Goal: Submit feedback/report problem: Submit feedback/report problem

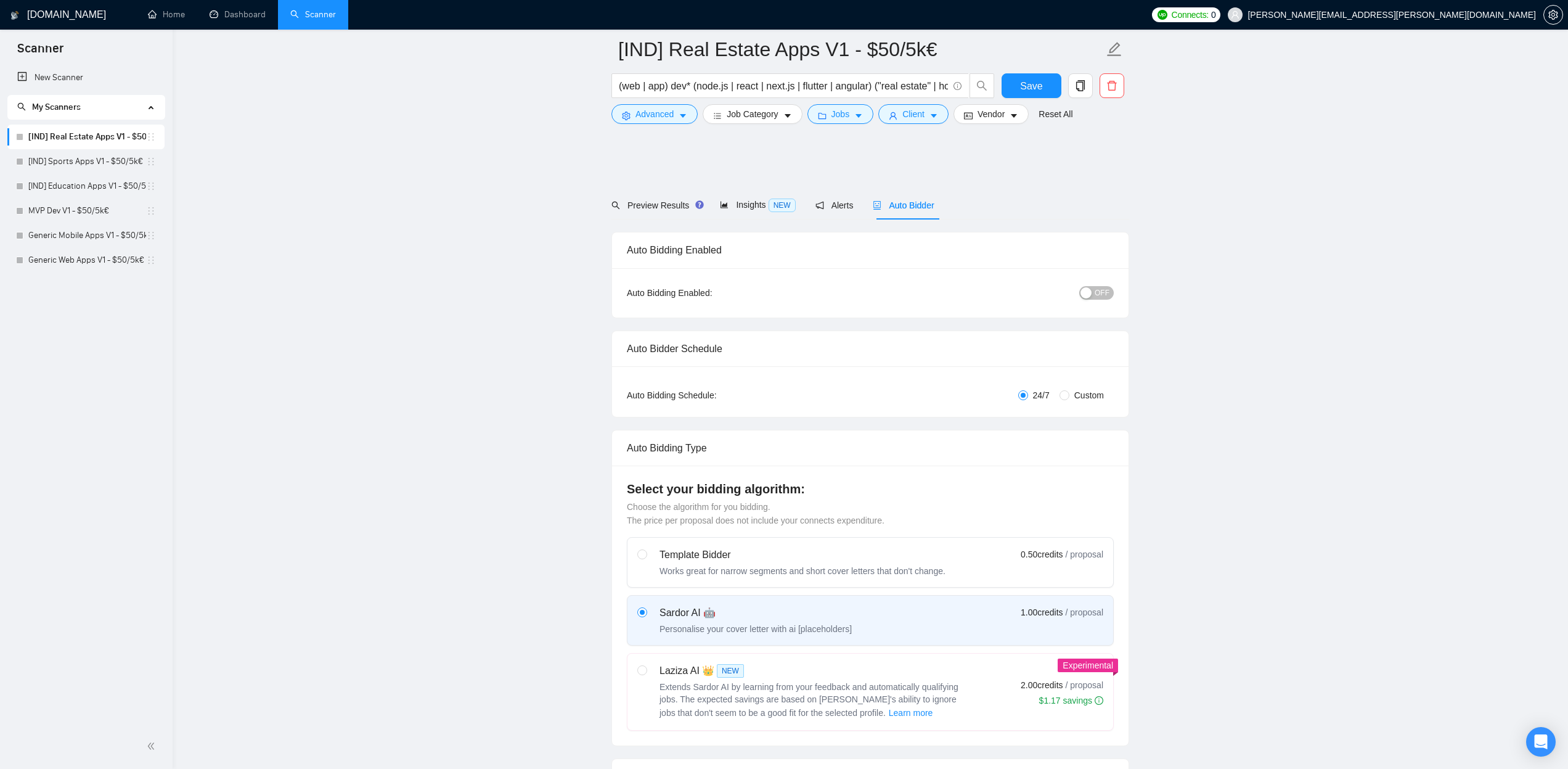
scroll to position [1426, 0]
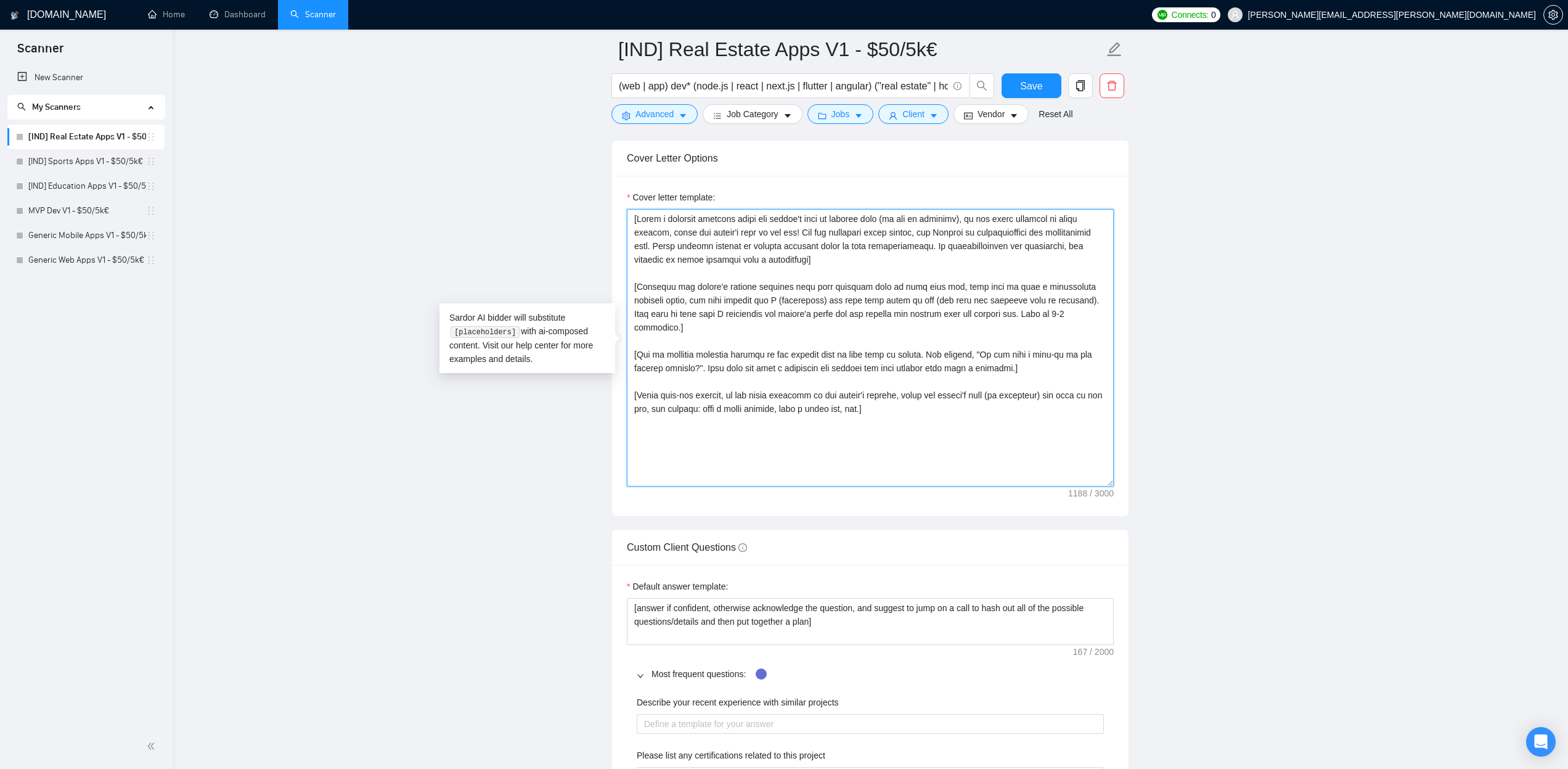
drag, startPoint x: 936, startPoint y: 410, endPoint x: 453, endPoint y: 163, distance: 542.5
click at [453, 163] on main "[IND] Real Estate Apps V1 - $50/5k€ (web | app) dev* (node.js | react | next.js…" at bounding box center [870, 599] width 1356 height 3952
paste textarea "] Super excited about your [simplified title of the project. Do NOT copy the ex…"
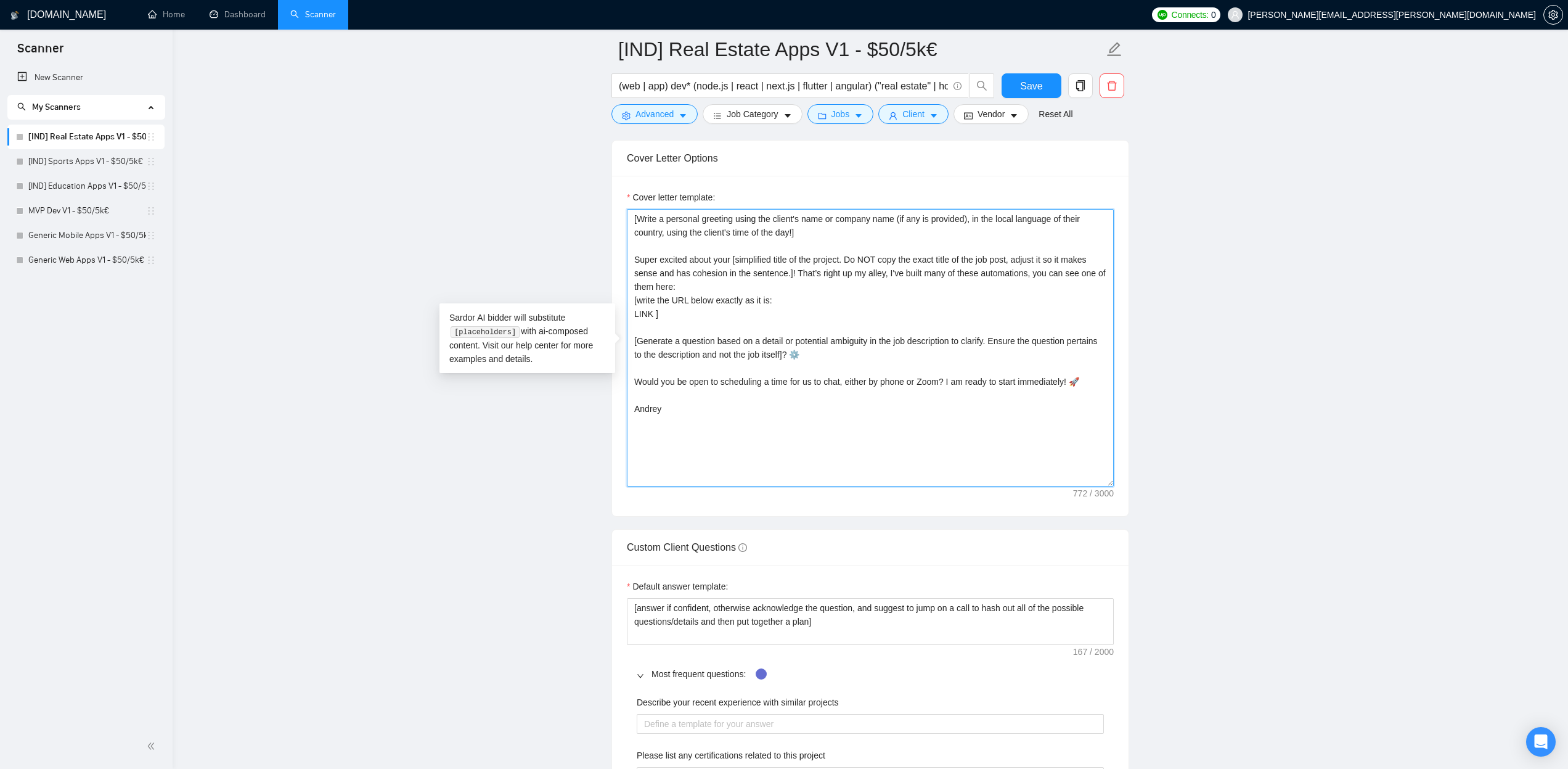
click at [1047, 272] on textarea "[Write a personal greeting using the client's name or company name (if any is p…" at bounding box center [870, 348] width 487 height 277
click at [781, 420] on textarea "[Write a personal greeting using the client's name or company name (if any is p…" at bounding box center [870, 348] width 487 height 277
click at [782, 432] on textarea "[Write a personal greeting using the client's name or company name (if any is p…" at bounding box center [870, 348] width 487 height 277
click at [784, 440] on textarea "[Write a personal greeting using the client's name or company name (if any is p…" at bounding box center [870, 348] width 487 height 277
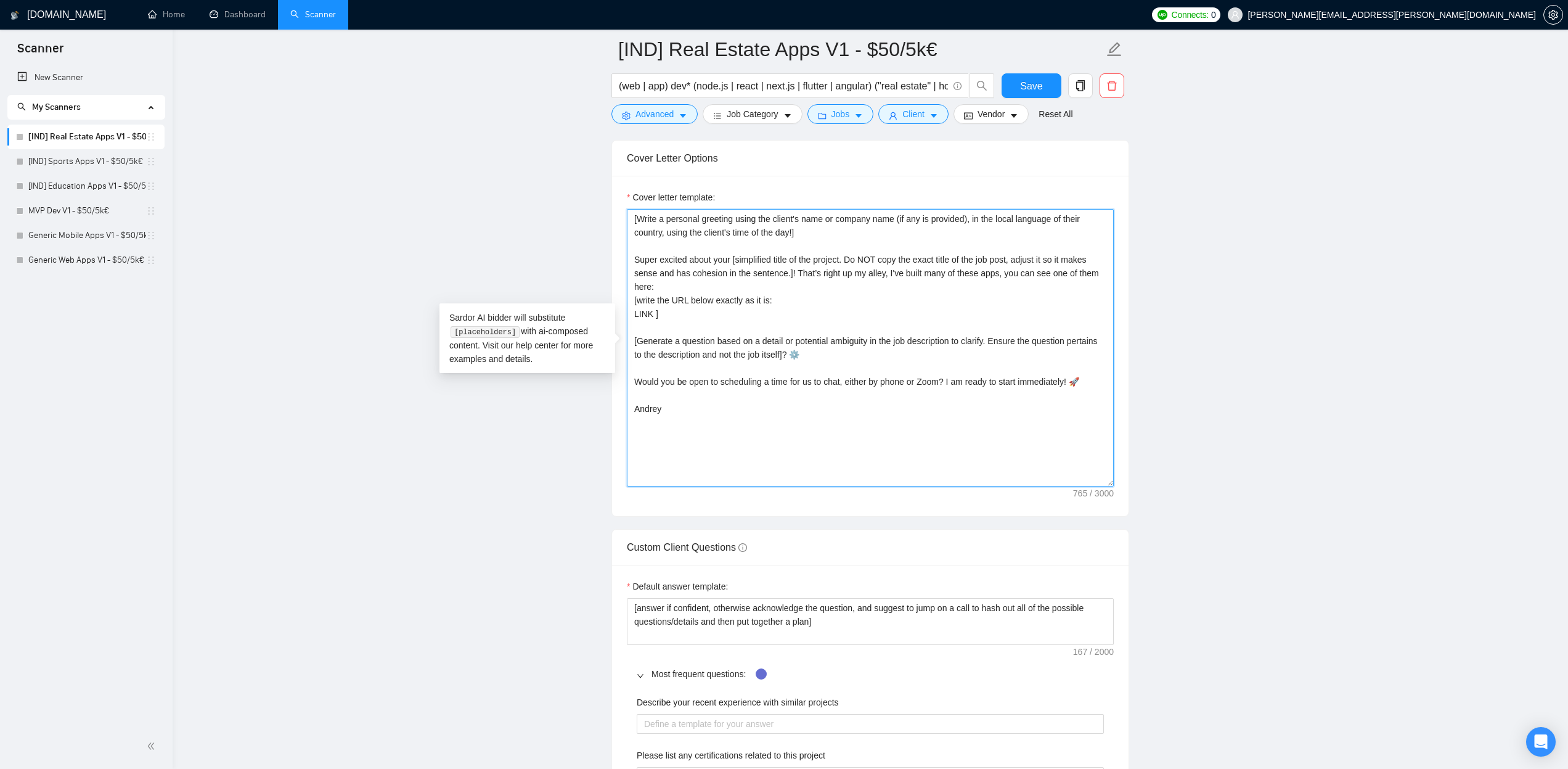
drag, startPoint x: 723, startPoint y: 421, endPoint x: 601, endPoint y: 399, distance: 124.0
click at [601, 399] on main "[IND] Real Estate Apps V1 - $50/5k€ (web | app) dev* (node.js | react | next.js…" at bounding box center [870, 599] width 1356 height 3952
drag, startPoint x: 638, startPoint y: 412, endPoint x: 662, endPoint y: 412, distance: 24.0
click at [640, 412] on textarea "[Write a personal greeting using the client's name or company name (if any is p…" at bounding box center [870, 348] width 487 height 277
click at [649, 409] on textarea "[Write a personal greeting using the client's name or company name (if any is p…" at bounding box center [870, 348] width 487 height 277
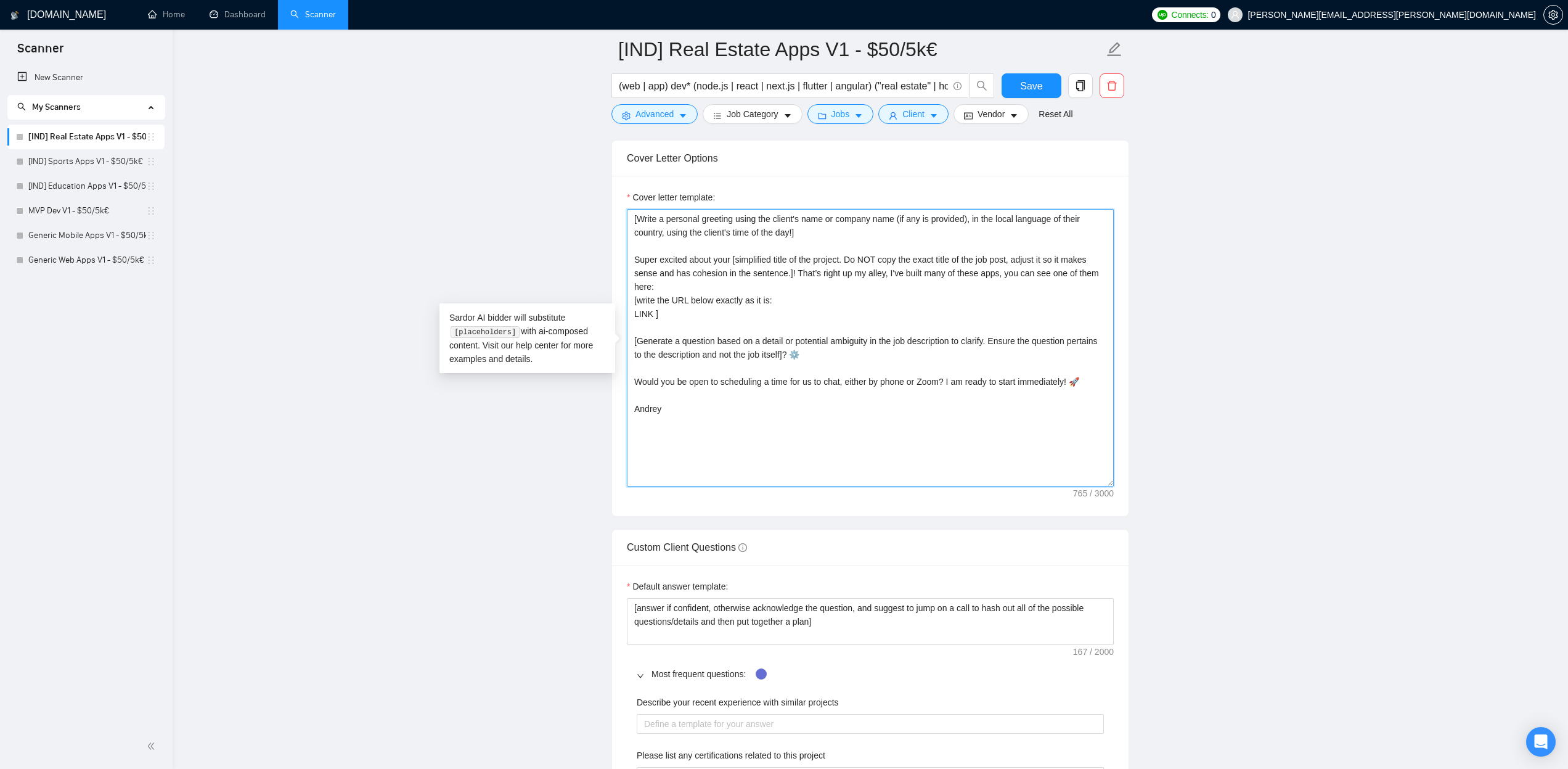
click at [649, 409] on textarea "[Write a personal greeting using the client's name or company name (if any is p…" at bounding box center [870, 348] width 487 height 277
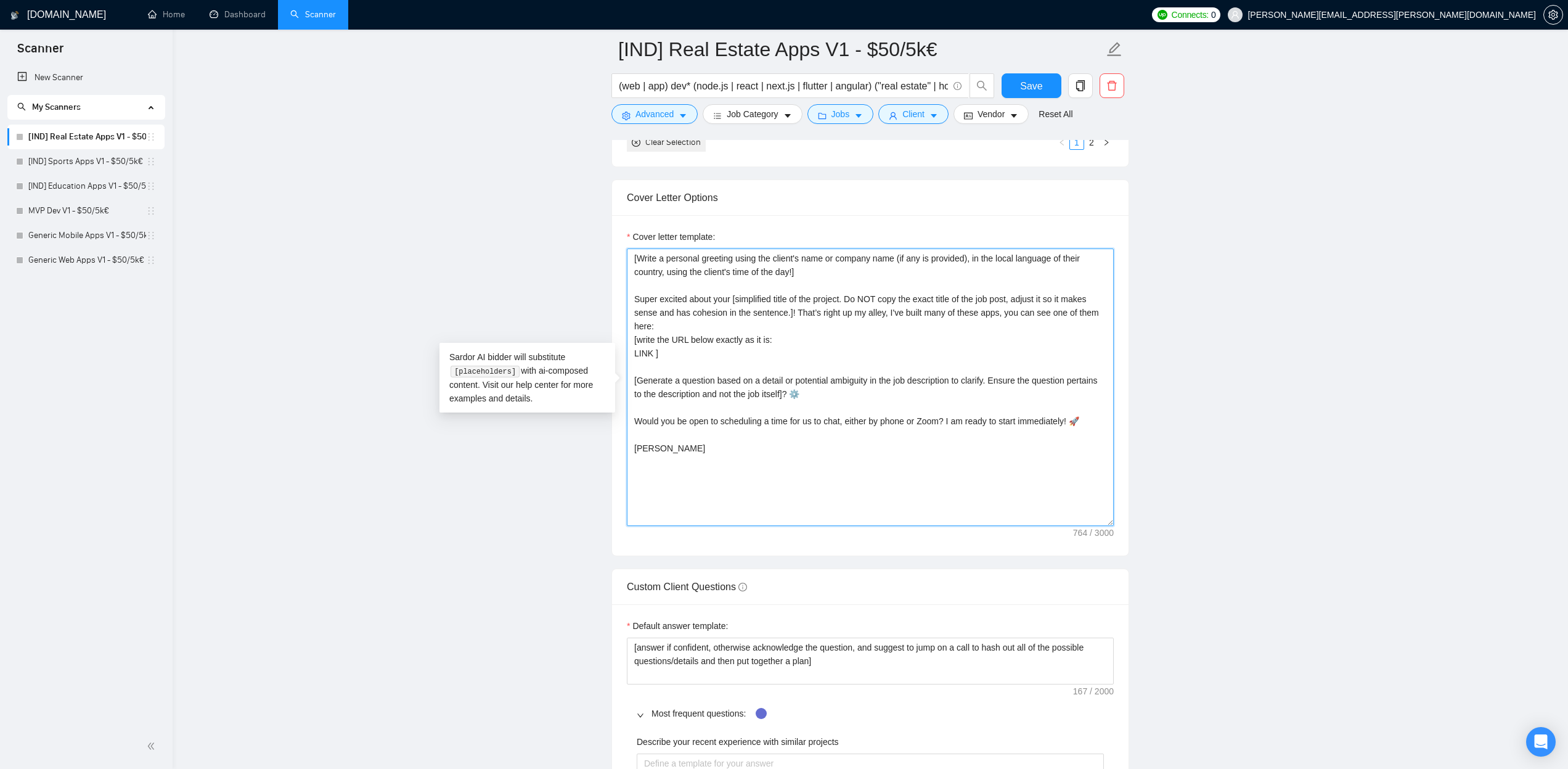
scroll to position [1384, 0]
drag, startPoint x: 832, startPoint y: 313, endPoint x: 832, endPoint y: 353, distance: 40.0
click at [832, 353] on textarea "[Write a personal greeting using the client's name or company name (if any is p…" at bounding box center [870, 389] width 487 height 277
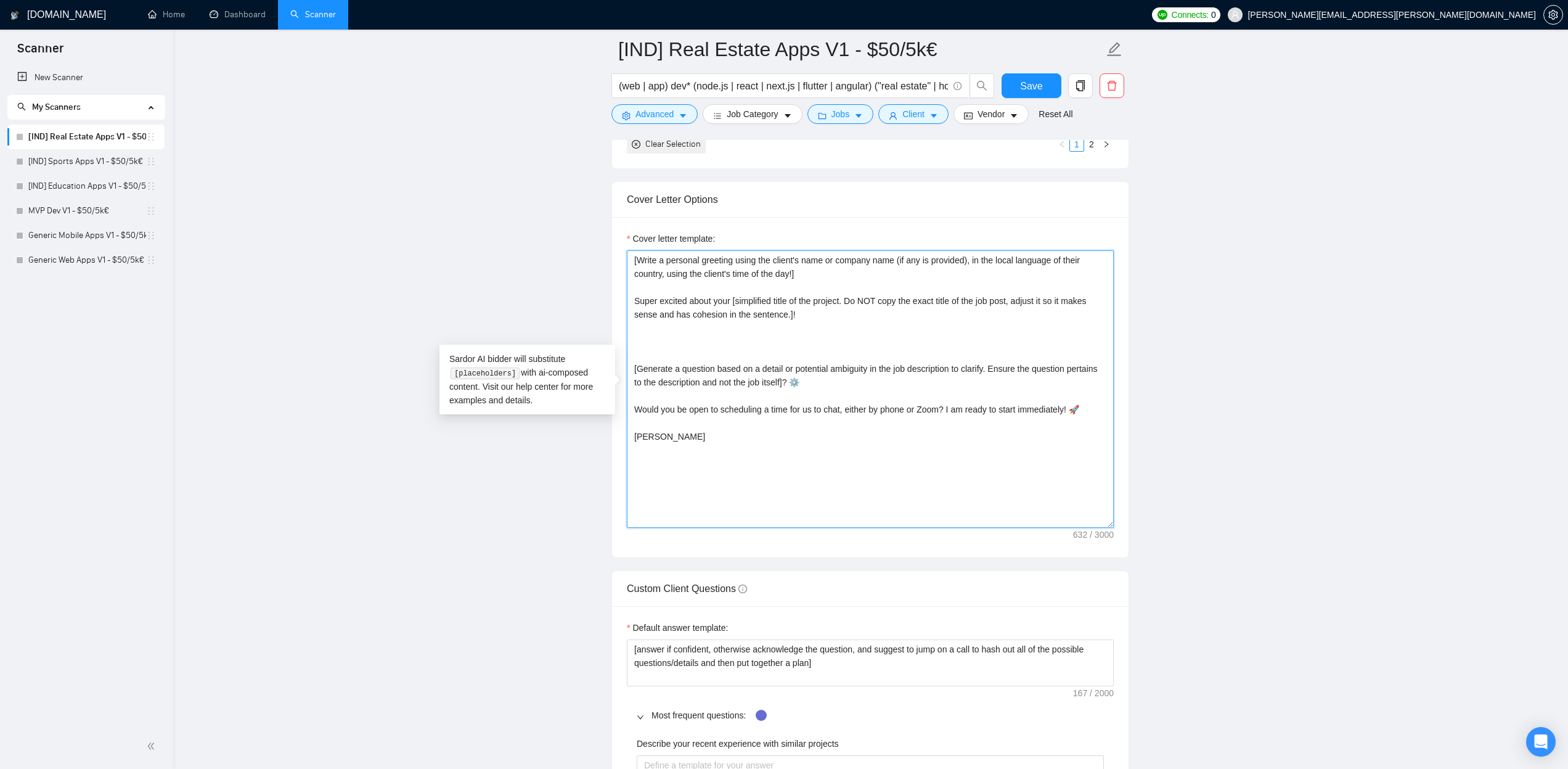
paste textarea "I had a similar experience building [Show one of the most relevant projects fro…"
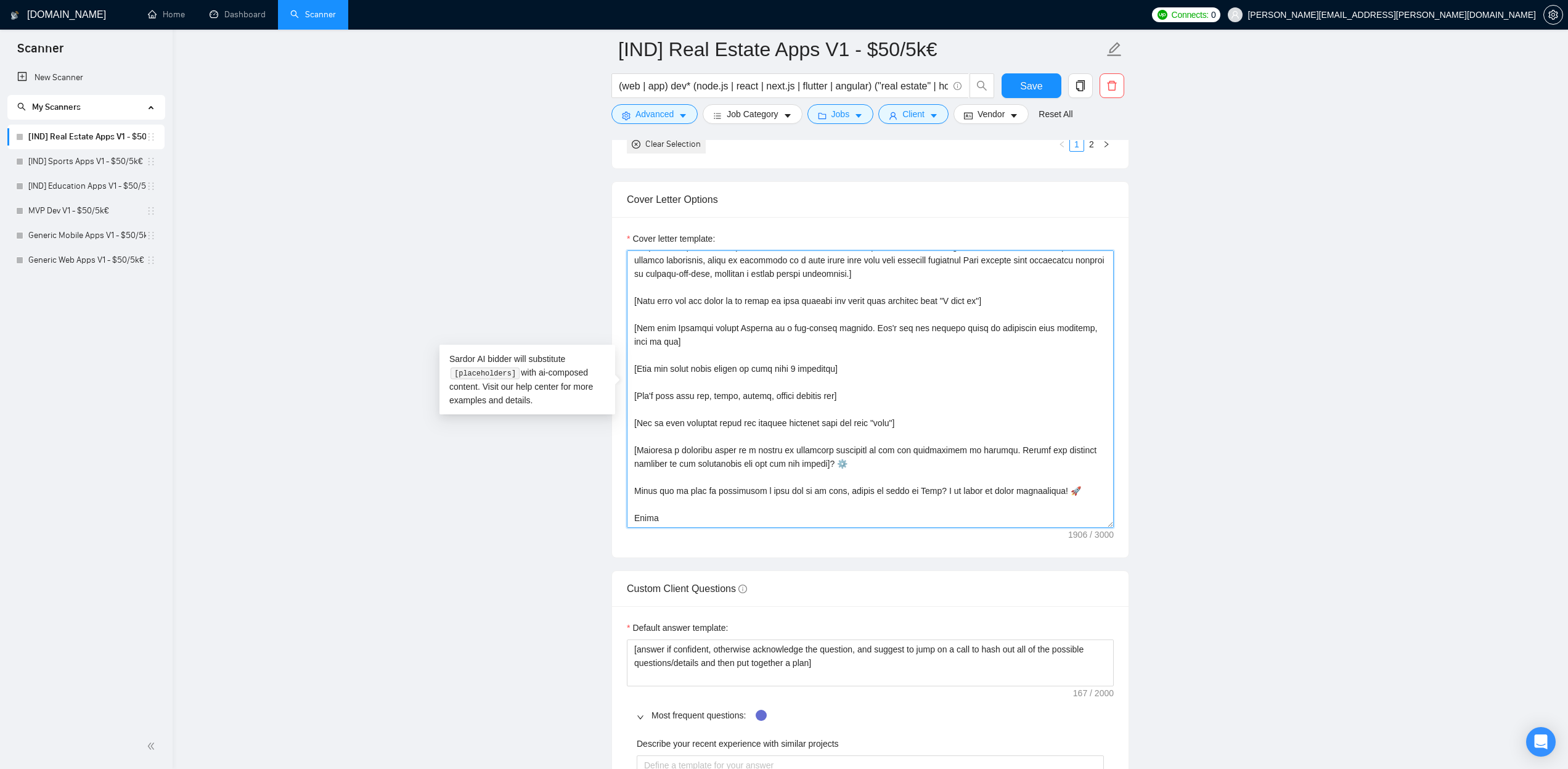
scroll to position [217, 0]
paste textarea "Cheers,"
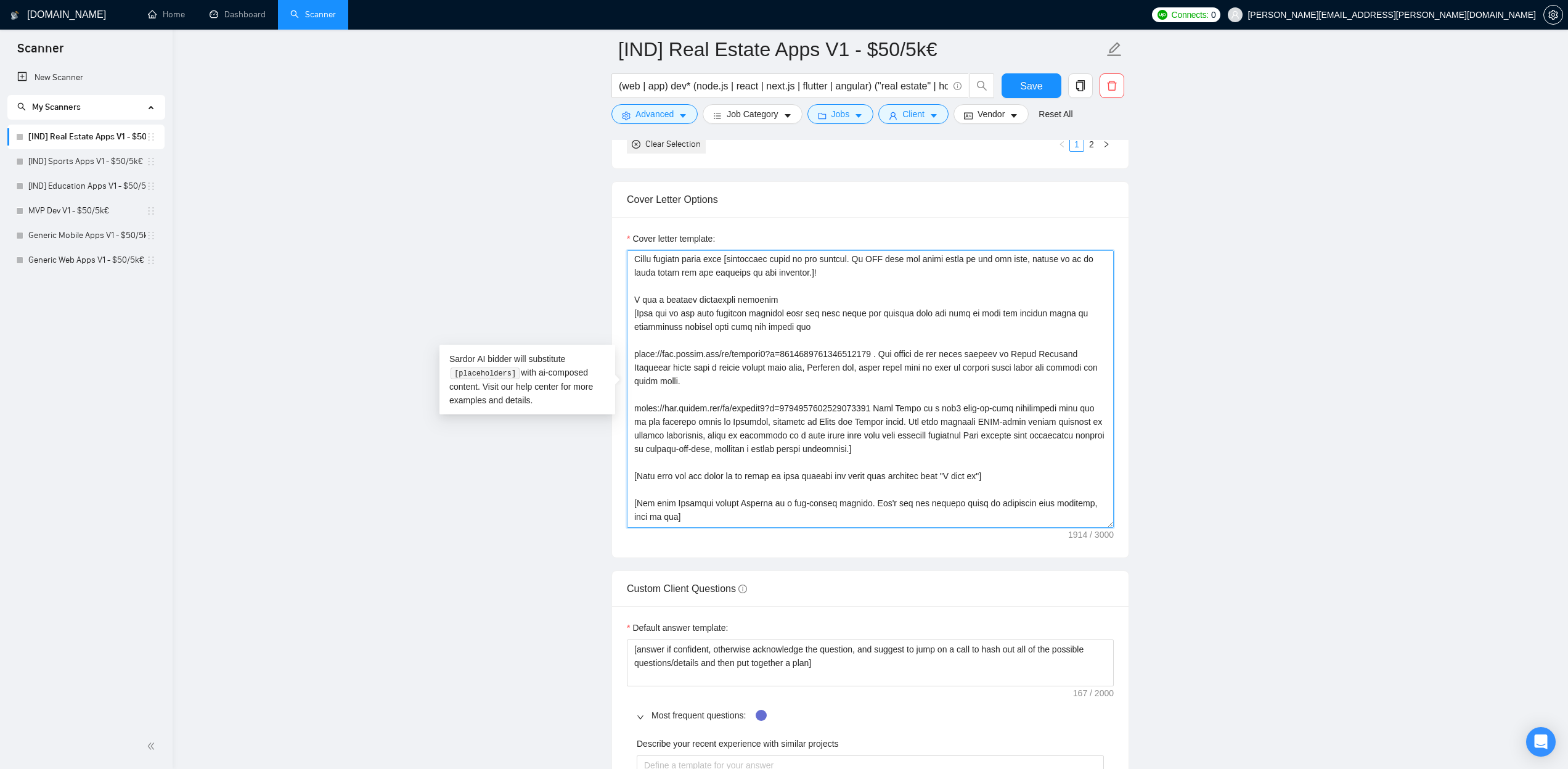
scroll to position [41, 0]
drag, startPoint x: 953, startPoint y: 448, endPoint x: 634, endPoint y: 352, distance: 333.1
click at [634, 352] on textarea "Cover letter template:" at bounding box center [870, 389] width 487 height 277
paste textarea "lore-ipsumdo.sit/ametconse-adip/elitsed/ — D eiusmo Tempori’u labo et dolor-ma …"
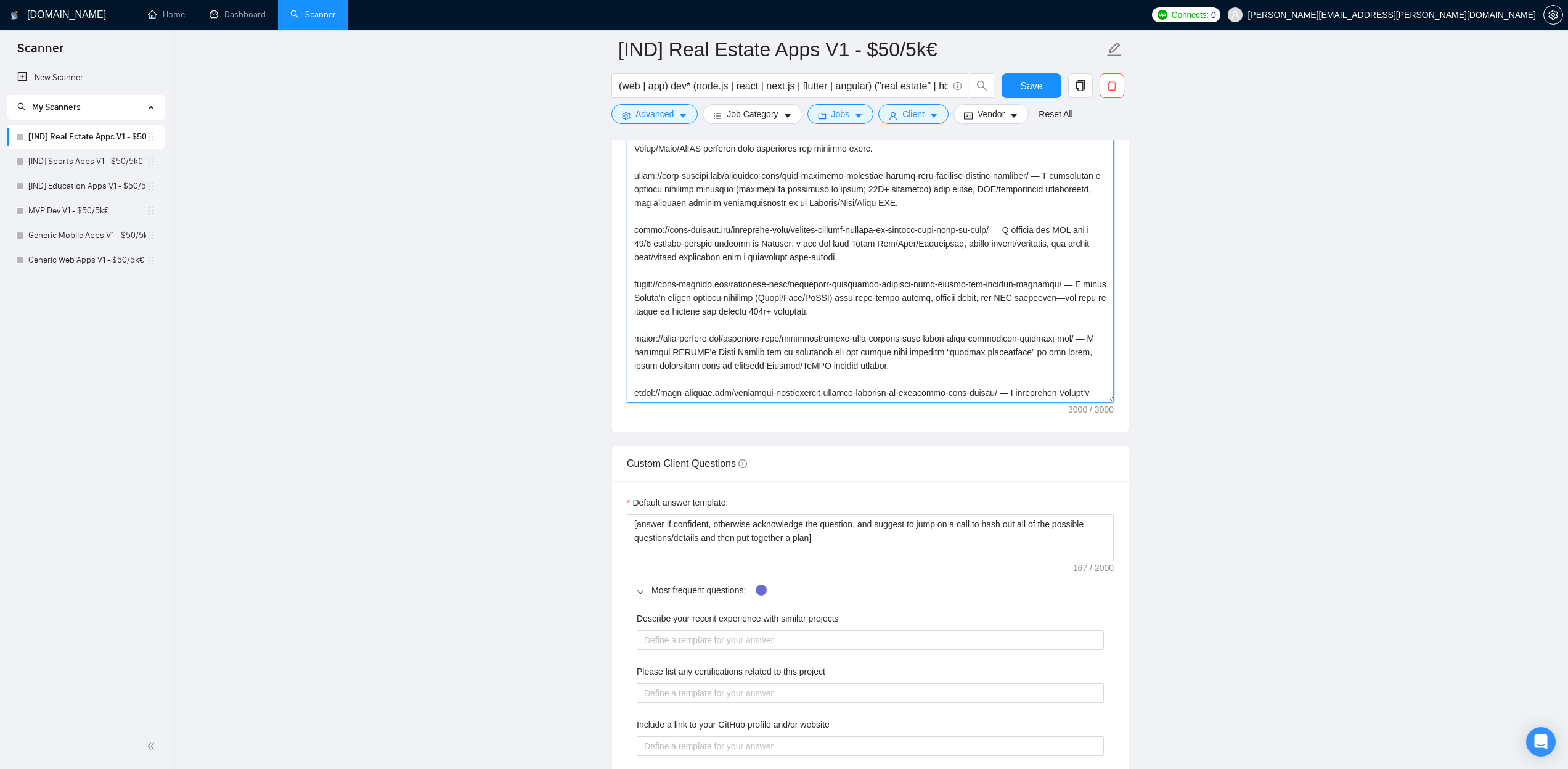
scroll to position [1514, 0]
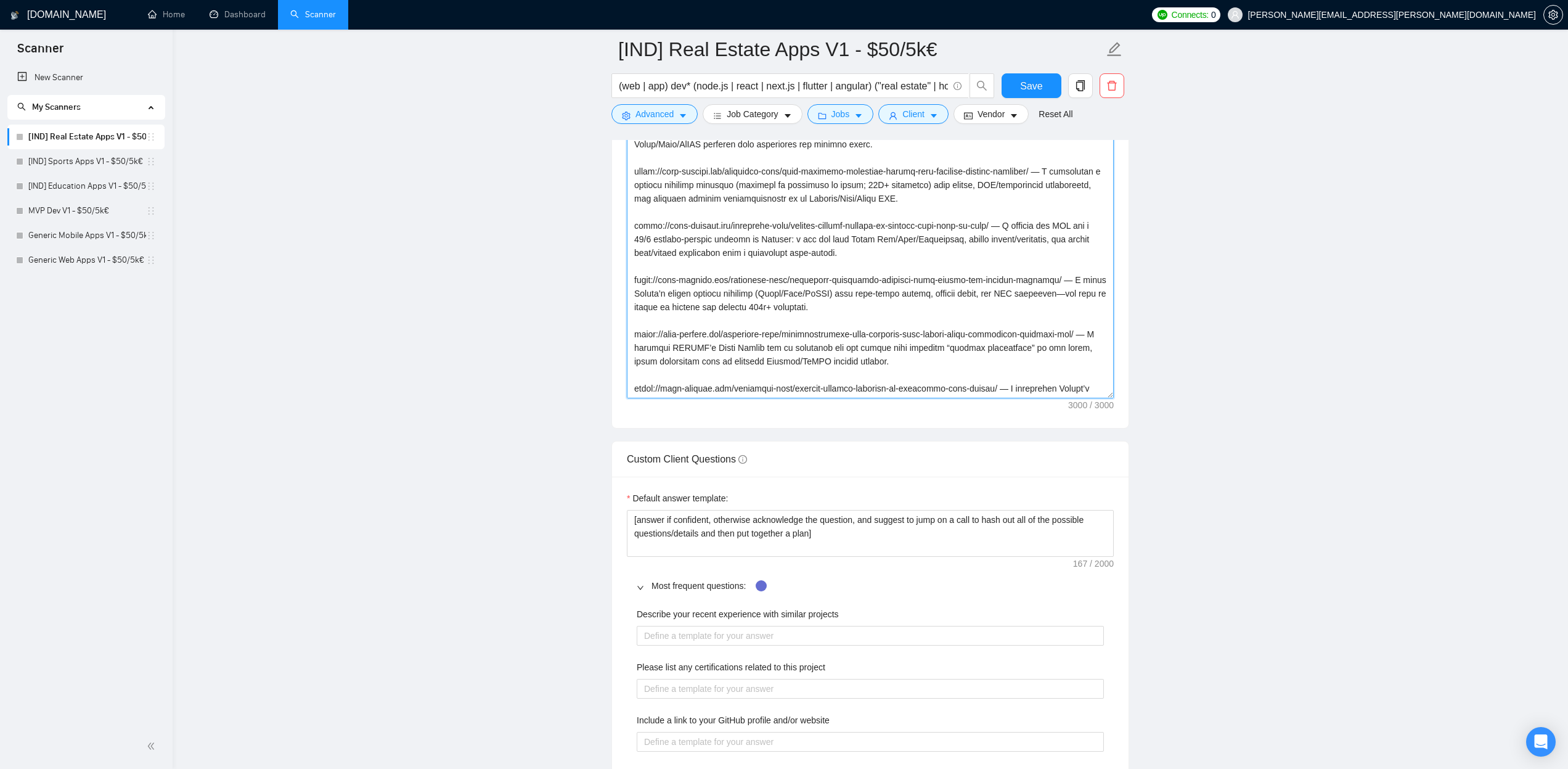
drag, startPoint x: 654, startPoint y: 380, endPoint x: 996, endPoint y: 365, distance: 342.3
click at [996, 365] on textarea "Cover letter template:" at bounding box center [870, 259] width 487 height 277
click at [990, 365] on textarea "Cover letter template:" at bounding box center [870, 259] width 487 height 277
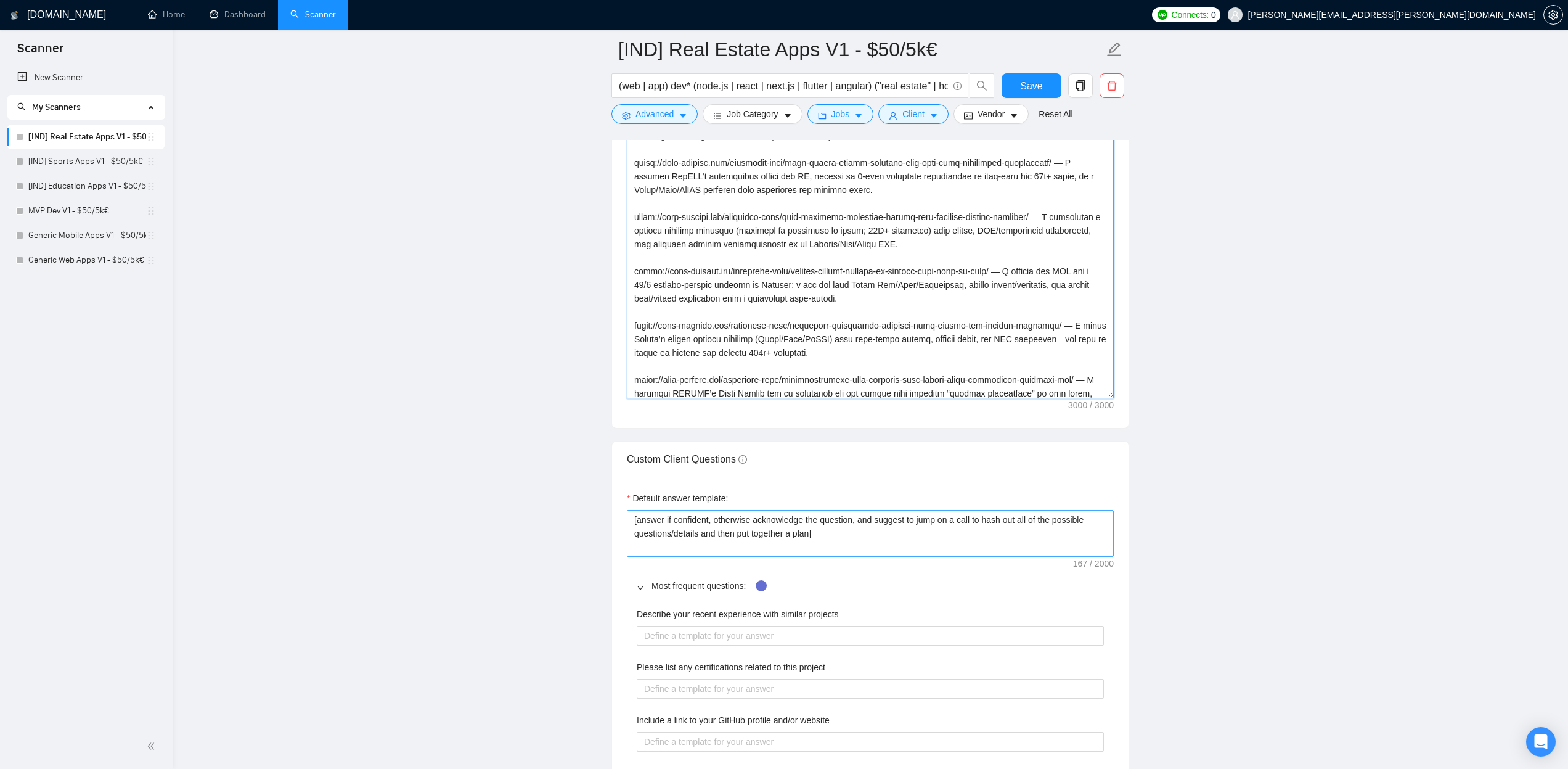
scroll to position [312, 0]
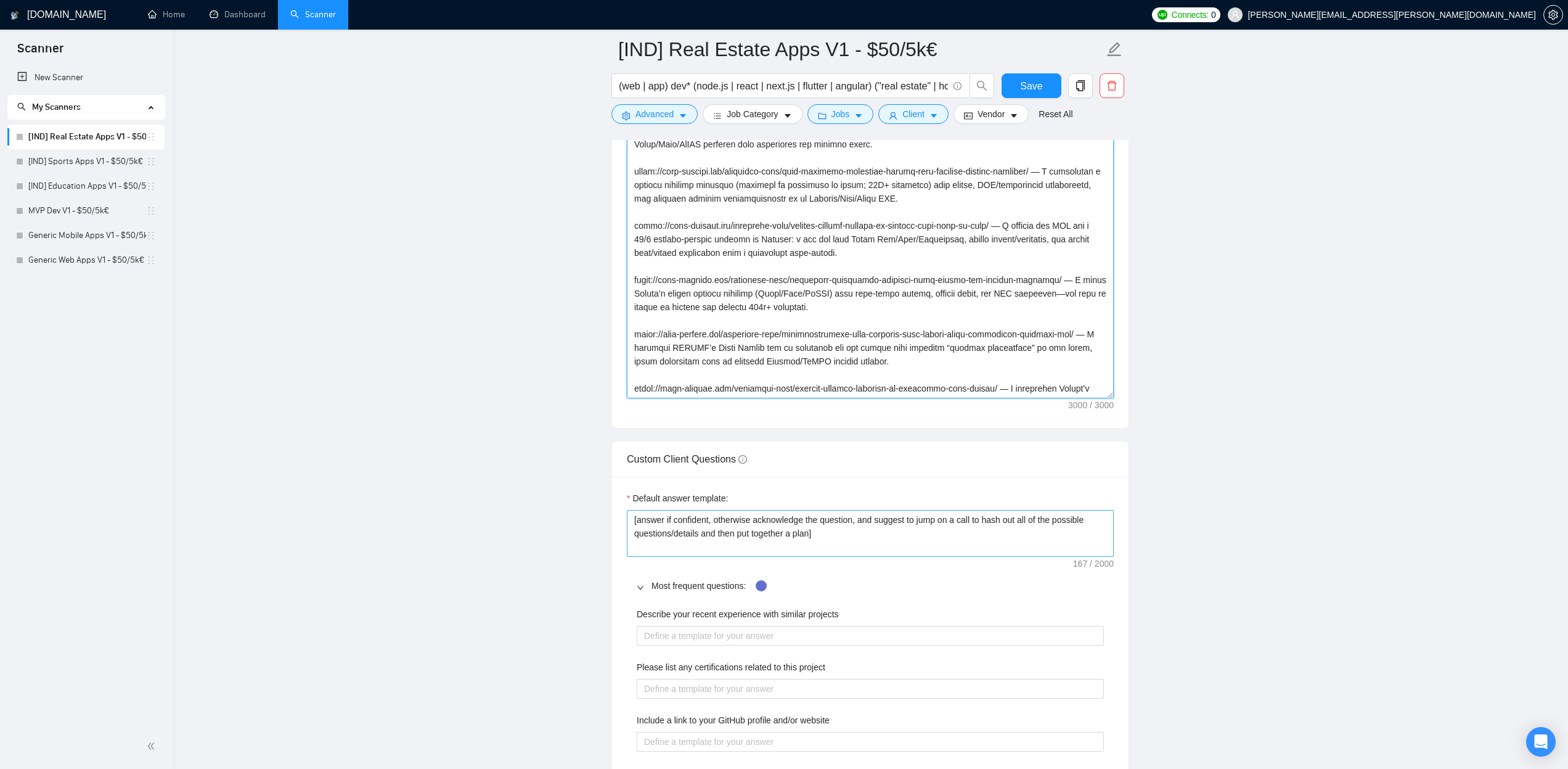
drag, startPoint x: 644, startPoint y: 256, endPoint x: 874, endPoint y: 553, distance: 375.6
click at [874, 553] on form "Auto Bidding Enabled Auto Bidding Enabled: OFF Auto Bidder Schedule Auto Biddin…" at bounding box center [870, 493] width 518 height 3551
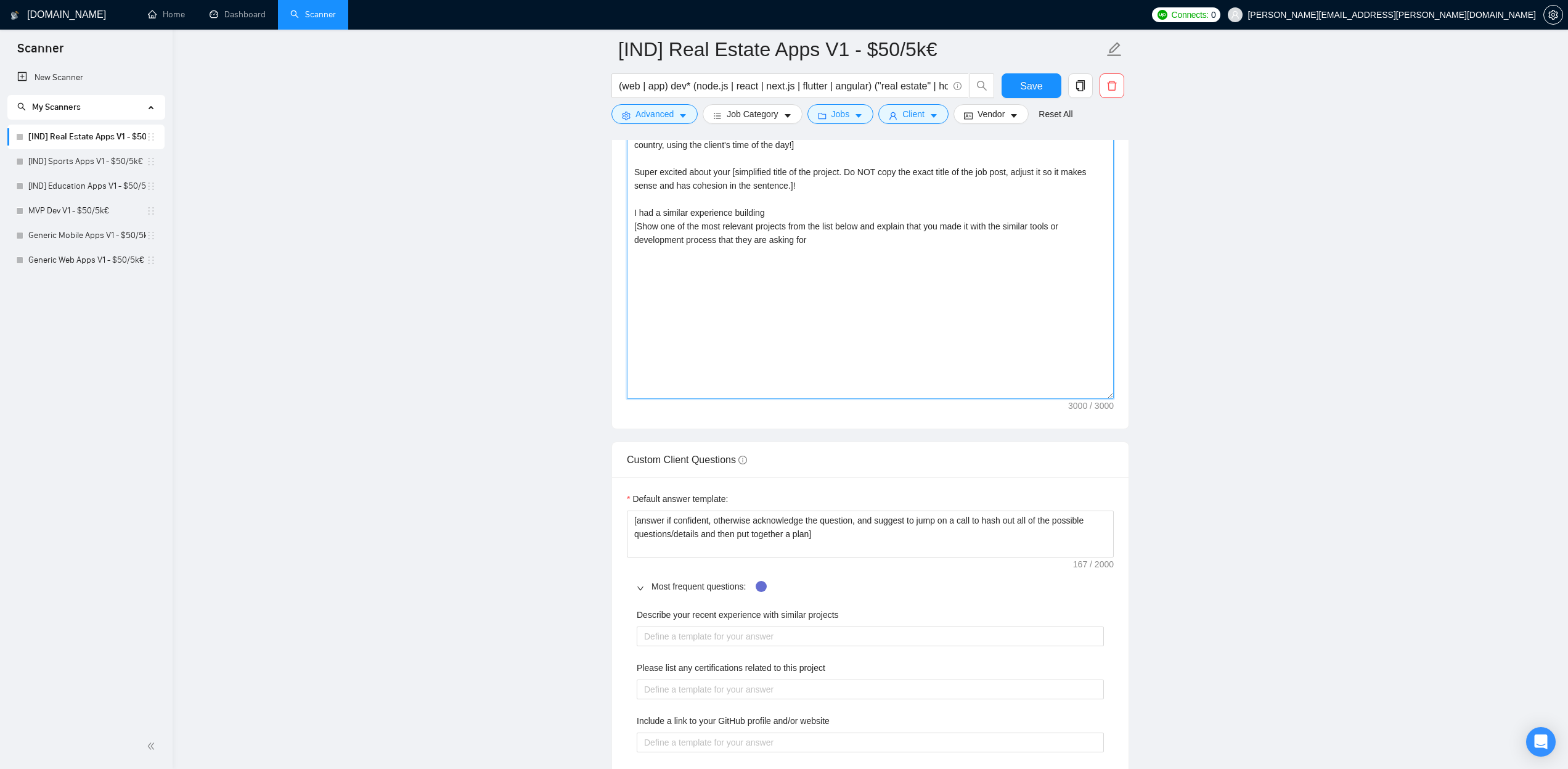
scroll to position [0, 0]
paste textarea "[Tell what you are going to do first in this project and start this sentence wi…"
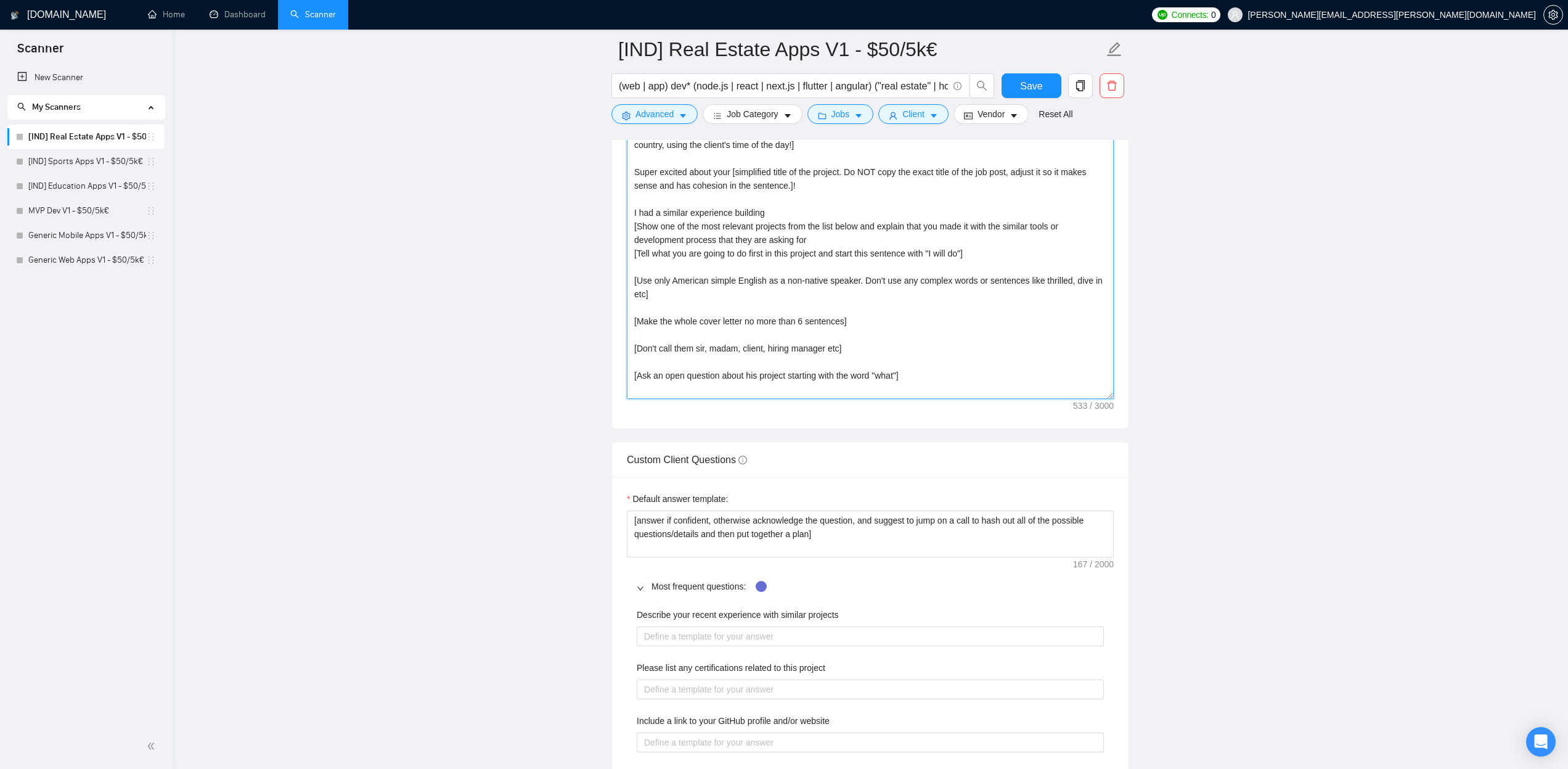
scroll to position [41, 0]
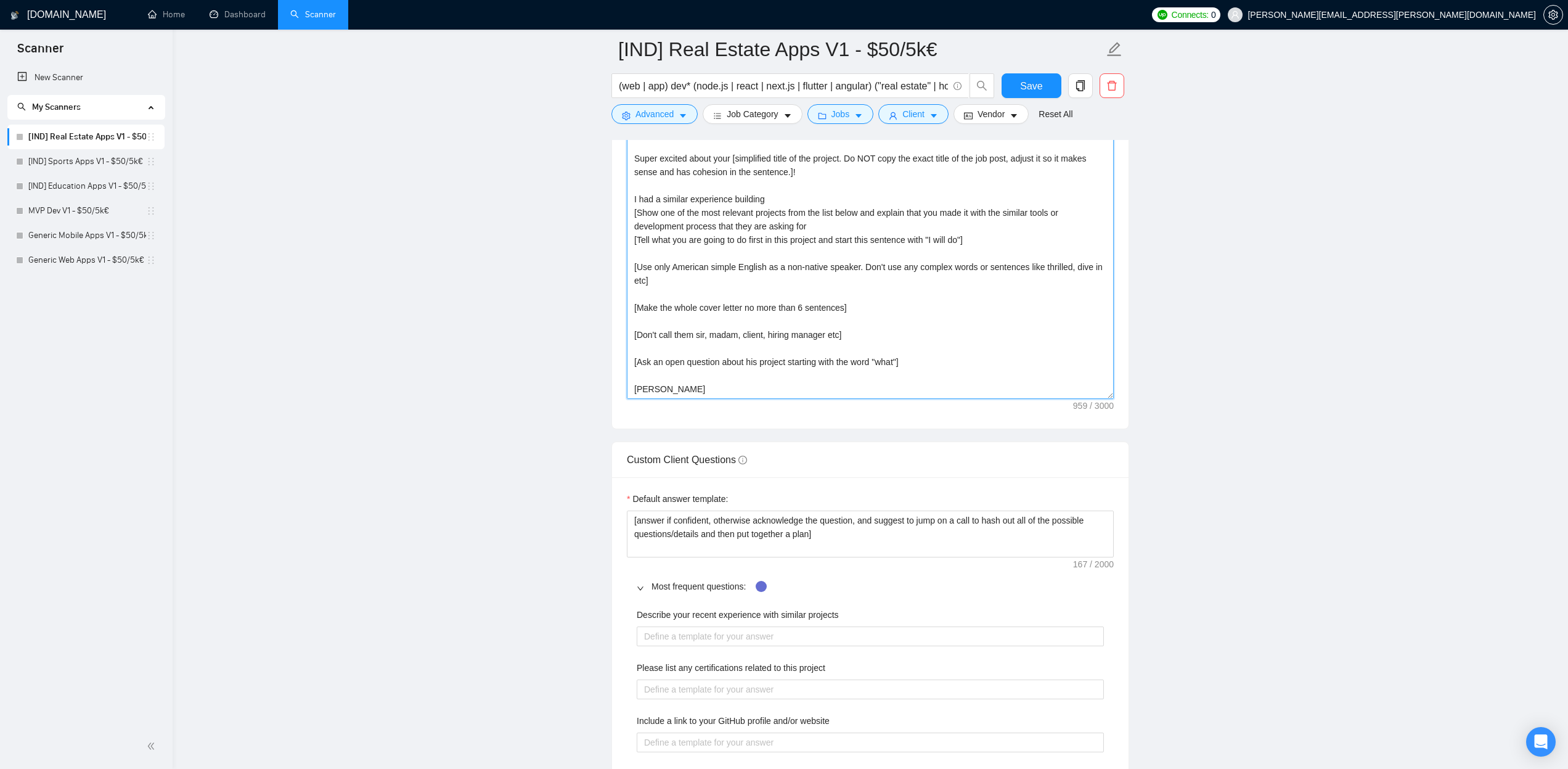
click at [650, 372] on textarea "[Write a personal greeting using the client's name or company name (if any is p…" at bounding box center [870, 260] width 487 height 277
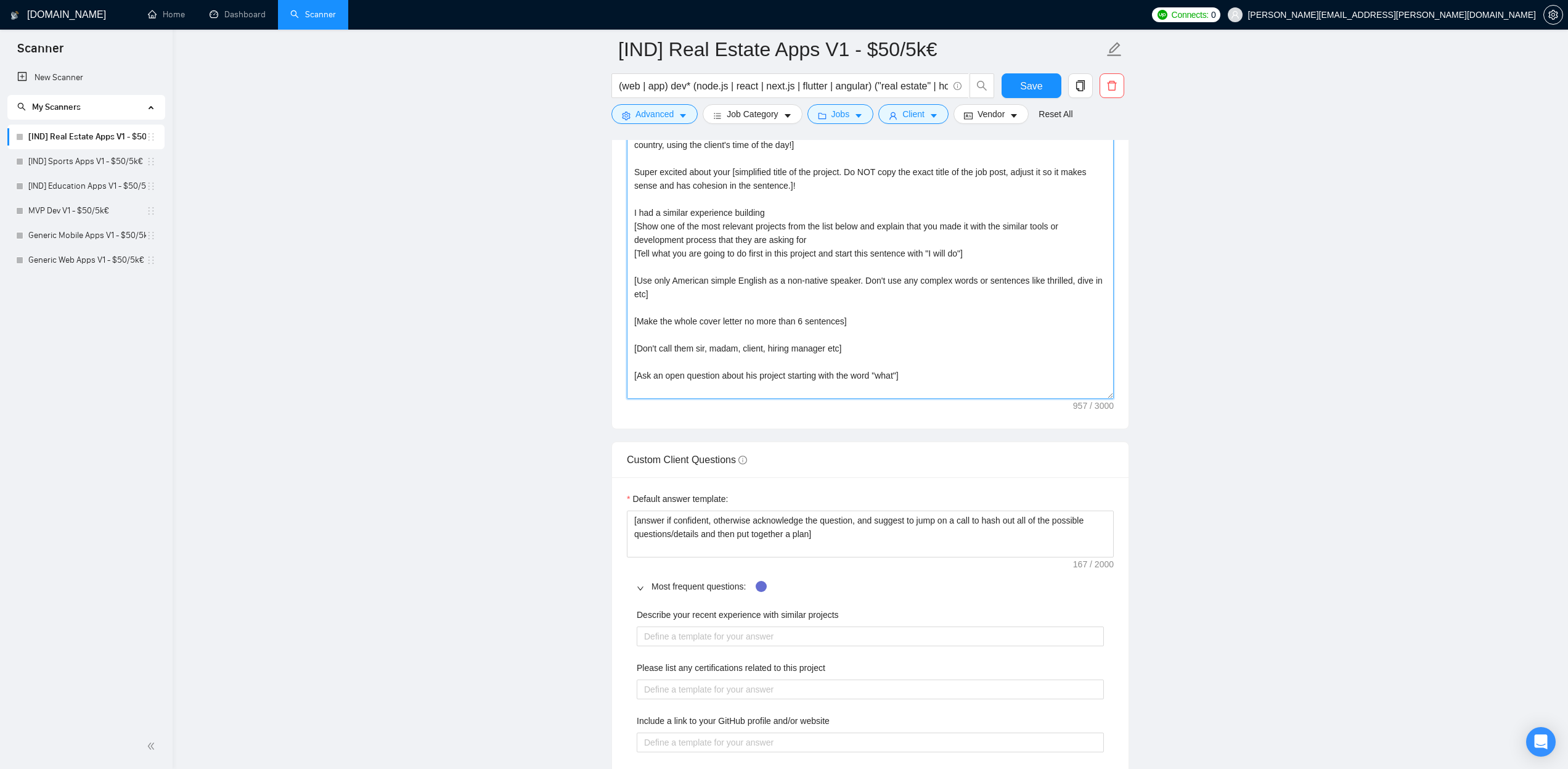
scroll to position [0, 0]
click at [822, 240] on textarea "[Write a personal greeting using the client's name or company name (if any is p…" at bounding box center [870, 260] width 487 height 277
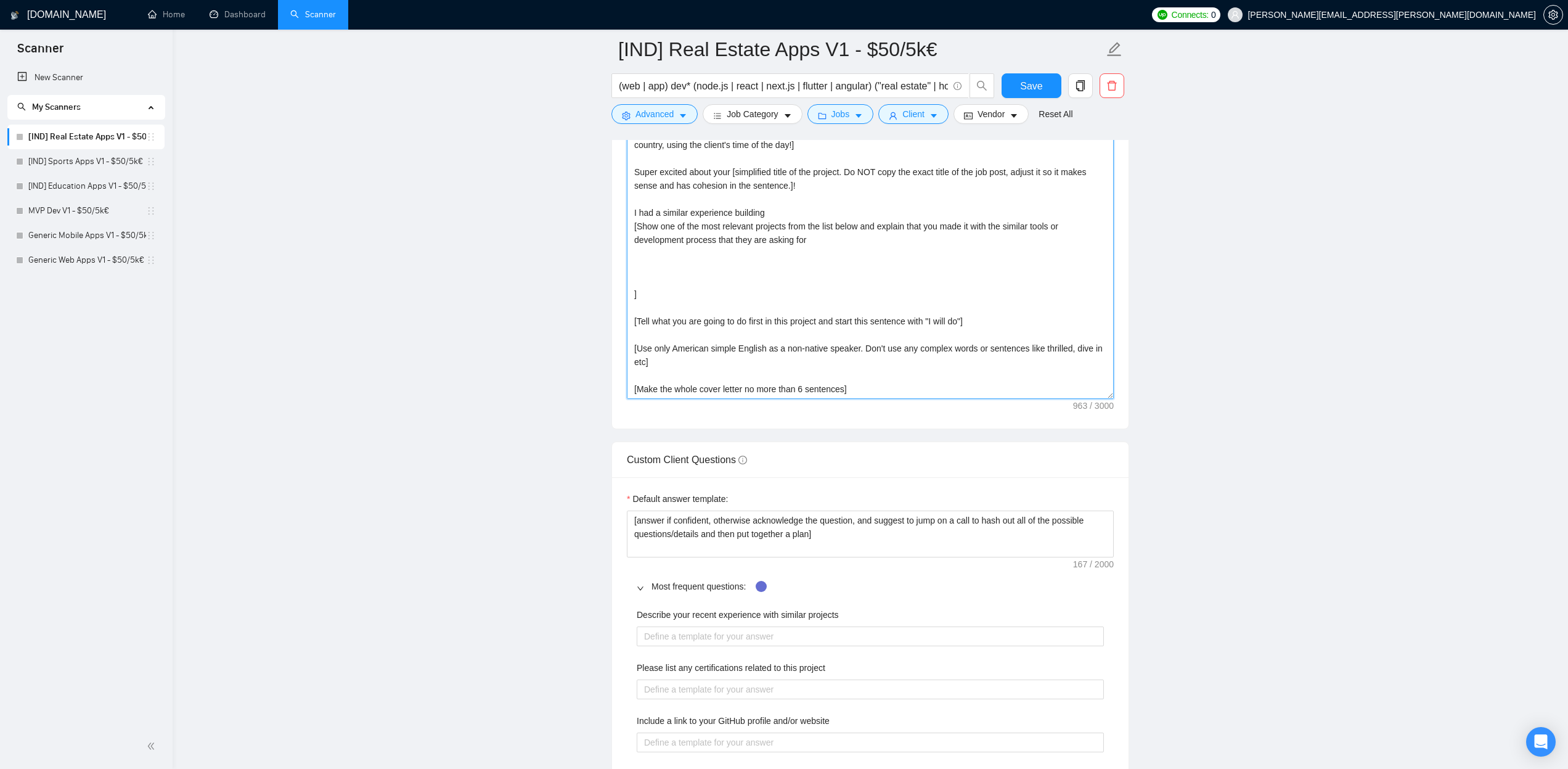
paste textarea "[URL][DOMAIN_NAME] — I joined Yogalap’s team to level-up their mindfulness app,…"
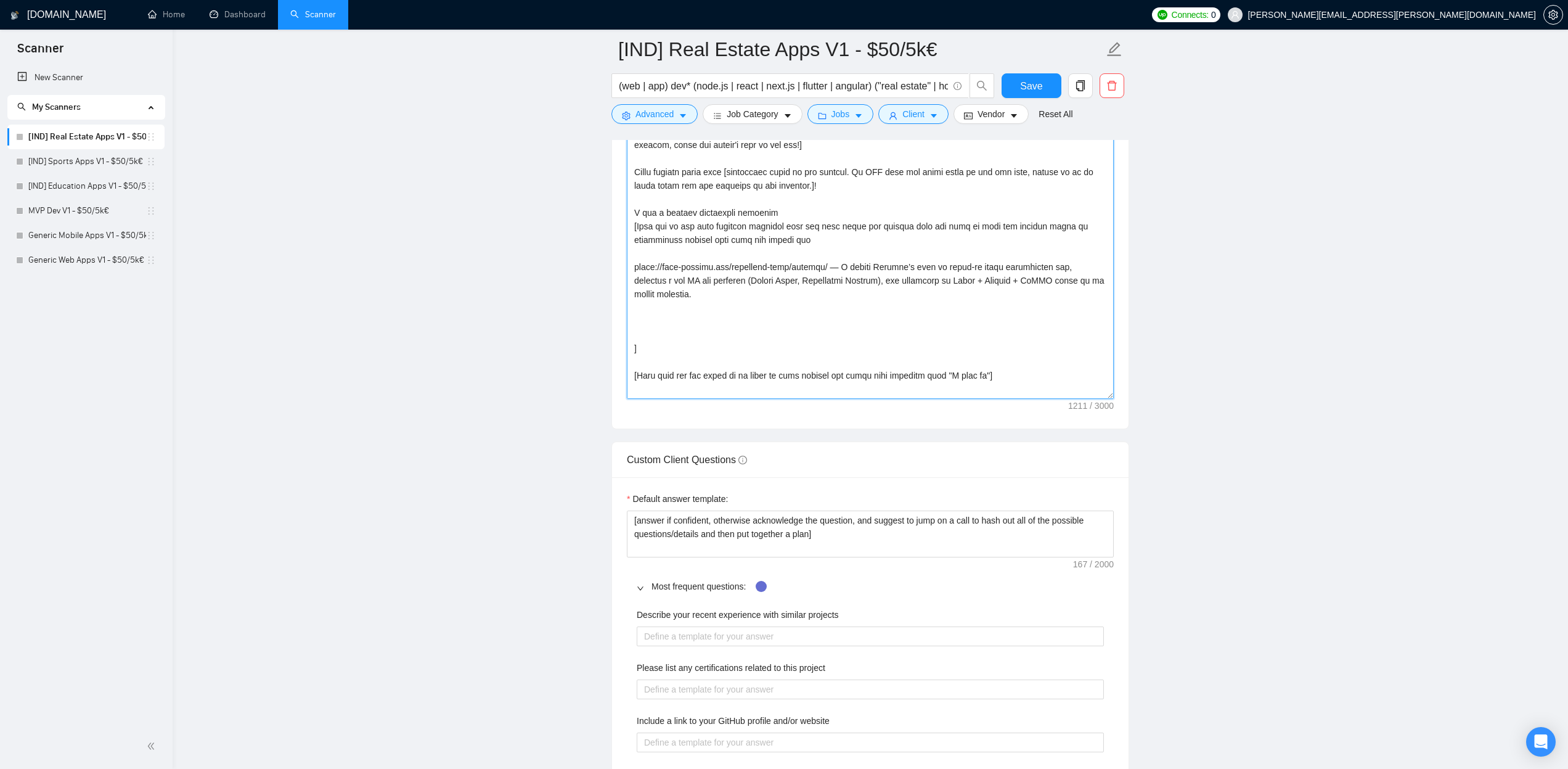
paste textarea "[URL][DOMAIN_NAME] — I rebuilt YouBIZ’s commissions engine and UI, cutting an 8…"
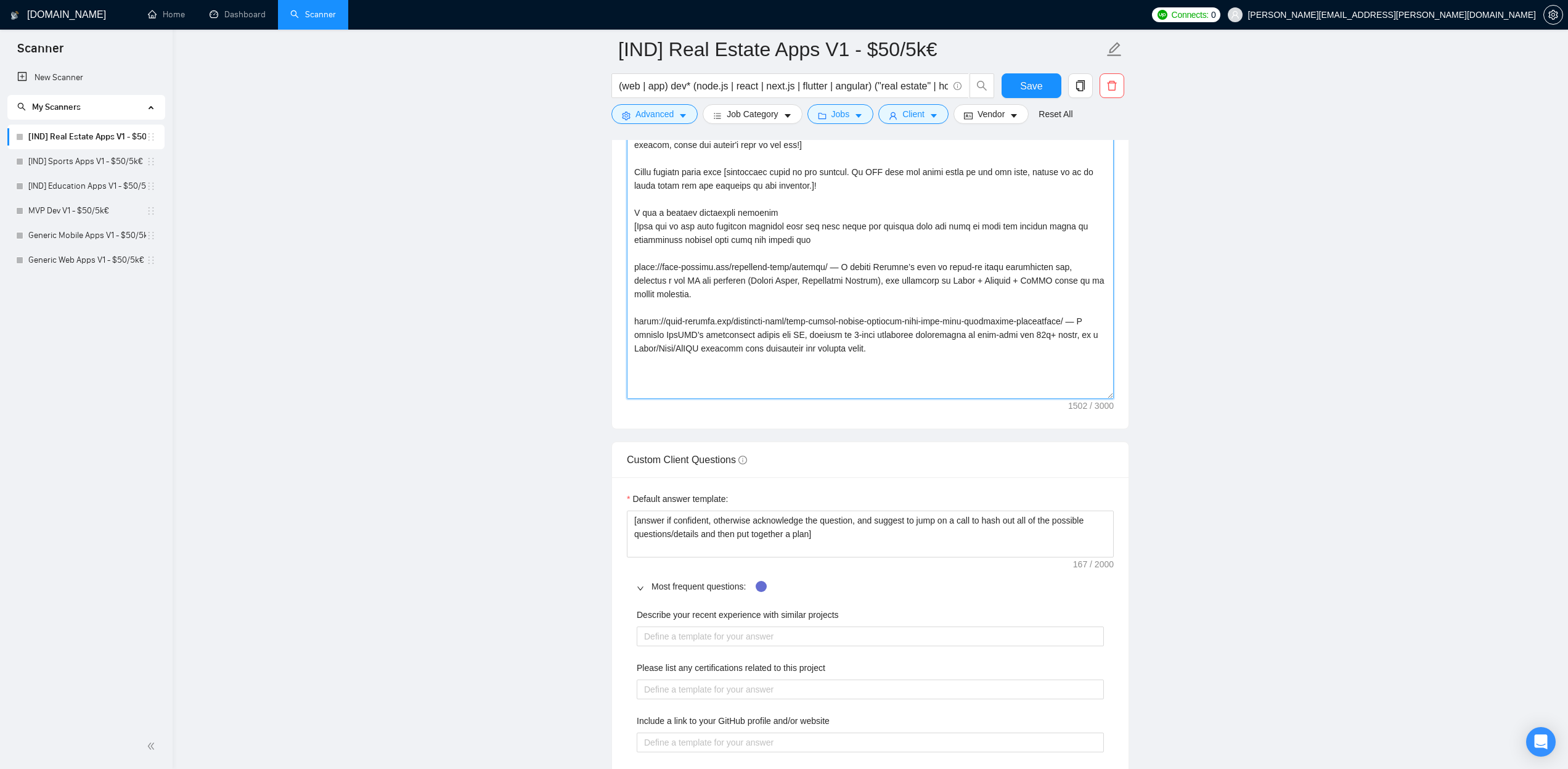
paste textarea "[URL][DOMAIN_NAME] — I modernized a student guidance platform (hundreds of thou…"
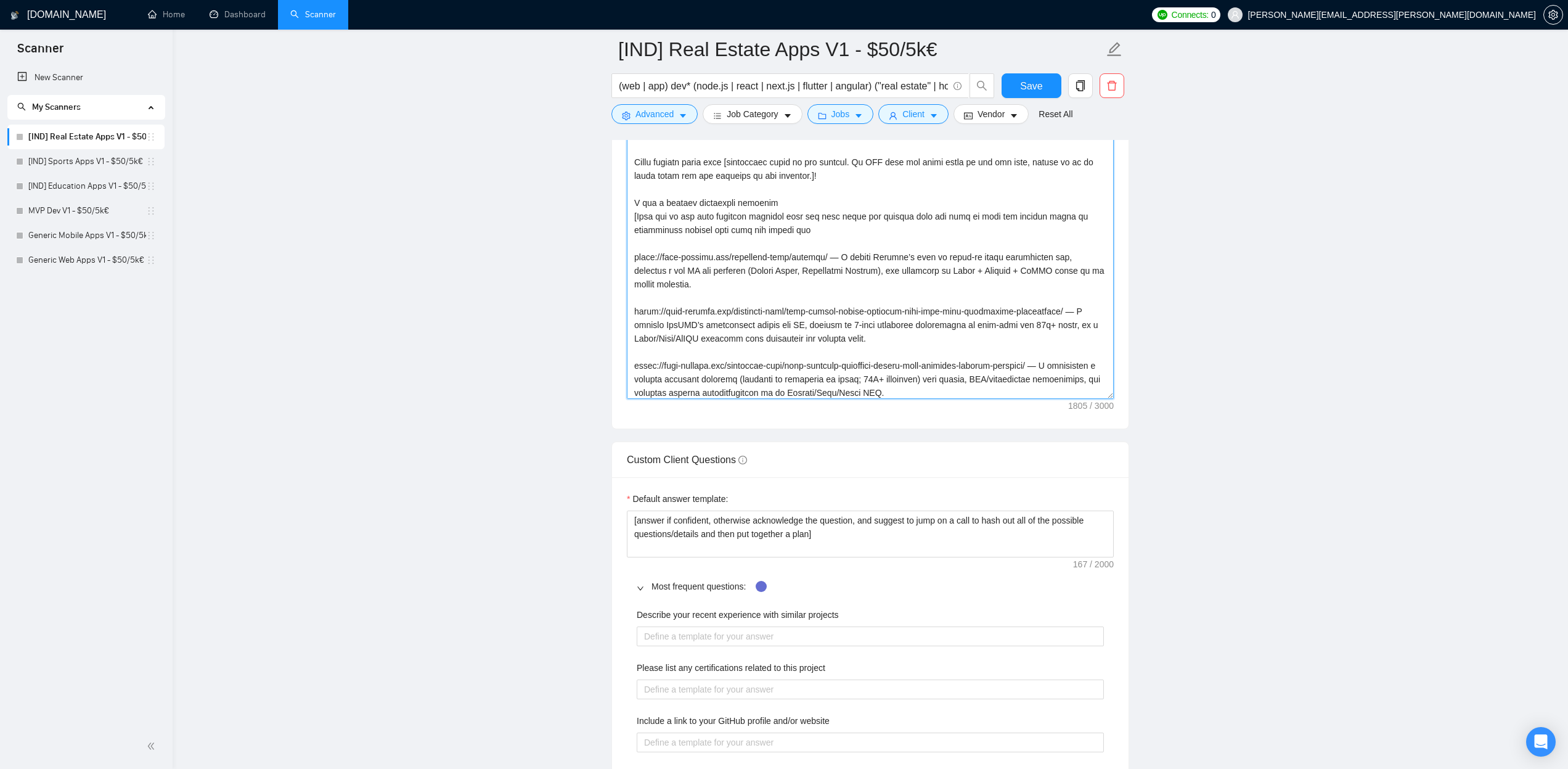
scroll to position [109, 0]
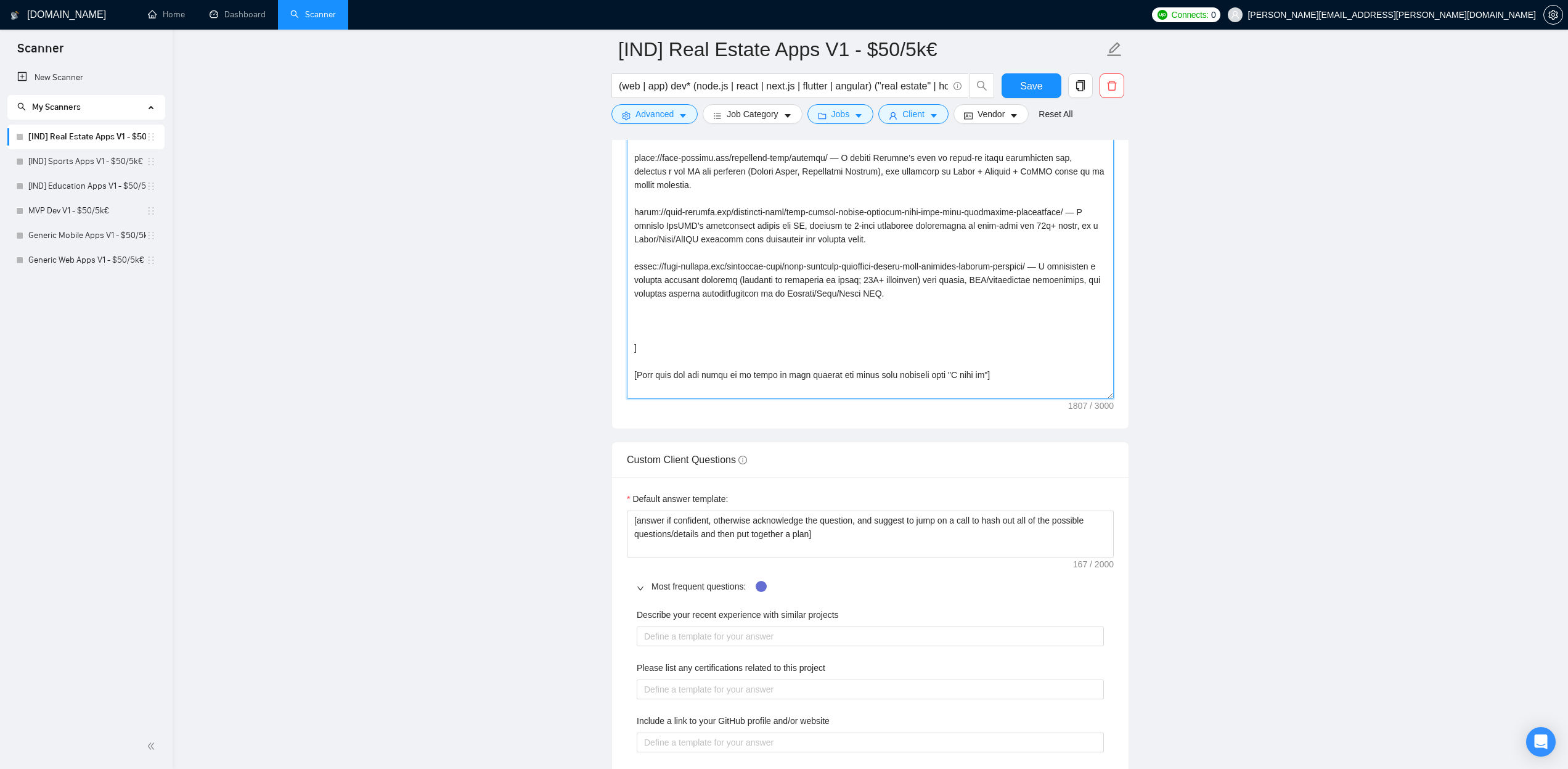
paste textarea "[URL][DOMAIN_NAME] — I built Virbac’s clinic loyalty platform (React/Node/MySQL…"
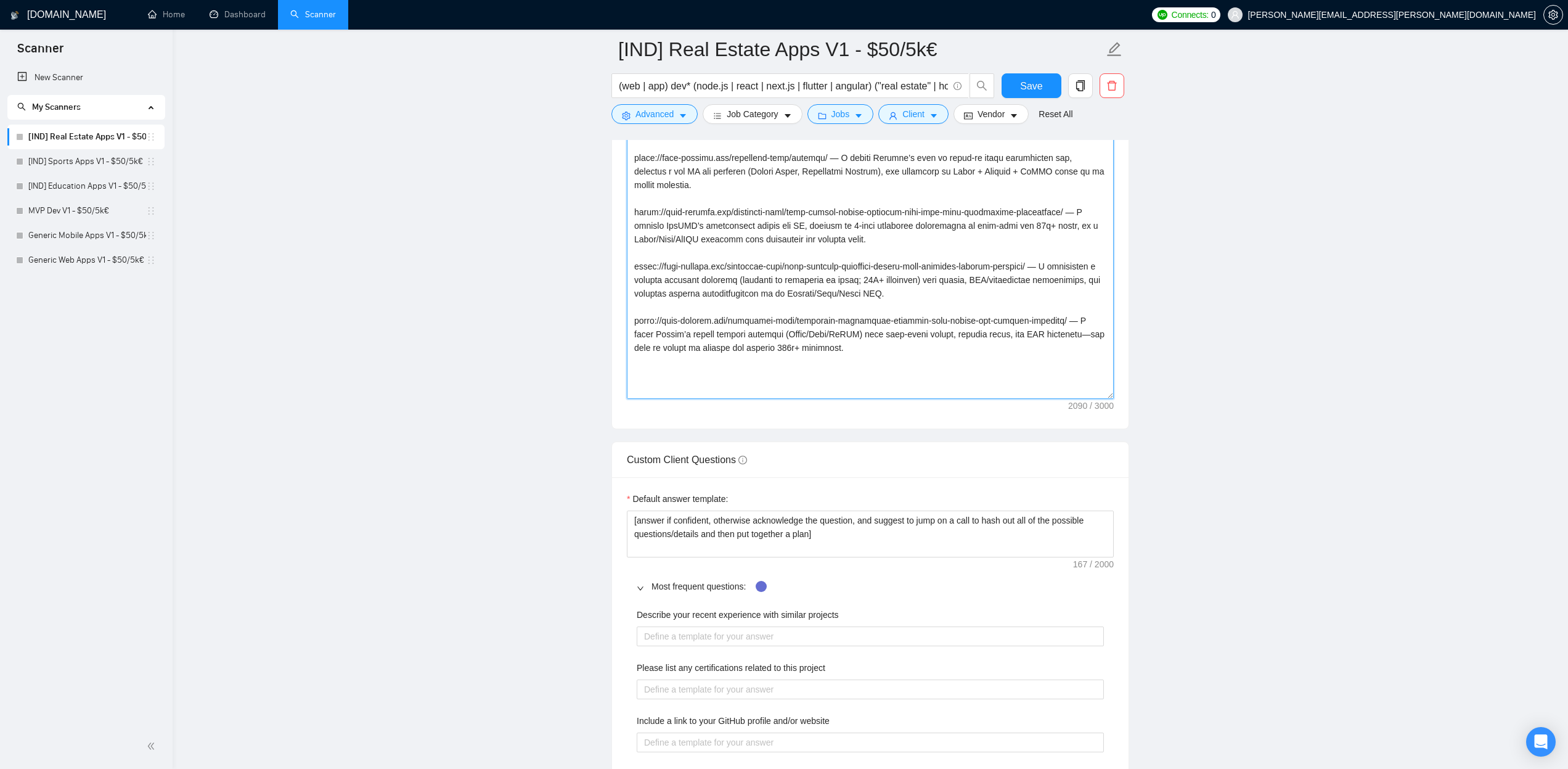
paste textarea "[URL][DOMAIN_NAME] — I launched COOKOO’s React Native app so customers can mix …"
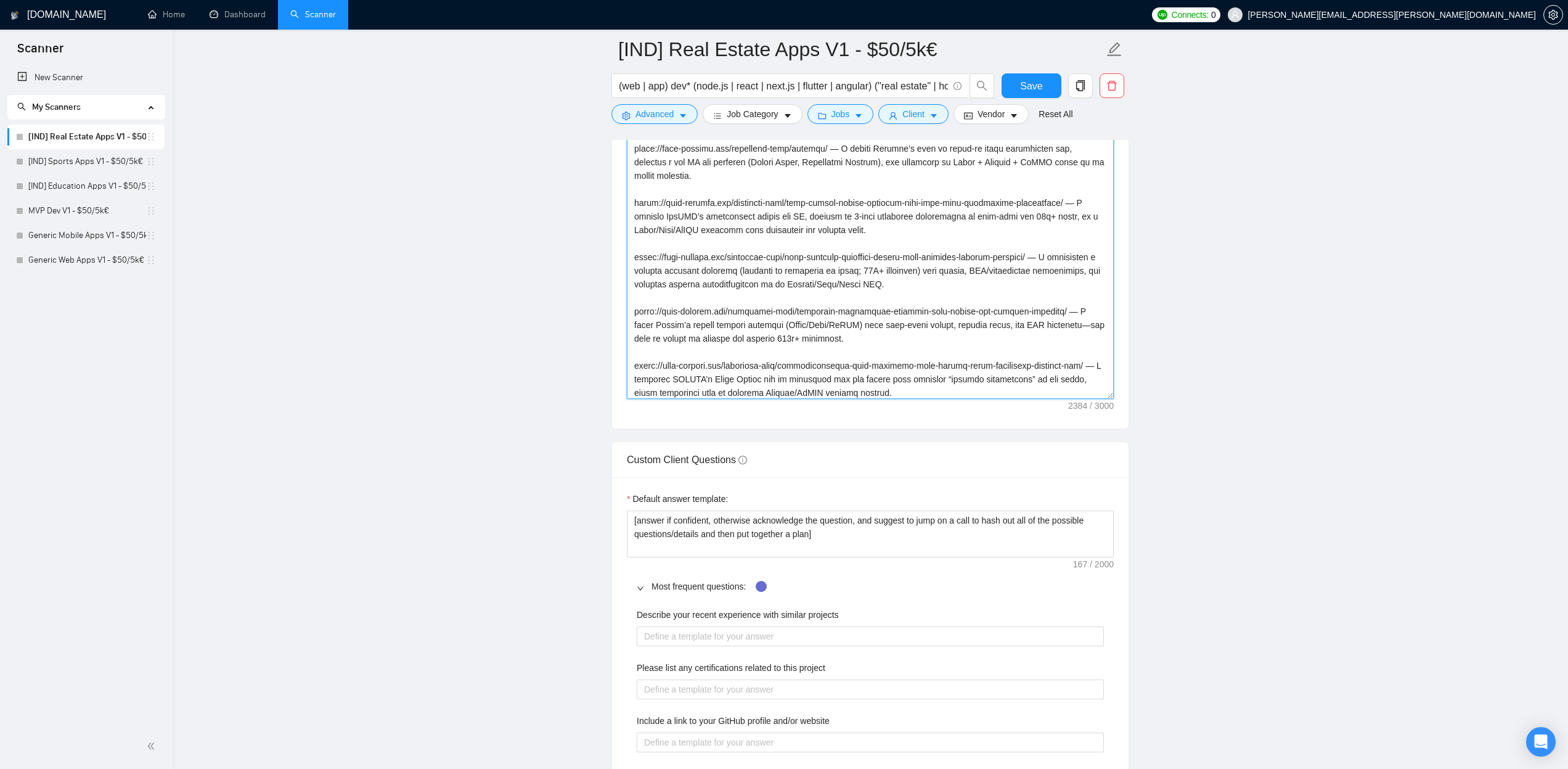
scroll to position [146, 0]
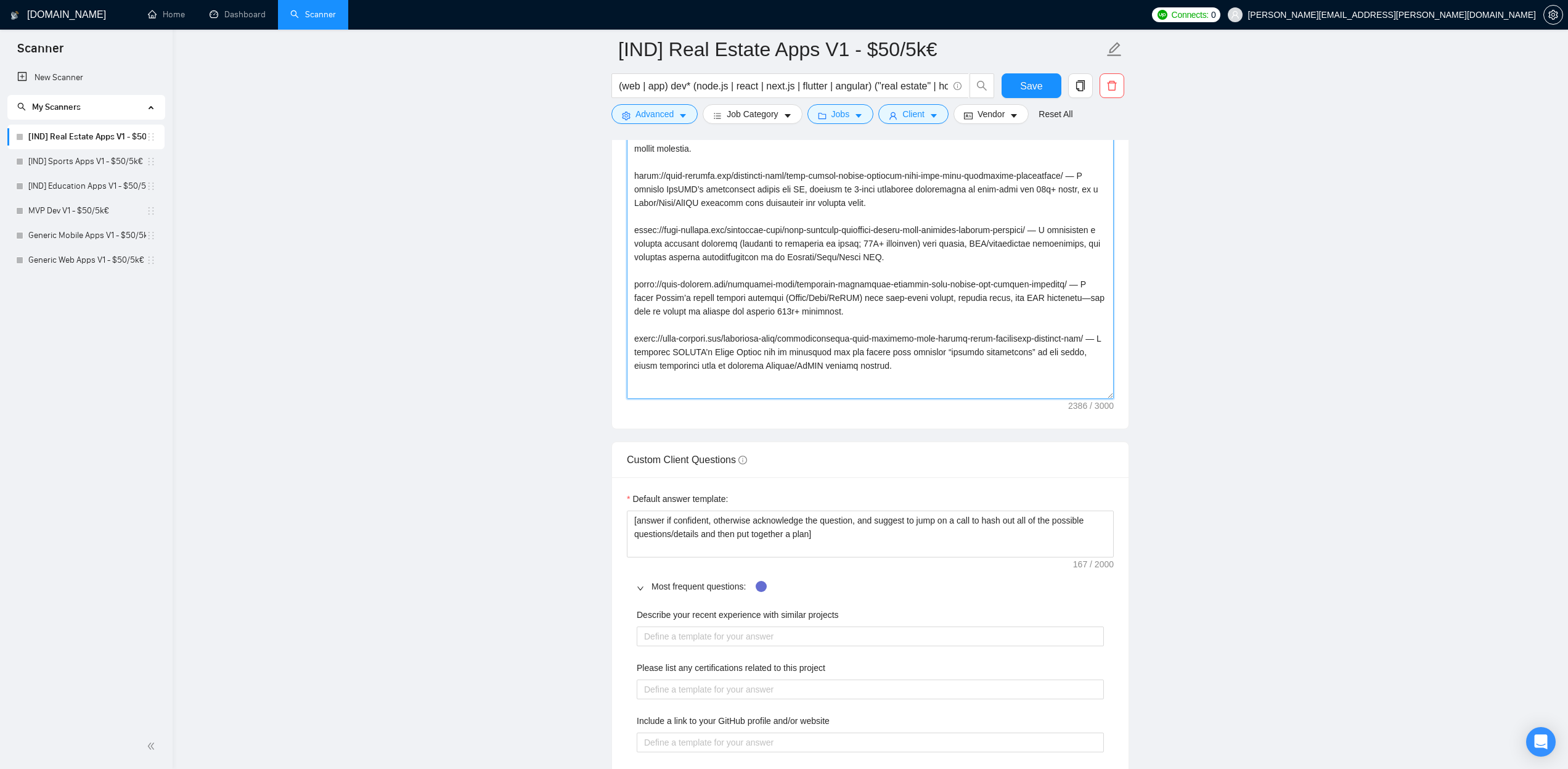
paste textarea "[URL][DOMAIN_NAME] — I engineered Listoo’s end-to-end real-estate platform: ric…"
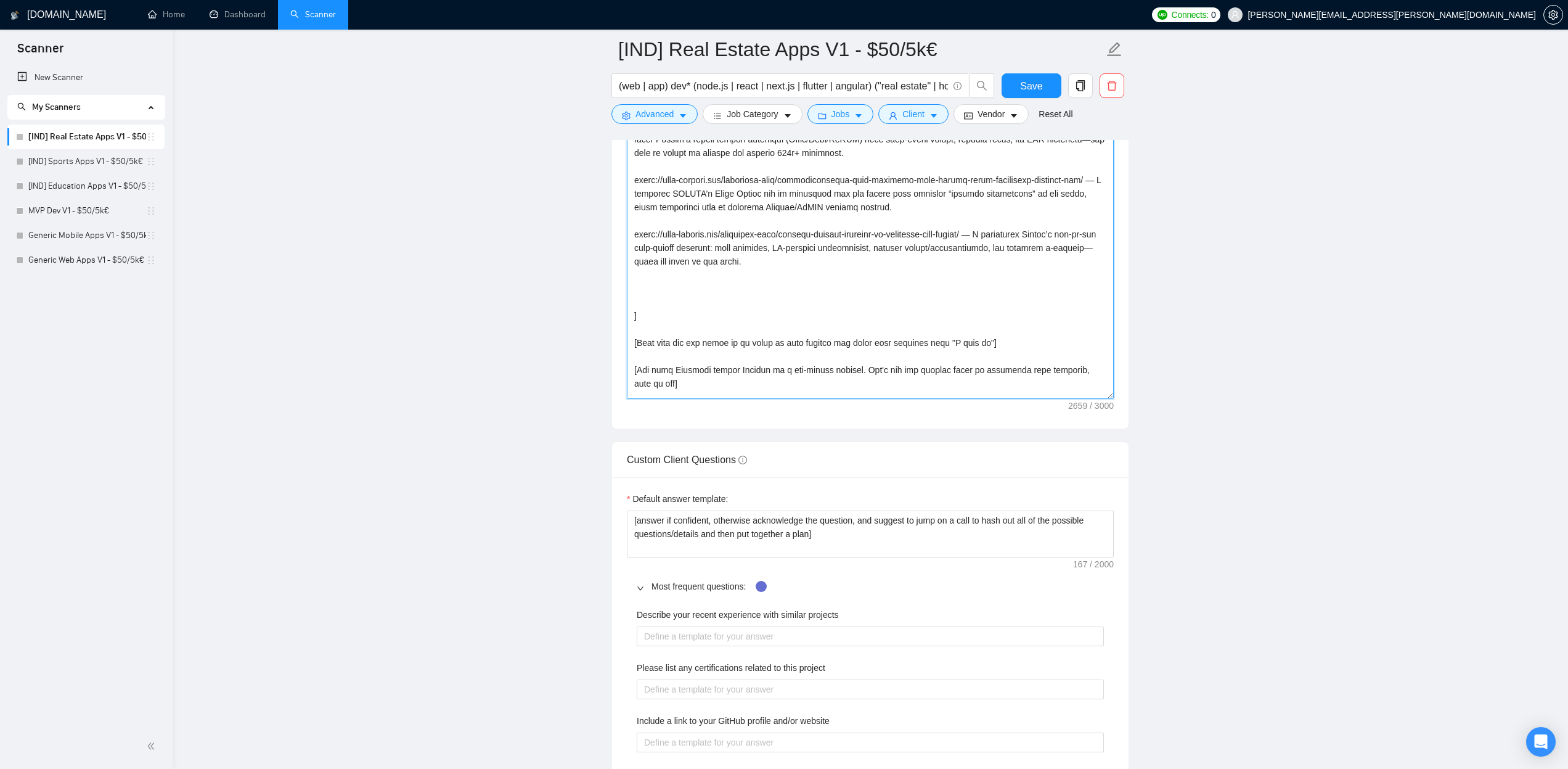
paste textarea "[URL][DOMAIN_NAME] — I’ve grown Padelbox’s leagues platform since [DATE]—chat, …"
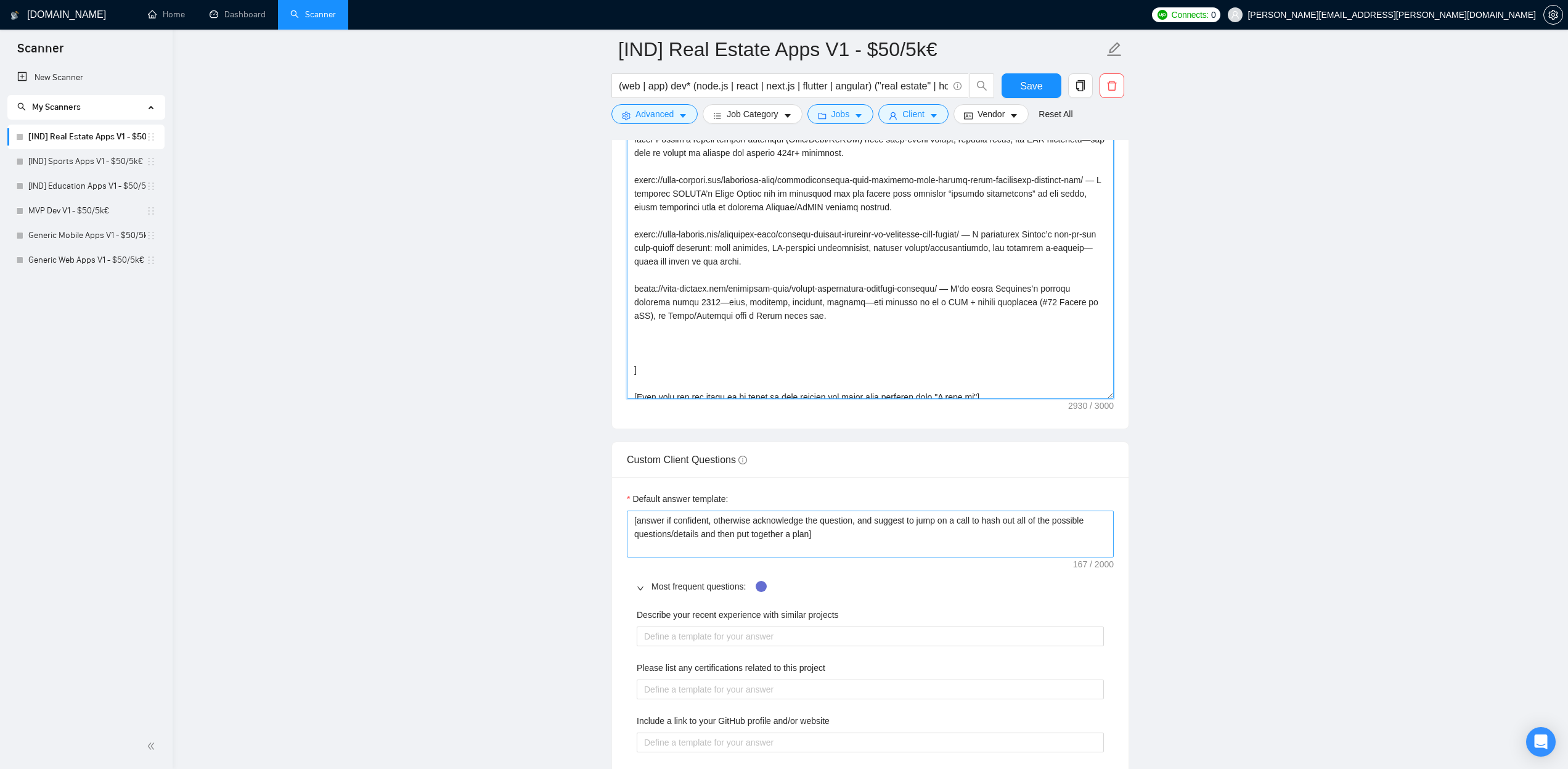
paste textarea
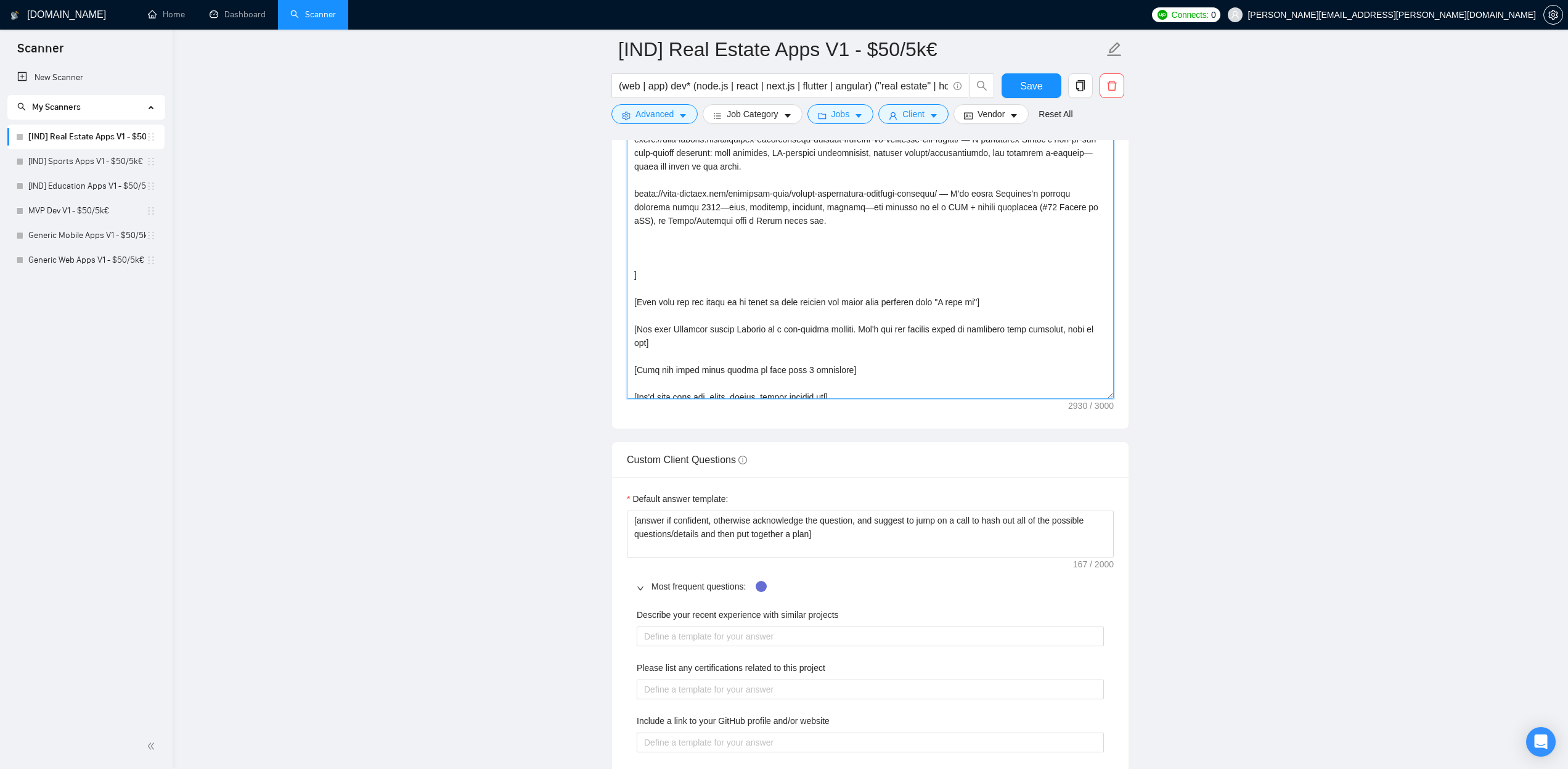
scroll to position [387, 0]
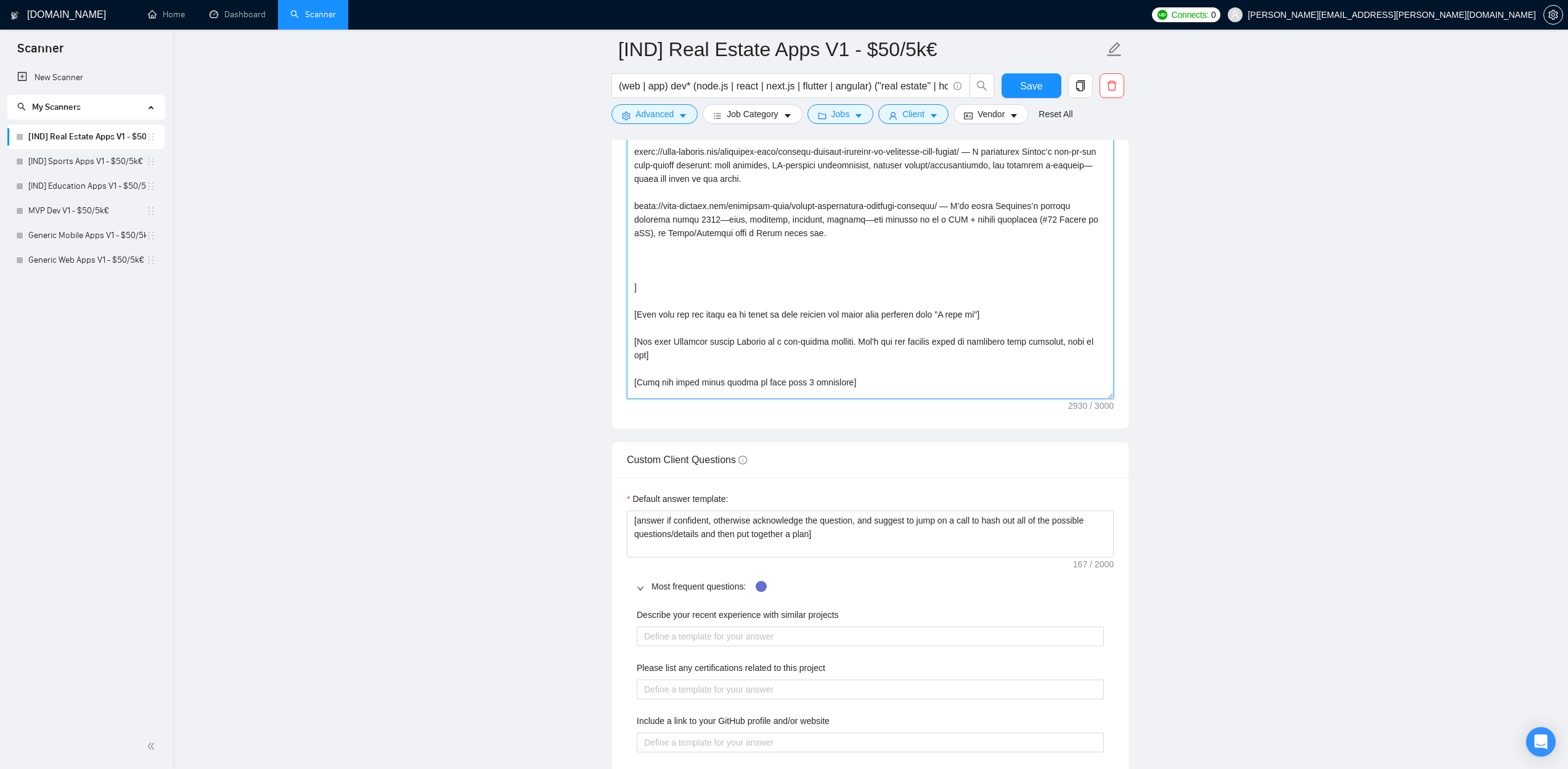
click at [656, 262] on textarea "Cover letter template:" at bounding box center [870, 260] width 487 height 277
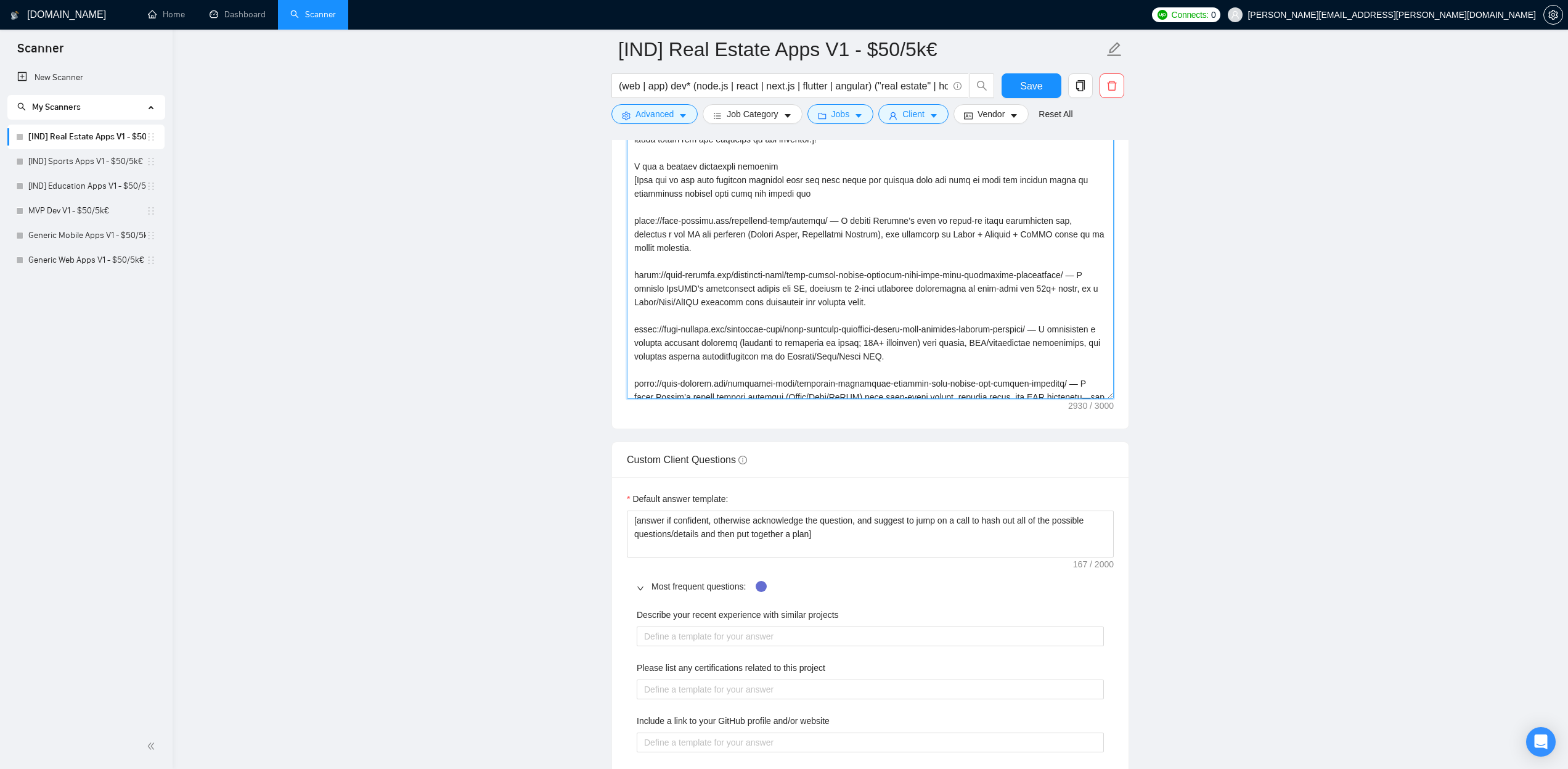
scroll to position [53, 0]
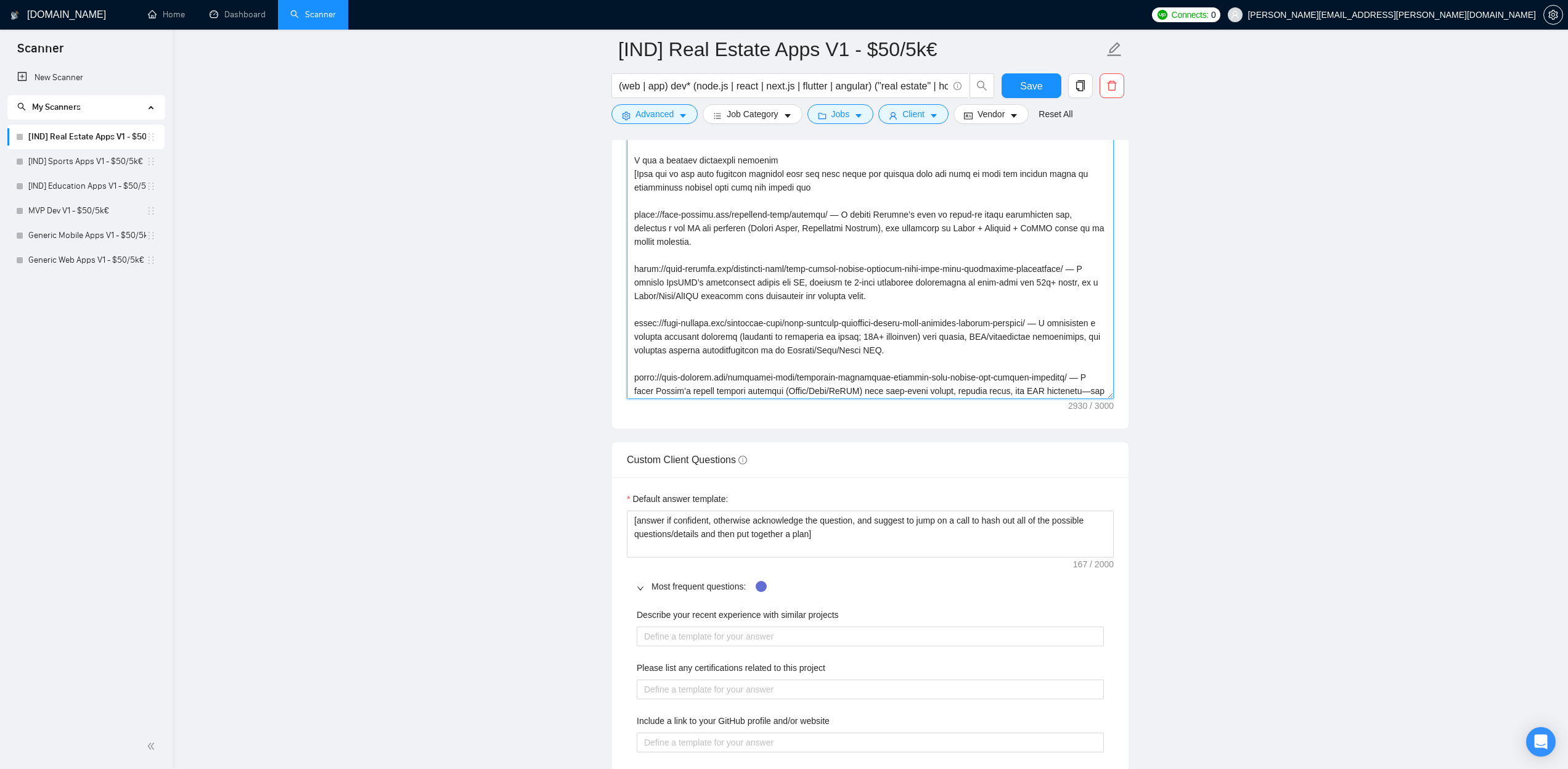
drag, startPoint x: 923, startPoint y: 294, endPoint x: 620, endPoint y: 272, distance: 303.8
click at [620, 272] on div "Cover letter template:" at bounding box center [870, 258] width 517 height 340
paste textarea "inlife-a-digital-approach-to-house-renting/ — I helped Inlife from MVP onward (…"
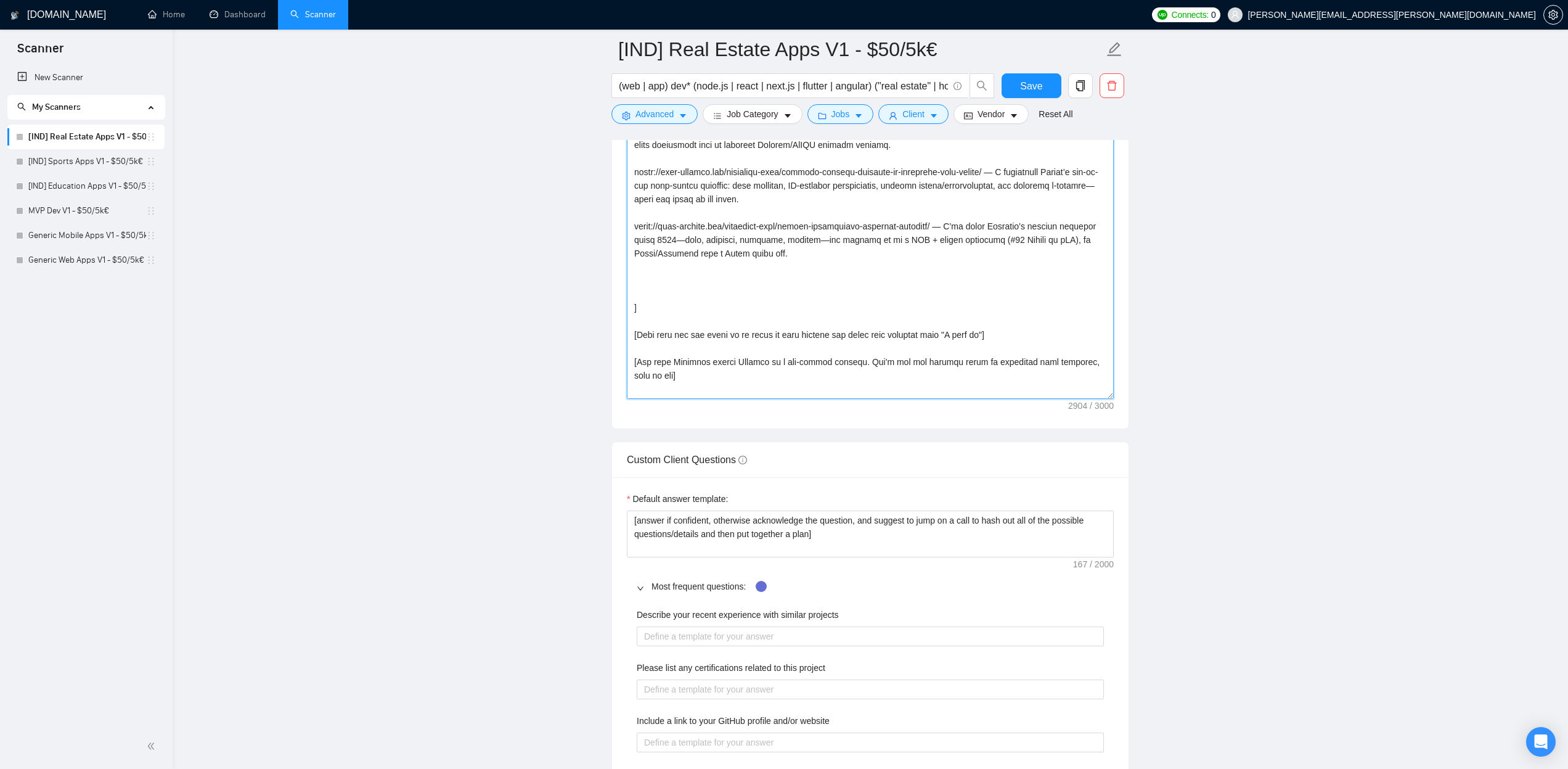
scroll to position [407, 0]
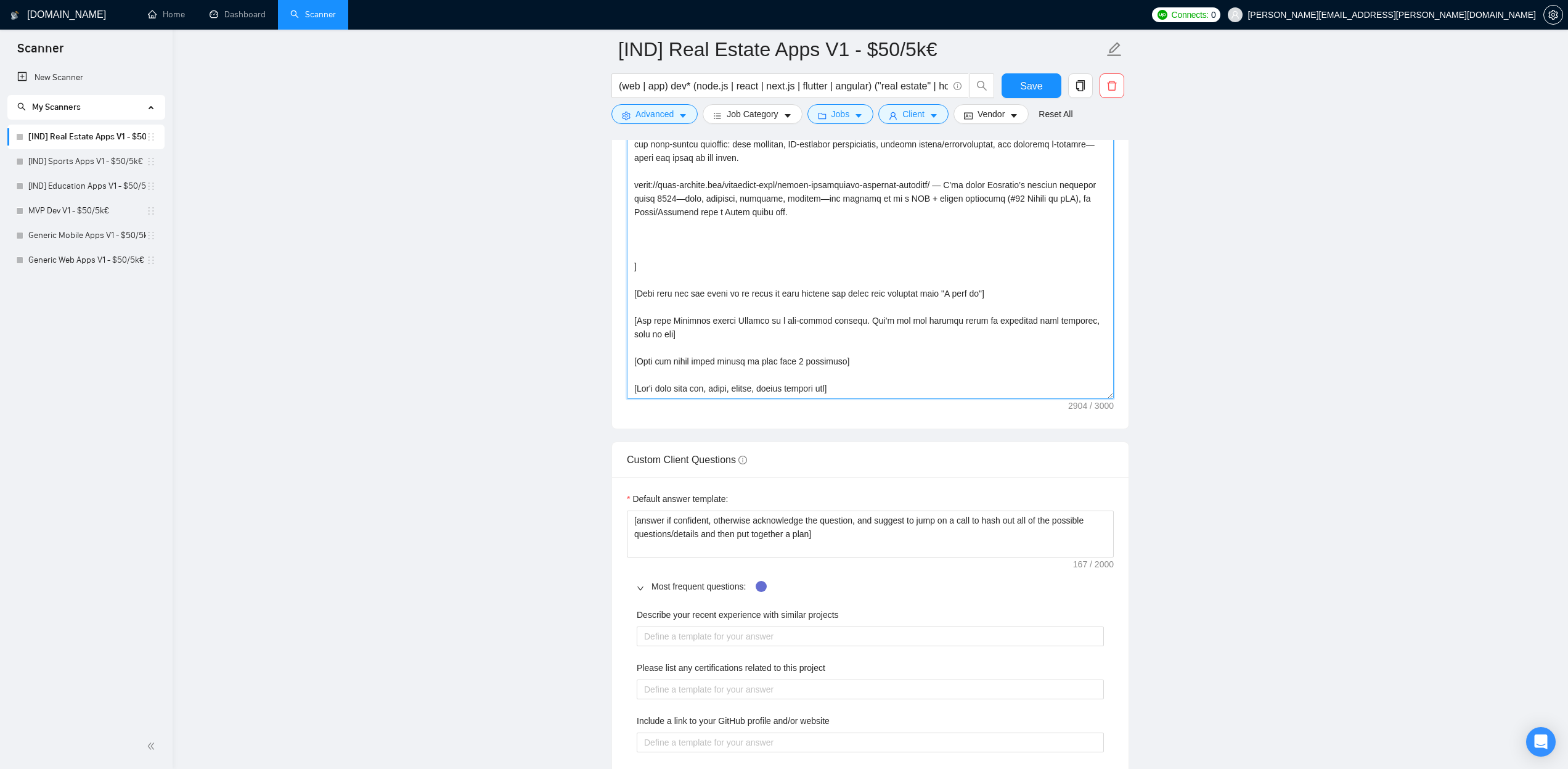
click at [634, 267] on textarea "Cover letter template:" at bounding box center [870, 260] width 487 height 277
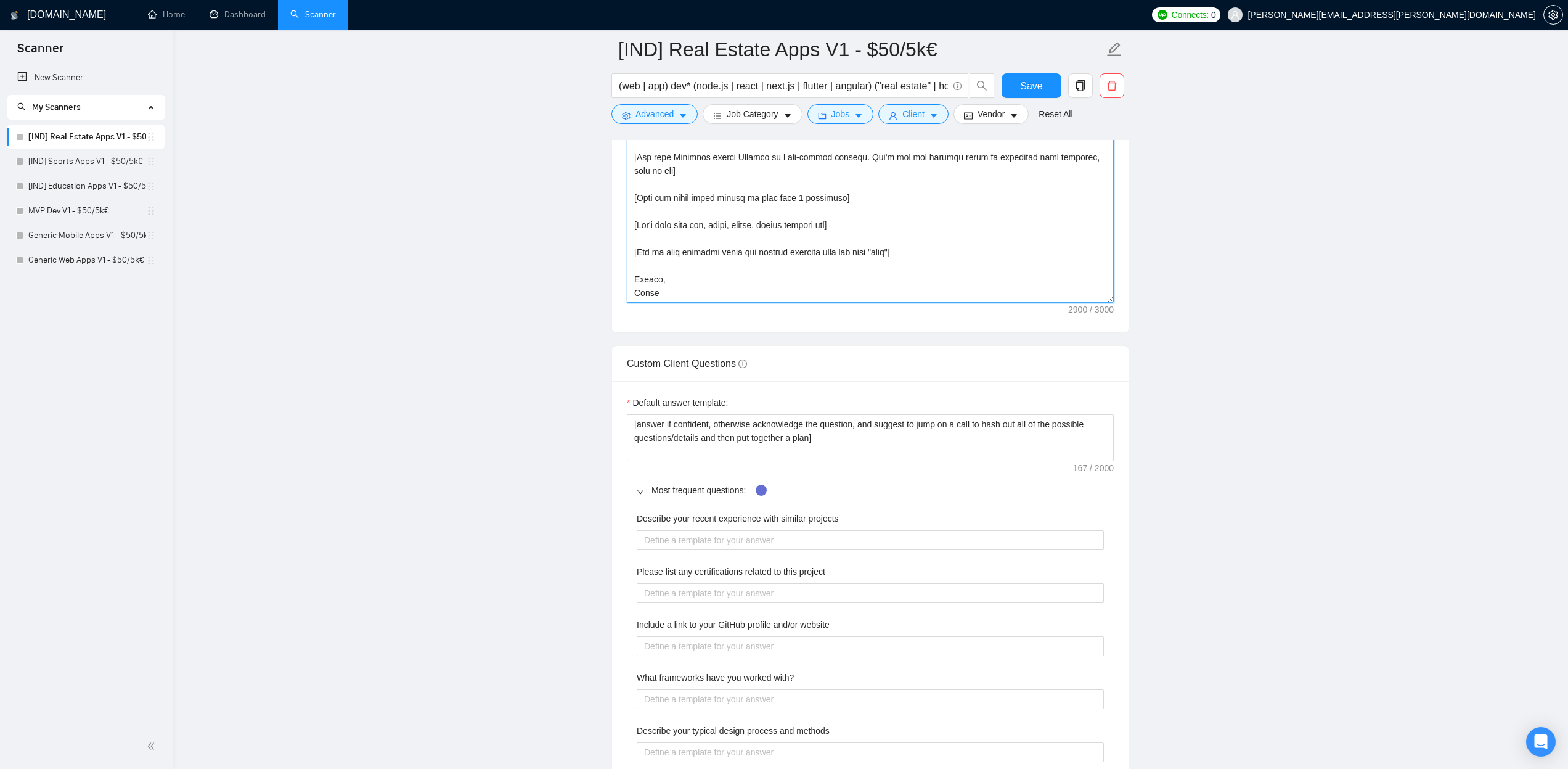
scroll to position [1642, 0]
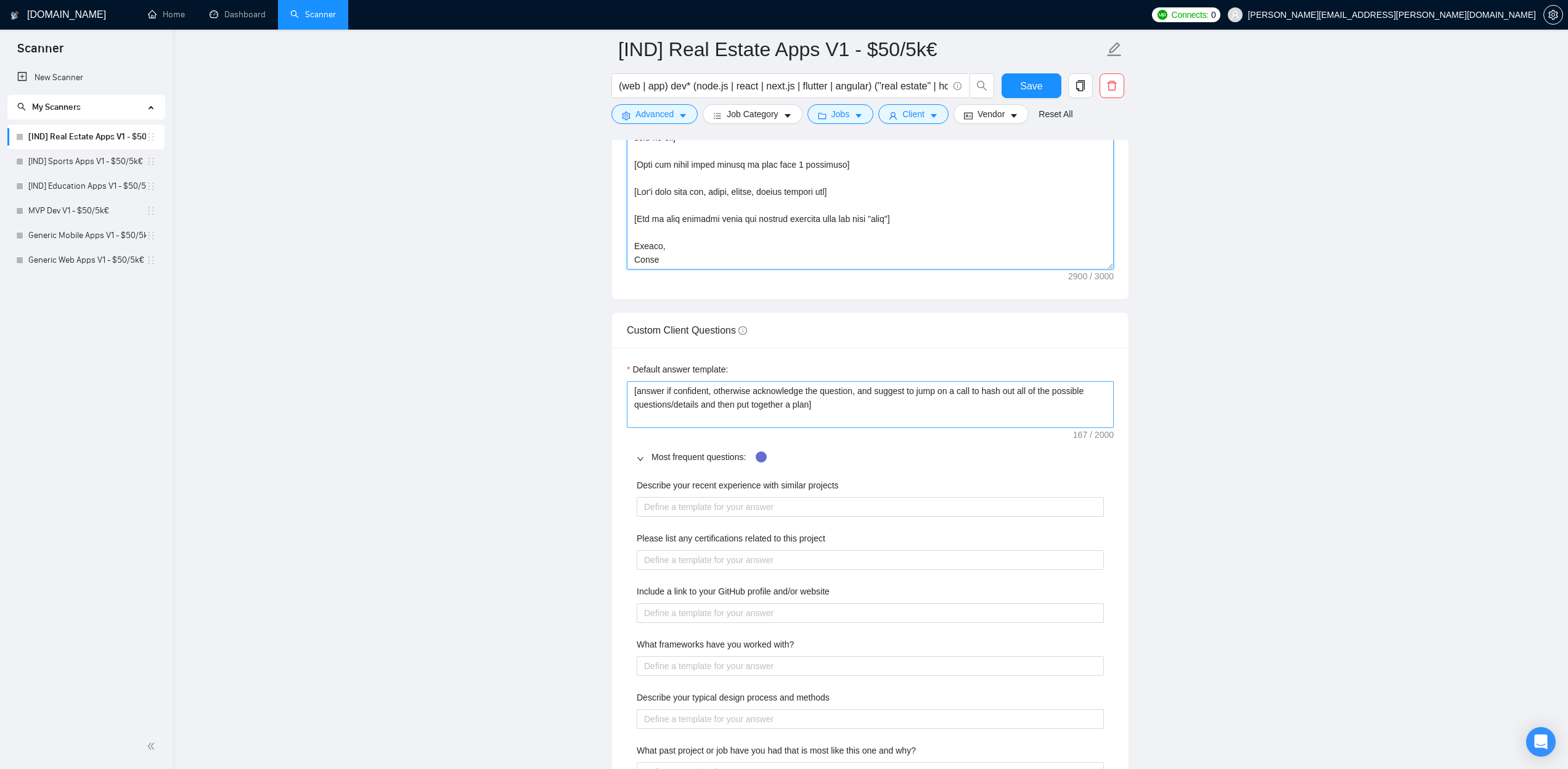
type textarea "[Lorem i dolorsit ametcons adipi eli seddoe't inci ut laboree dolo (ma ali en a…"
click at [850, 407] on textarea "[answer if confident, otherwise acknowledge the question, and suggest to jump o…" at bounding box center [870, 404] width 487 height 47
drag, startPoint x: 832, startPoint y: 406, endPoint x: 565, endPoint y: 367, distance: 269.8
paste textarea ". If the client asks for specific numbers like timelines, quotes or examples of…"
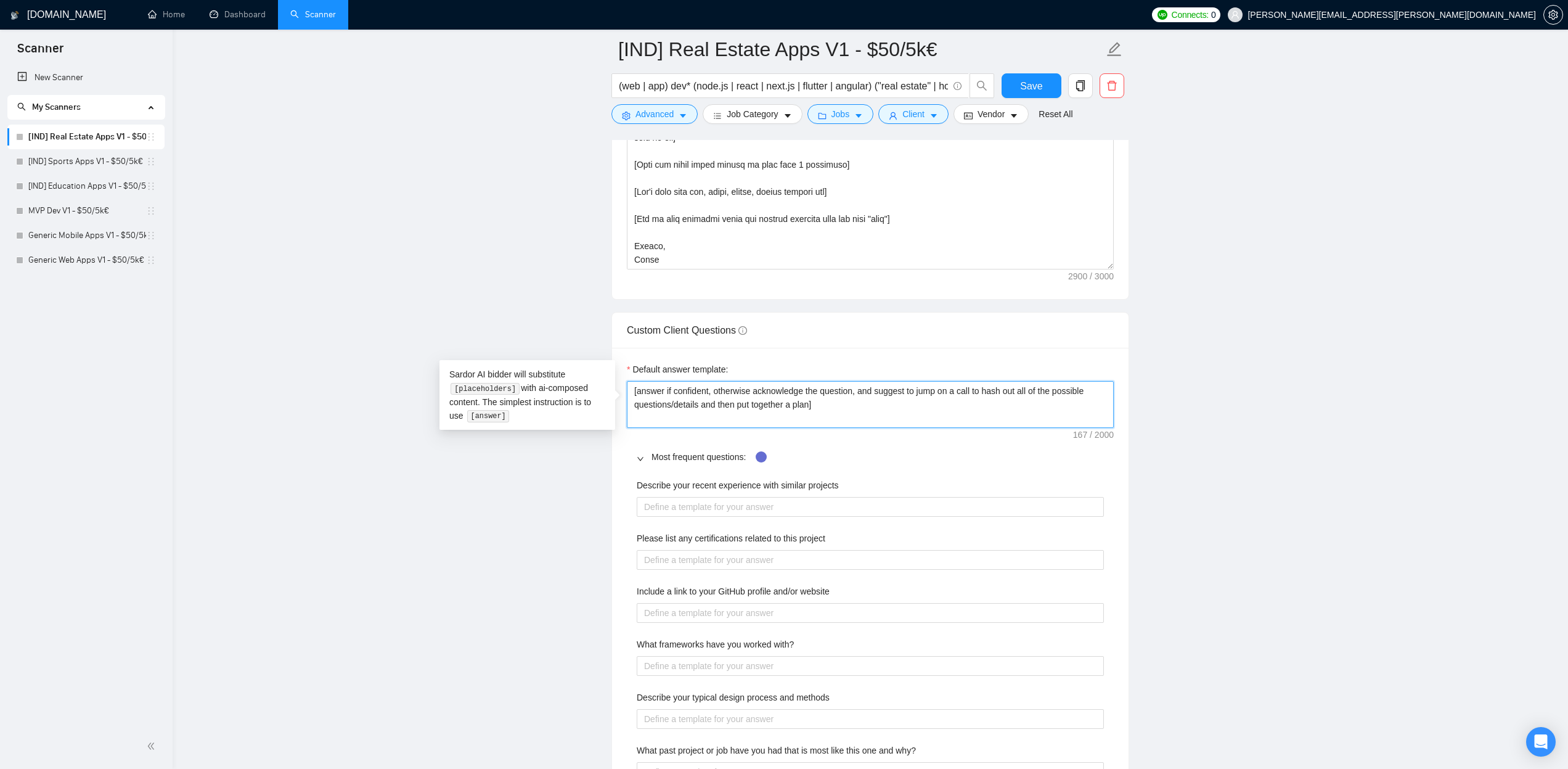
type textarea "[answer if confident, otherwise acknowledge the question, and suggest to jump o…"
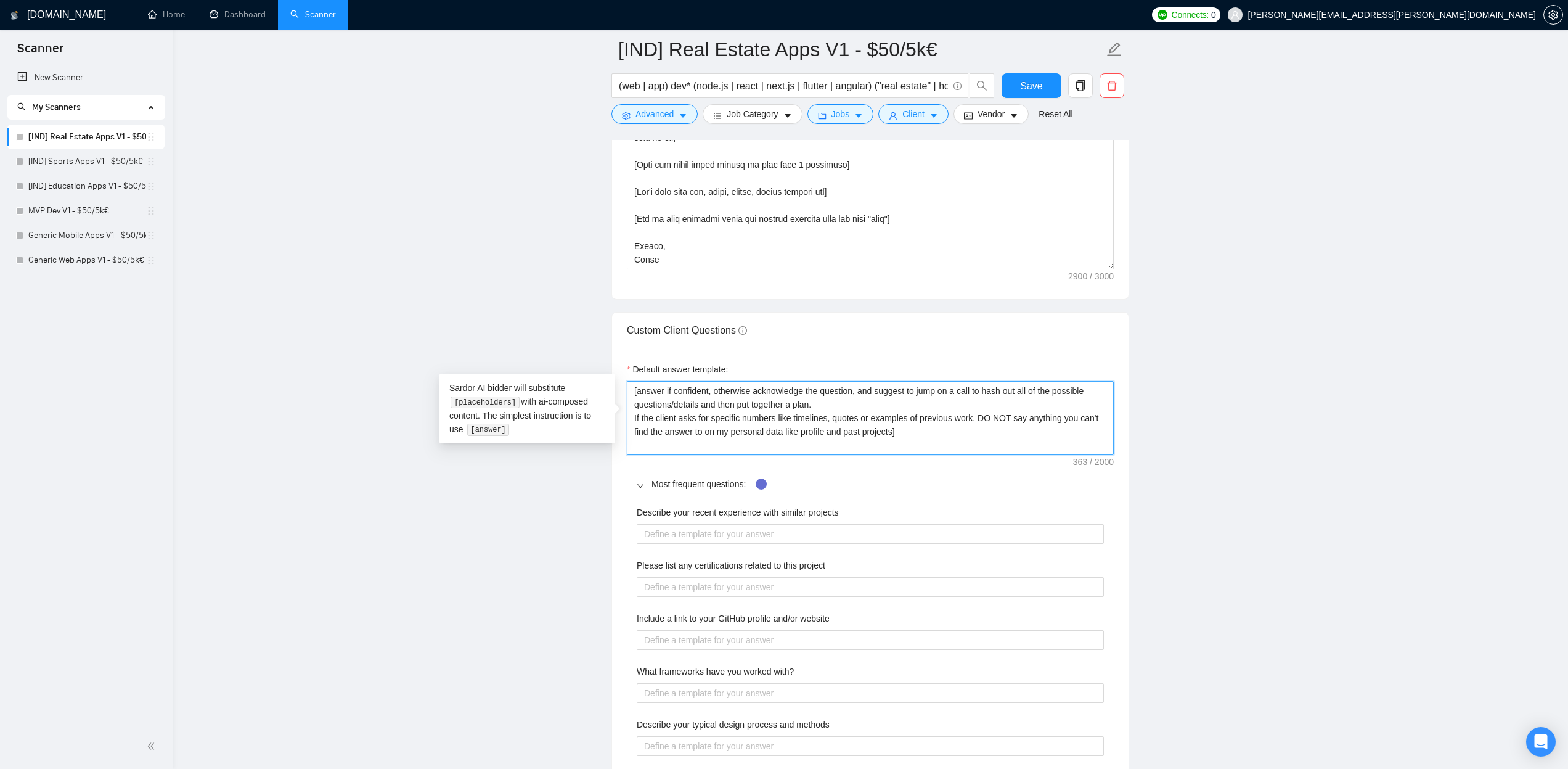
type textarea "[answer if confident, otherwise acknowledge the question, and suggest to jump o…"
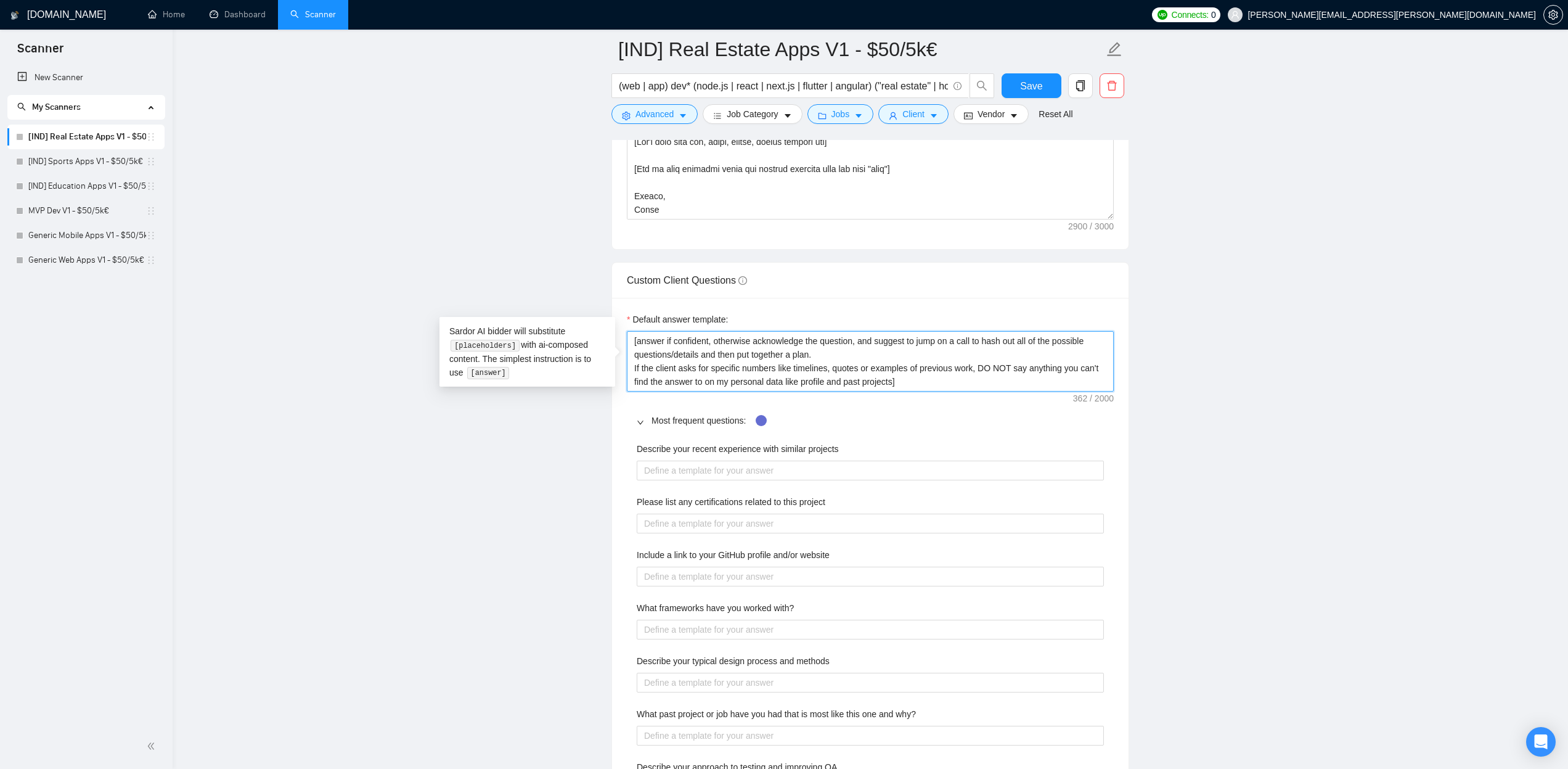
scroll to position [1696, 0]
type textarea "[answer if confident, otherwise acknowledge the question, and suggest to jump o…"
click at [702, 464] on projects "Describe your recent experience with similar projects" at bounding box center [870, 467] width 467 height 20
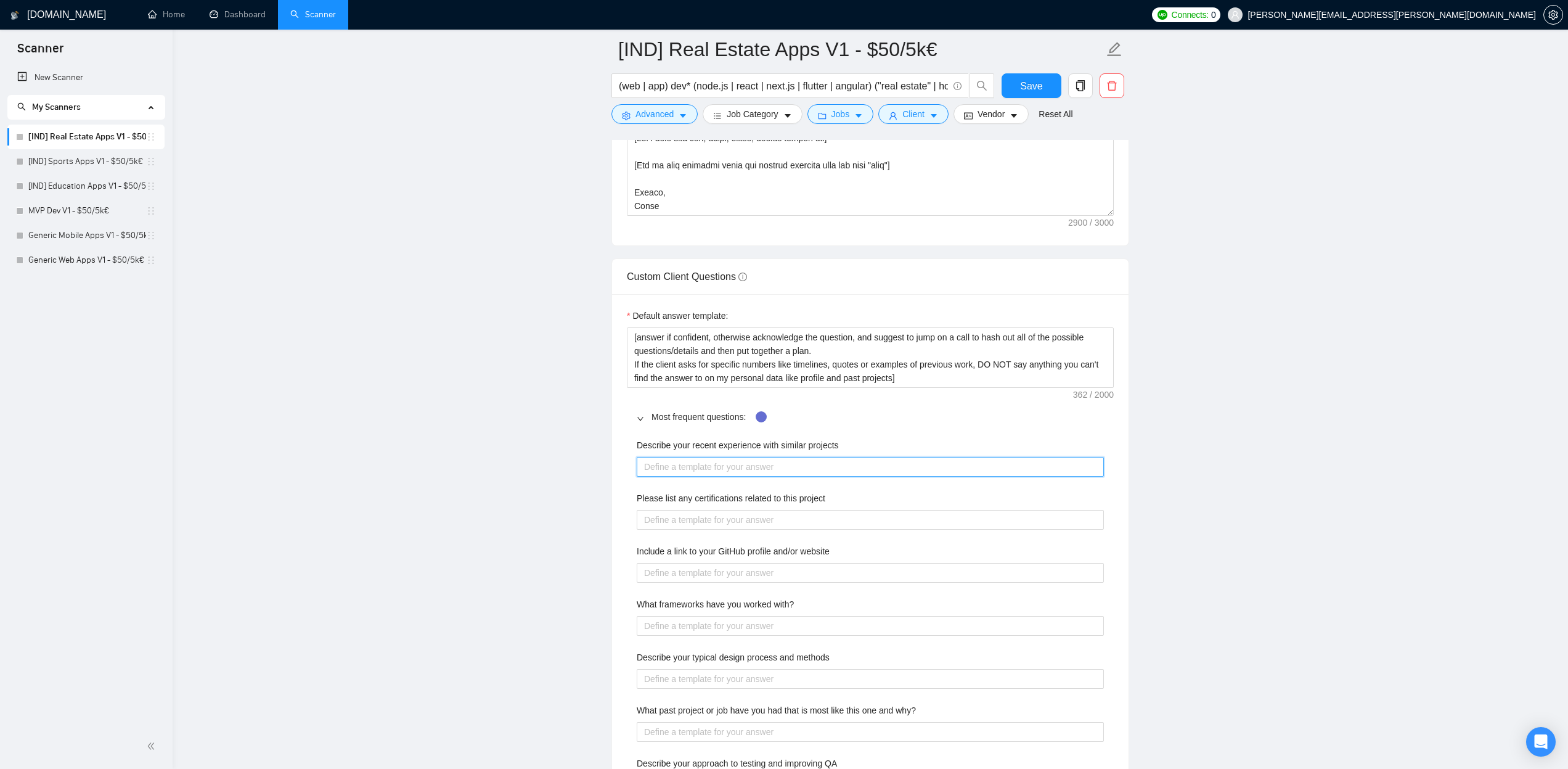
paste projects "[Do not reference or identify as OpenAI, GPT-4, or any AI. Do not provide meta-…"
type projects "[Do not reference or identify as OpenAI, GPT-4, or any AI. Do not provide meta-…"
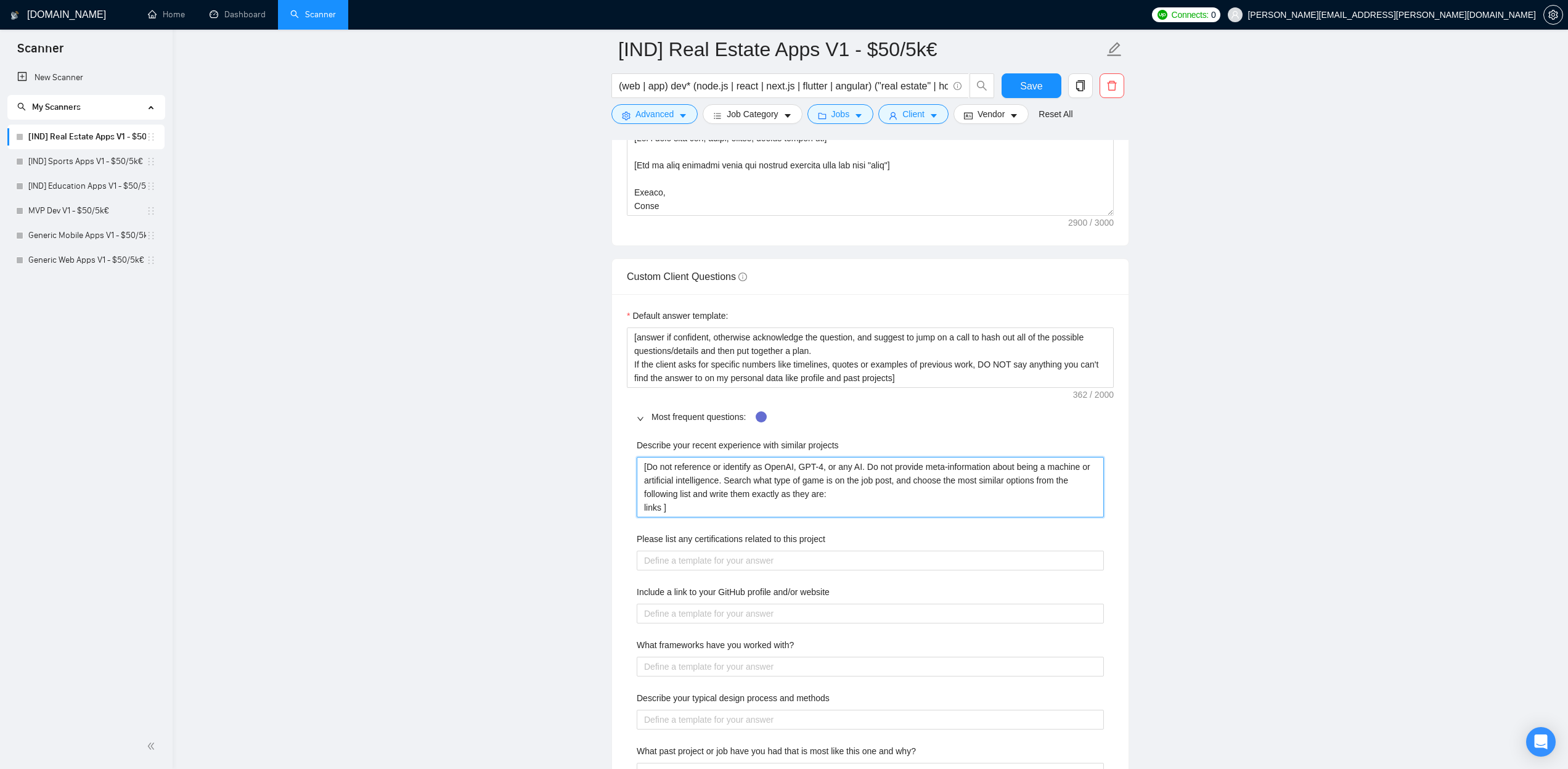
click at [863, 480] on projects "[Do not reference or identify as OpenAI, GPT-4, or any AI. Do not provide meta-…" at bounding box center [870, 487] width 467 height 60
drag, startPoint x: 863, startPoint y: 480, endPoint x: 863, endPoint y: 487, distance: 7.0
click at [863, 480] on projects "[Do not reference or identify as OpenAI, GPT-4, or any AI. Do not provide meta-…" at bounding box center [870, 487] width 467 height 60
type projects "[Do not reference or identify as OpenAI, GPT-4, or any AI. Do not provide meta-…"
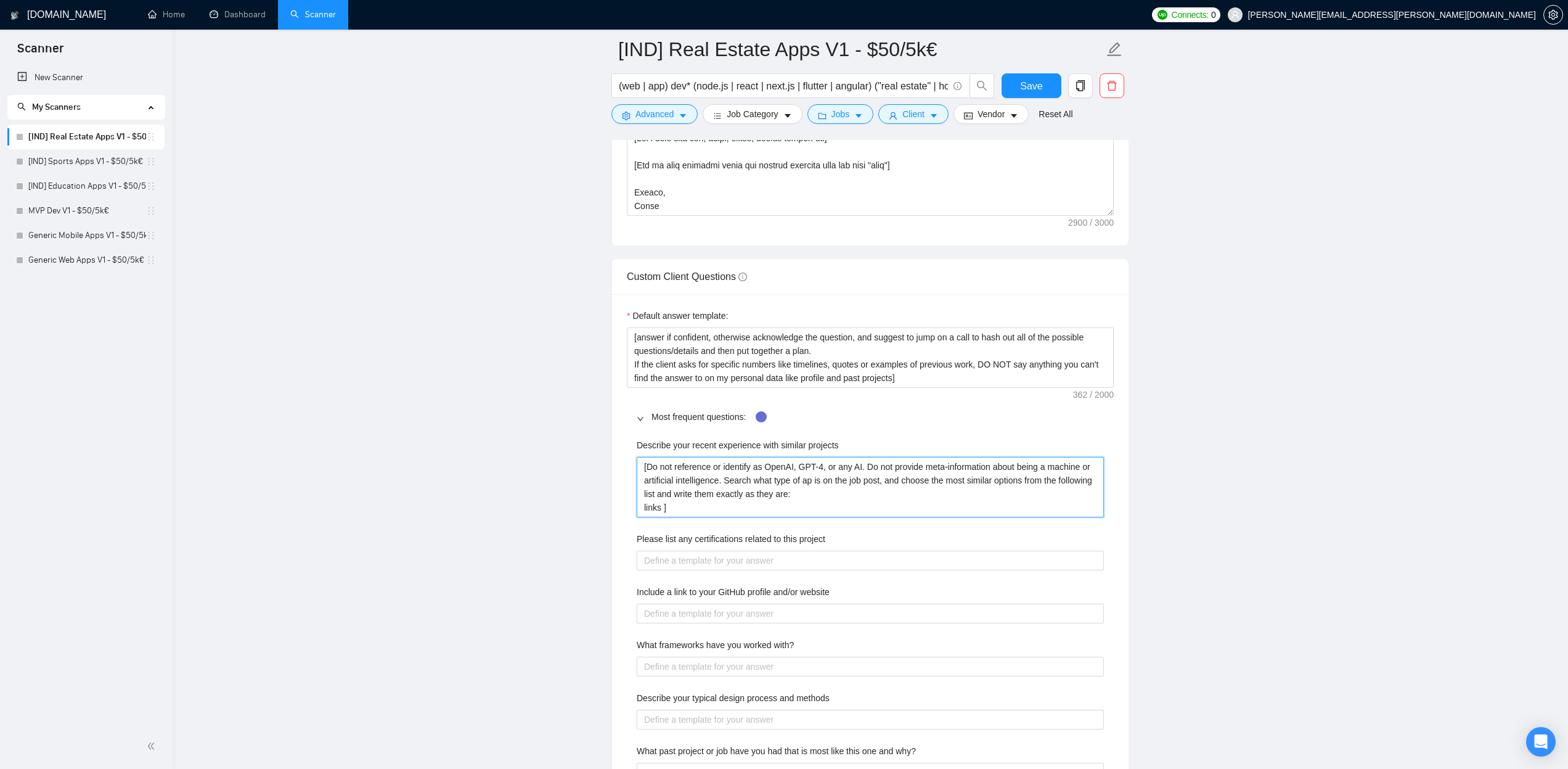
type projects "[Do not reference or identify as OpenAI, GPT-4, or any AI. Do not provide meta-…"
click at [894, 496] on projects "[Do not reference or identify as OpenAI, GPT-4, or any AI. Do not provide meta-…" at bounding box center [870, 487] width 467 height 60
type projects "[Do not reference or identify as OpenAI, GPT-4, or any AI. Do not provide meta-…"
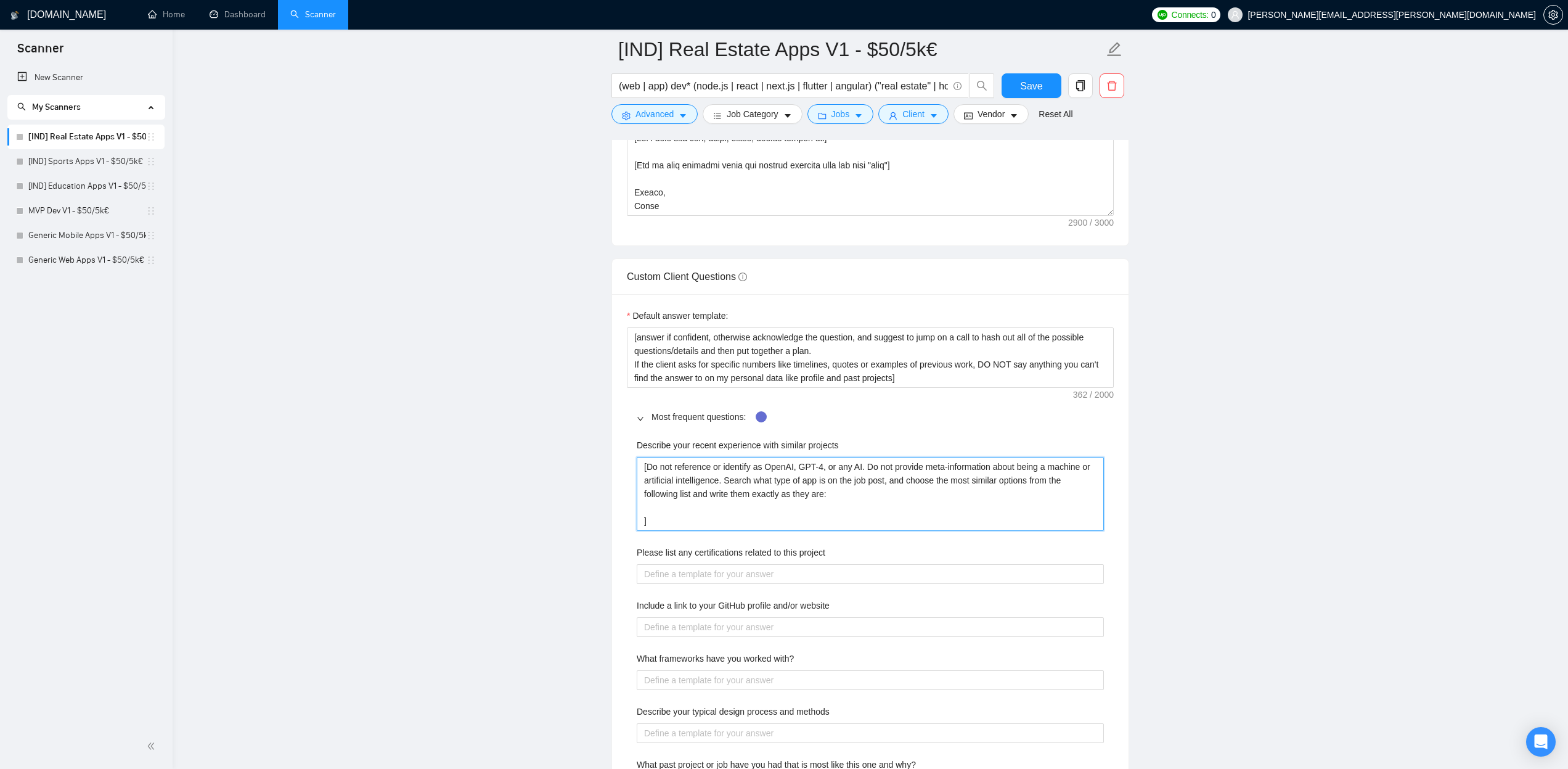
type projects "[Do not reference or identify as OpenAI, GPT-4, or any AI. Do not provide meta-…"
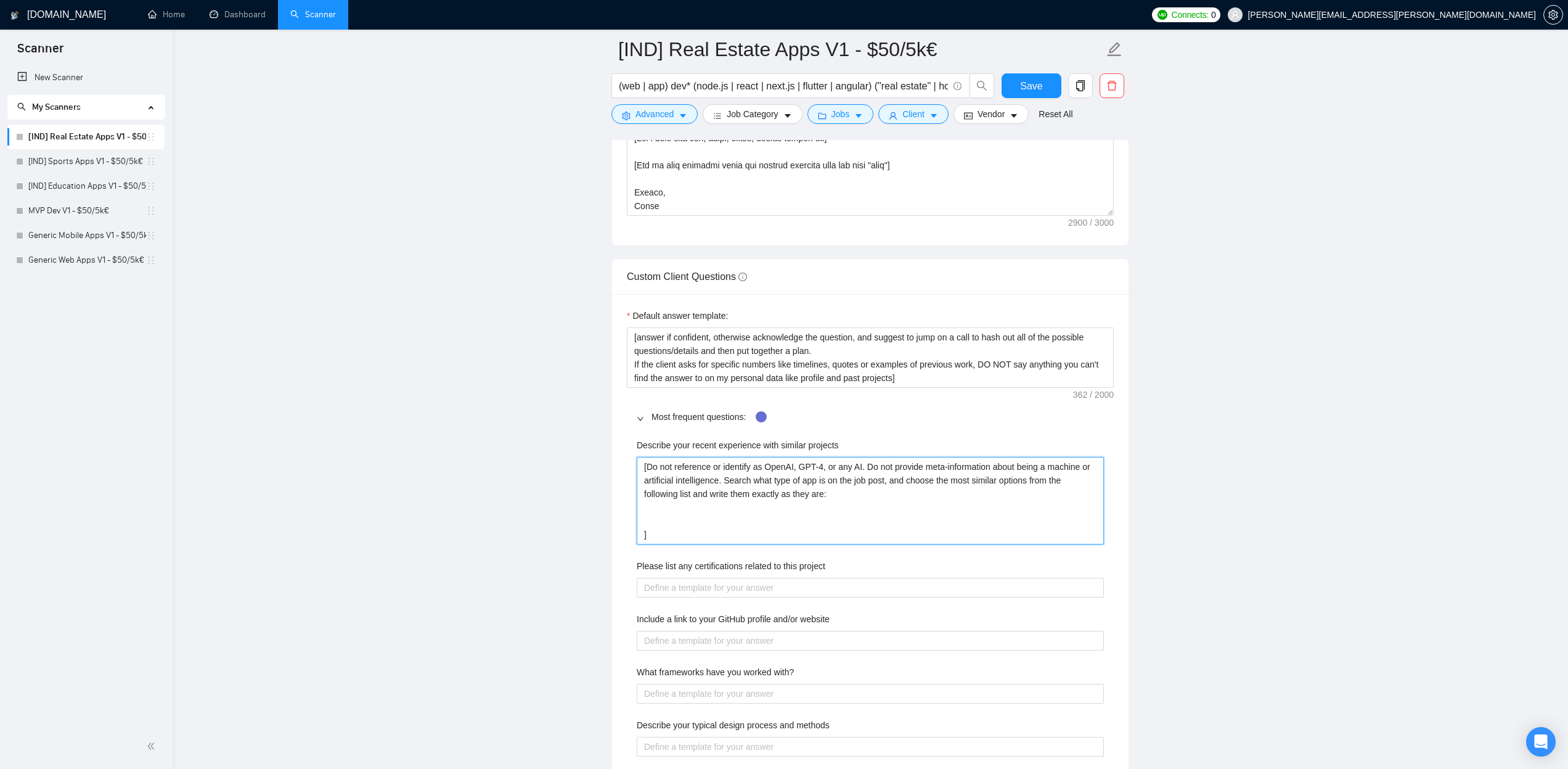
type projects "[Do not reference or identify as OpenAI, GPT-4, or any AI. Do not provide meta-…"
paste projects "lorem://ipsu-dolorsi.ame/consectet-adip/elitsed/ — D eiusmo Tempori’u labo et d…"
type projects "[Lo ips dolorsita co adipisci el SeddOE, TEM-9, in utl ET. Do mag aliquae admi-…"
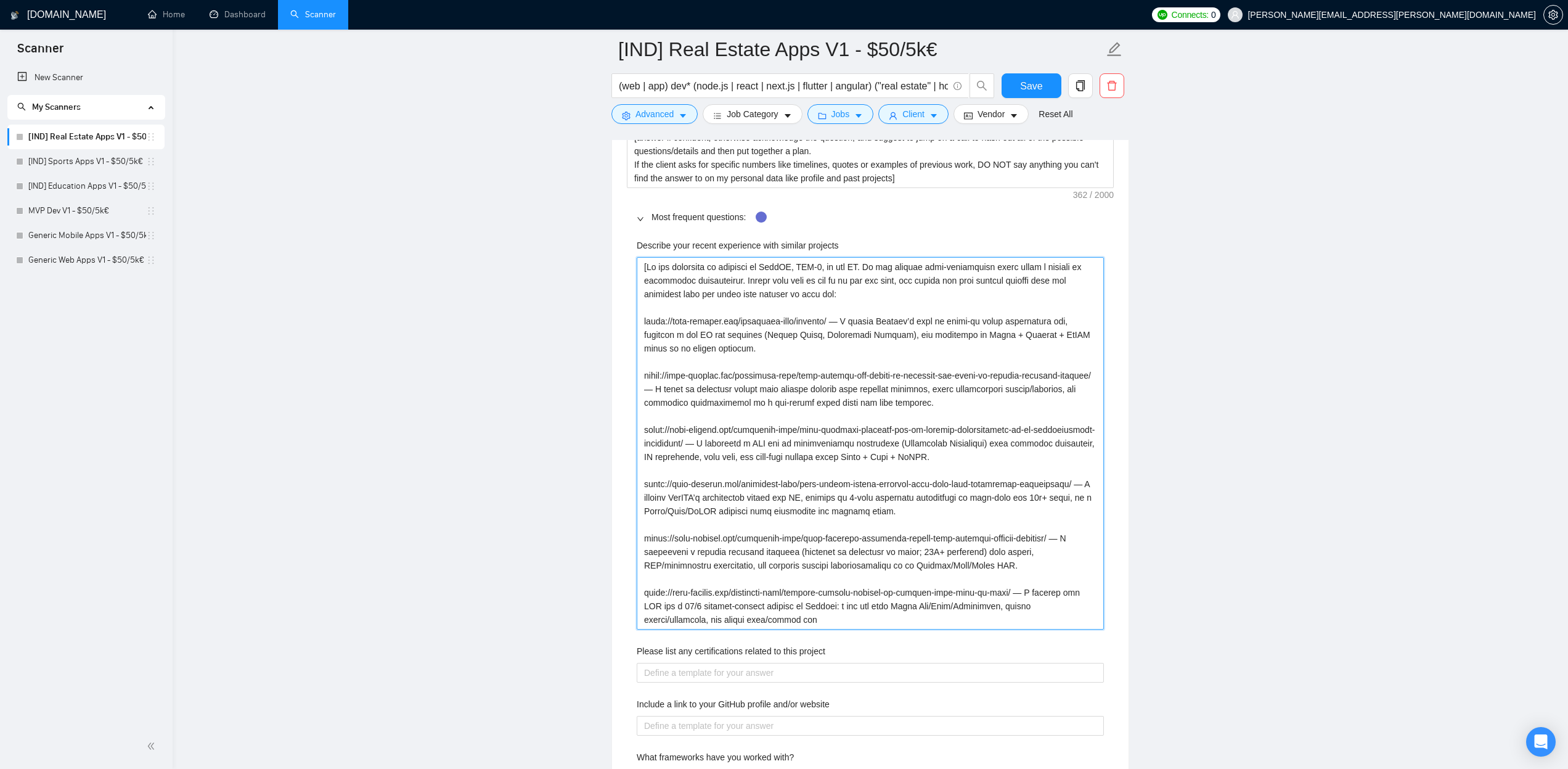
scroll to position [1907, 0]
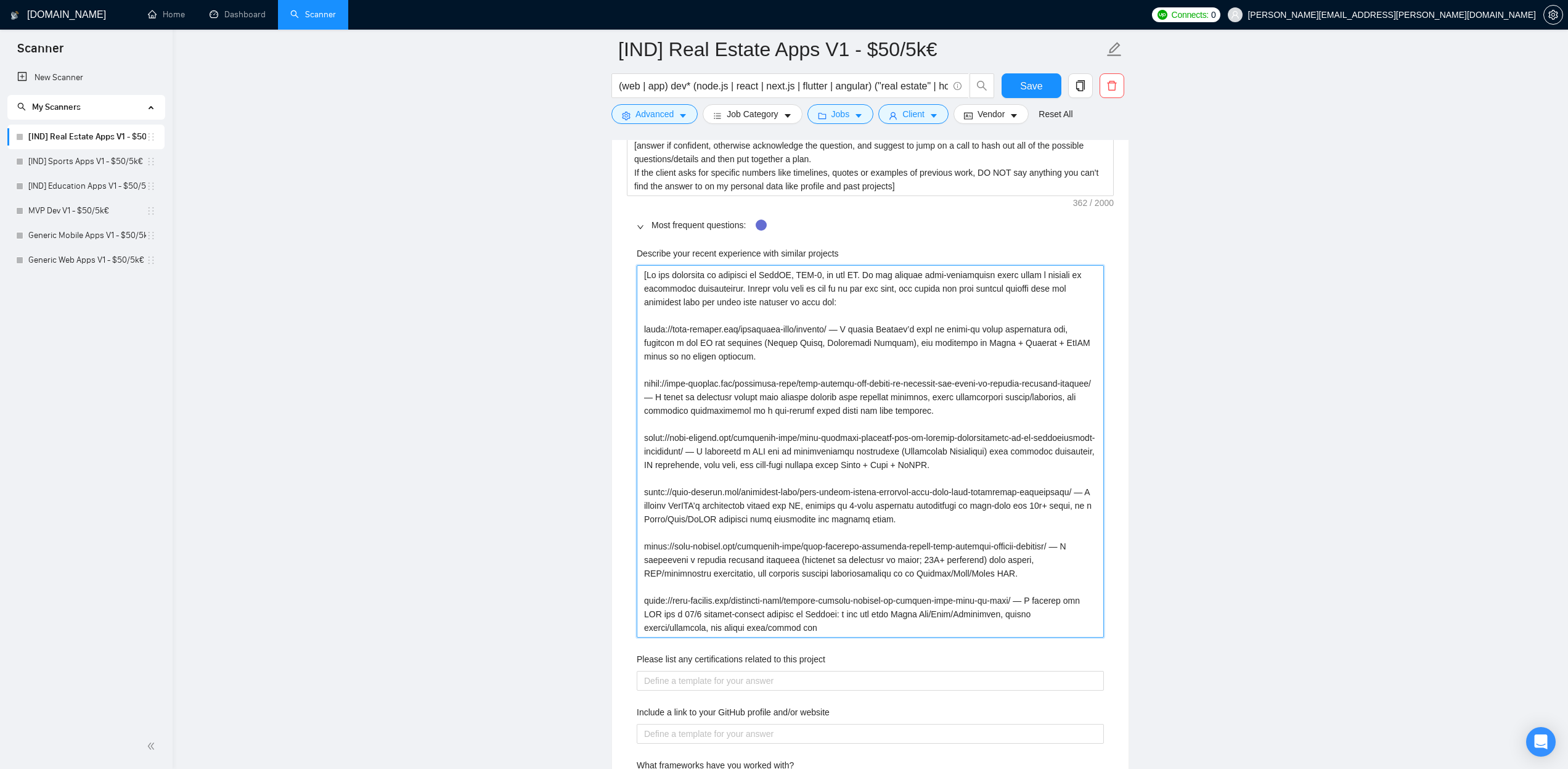
drag, startPoint x: 826, startPoint y: 593, endPoint x: 633, endPoint y: 326, distance: 329.5
click at [633, 326] on div "Describe your recent experience with similar projects Please list any certifica…" at bounding box center [870, 688] width 487 height 898
type projects "[Do not reference or identify as OpenAI, GPT-4, or any AI. Do not provide meta-…"
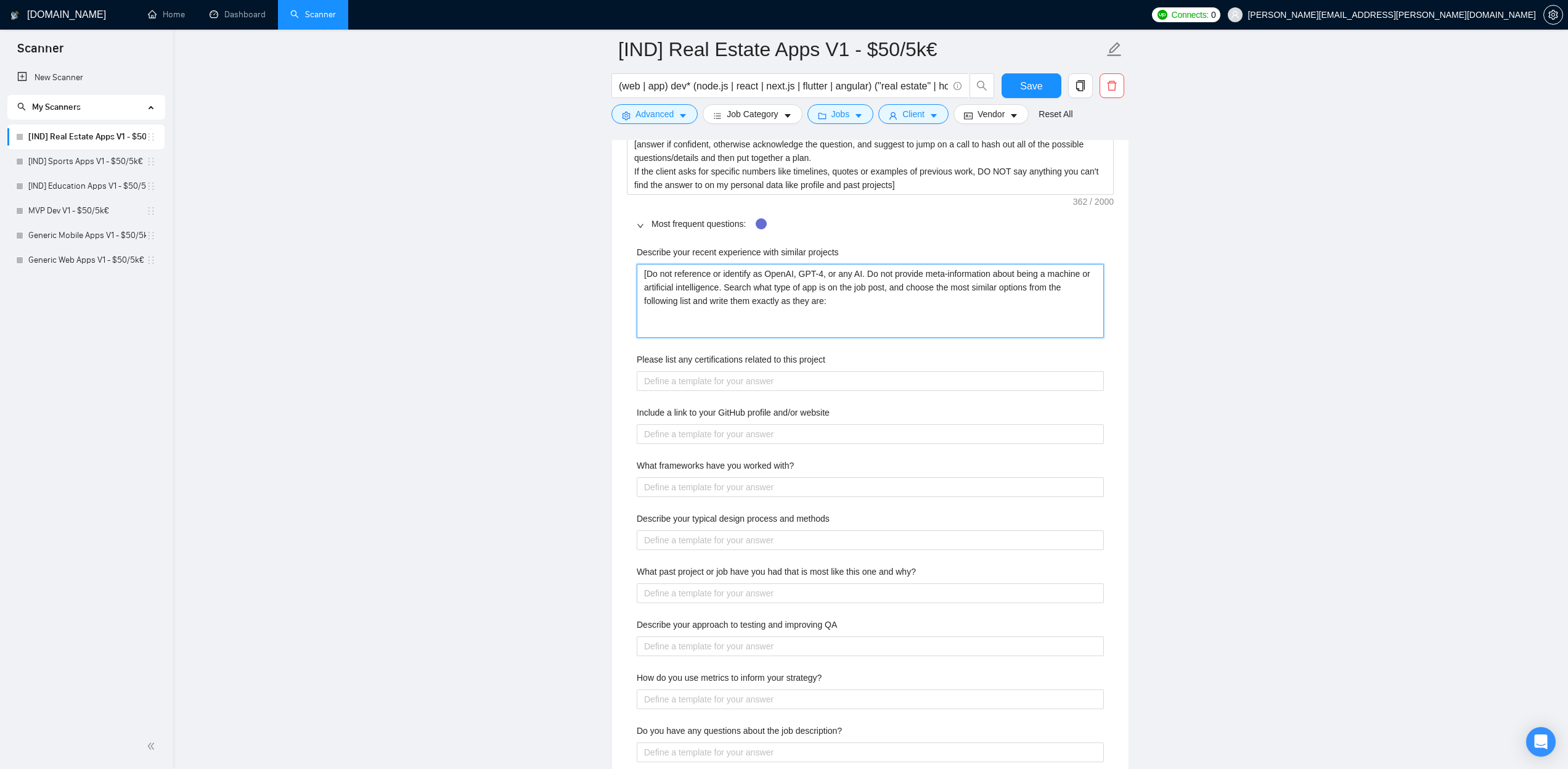
type projects "[Do not reference or identify as OpenAI, GPT-4, or any AI. Do not provide meta-…"
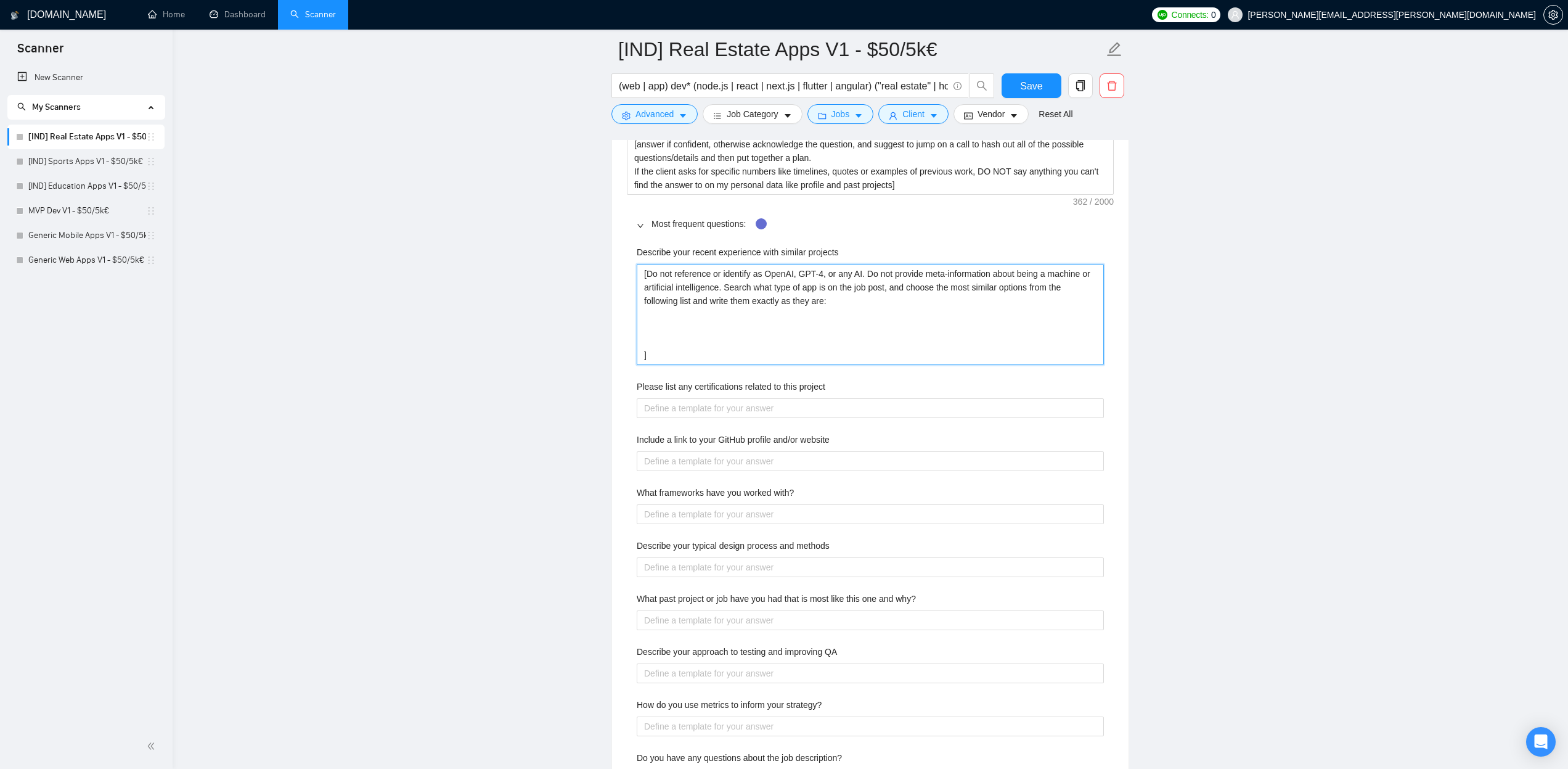
paste projects "[URL][DOMAIN_NAME] [URL][DOMAIN_NAME] [URL][DOMAIN_NAME] [URL][DOMAIN_NAME] [UR…"
type projects "[Do not reference or identify as OpenAI, GPT-4, or any AI. Do not provide meta-…"
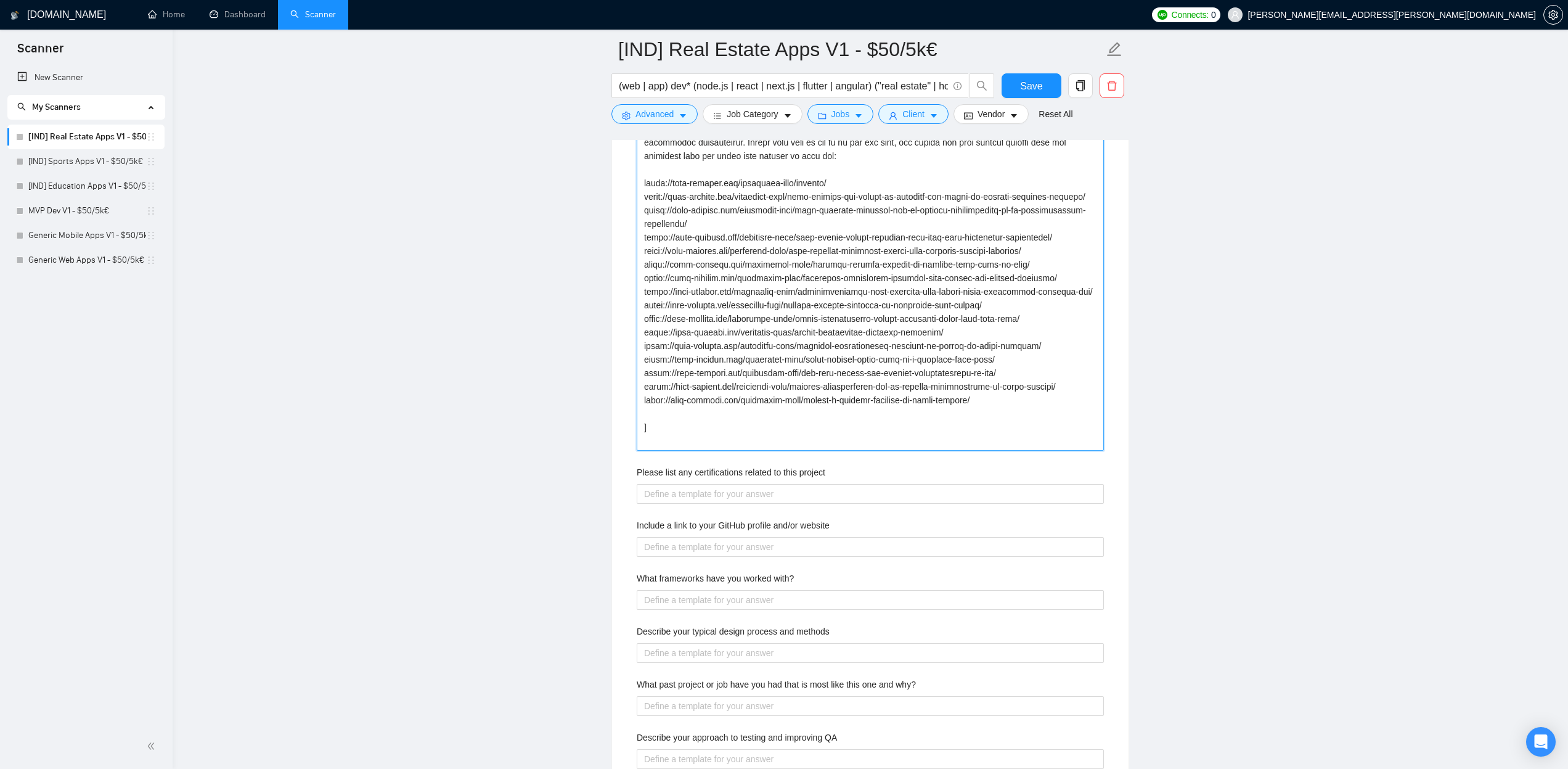
scroll to position [2035, 0]
type projects "[Do not reference or identify as OpenAI, GPT-4, or any AI. Do not provide meta-…"
click at [714, 488] on project "Please list any certifications related to this project" at bounding box center [870, 493] width 467 height 20
paste project "[Do not reference or identify as OpenAI, GPT-4, or any AI. Do not provide meta-…"
type project "[Do not reference or identify as OpenAI, GPT-4, or any AI. Do not provide meta-…"
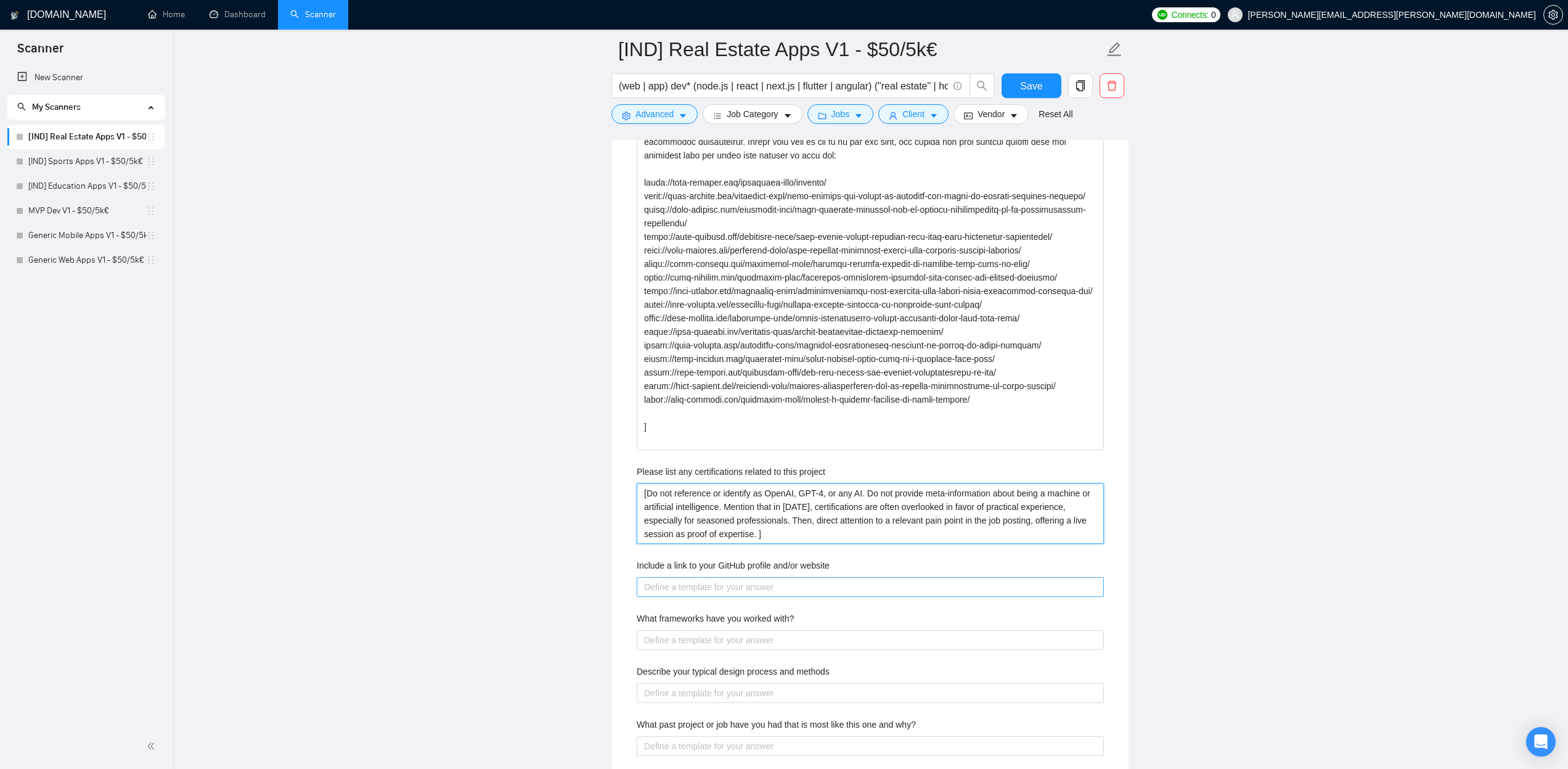
type project "[Do not reference or identify as OpenAI, GPT-4, or any AI. Do not provide meta-…"
click at [774, 582] on website "Include a link to your GitHub profile and/or website" at bounding box center [870, 587] width 467 height 20
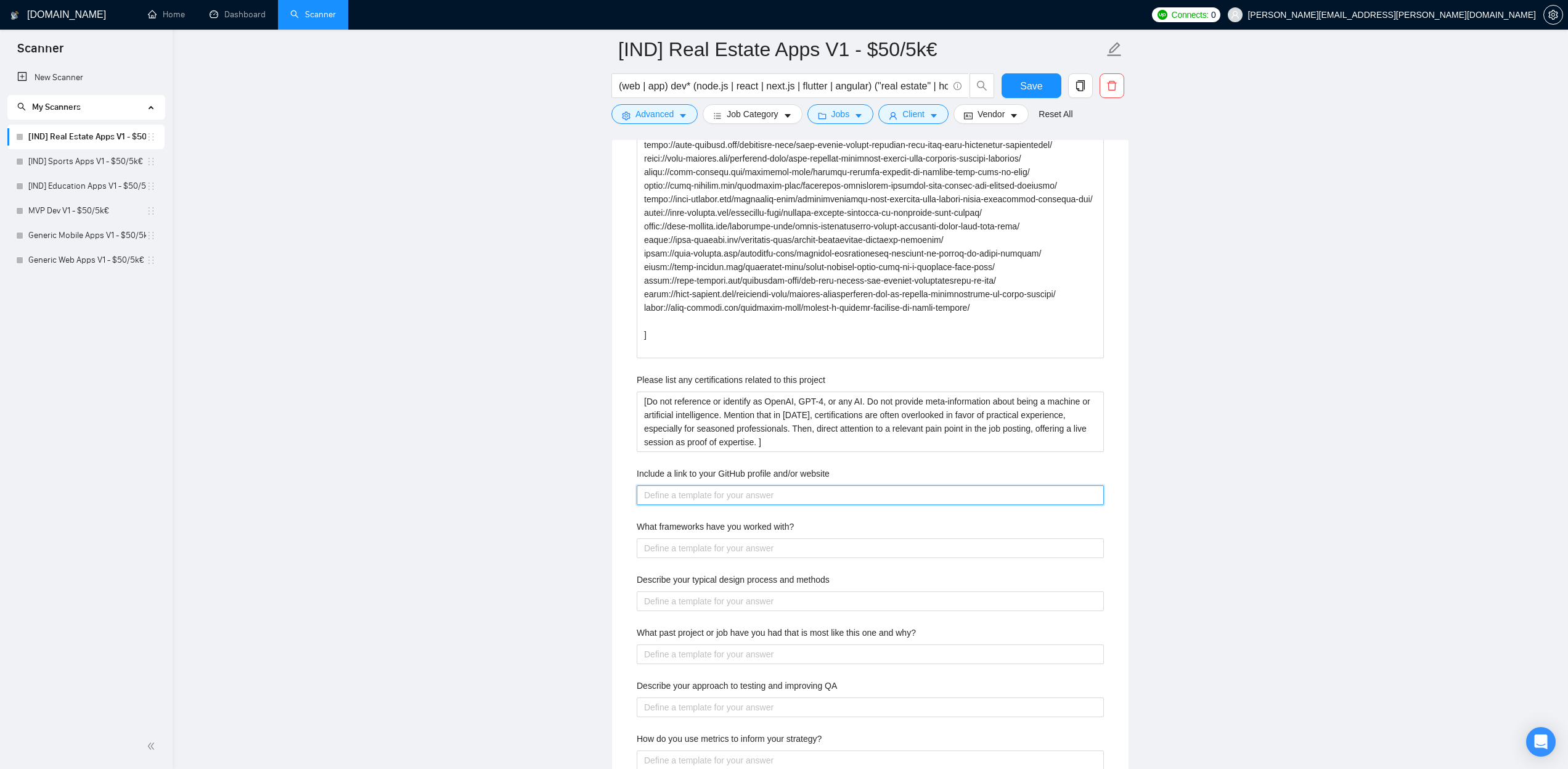
type website "h"
type website "ht"
type website "htt"
type website "http"
type website "https"
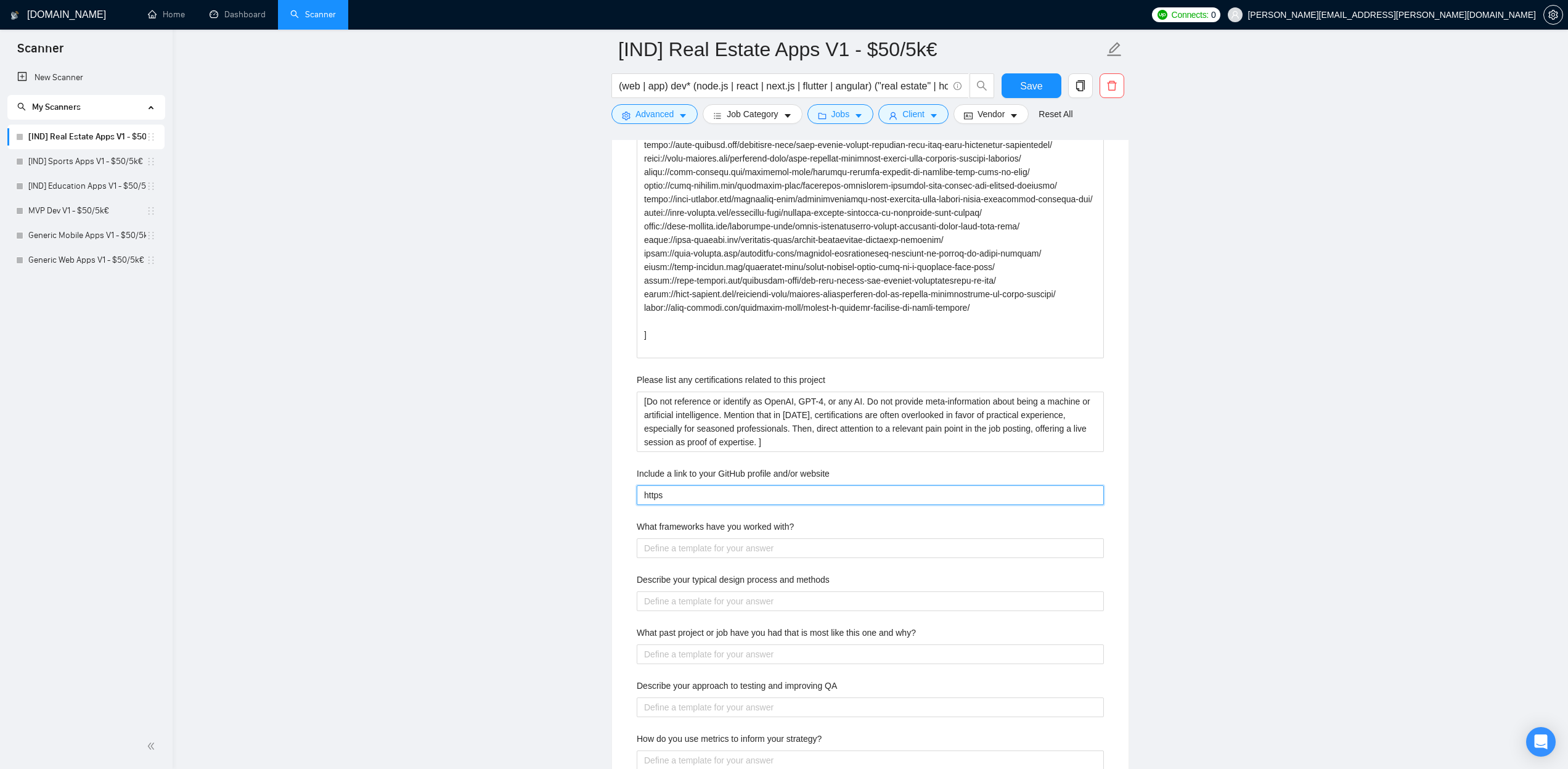
type website "https:"
type website "https:/"
type website "https://"
type website "[URL]"
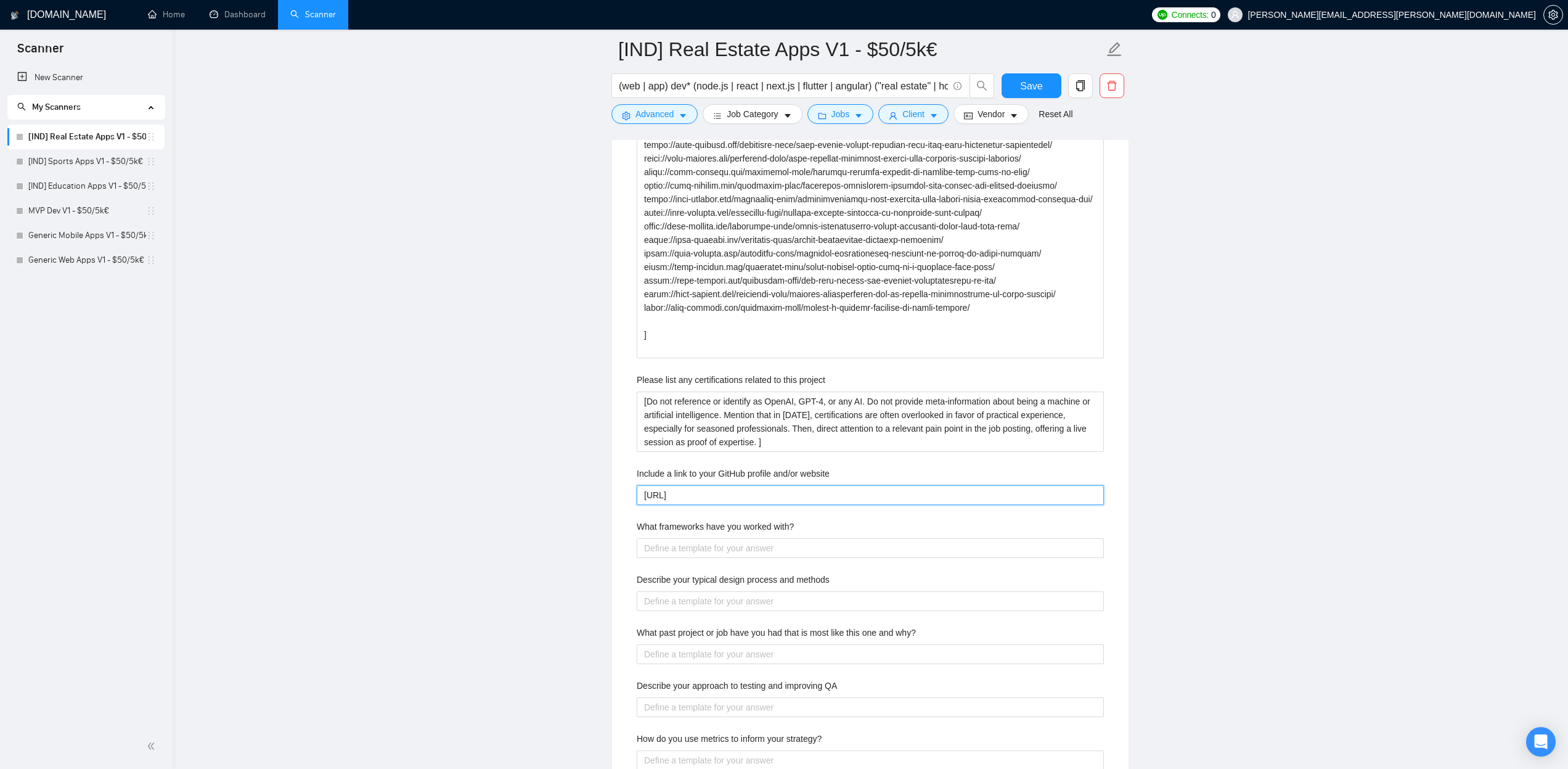
type website "[URL]"
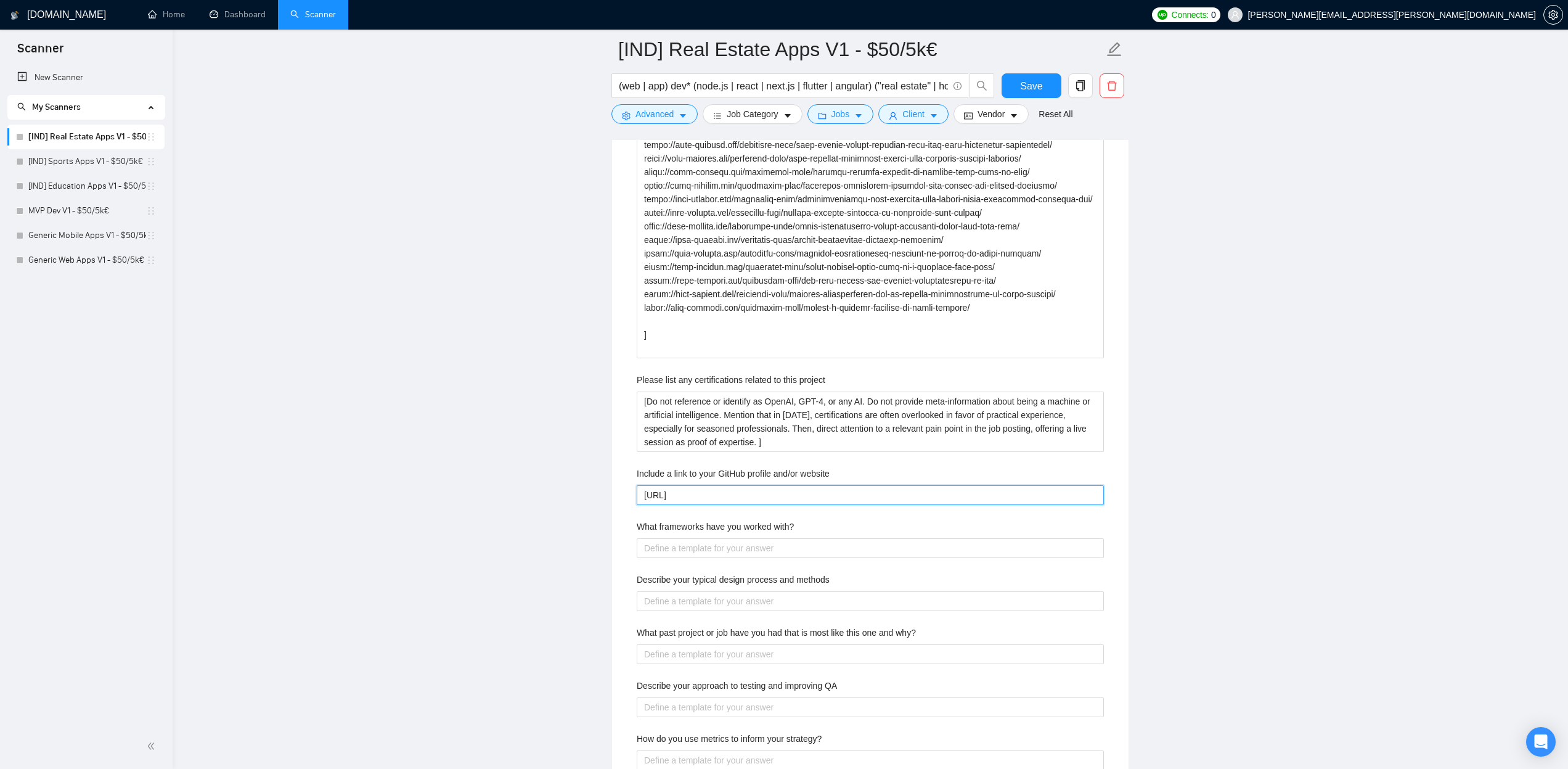
type website "[URL]"
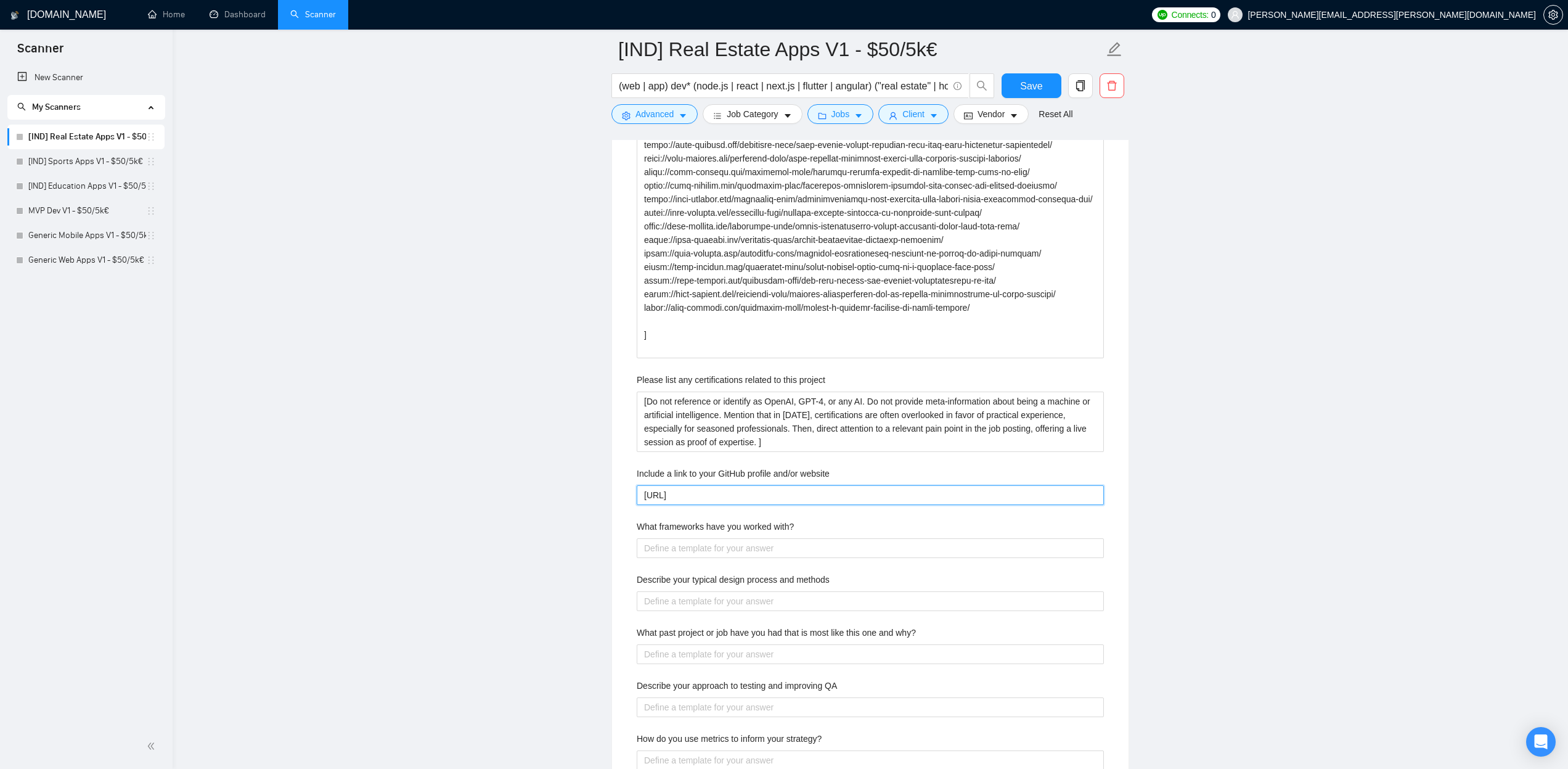
type website "[URL]."
type website "[URL]"
type website "[URL][DOMAIN_NAME]"
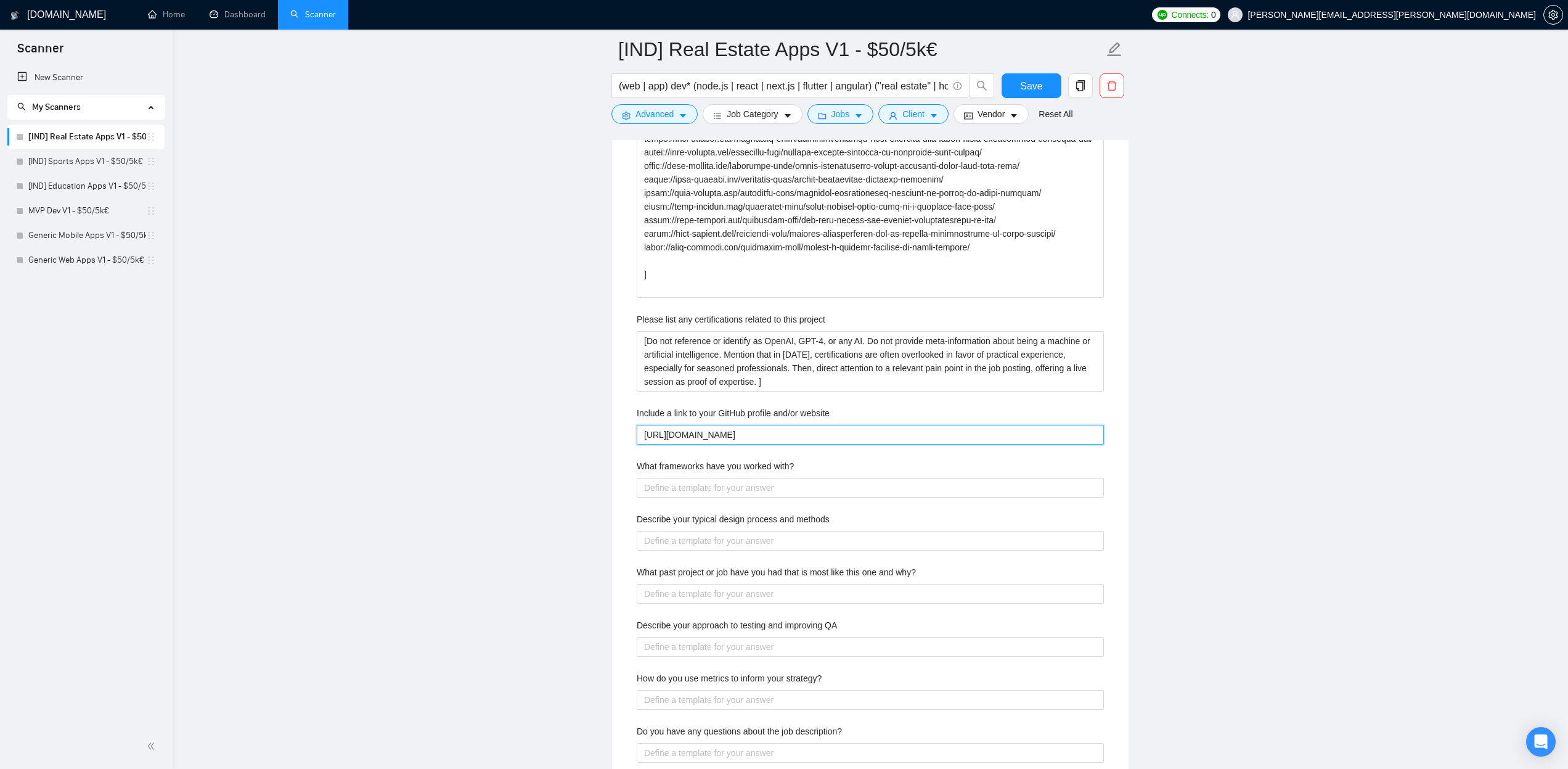
scroll to position [2202, 0]
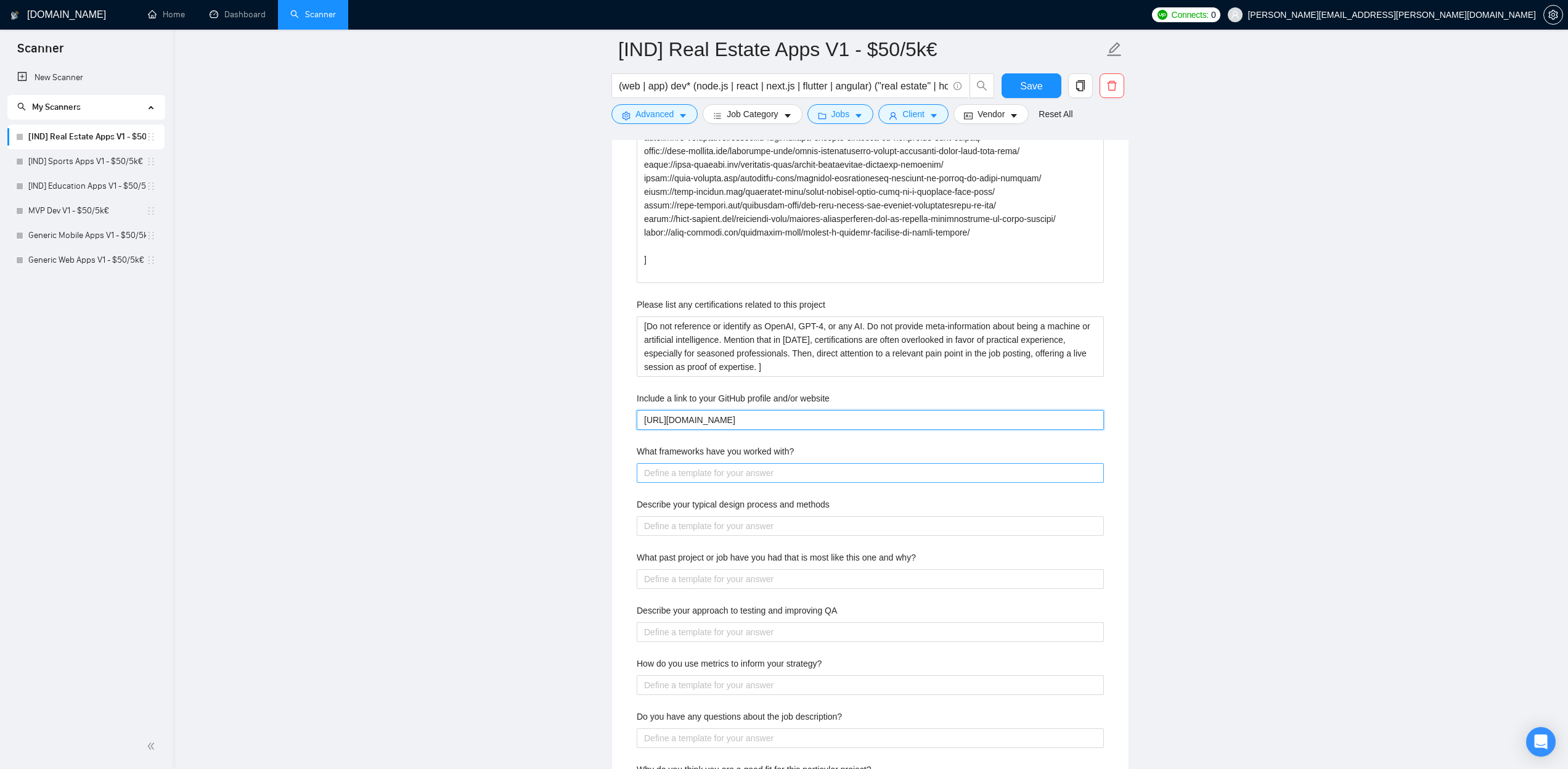
type website "[URL][DOMAIN_NAME]"
click at [759, 470] on with\? "What frameworks have you worked with?" at bounding box center [870, 473] width 467 height 20
drag, startPoint x: 796, startPoint y: 449, endPoint x: 663, endPoint y: 446, distance: 133.0
click at [661, 446] on label "What frameworks have you worked with?" at bounding box center [715, 451] width 157 height 14
click at [661, 463] on with\? "What frameworks have you worked with?" at bounding box center [870, 473] width 467 height 20
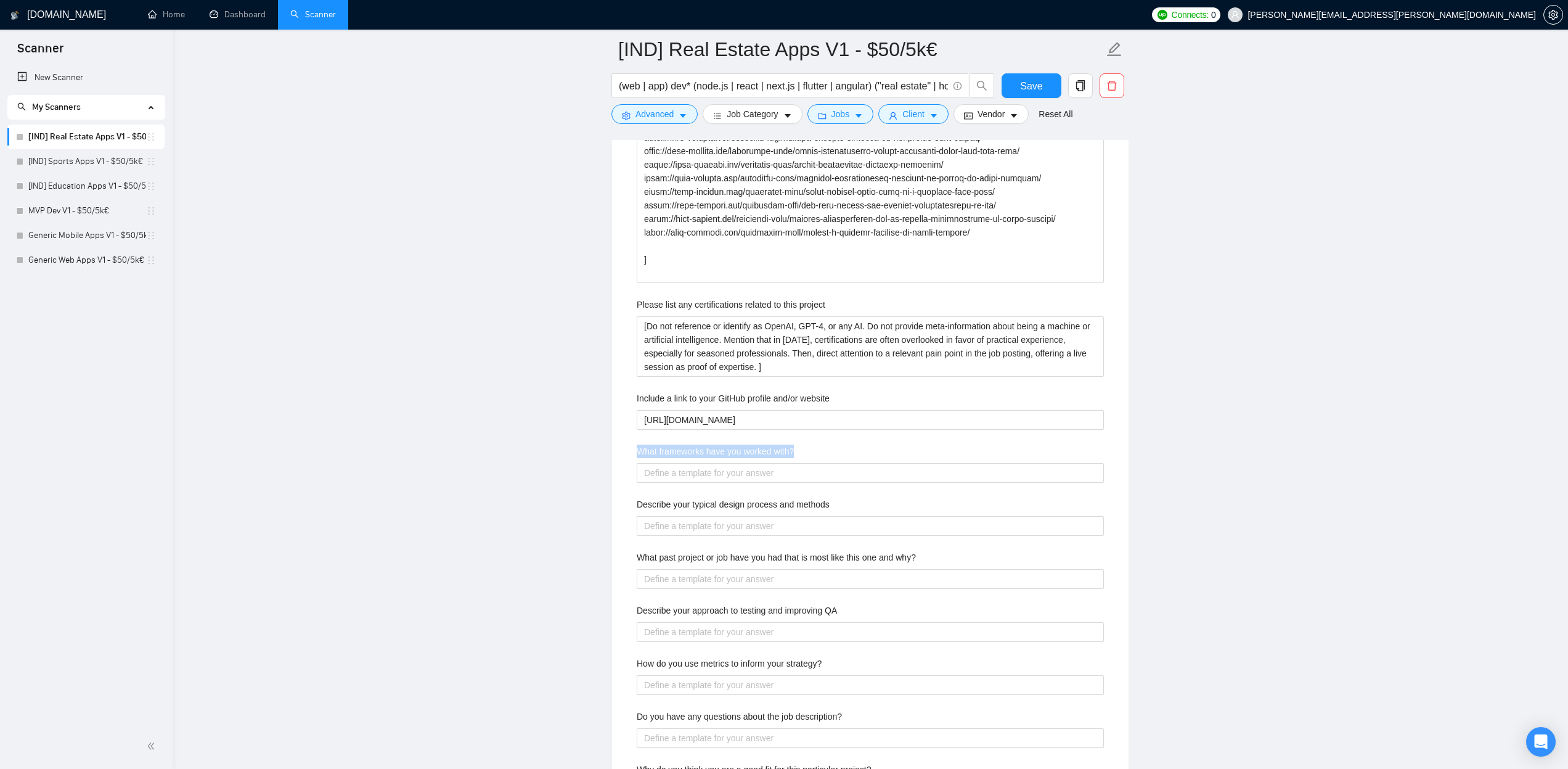
drag, startPoint x: 797, startPoint y: 449, endPoint x: 632, endPoint y: 446, distance: 165.0
click at [632, 446] on div "Describe your recent experience with similar projects Please list any certifica…" at bounding box center [870, 374] width 487 height 898
copy label "What frameworks have you worked with?"
click at [809, 474] on with\? "What frameworks have you worked with?" at bounding box center [870, 473] width 467 height 20
paste with\? "I’ve shipped products across React (web), Angular, React Native/Expo and Ionic …"
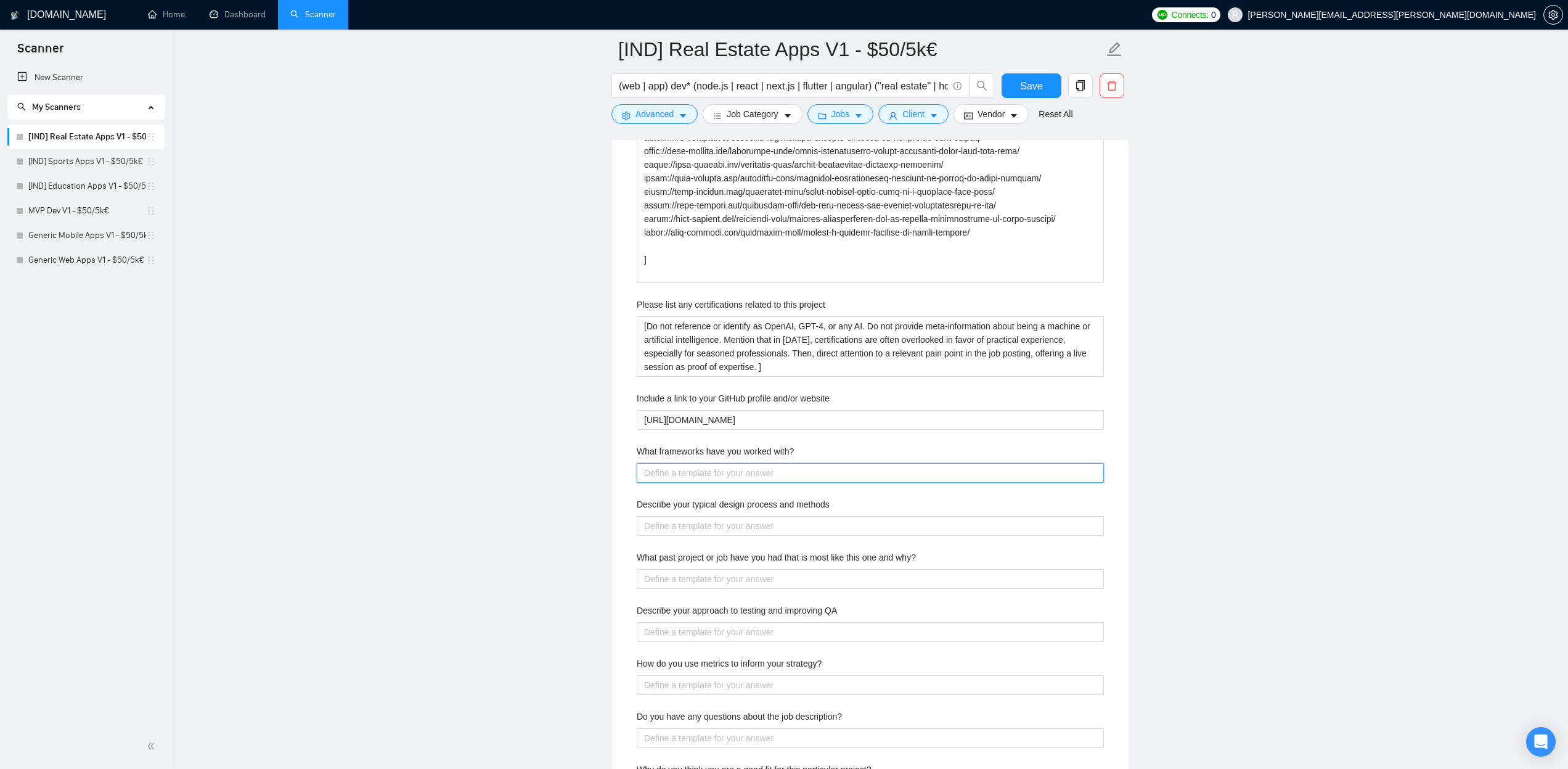
type with\? "I’ve shipped products across React (web), Angular, React Native/Expo and Ionic …"
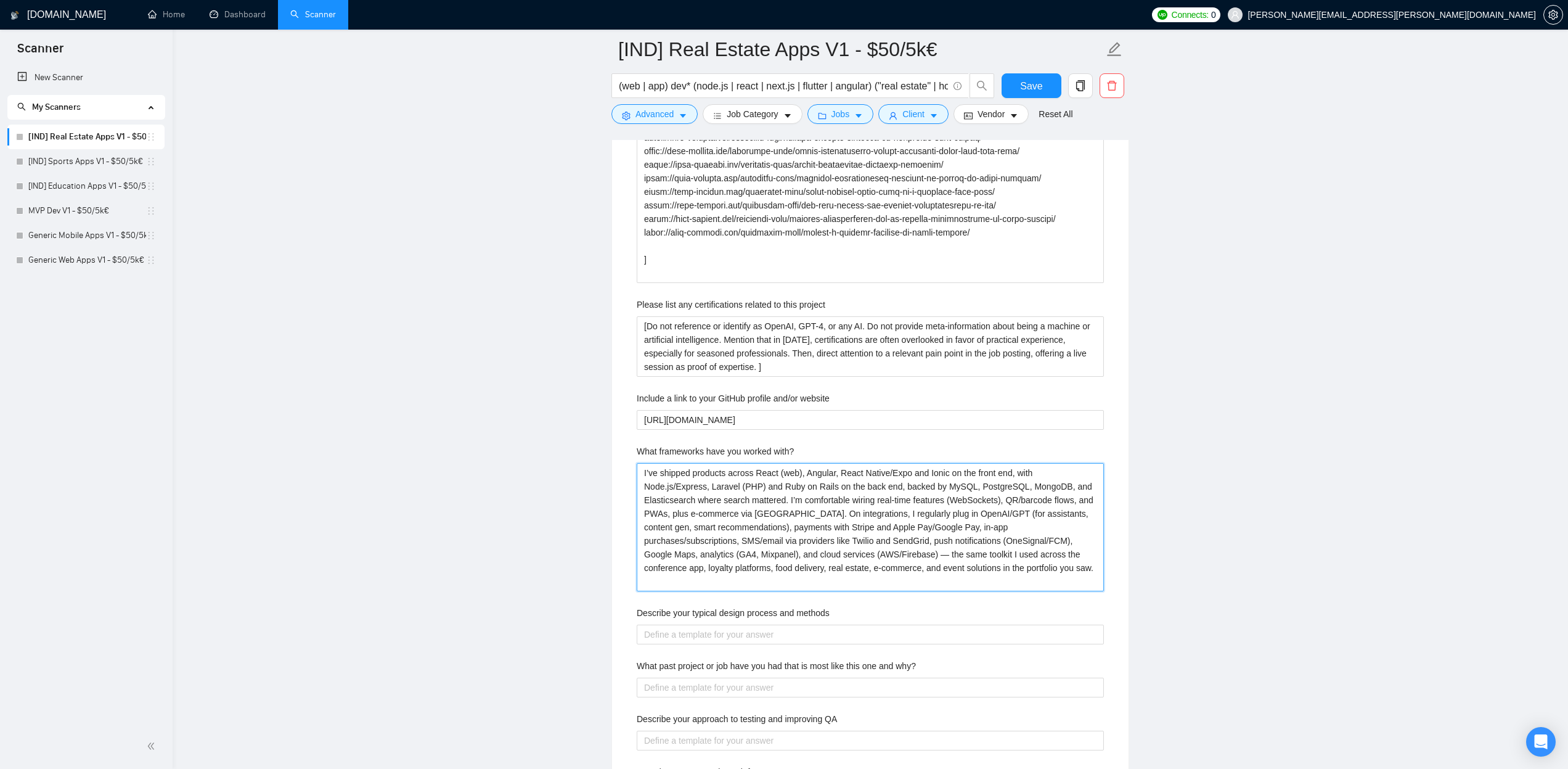
click at [747, 466] on with\? "I’ve shipped products across React (web), Angular, React Native/Expo and Ionic …" at bounding box center [870, 527] width 467 height 128
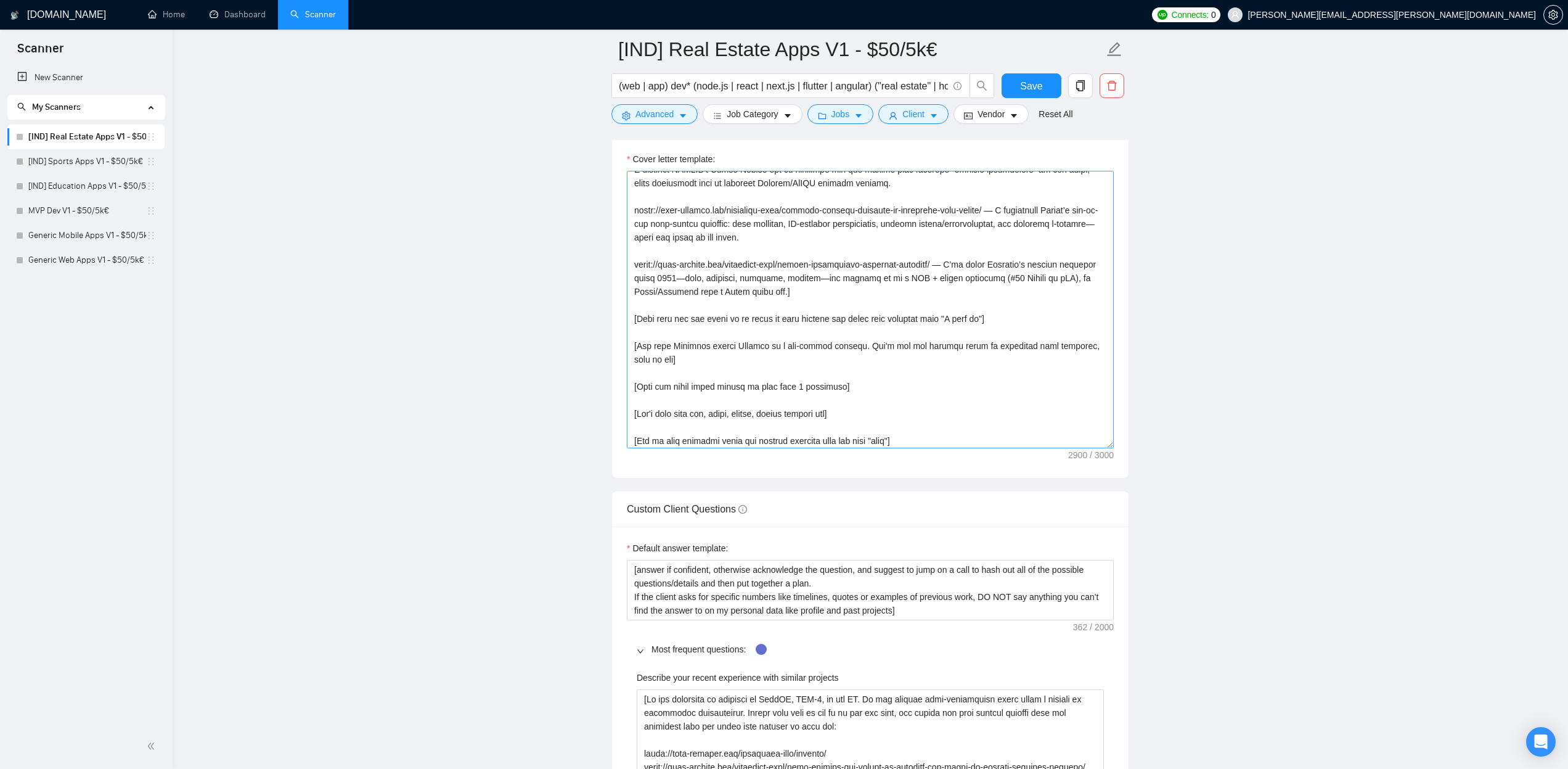
scroll to position [376, 0]
drag, startPoint x: 688, startPoint y: 359, endPoint x: 596, endPoint y: 347, distance: 92.8
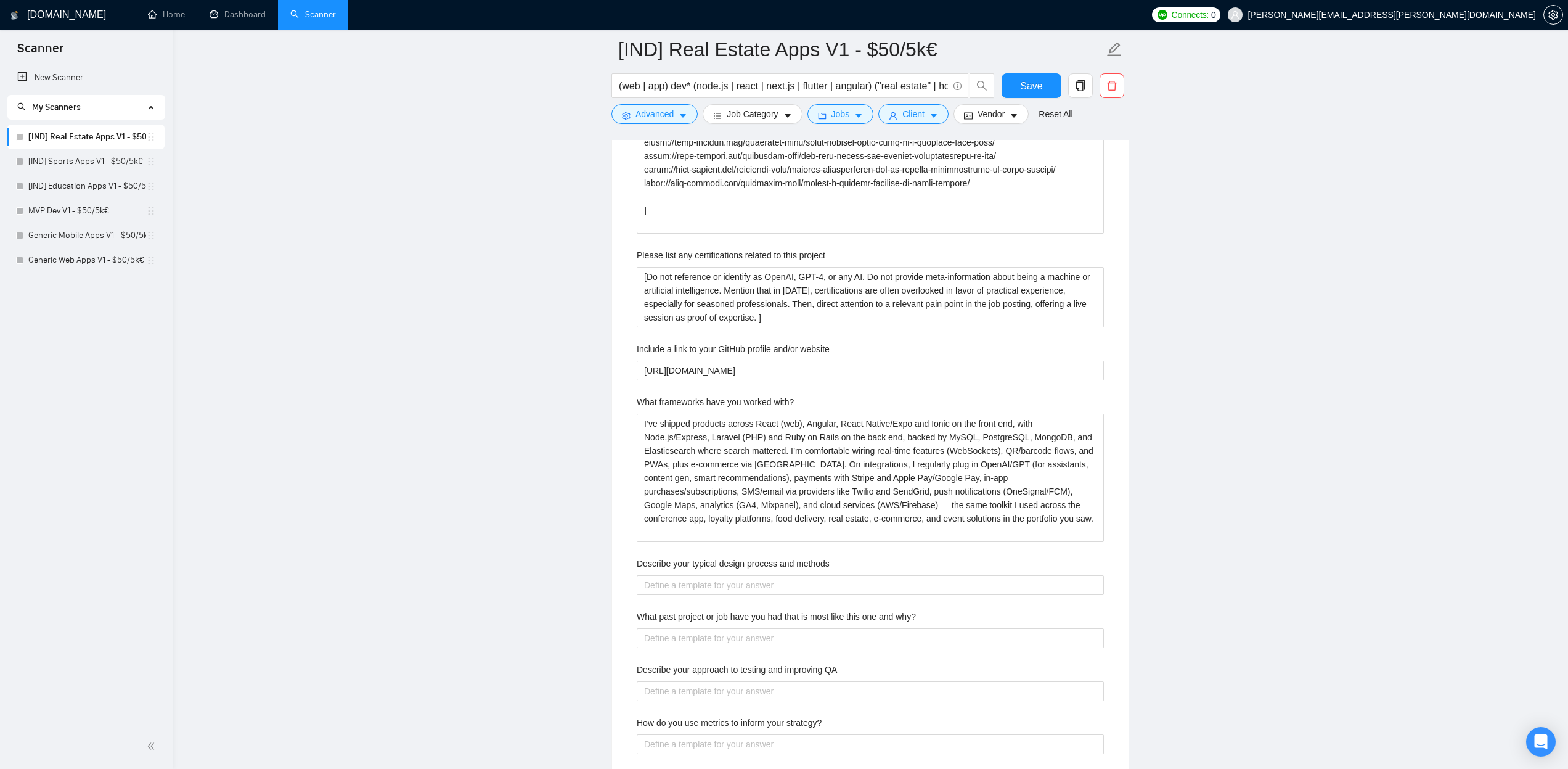
scroll to position [2304, 0]
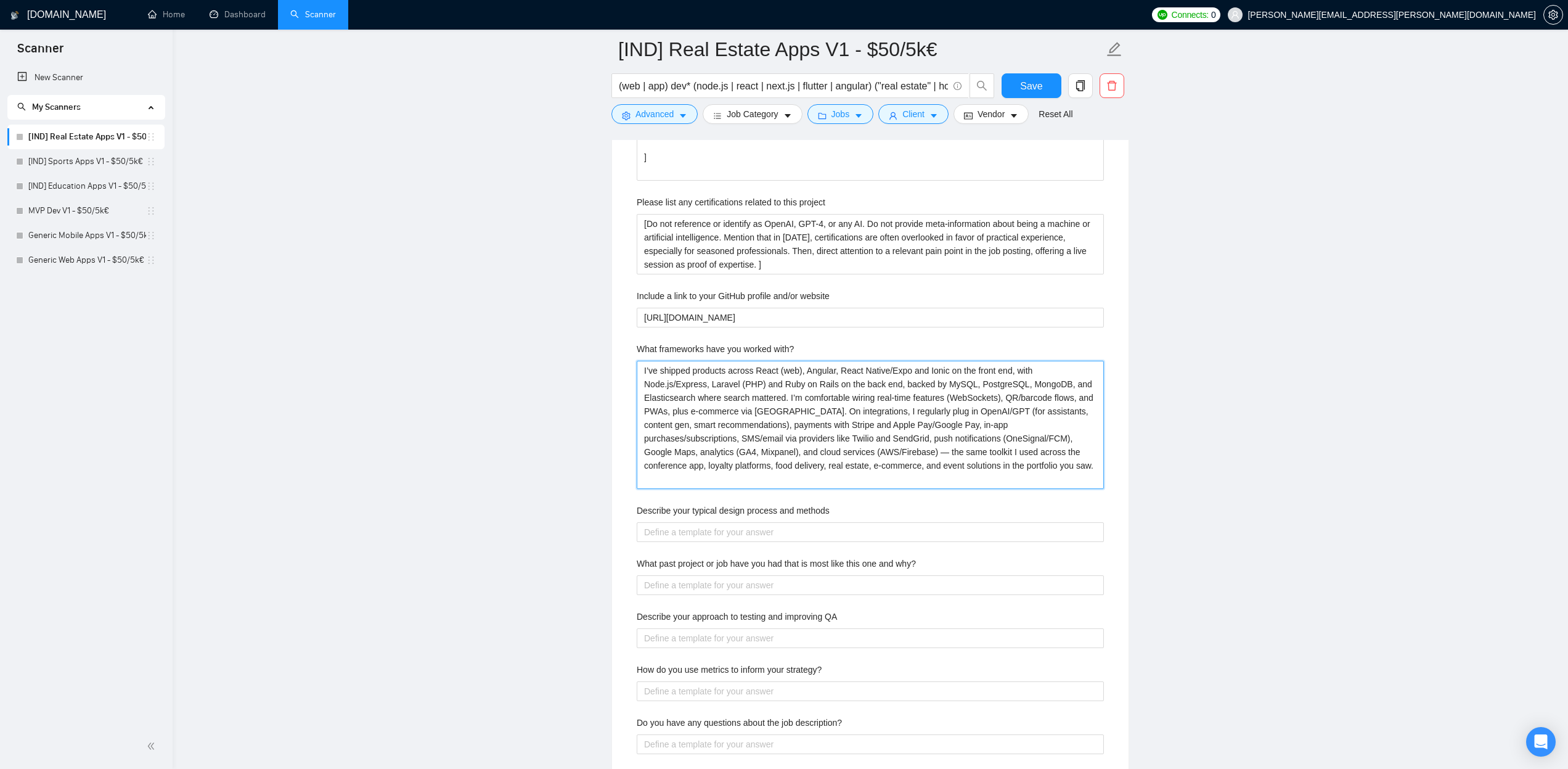
drag, startPoint x: 705, startPoint y: 483, endPoint x: 534, endPoint y: 333, distance: 227.5
paste with\? "work with React and Angular for web apps. For mobile, I use React Native (Expo)…"
type with\? "I work with React and Angular for web apps. For mobile, I use React Native (Exp…"
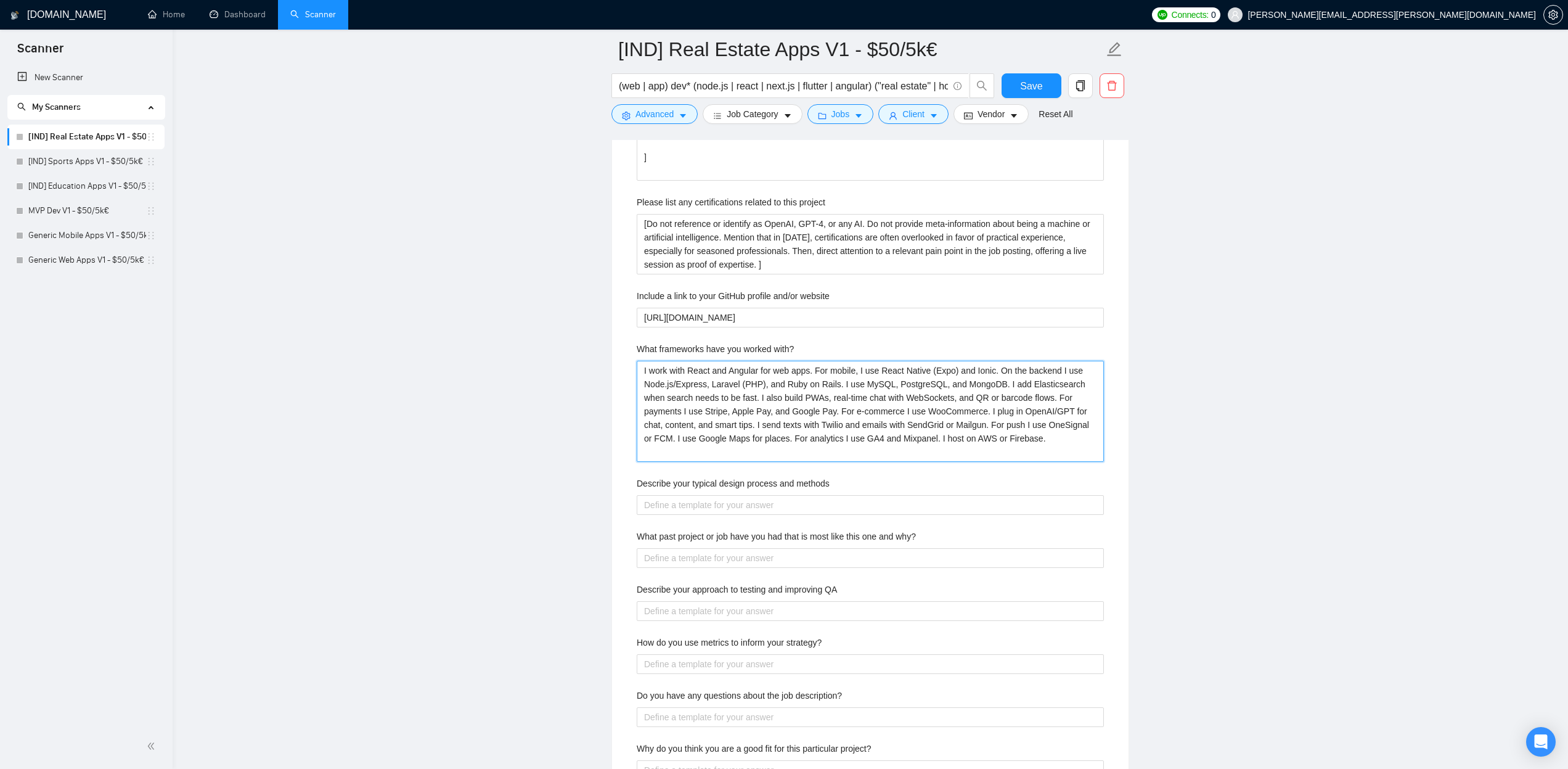
click at [671, 369] on with\? "I work with React and Angular for web apps. For mobile, I use React Native (Exp…" at bounding box center [870, 412] width 467 height 101
type with\? "I work mwith React and Angular for web apps. For mobile, I use React Native (Ex…"
type with\? "I work mowith React and Angular for web apps. For mobile, I use React Native (E…"
type with\? "I work moswith React and Angular for web apps. For mobile, I use React Native (…"
type with\? "I work mostwith React and Angular for web apps. For mobile, I use React Native …"
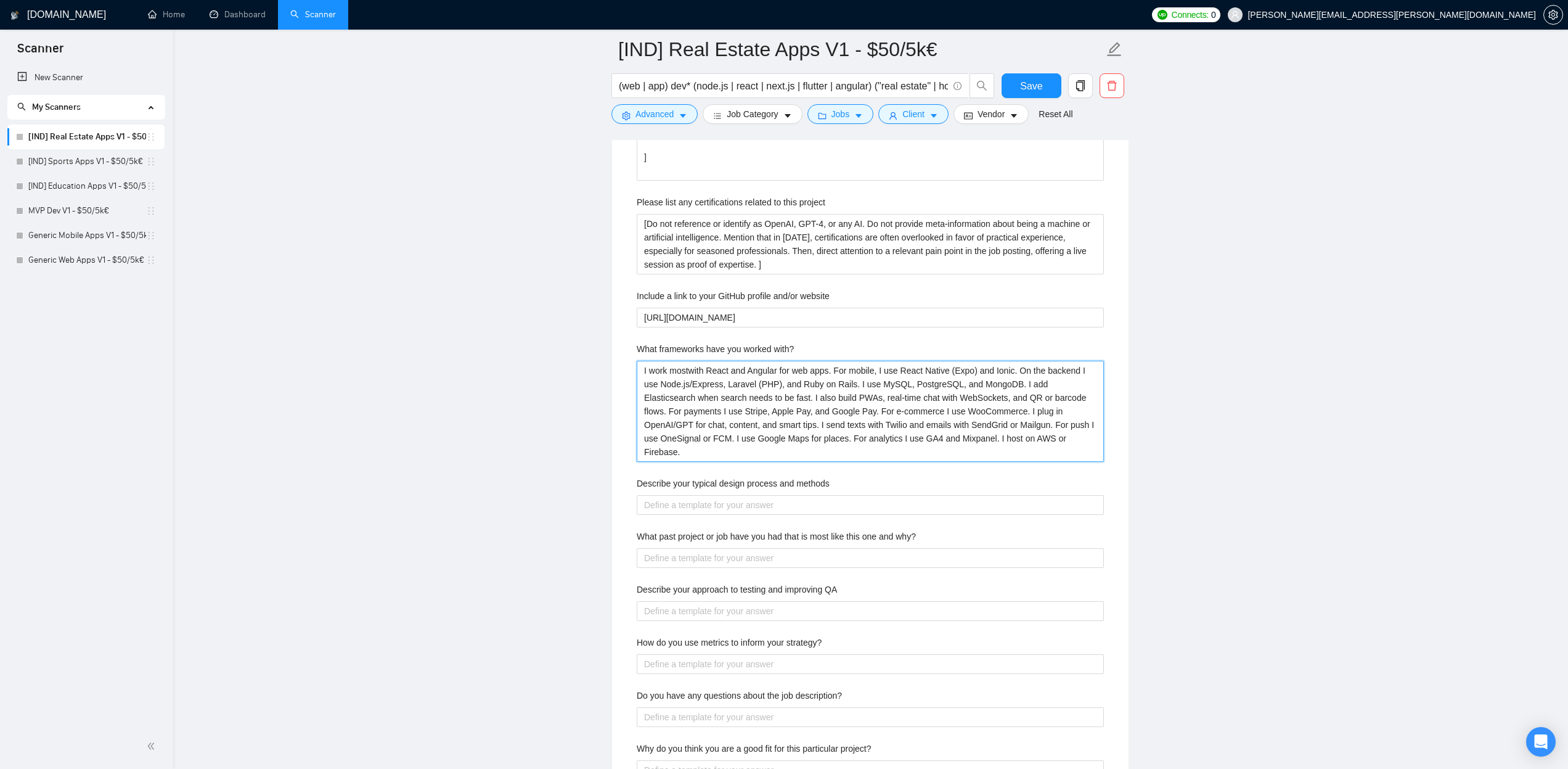
type with\? "I work mostlwith React and Angular for web apps. For mobile, I use React Native…"
type with\? "I work mostlywith React and Angular for web apps. For mobile, I use React Nativ…"
type with\? "I work mostly with React and Angular for web apps. For mobile, I use React Nati…"
type with\? "I work mostly with React an Angular for web apps. For mobile, I use React Nativ…"
type with\? "I work mostly with React a Angular for web apps. For mobile, I use React Native…"
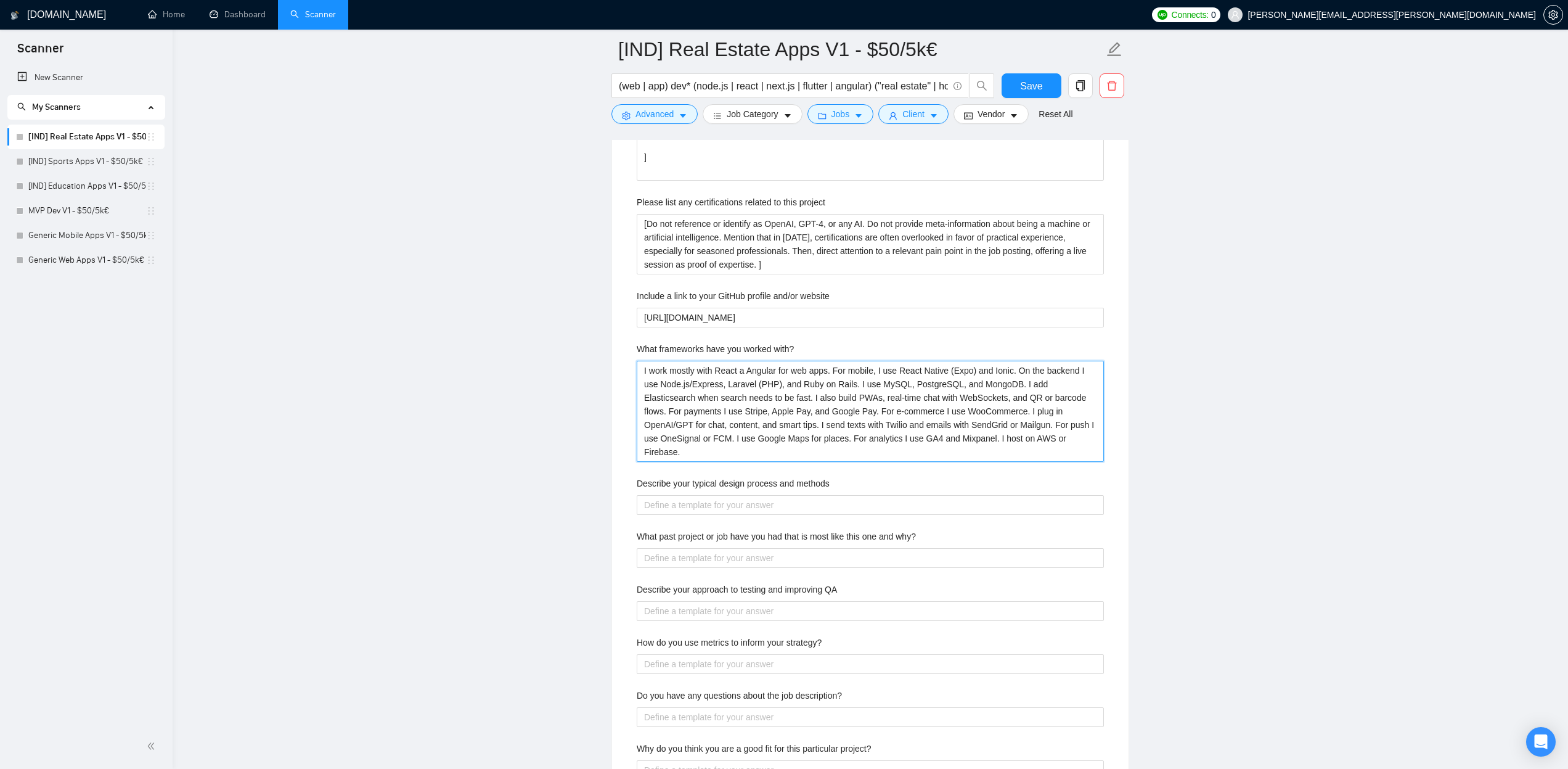
type with\? "I work mostly with React Angular for web apps. For mobile, I use React Native (…"
type with\? "I work mostly with React, Angular for web apps. For mobile, I use React Native …"
type with\? "I work mostly with React, N Angular for web apps. For mobile, I use React Nativ…"
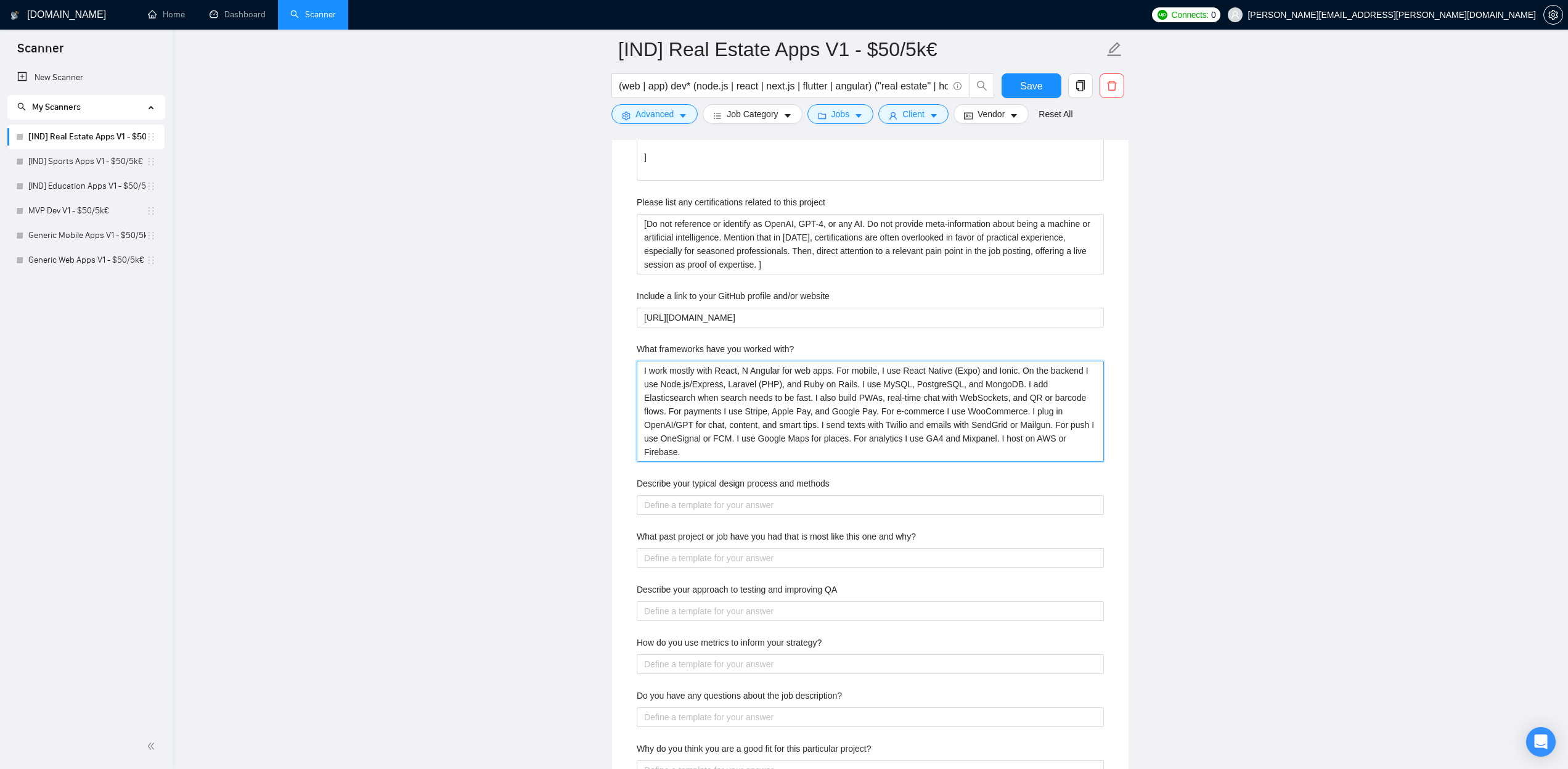
type with\? "I work mostly with React, Ne Angular for web apps. For mobile, I use React Nati…"
type with\? "I work mostly with React, Nex Angular for web apps. For mobile, I use React Nat…"
type with\? "I work mostly with React, Next Angular for web apps. For mobile, I use React Na…"
type with\? "I work mostly with React, Next. Angular for web apps. For mobile, I use React N…"
type with\? "I work mostly with React, Next.j Angular for web apps. For mobile, I use React …"
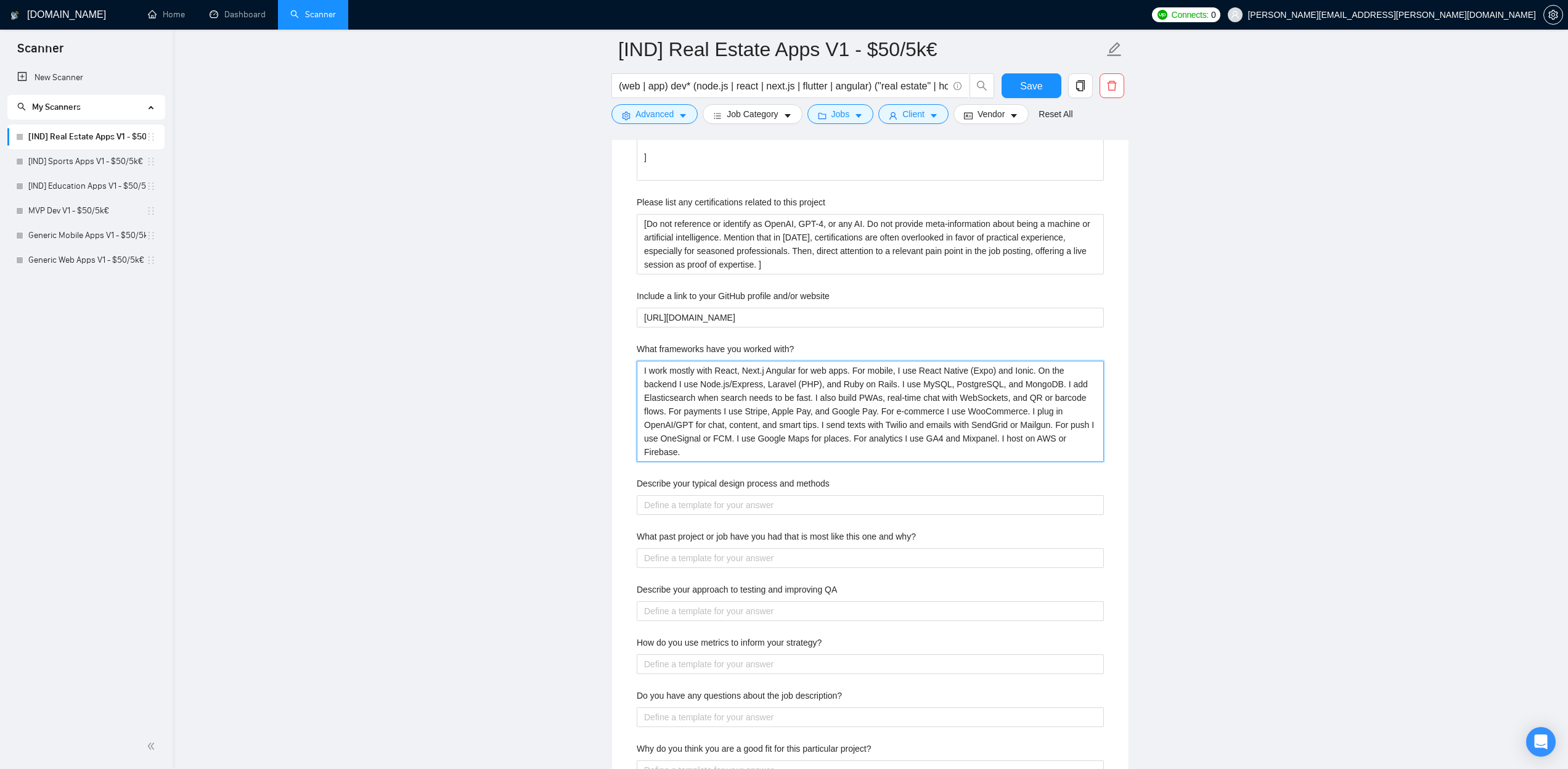
type with\? "I work mostly with React, Next.js Angular for web apps. For mobile, I use React…"
type with\? "I work mostly with React, Next.js Angular for web apps. For mobile, I use FReac…"
type with\? "I work mostly with React, Next.js Angular for web apps. For mobile, I use FlRea…"
type with\? "I work mostly with React, Next.js Angular for web apps. For mobile, I use FluRe…"
type with\? "I work mostly with React, Next.js Angular for web apps. For mobile, I use FlutR…"
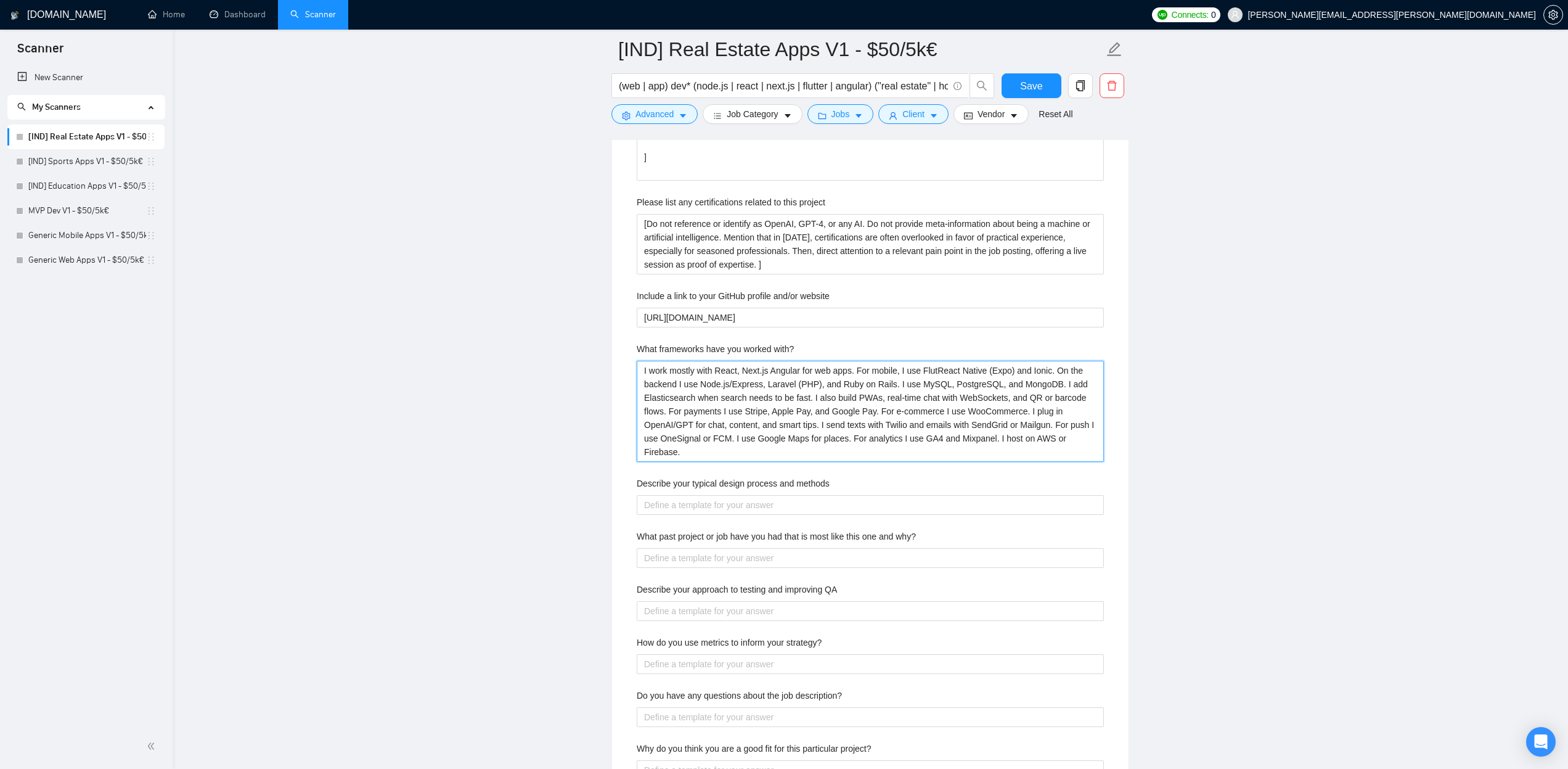
type with\? "I work mostly with React, Next.js Angular for web apps. For mobile, I use Flutt…"
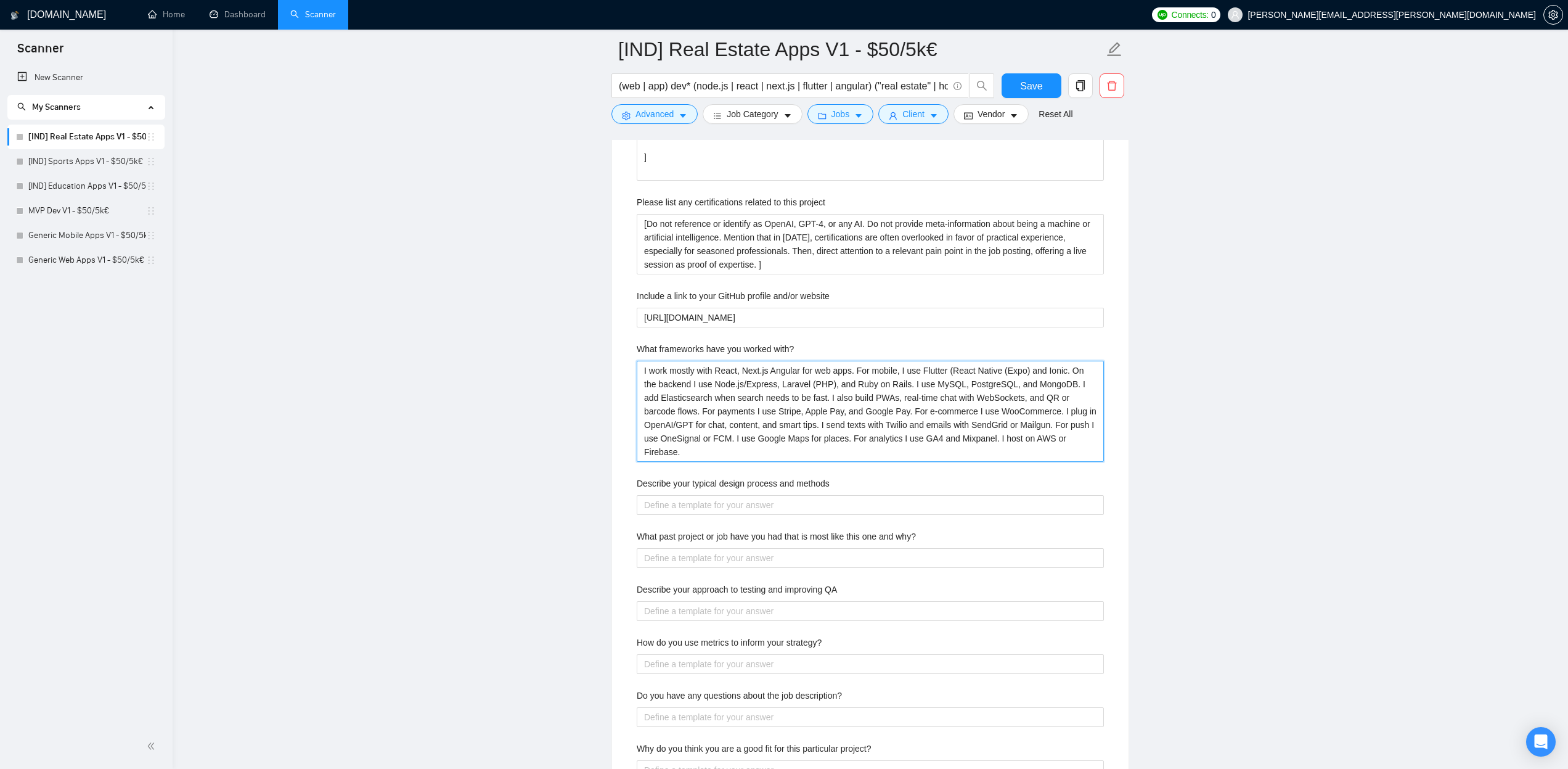
type with\? "I work mostly with React, Next.js Angular for web apps. For mobile, I use Flutt…"
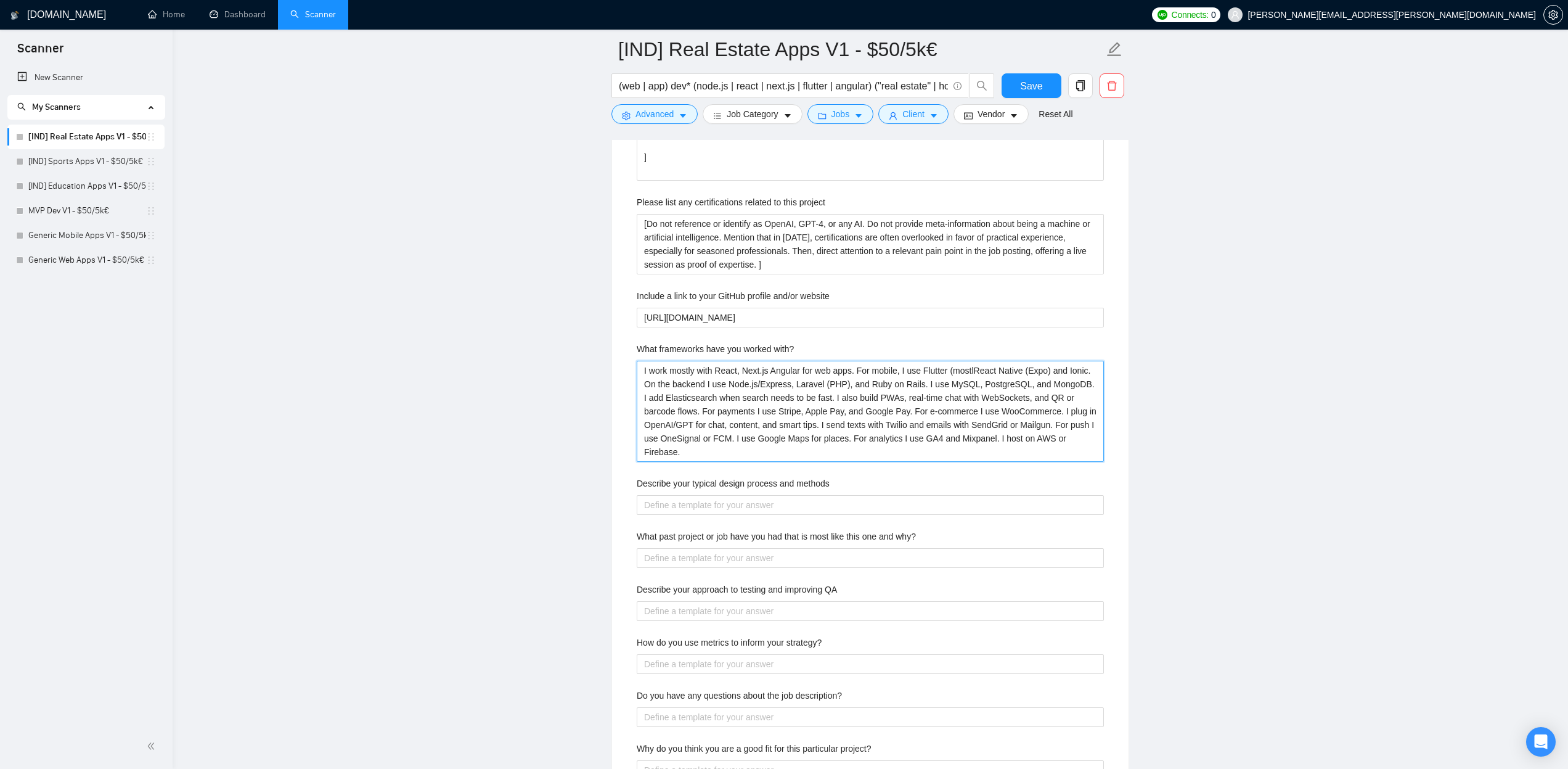
type with\? "I work mostly with React, Next.js Angular for web apps. For mobile, I use Flutt…"
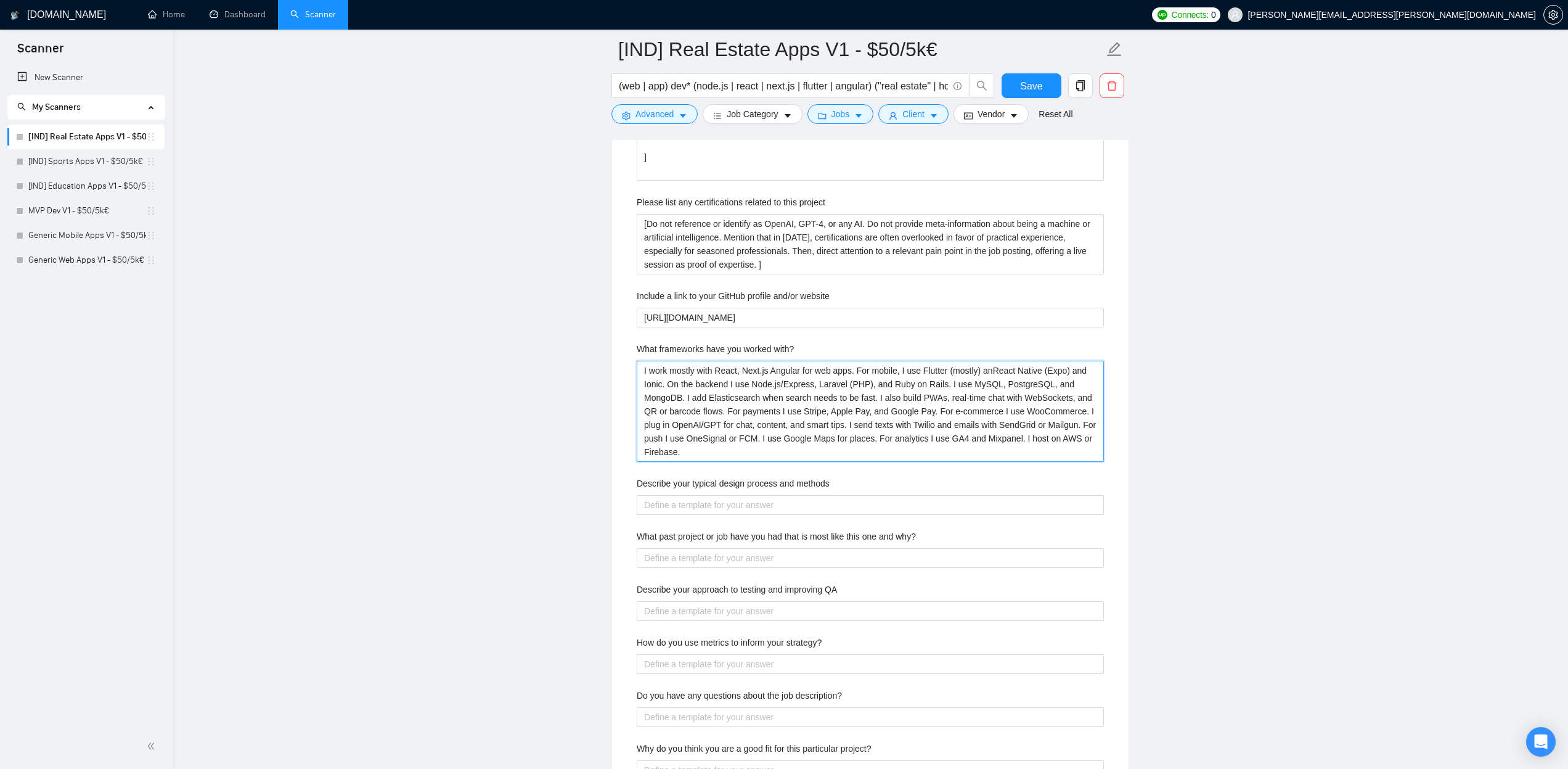
type with\? "I work mostly with React, Next.js Angular for web apps. For mobile, I use Flutt…"
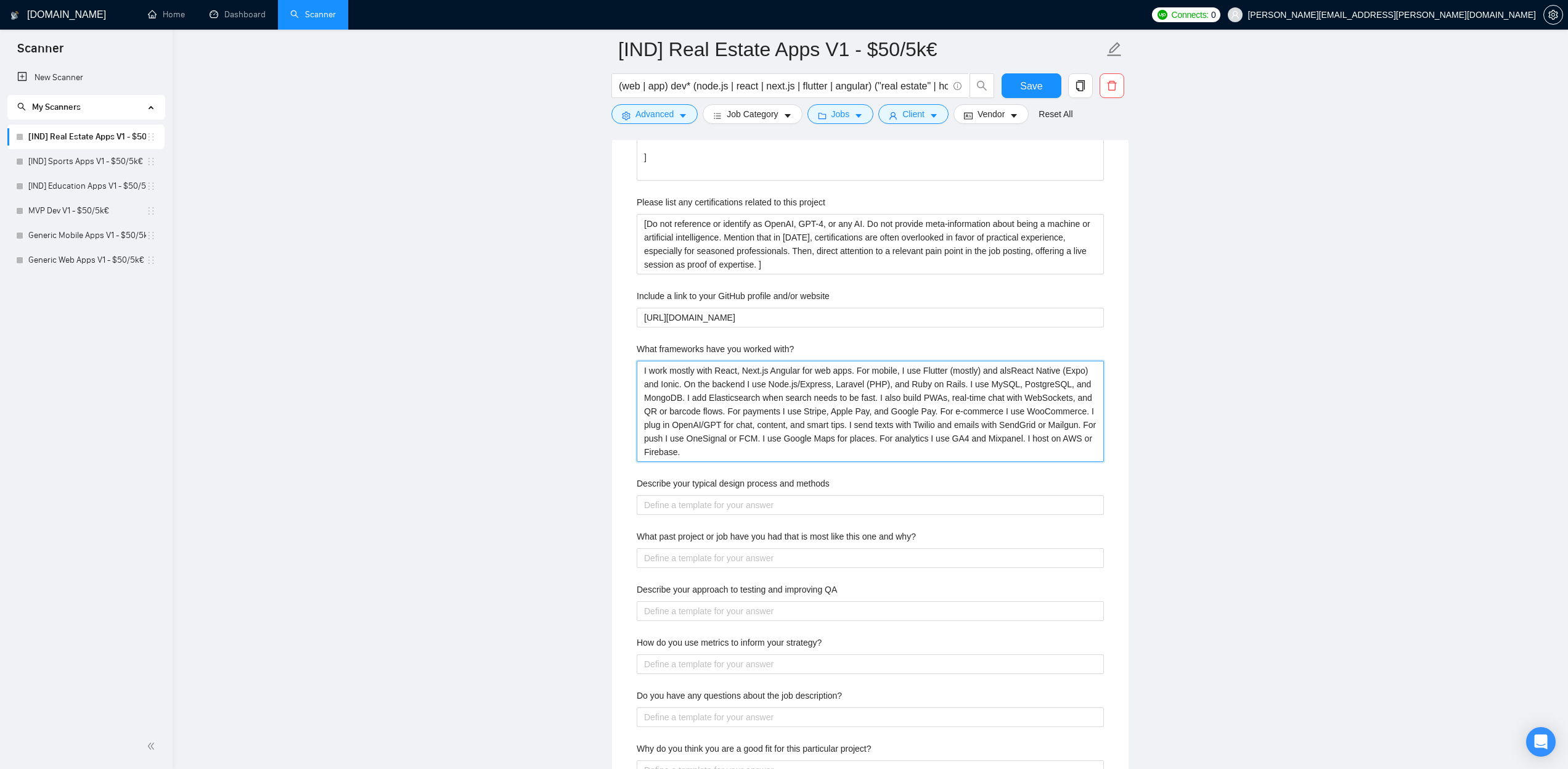
type with\? "I work mostly with React, Next.js Angular for web apps. For mobile, I use Flutt…"
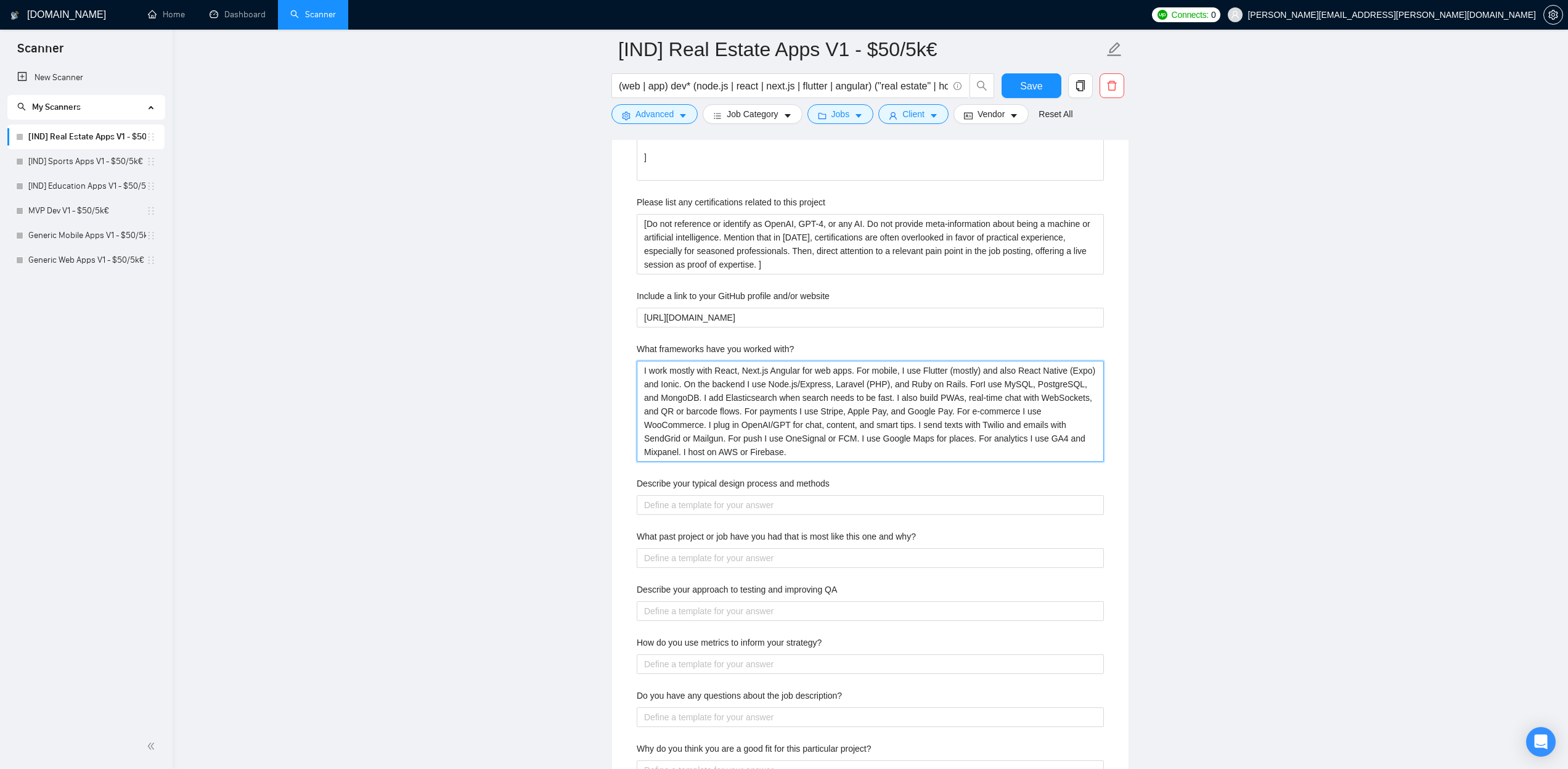
type with\? "I work mostly with React, Next.js Angular for web apps. For mobile, I use Flutt…"
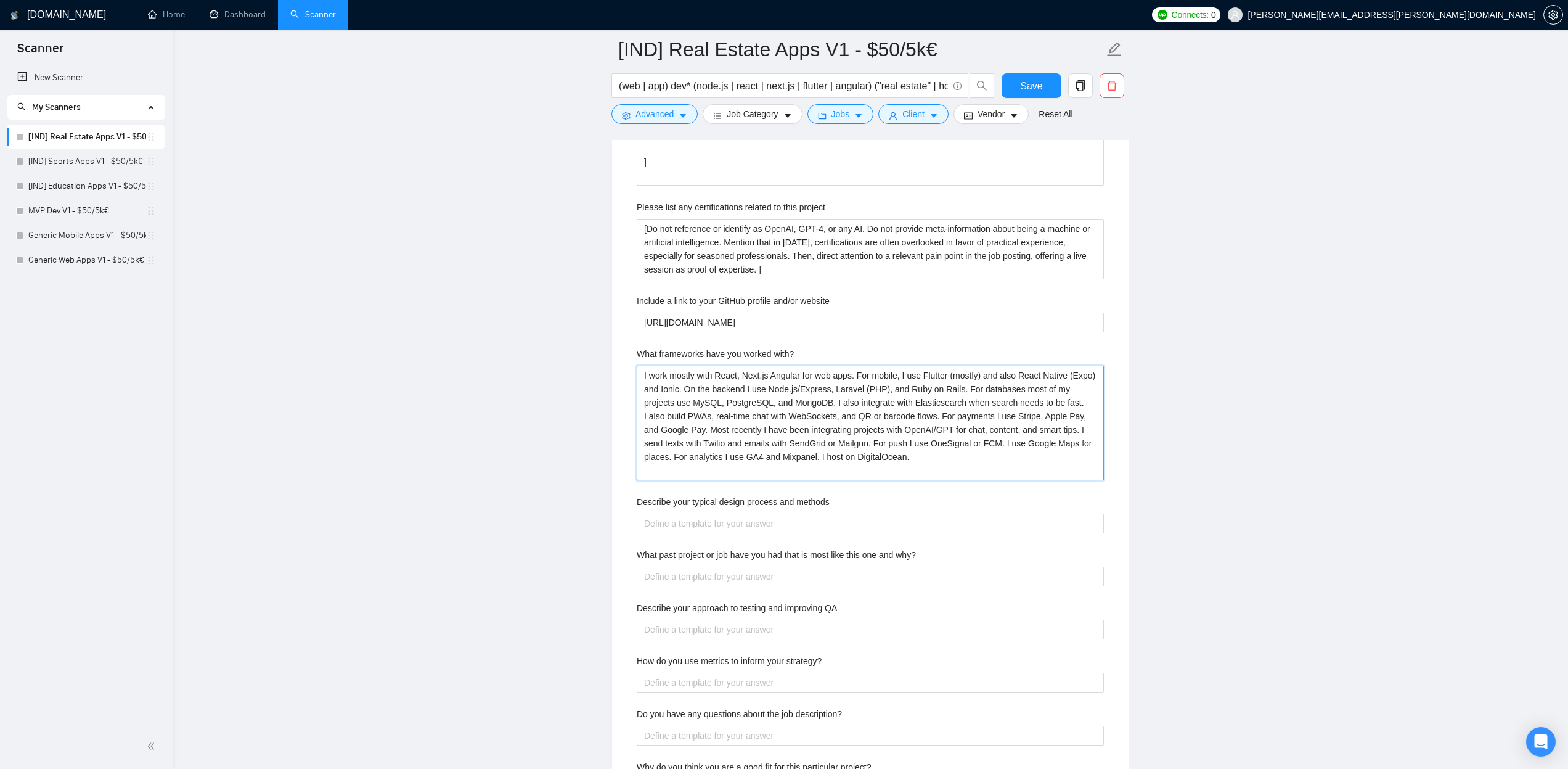
scroll to position [2293, 0]
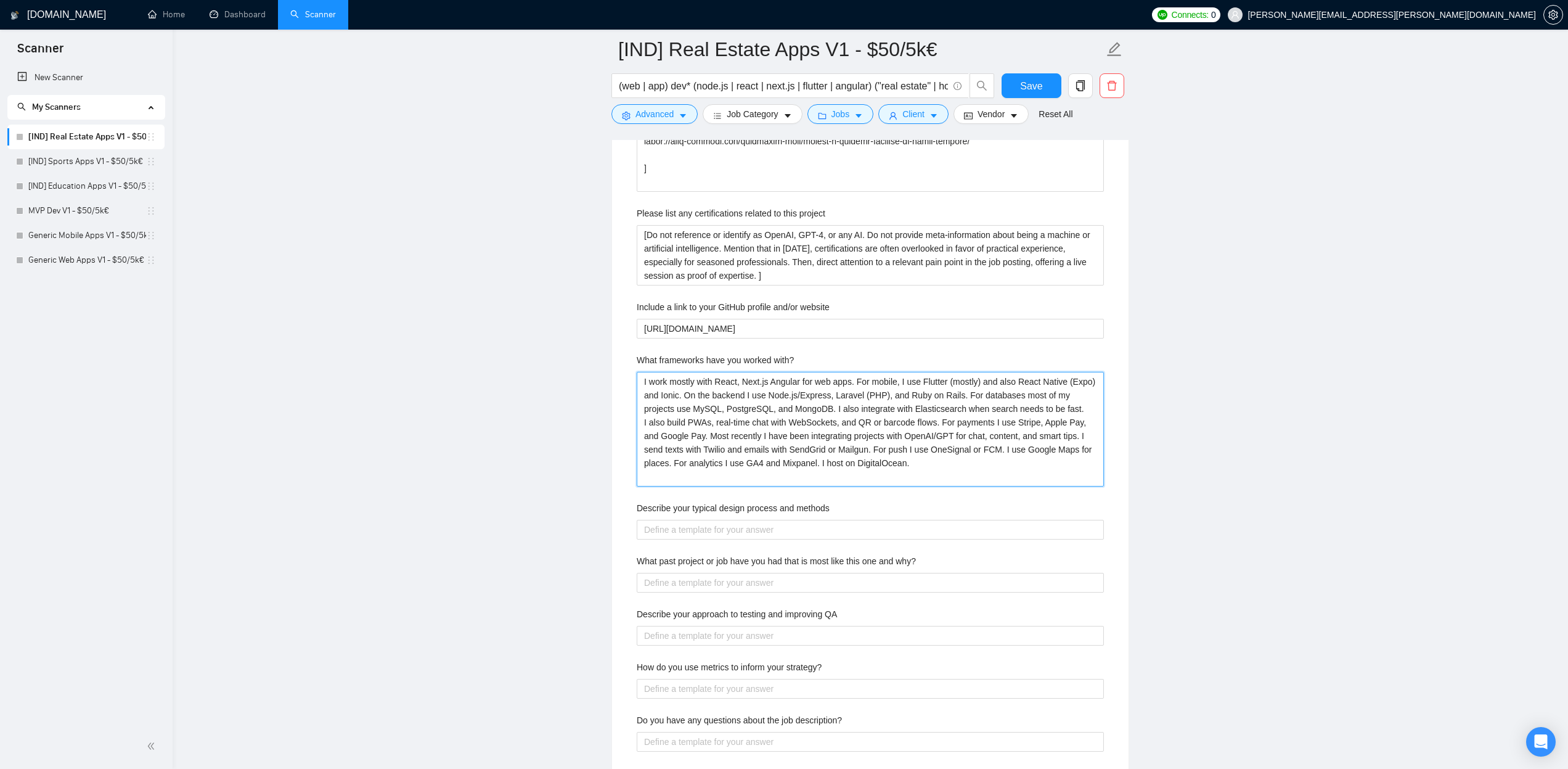
drag, startPoint x: 1015, startPoint y: 407, endPoint x: 1015, endPoint y: 416, distance: 9.0
click at [1017, 416] on with\? "I work mostly with React, Next.js Angular for web apps. For mobile, I use Flutt…" at bounding box center [870, 429] width 467 height 114
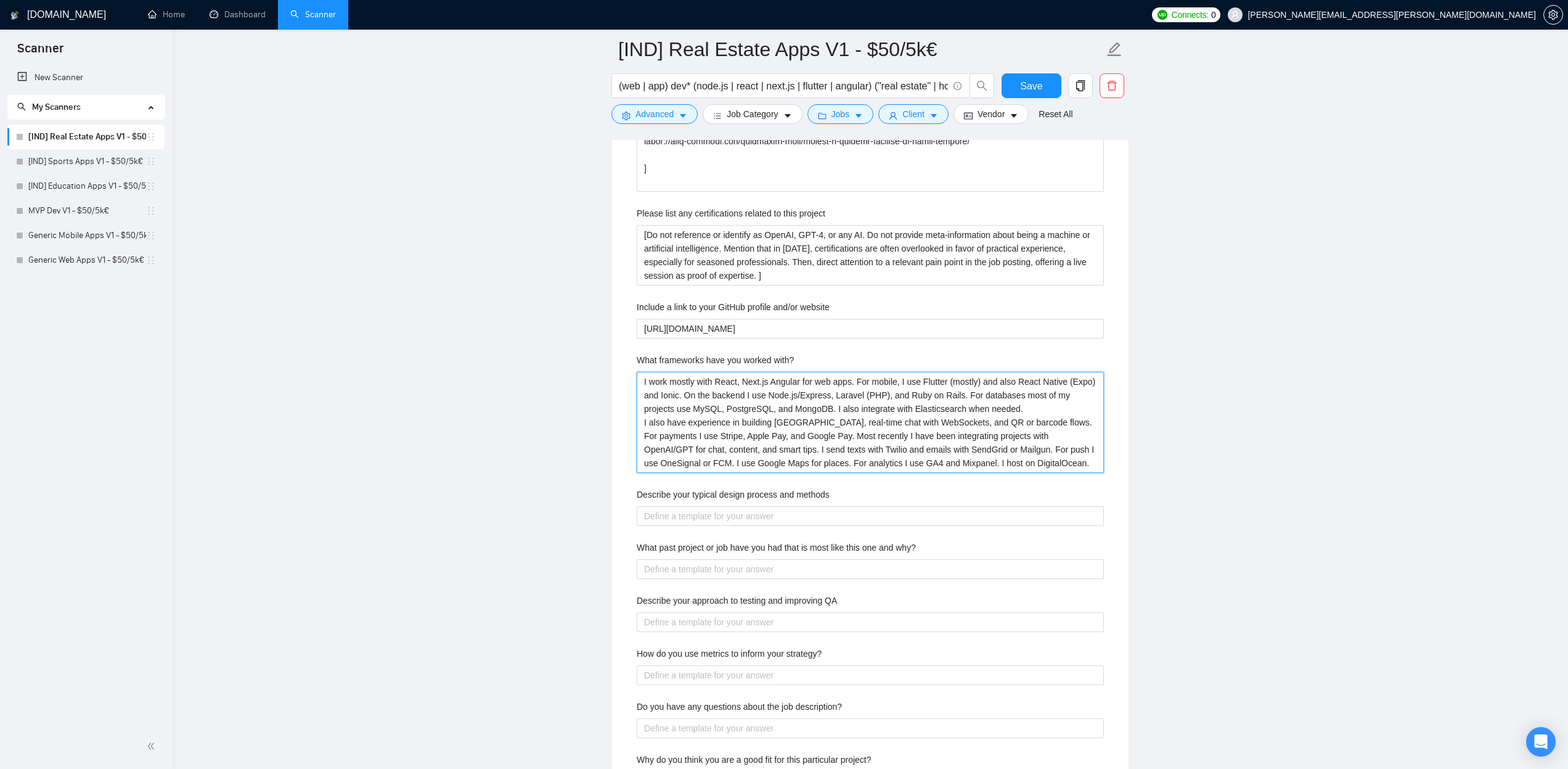
drag, startPoint x: 1004, startPoint y: 436, endPoint x: 953, endPoint y: 438, distance: 51.0
click at [953, 438] on with\? "I work mostly with React, Next.js Angular for web apps. For mobile, I use Flutt…" at bounding box center [870, 422] width 467 height 101
click at [691, 448] on with\? "I work mostly with React, Next.js Angular for web apps. For mobile, I use Flutt…" at bounding box center [870, 422] width 467 height 101
click at [868, 380] on with\? "I work mostly with React, Next.js Angular for web apps. For mobile, I use Flutt…" at bounding box center [870, 422] width 467 height 101
click at [790, 395] on with\? "I work mostly with React, Next.js Angular for web apps. For mobile, I use Flutt…" at bounding box center [870, 422] width 467 height 101
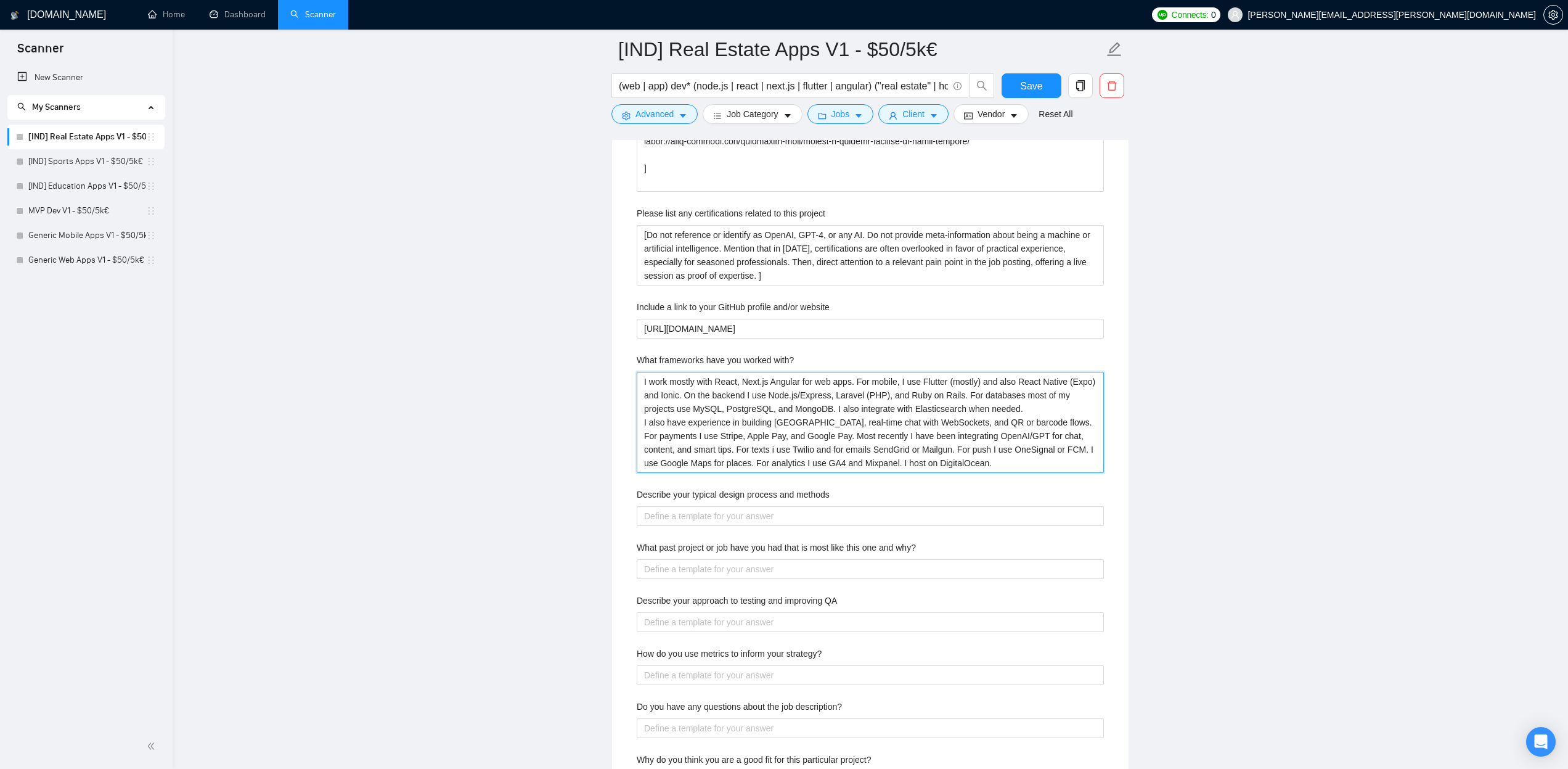
click at [790, 395] on with\? "I work mostly with React, Next.js Angular for web apps. For mobile, I use Flutt…" at bounding box center [870, 422] width 467 height 101
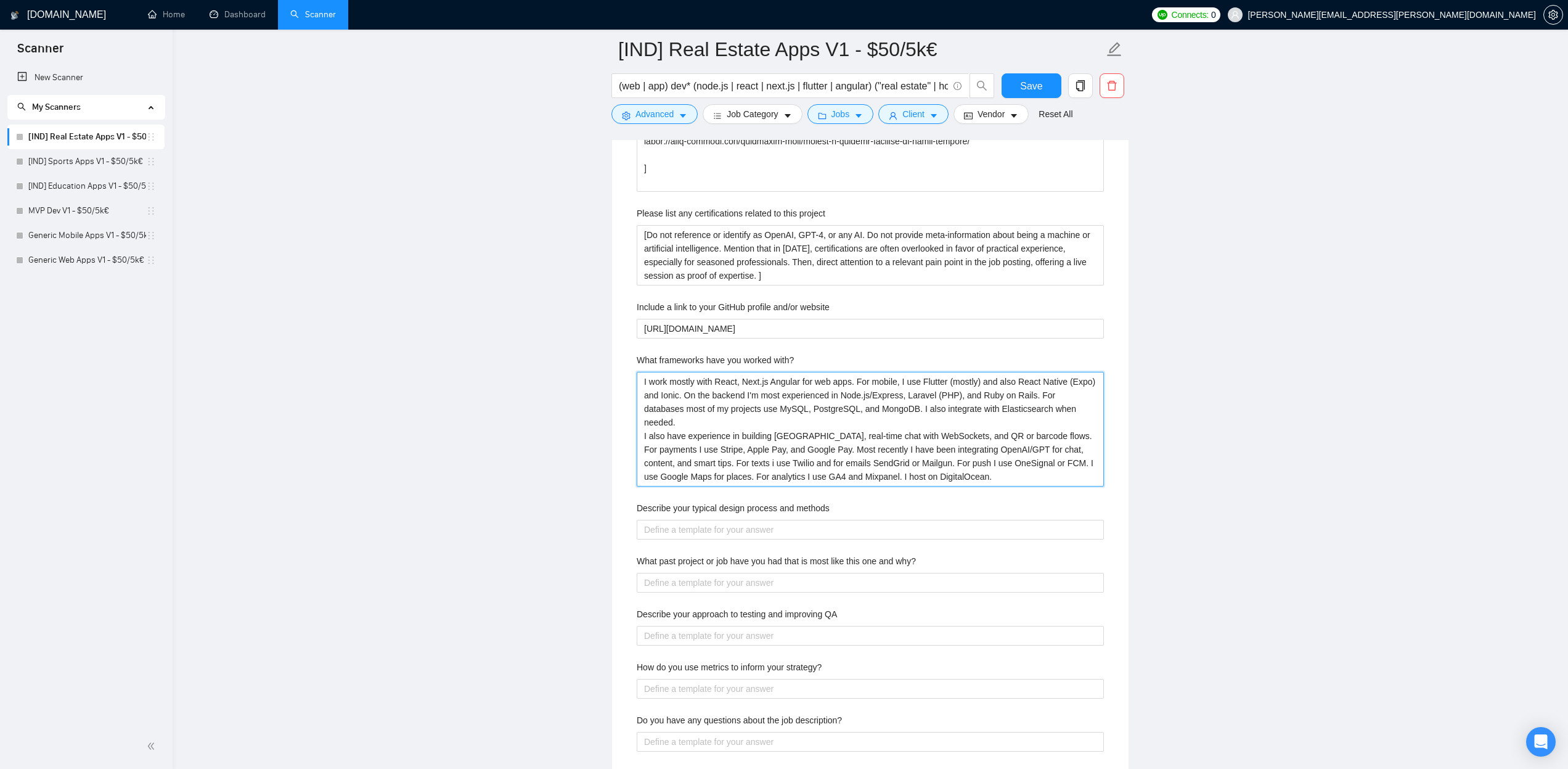
click at [728, 461] on with\? "I work mostly with React, Next.js Angular for web apps. For mobile, I use Flutt…" at bounding box center [870, 429] width 467 height 114
paste with\? "Got it — here’s a cleaner version without all the “I use”: On the web side I bu…"
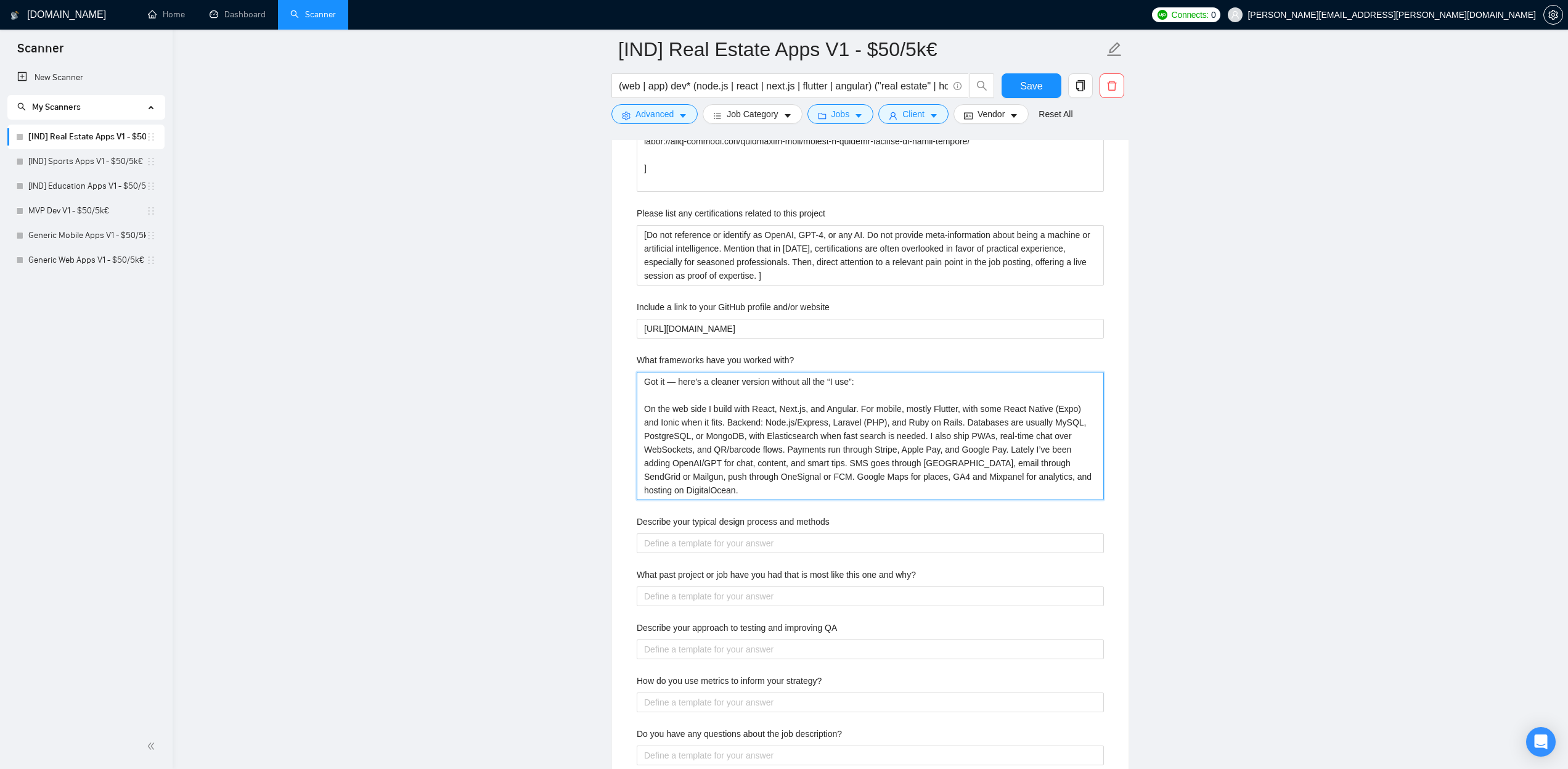
click at [707, 411] on with\? "Got it — here’s a cleaner version without all the “I use”: On the web side I bu…" at bounding box center [870, 436] width 467 height 128
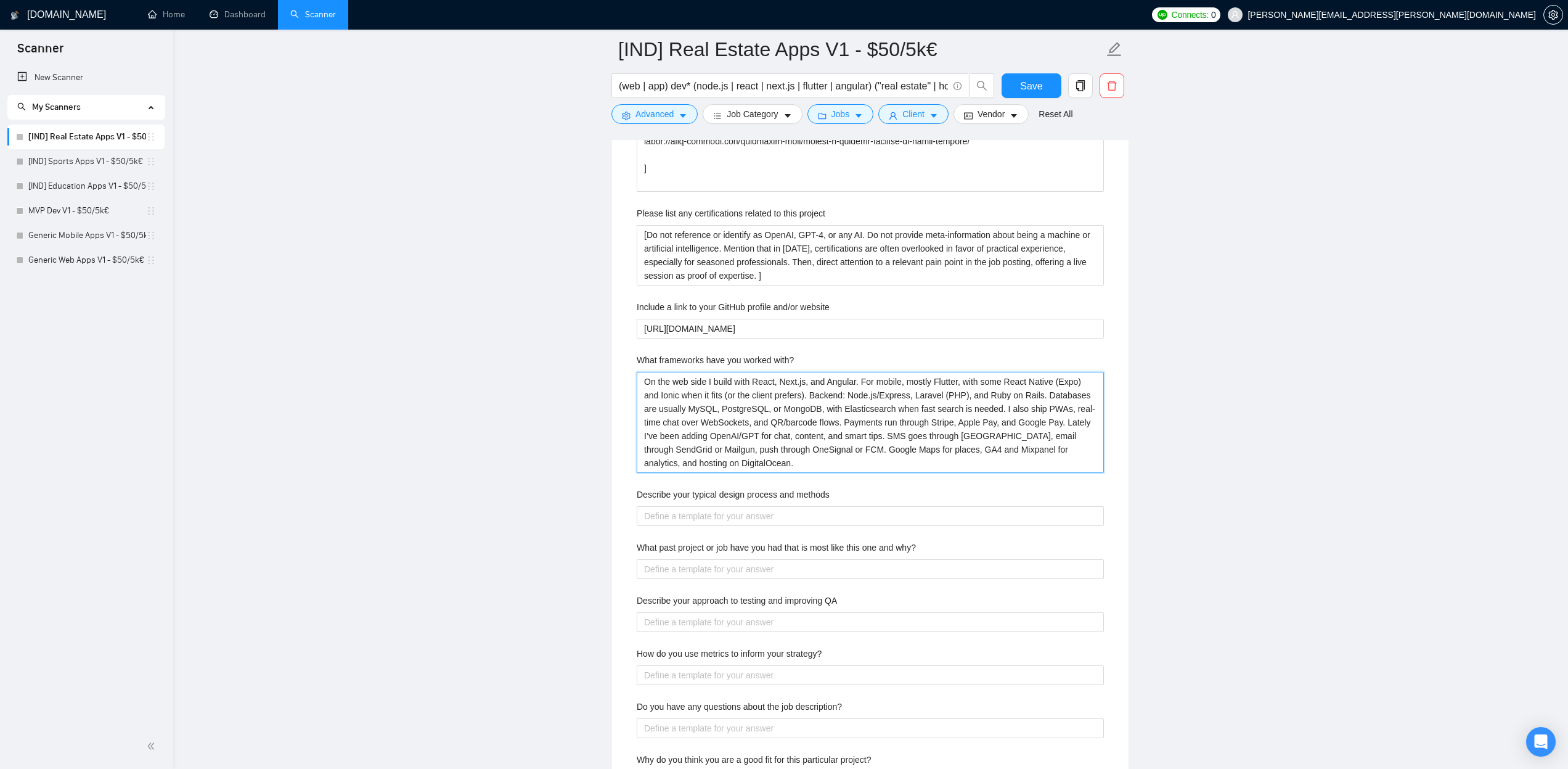
drag, startPoint x: 937, startPoint y: 419, endPoint x: 919, endPoint y: 419, distance: 18.0
click at [936, 419] on with\? "On the web side I build with React, Next.js, and Angular. For mobile, mostly Fl…" at bounding box center [870, 422] width 467 height 101
drag, startPoint x: 915, startPoint y: 421, endPoint x: 924, endPoint y: 431, distance: 13.5
click at [916, 421] on with\? "On the web side I build with React, Next.js, and Angular. For mobile, mostly Fl…" at bounding box center [870, 422] width 467 height 101
click at [852, 460] on with\? "On the web side I build with React, Next.js, and Angular. For mobile, mostly Fl…" at bounding box center [870, 422] width 467 height 101
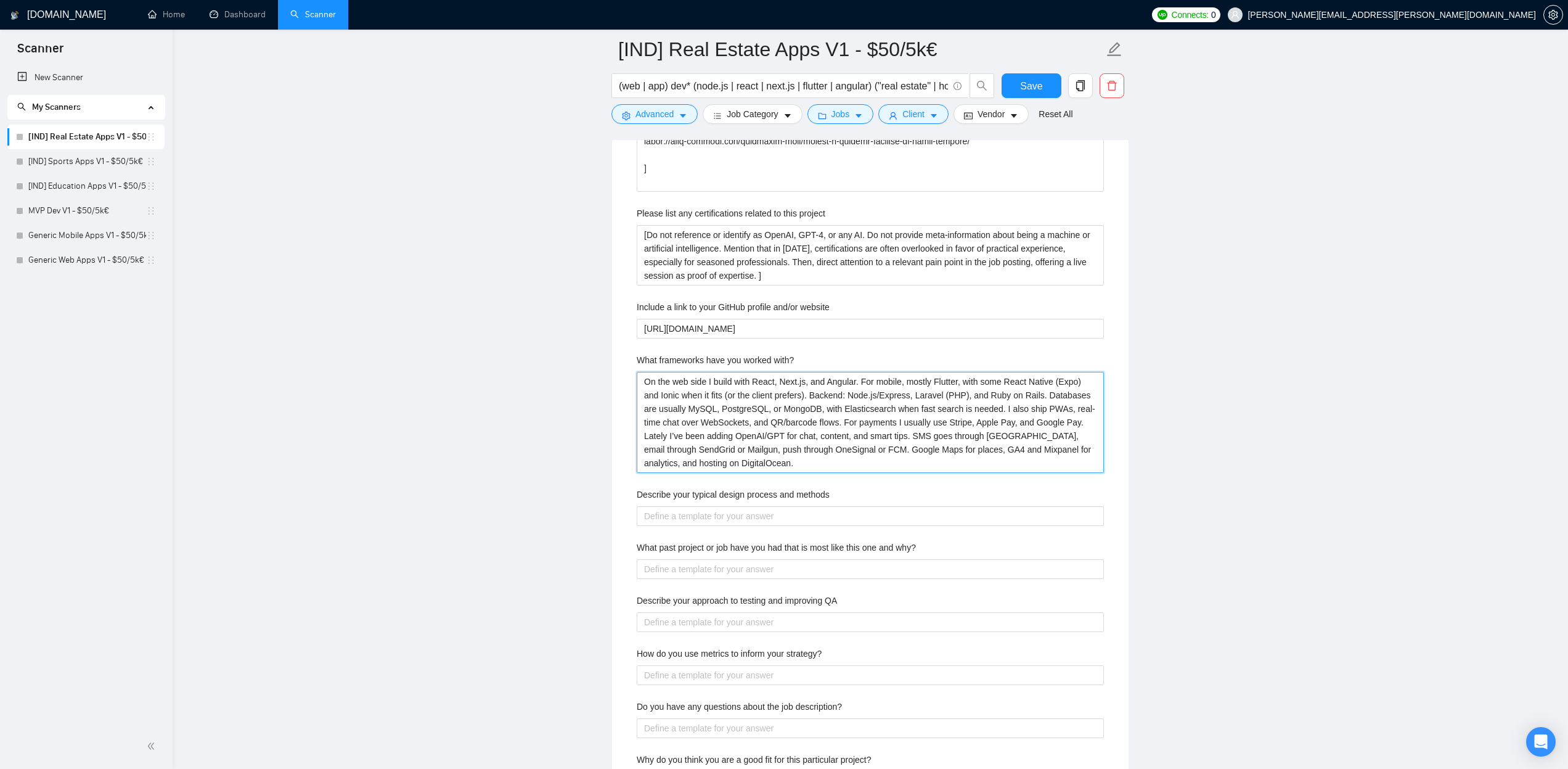
scroll to position [2345, 0]
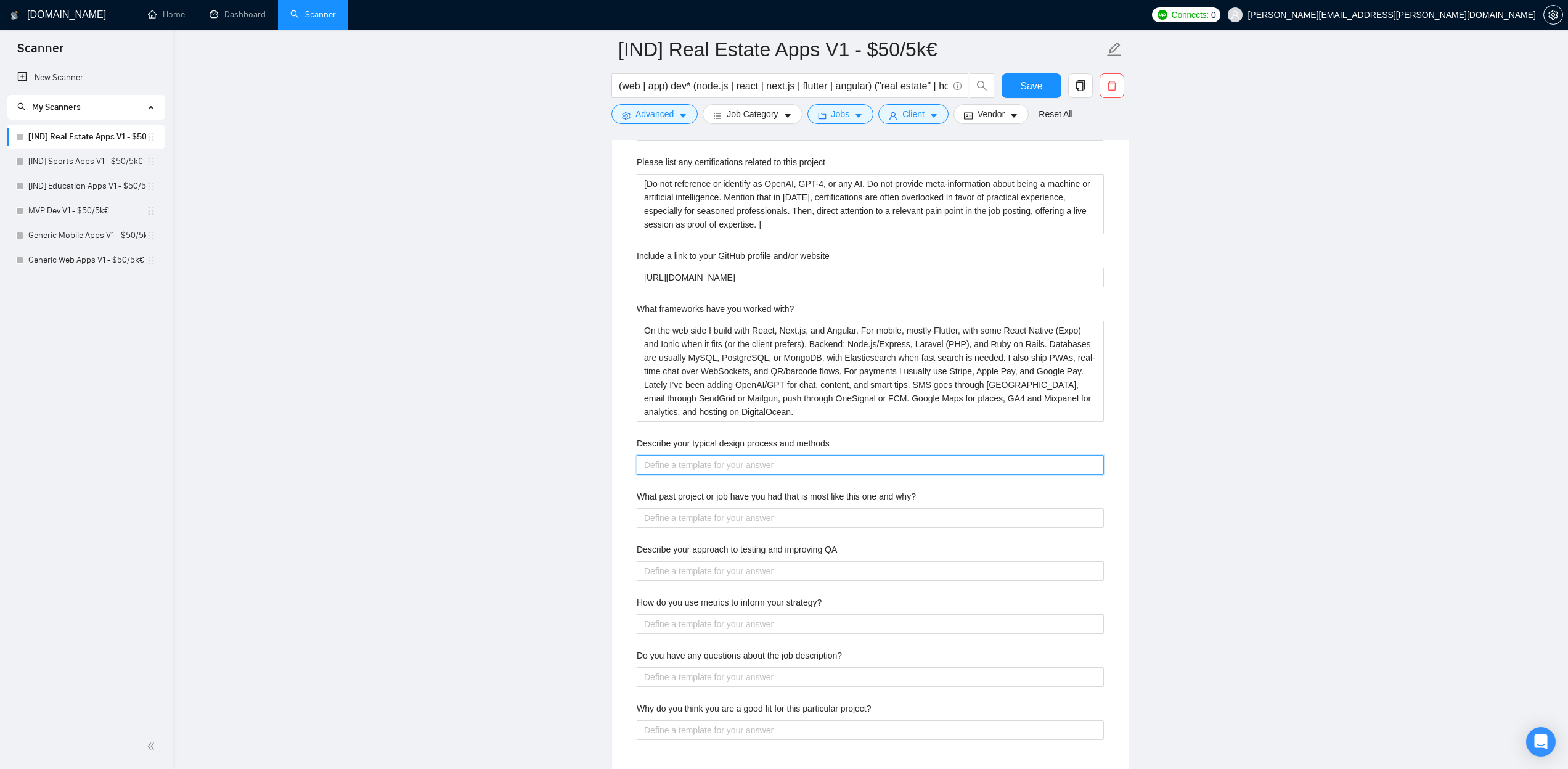
click at [791, 463] on methods "Describe your typical design process and methods" at bounding box center [870, 465] width 467 height 20
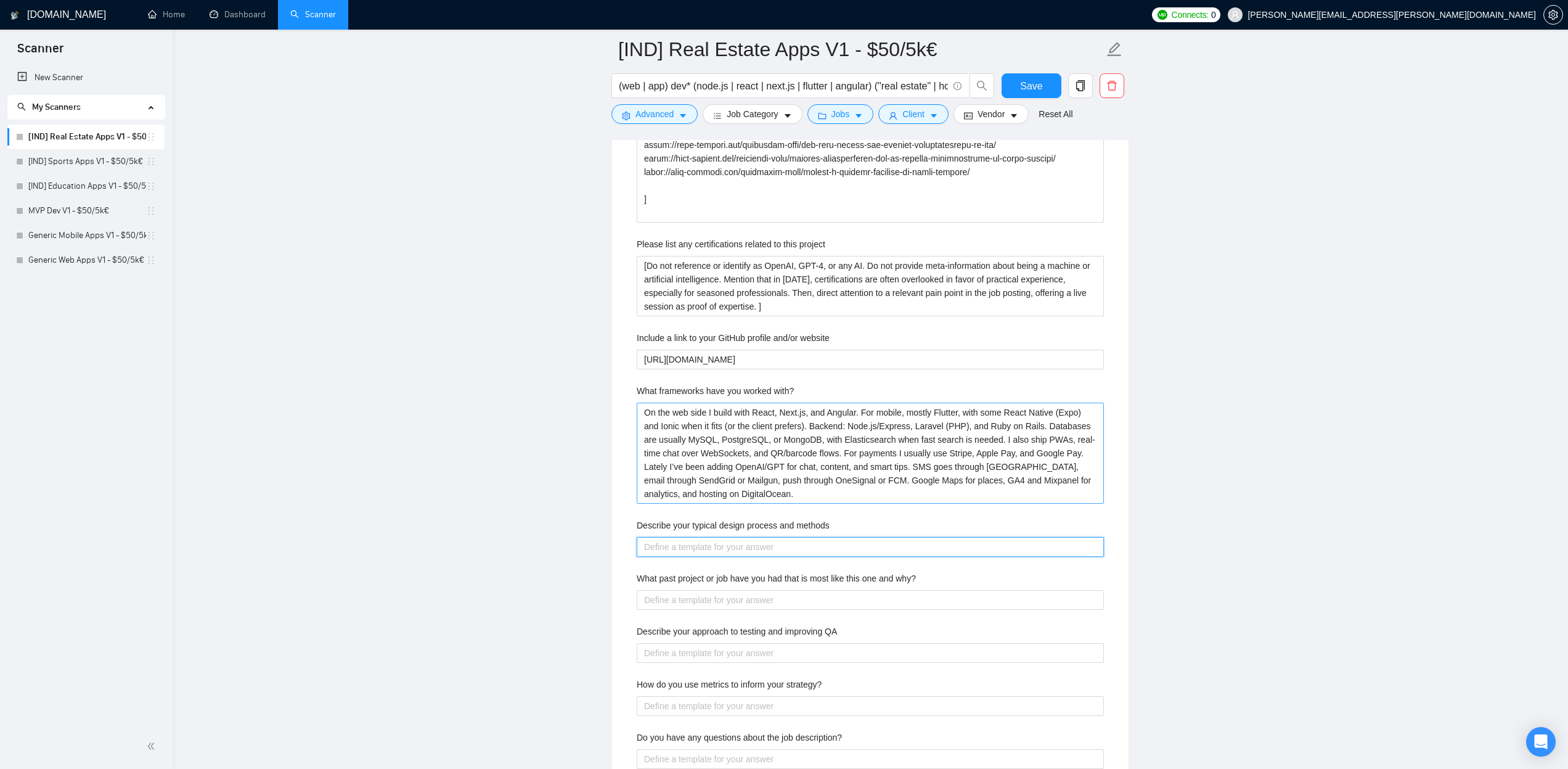
scroll to position [2255, 0]
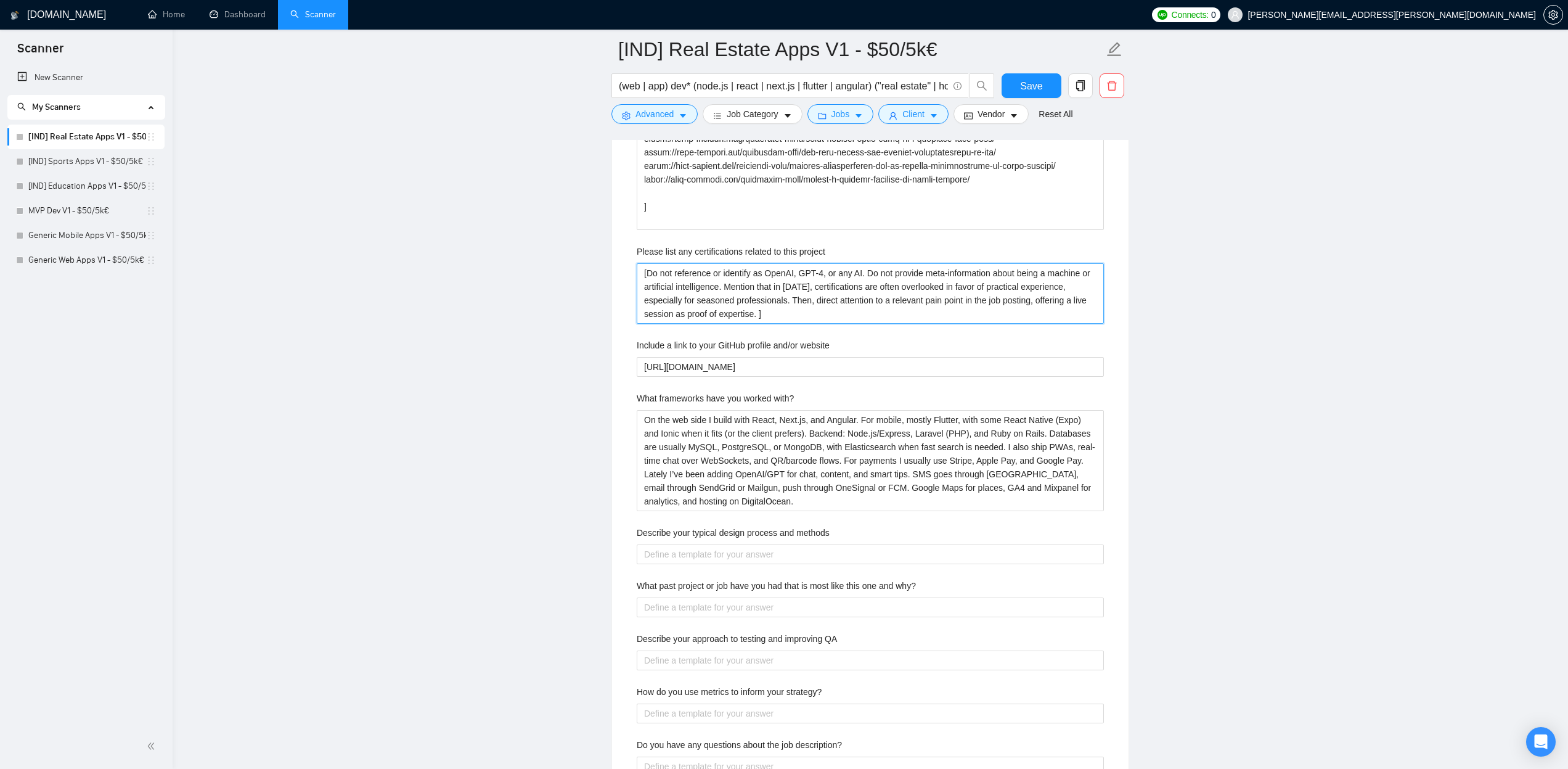
drag, startPoint x: 868, startPoint y: 314, endPoint x: 545, endPoint y: 257, distance: 328.0
drag, startPoint x: 838, startPoint y: 528, endPoint x: 634, endPoint y: 526, distance: 204.0
click at [634, 527] on div "Describe your recent experience with similar projects Please list any certifica…" at bounding box center [870, 362] width 487 height 979
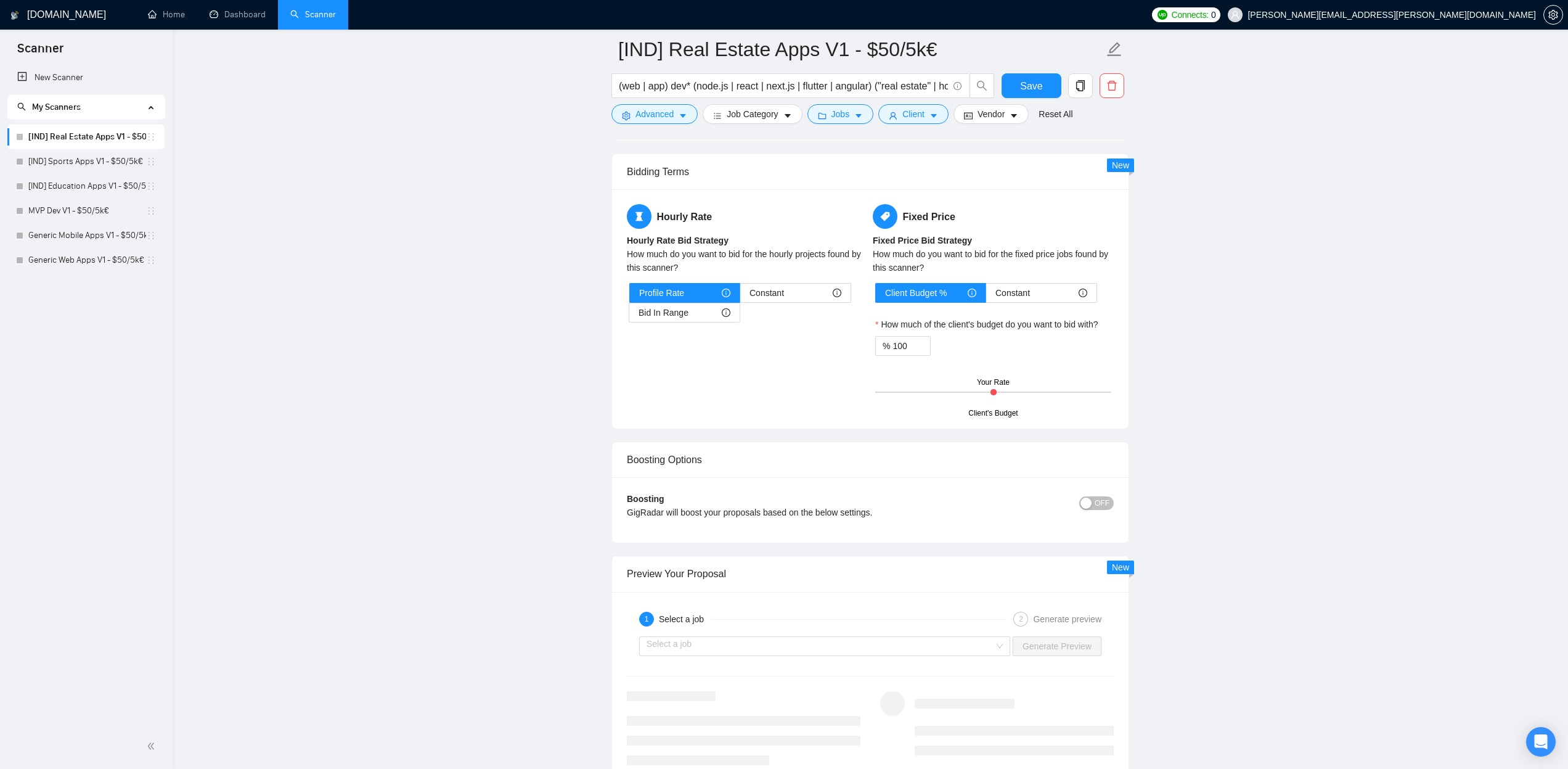
scroll to position [2981, 0]
click at [1092, 497] on button "OFF" at bounding box center [1096, 502] width 35 height 14
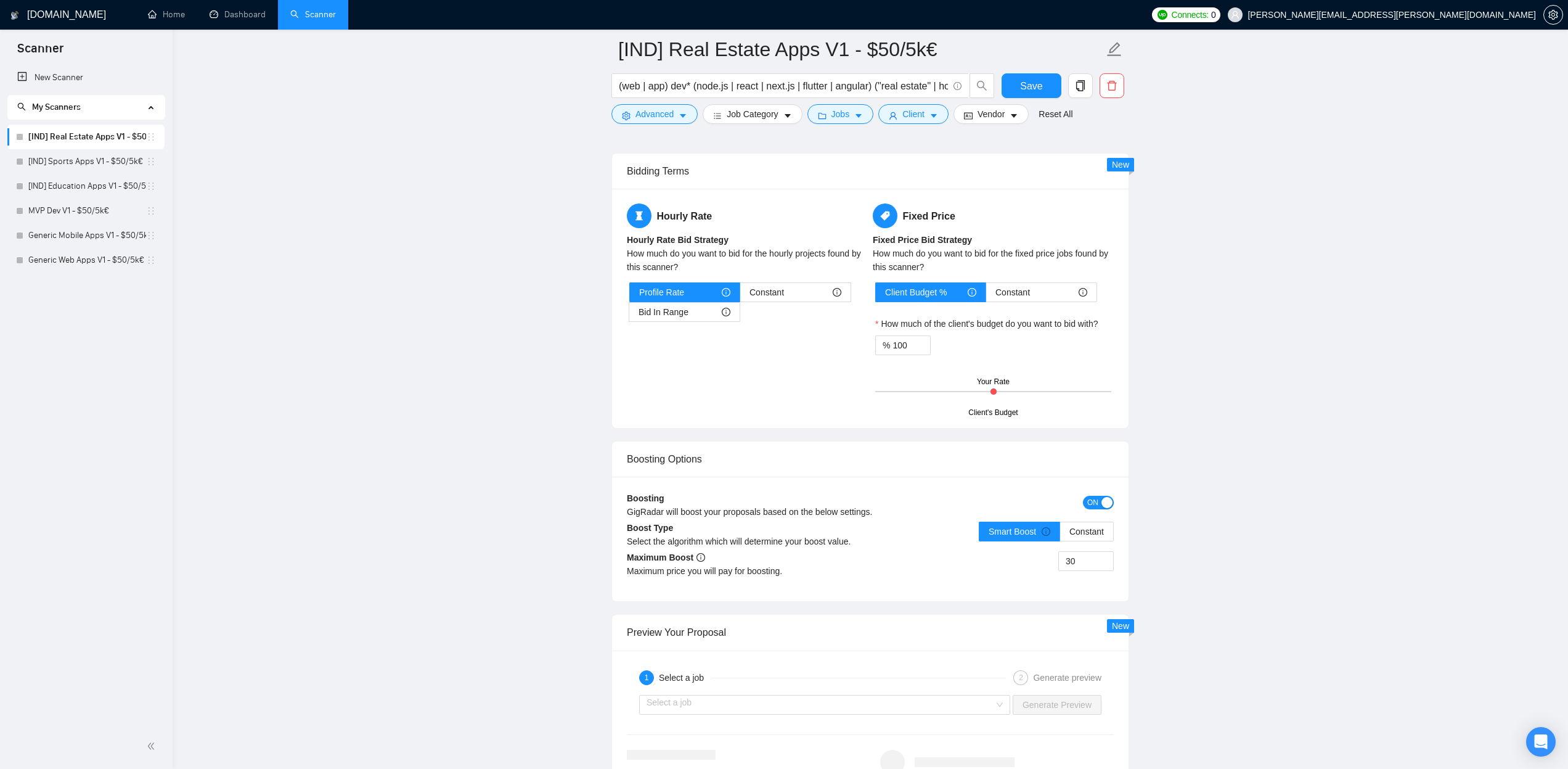
click at [1092, 497] on span "ON" at bounding box center [1093, 502] width 11 height 14
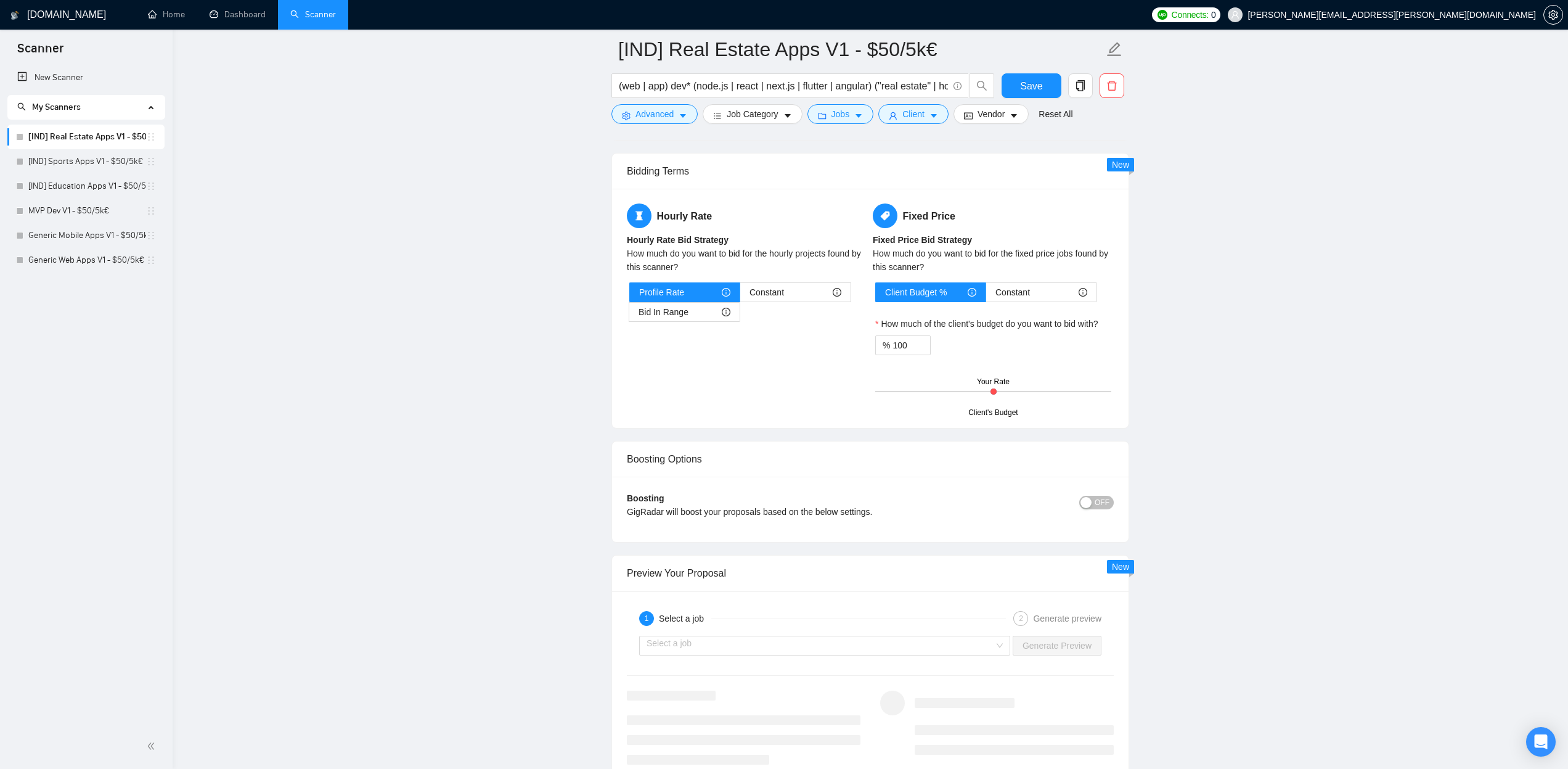
click at [1092, 497] on button "OFF" at bounding box center [1096, 502] width 35 height 14
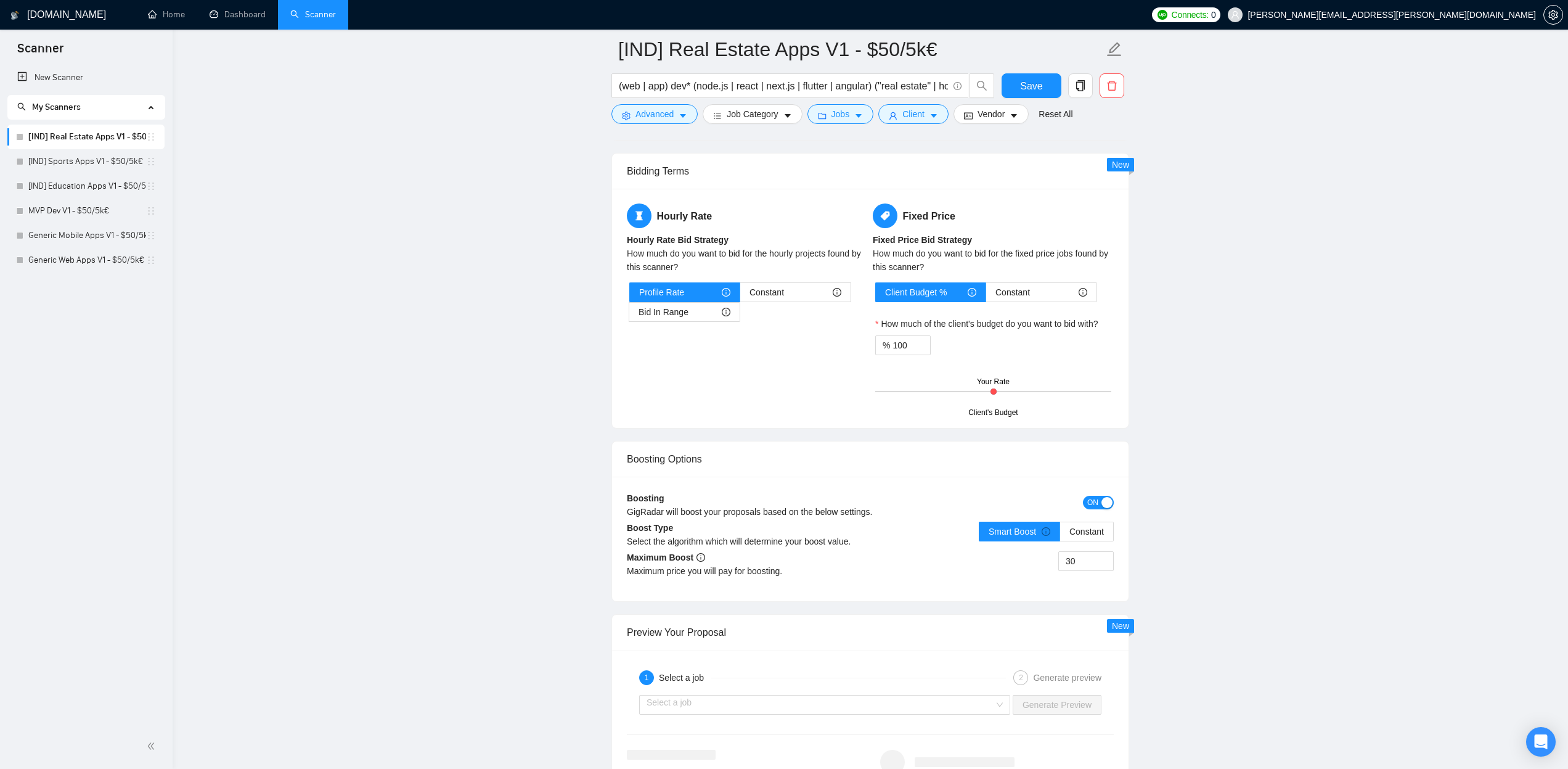
click at [1098, 502] on button "ON" at bounding box center [1098, 502] width 31 height 14
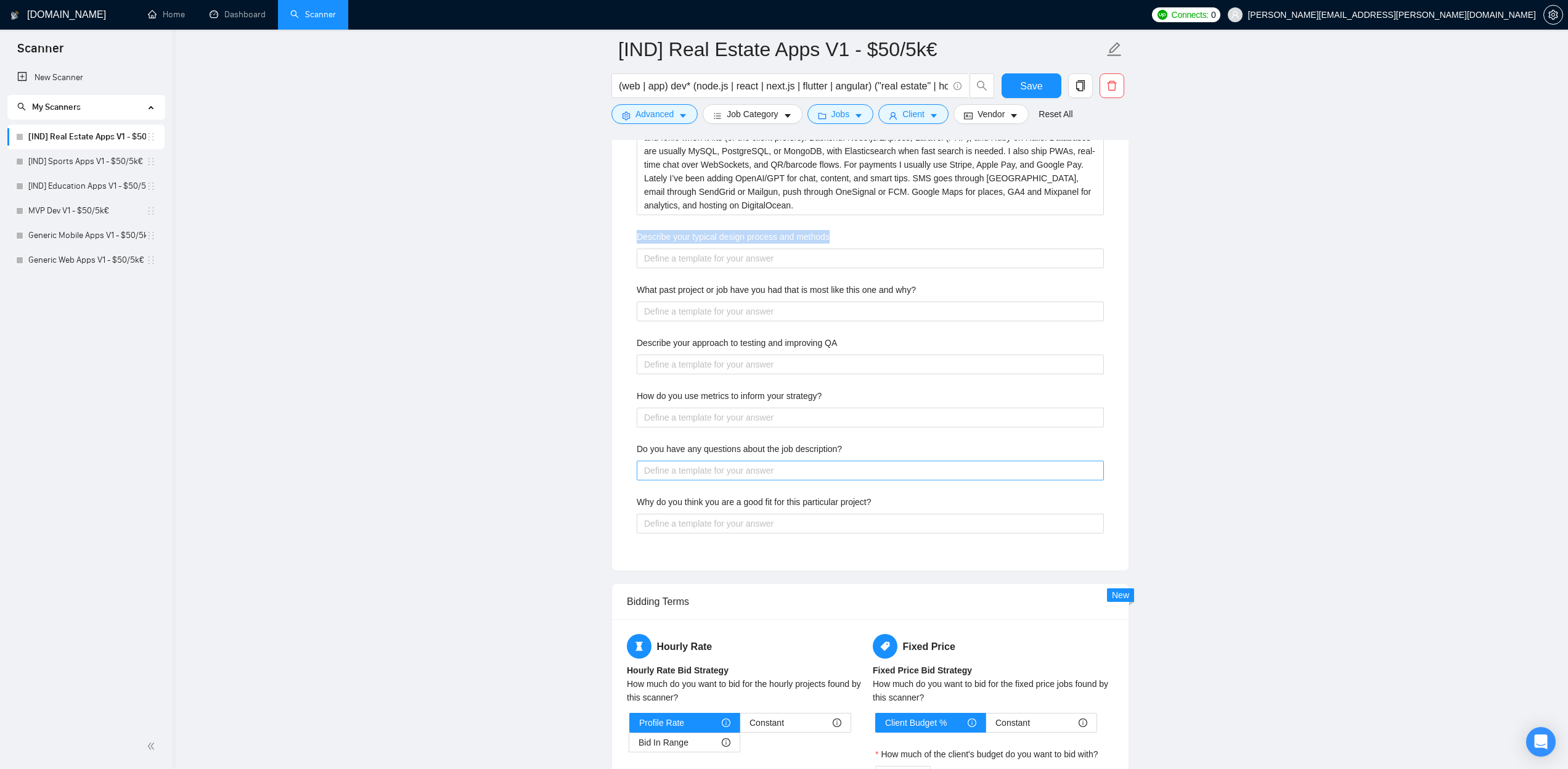
scroll to position [2544, 0]
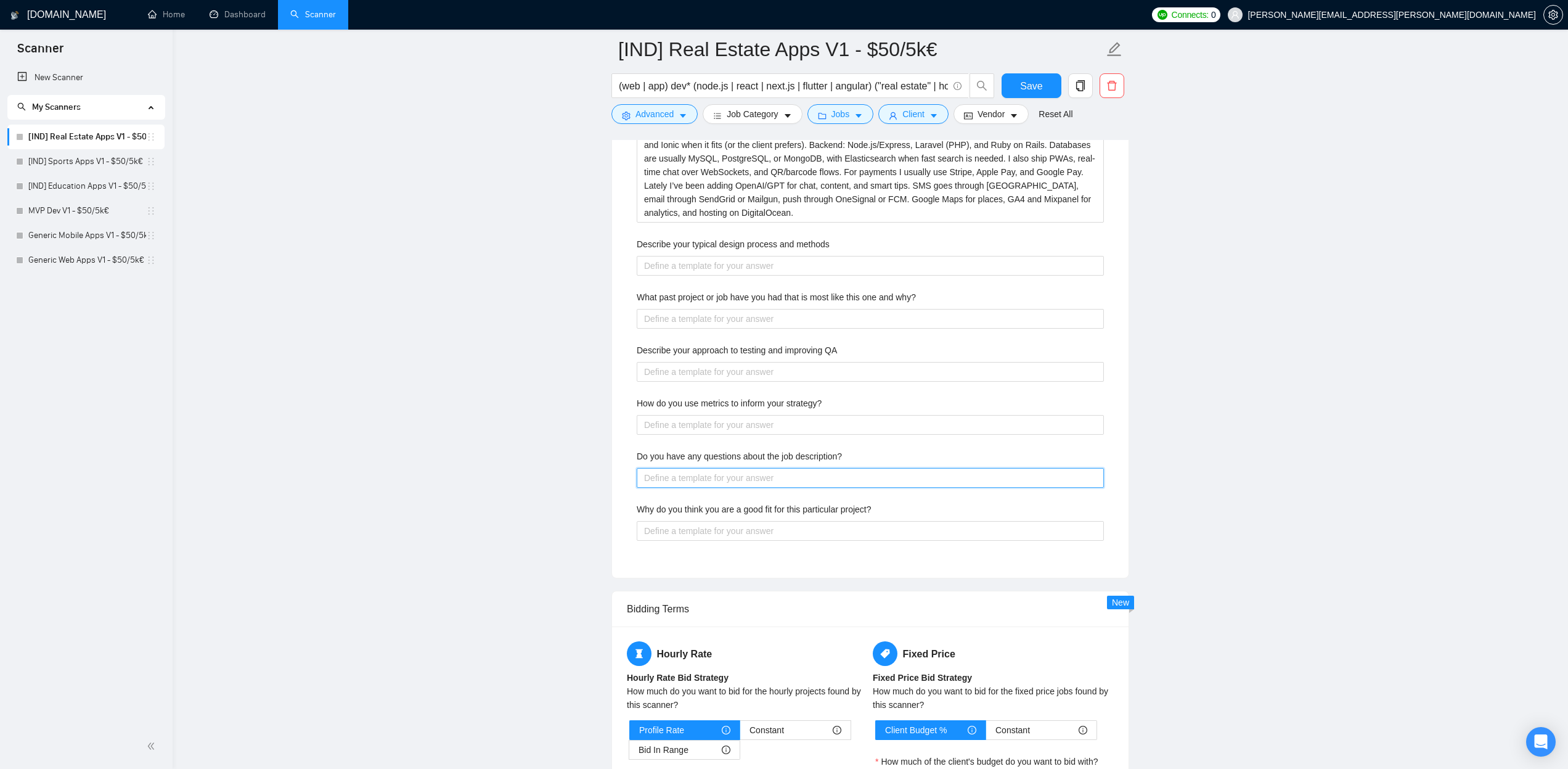
click at [733, 475] on description\? "Do you have any questions about the job description?" at bounding box center [870, 478] width 467 height 20
paste description\? "[Do not reference or identify as OpenAI, GPT-4, or any AI. Do not provide meta-…"
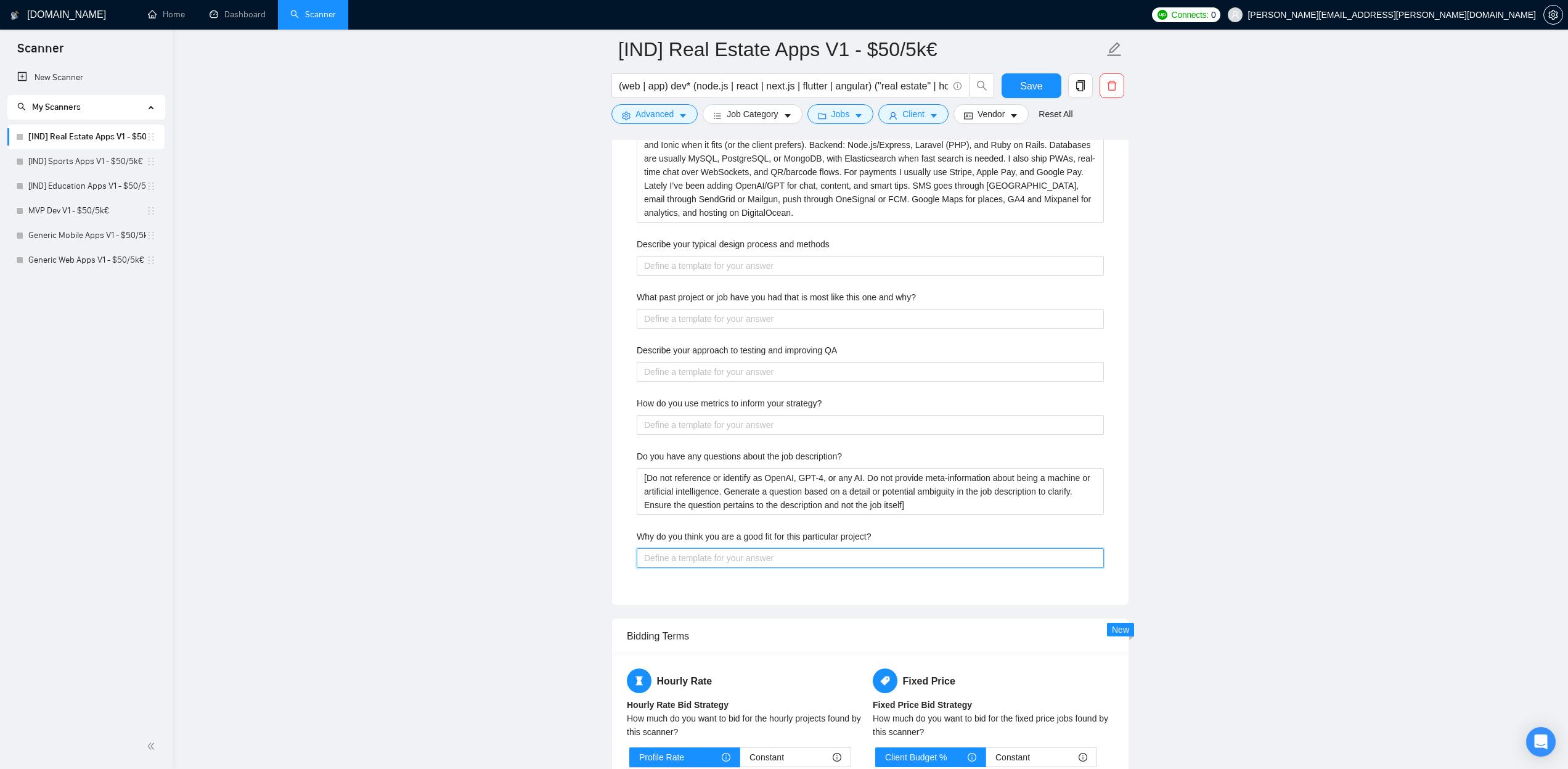
drag, startPoint x: 758, startPoint y: 561, endPoint x: 947, endPoint y: 436, distance: 226.6
click at [759, 561] on project\? "Why do you think you are a good fit for this particular project?" at bounding box center [870, 558] width 467 height 20
click at [732, 313] on why\? "What past project or job have you had that is most like this one and why?" at bounding box center [870, 319] width 467 height 20
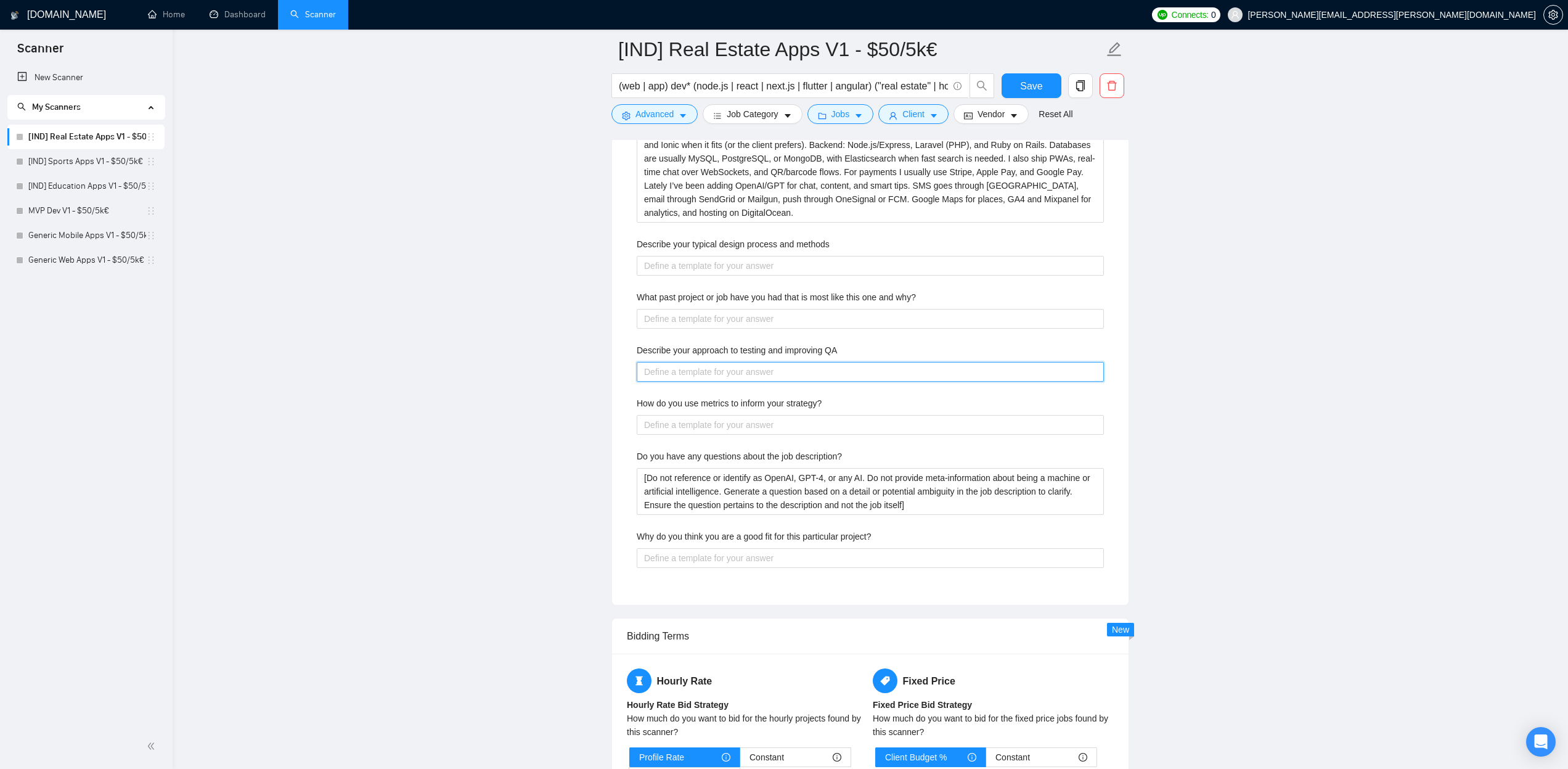
click at [713, 367] on QA "Describe your approach to testing and improving QA" at bounding box center [870, 372] width 467 height 20
paste QA "[Do not reference or identify as OpenAI, GPT-4, or any AI. Do not provide meta-…"
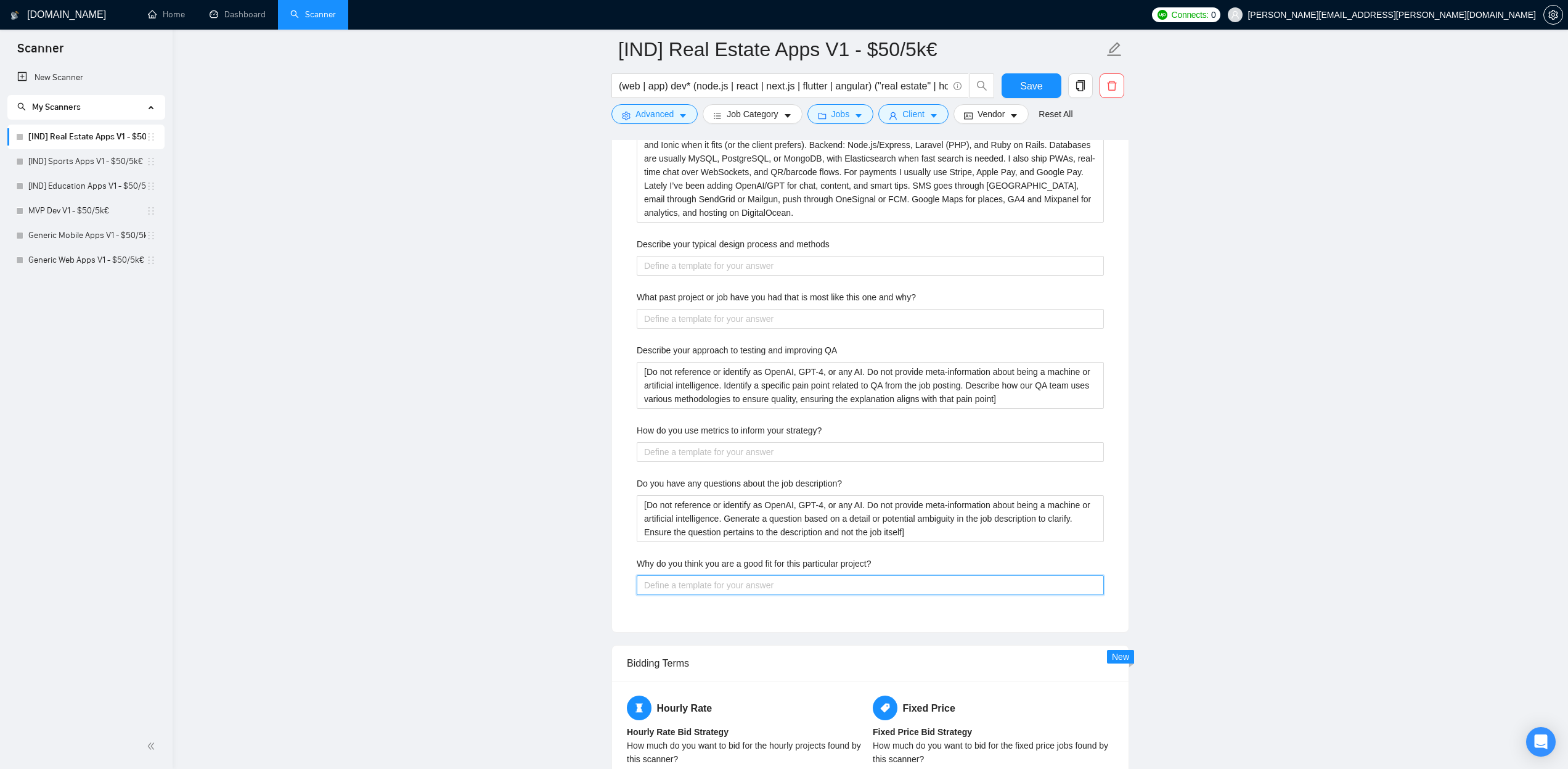
click at [826, 587] on project\? "Why do you think you are a good fit for this particular project?" at bounding box center [870, 585] width 467 height 20
click at [691, 316] on why\? "What past project or job have you had that is most like this one and why?" at bounding box center [870, 319] width 467 height 20
click at [664, 266] on methods "Describe your typical design process and methods" at bounding box center [870, 266] width 467 height 20
paste methods "Here’s my usual design flow, kept lean. We start with a short discovery call to…"
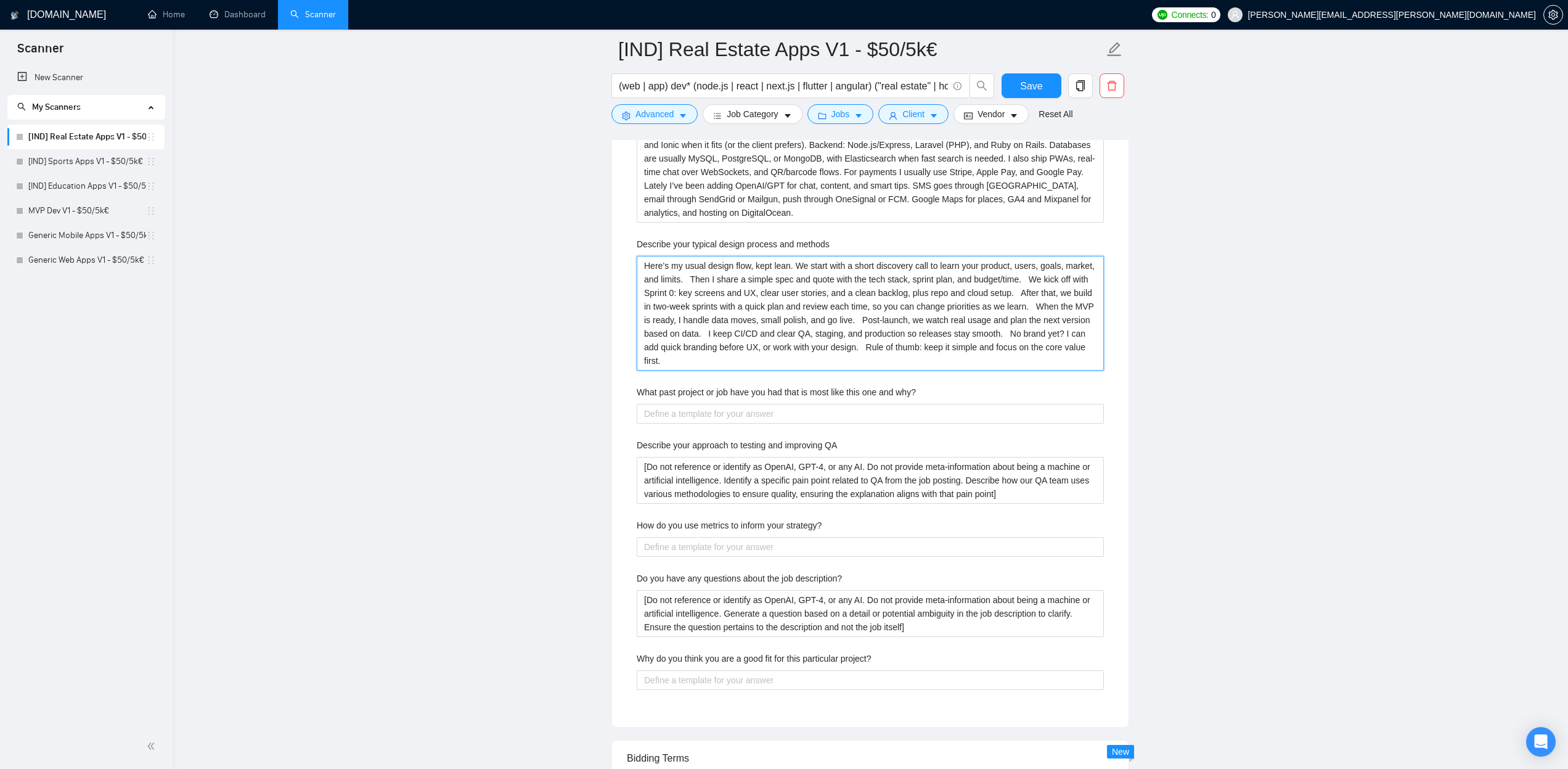
click at [726, 267] on methods "Here’s my usual design flow, kept lean. We start with a short discovery call to…" at bounding box center [870, 313] width 467 height 114
drag, startPoint x: 740, startPoint y: 265, endPoint x: 738, endPoint y: 273, distance: 8.2
click at [740, 266] on methods "Here’s my usual design flow, kept lean. We start with a short discovery call to…" at bounding box center [870, 313] width 467 height 114
drag, startPoint x: 813, startPoint y: 275, endPoint x: 828, endPoint y: 324, distance: 51.2
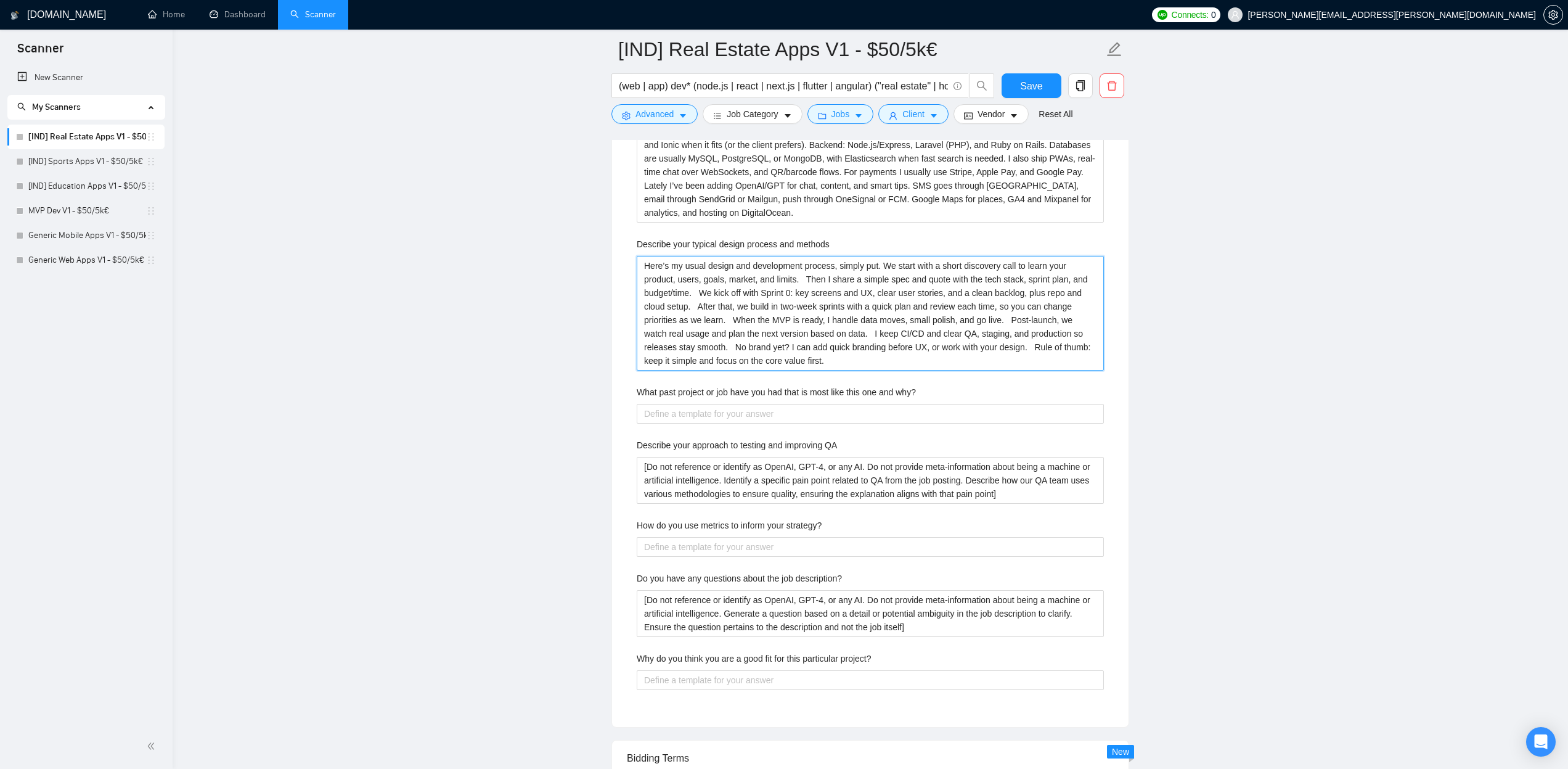
click at [813, 277] on methods "Here’s my usual design and development process, simply put. We start with a sho…" at bounding box center [870, 313] width 467 height 114
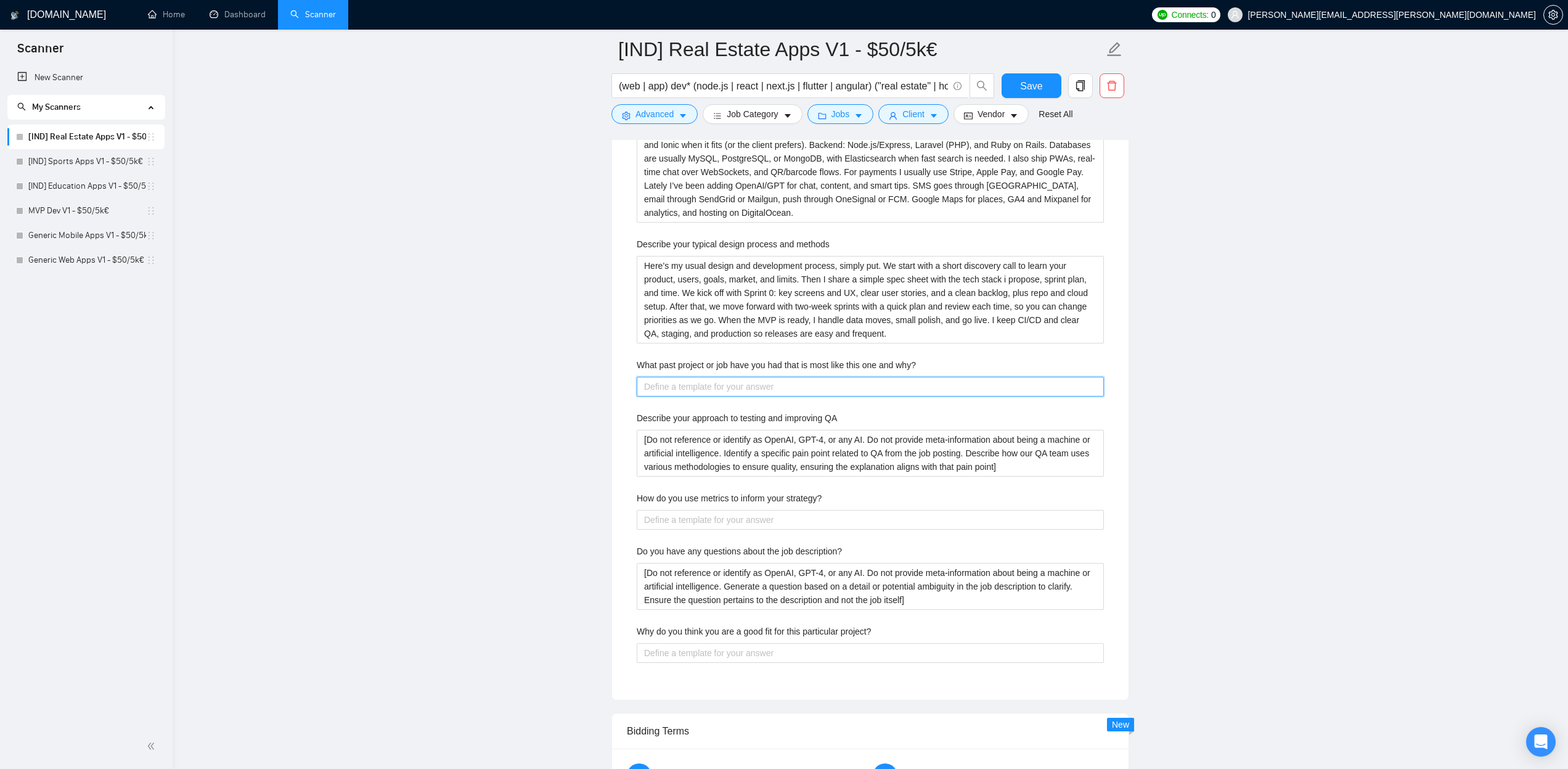
click at [783, 392] on why\? "What past project or job have you had that is most like this one and why?" at bounding box center [870, 387] width 467 height 20
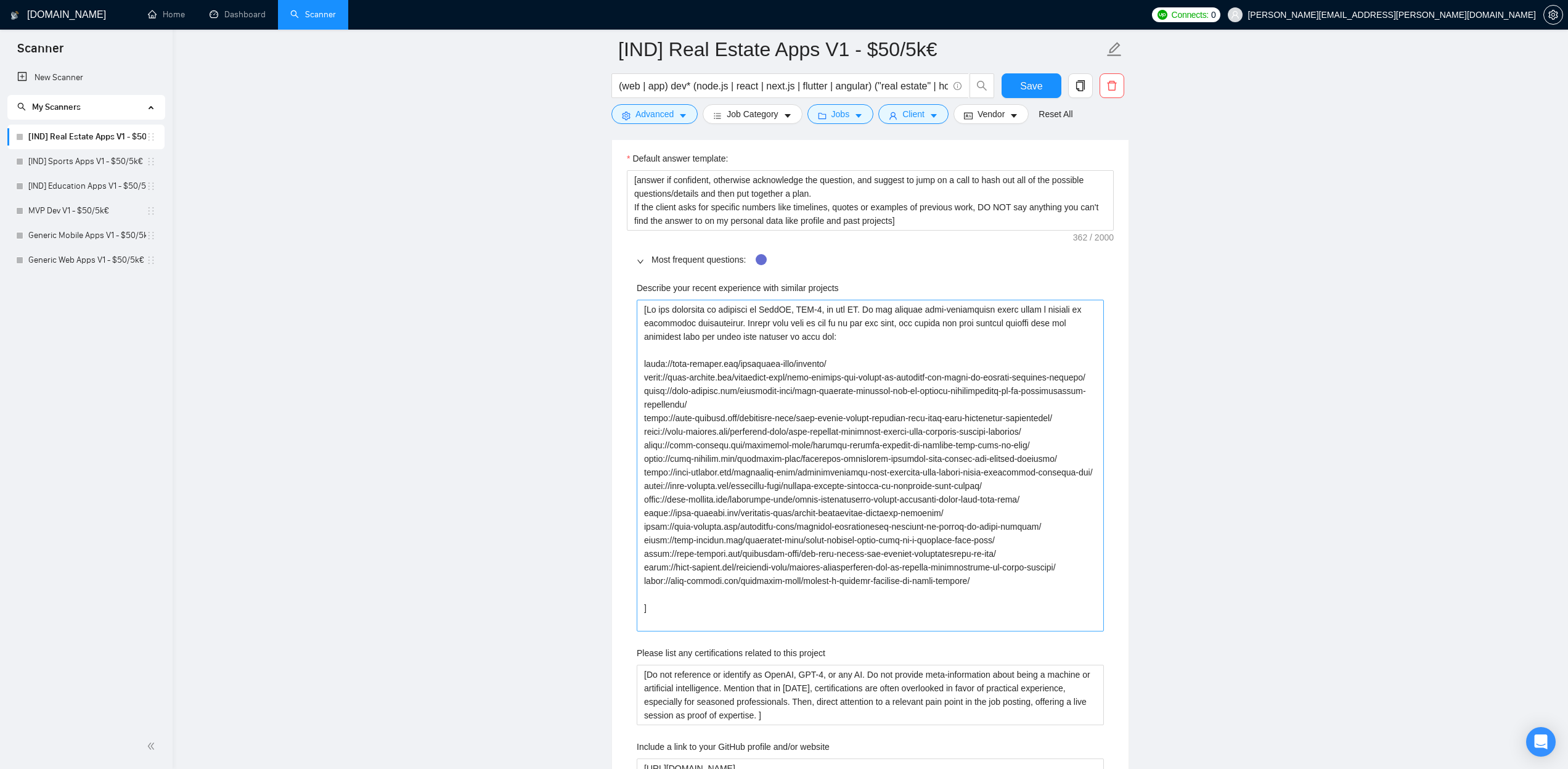
scroll to position [1812, 0]
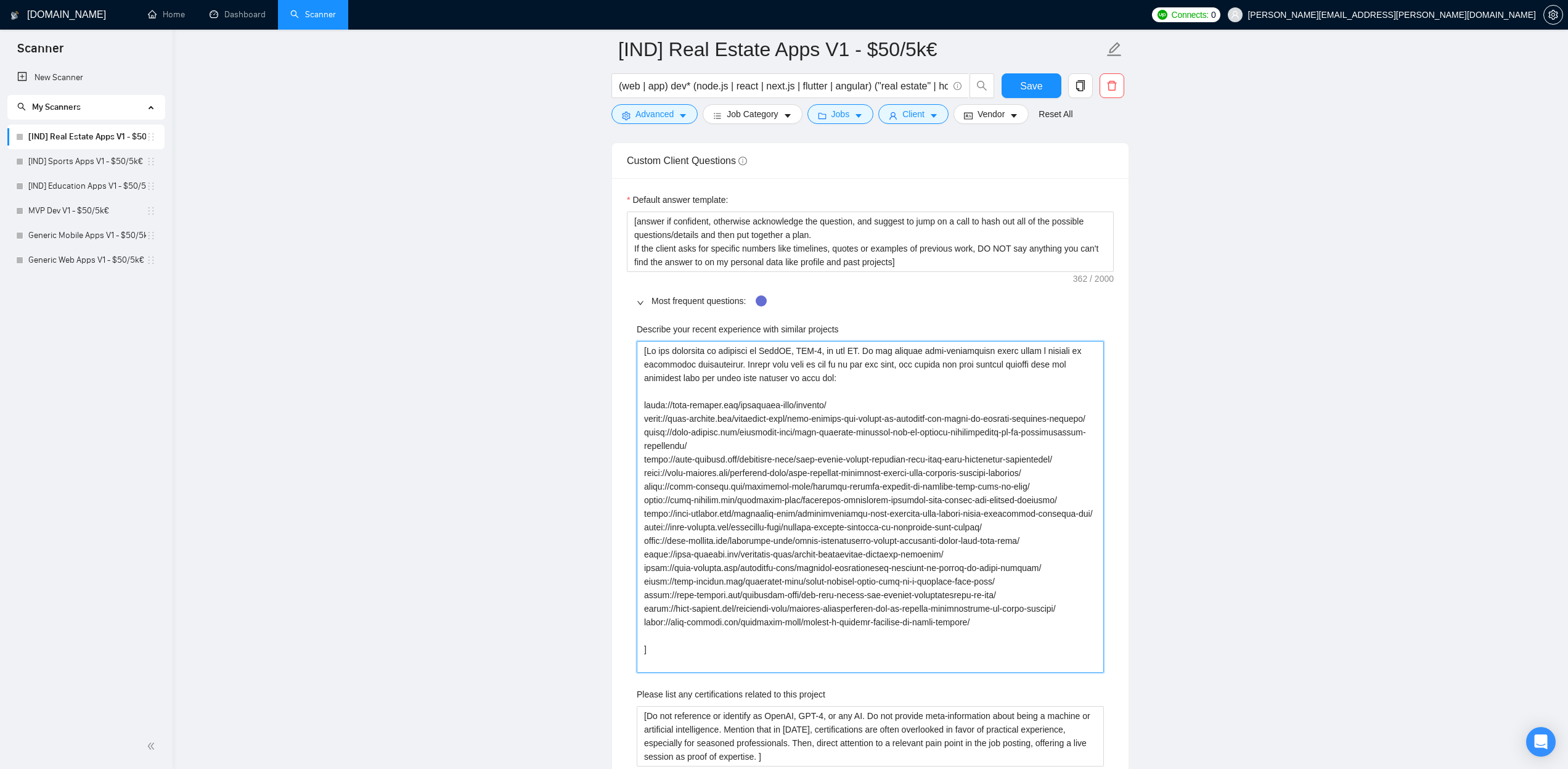
drag, startPoint x: 679, startPoint y: 667, endPoint x: 563, endPoint y: 338, distance: 348.9
click at [563, 338] on main "[IND] Real Estate Apps V1 - $50/5k€ (web | app) dev* (node.js | react | next.js…" at bounding box center [870, 498] width 1356 height 4522
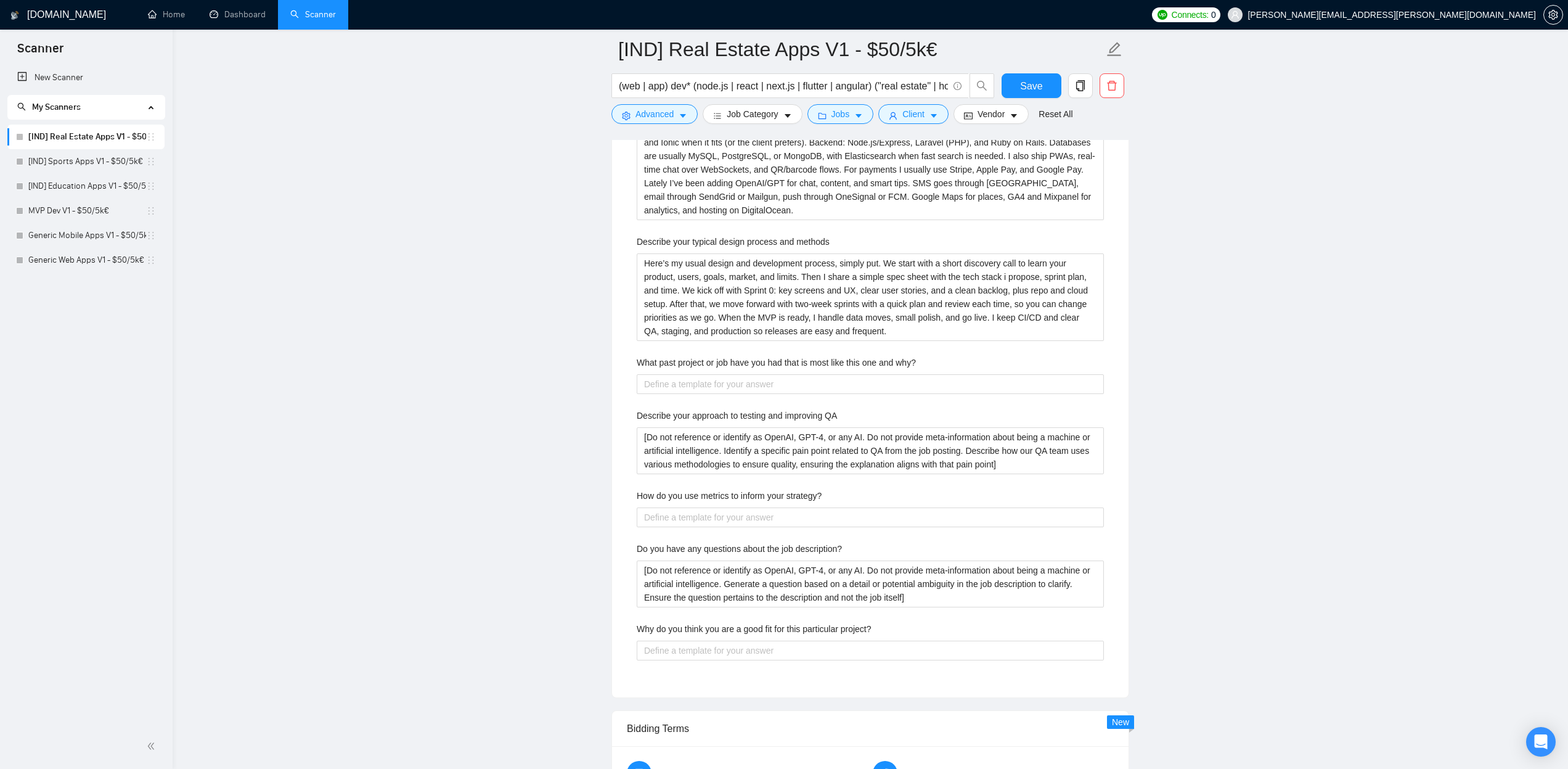
scroll to position [2583, 0]
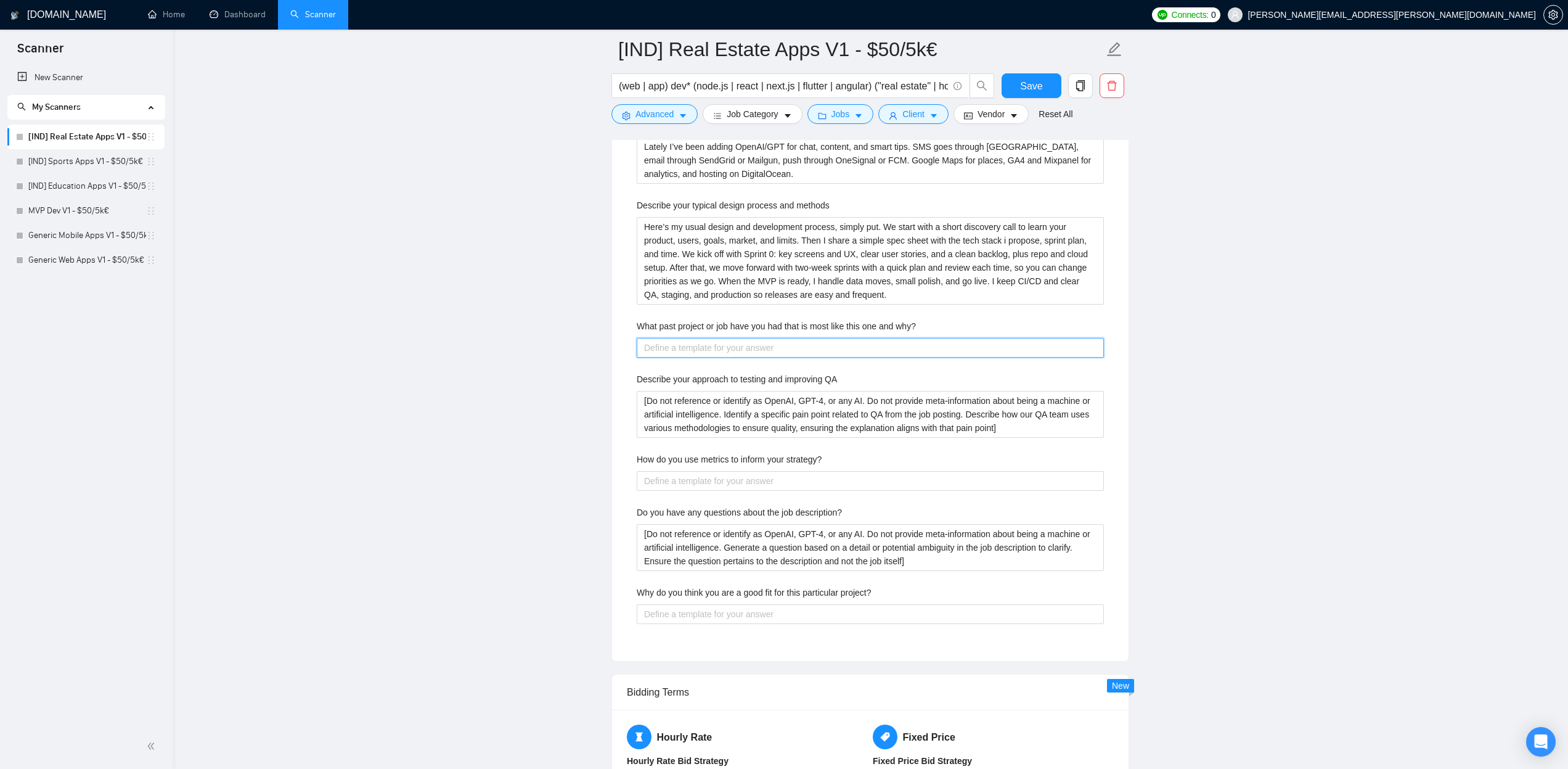
click at [715, 350] on why\? "What past project or job have you had that is most like this one and why?" at bounding box center [870, 348] width 467 height 20
paste why\? "[Do not reference or identify as OpenAI, GPT-4, or any AI. Do not provide meta-…"
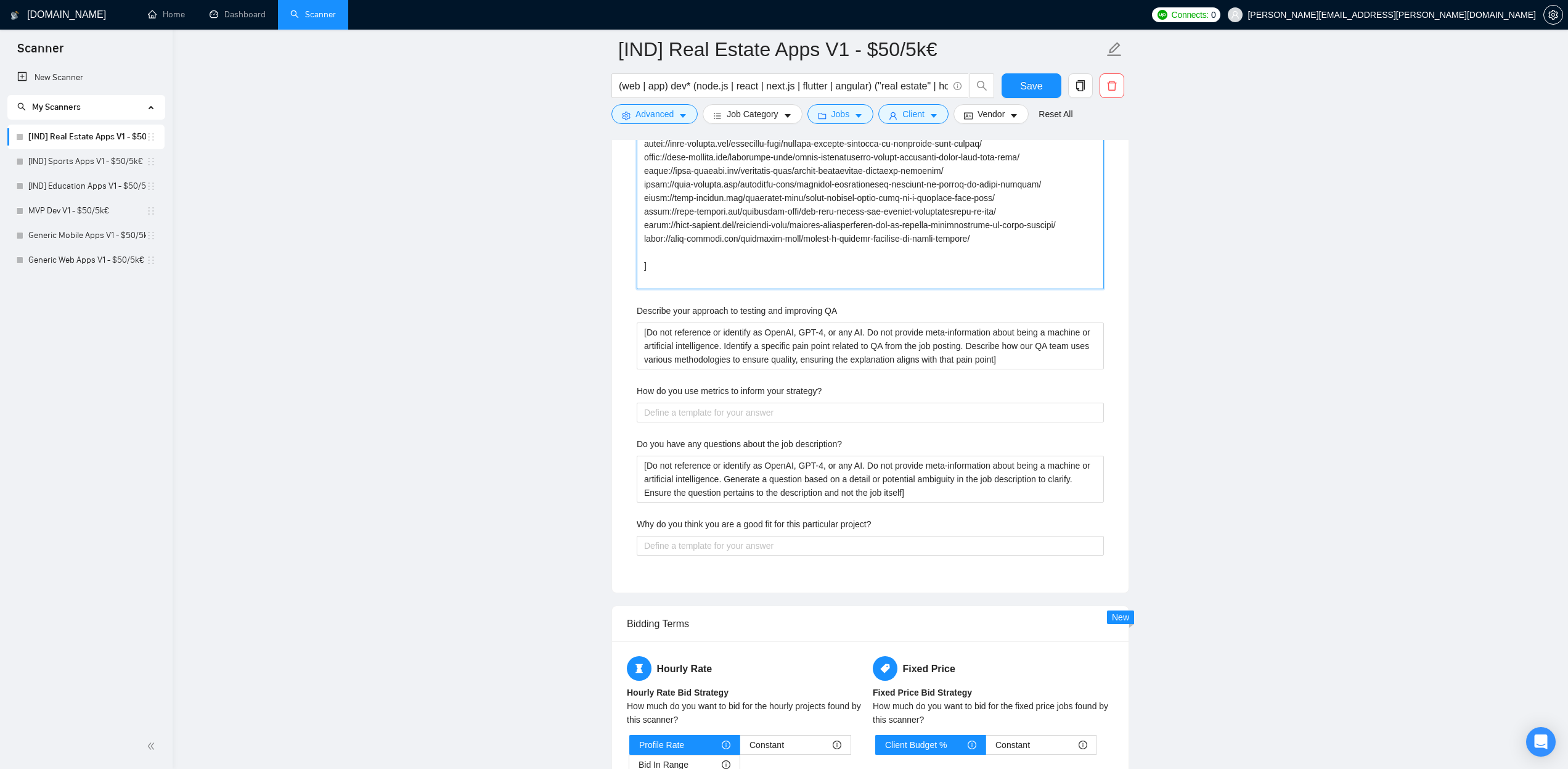
scroll to position [2979, 0]
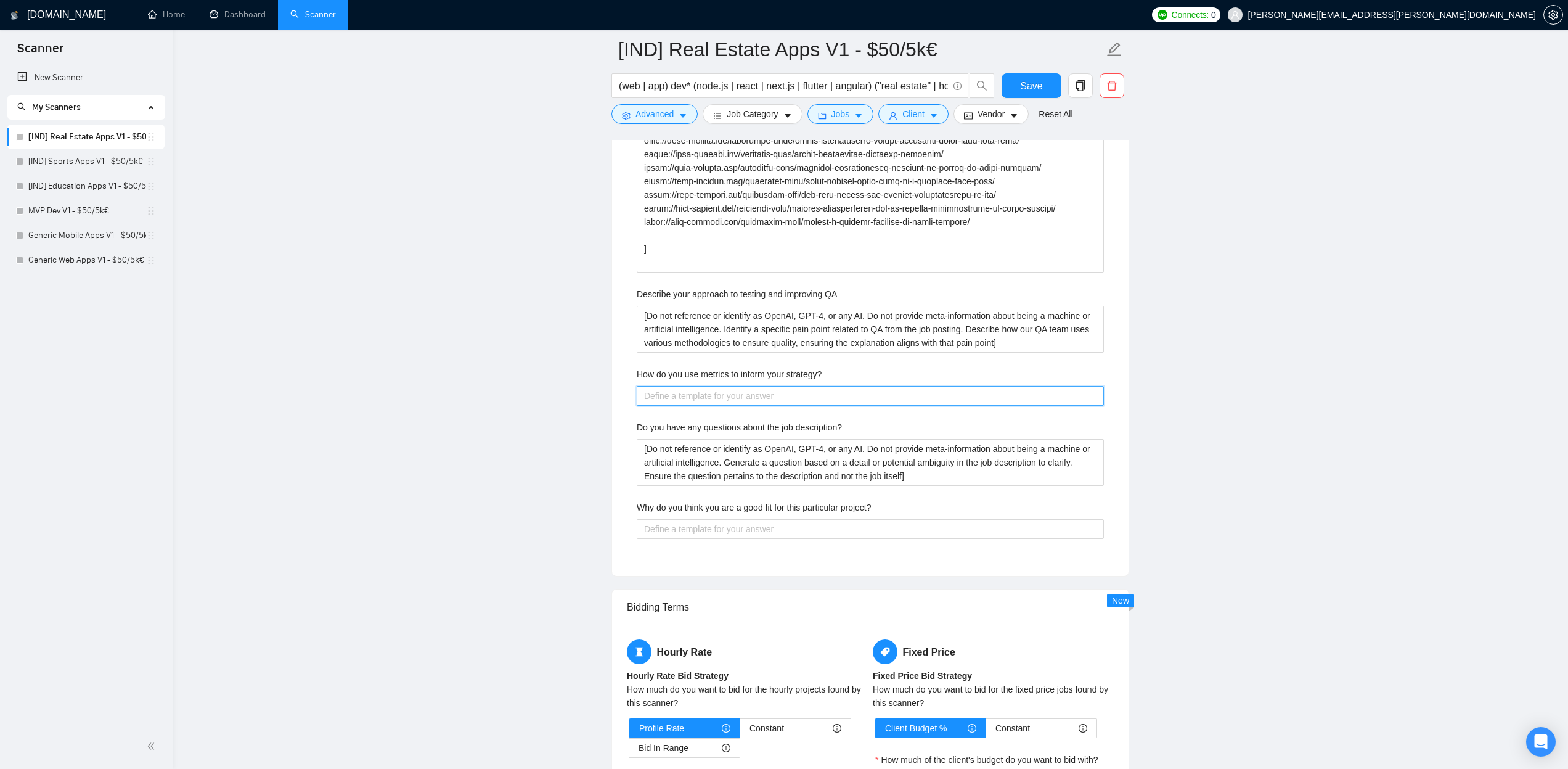
click at [693, 398] on strategy\? "How do you use metrics to inform your strategy?" at bounding box center [870, 396] width 467 height 20
click at [842, 529] on project\? "Why do you think you are a good fit for this particular project?" at bounding box center [870, 529] width 467 height 20
drag, startPoint x: 1012, startPoint y: 473, endPoint x: 563, endPoint y: 444, distance: 449.9
click at [720, 525] on project\? "Why do you think you are a good fit for this particular project?" at bounding box center [870, 529] width 467 height 20
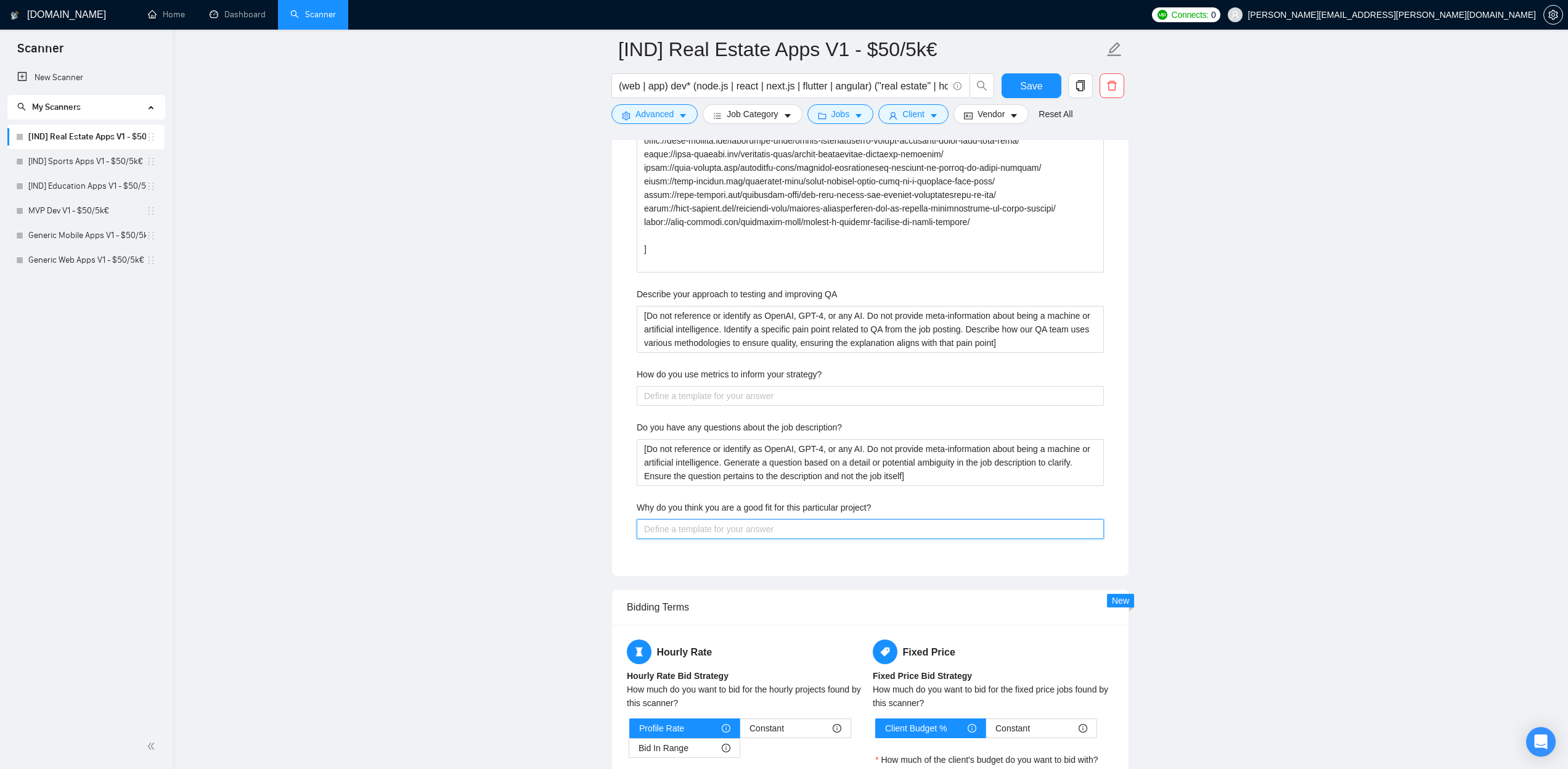
paste project\? "[Do not reference or identify as OpenAI, GPT-4, or any AI. Do not provide meta-…"
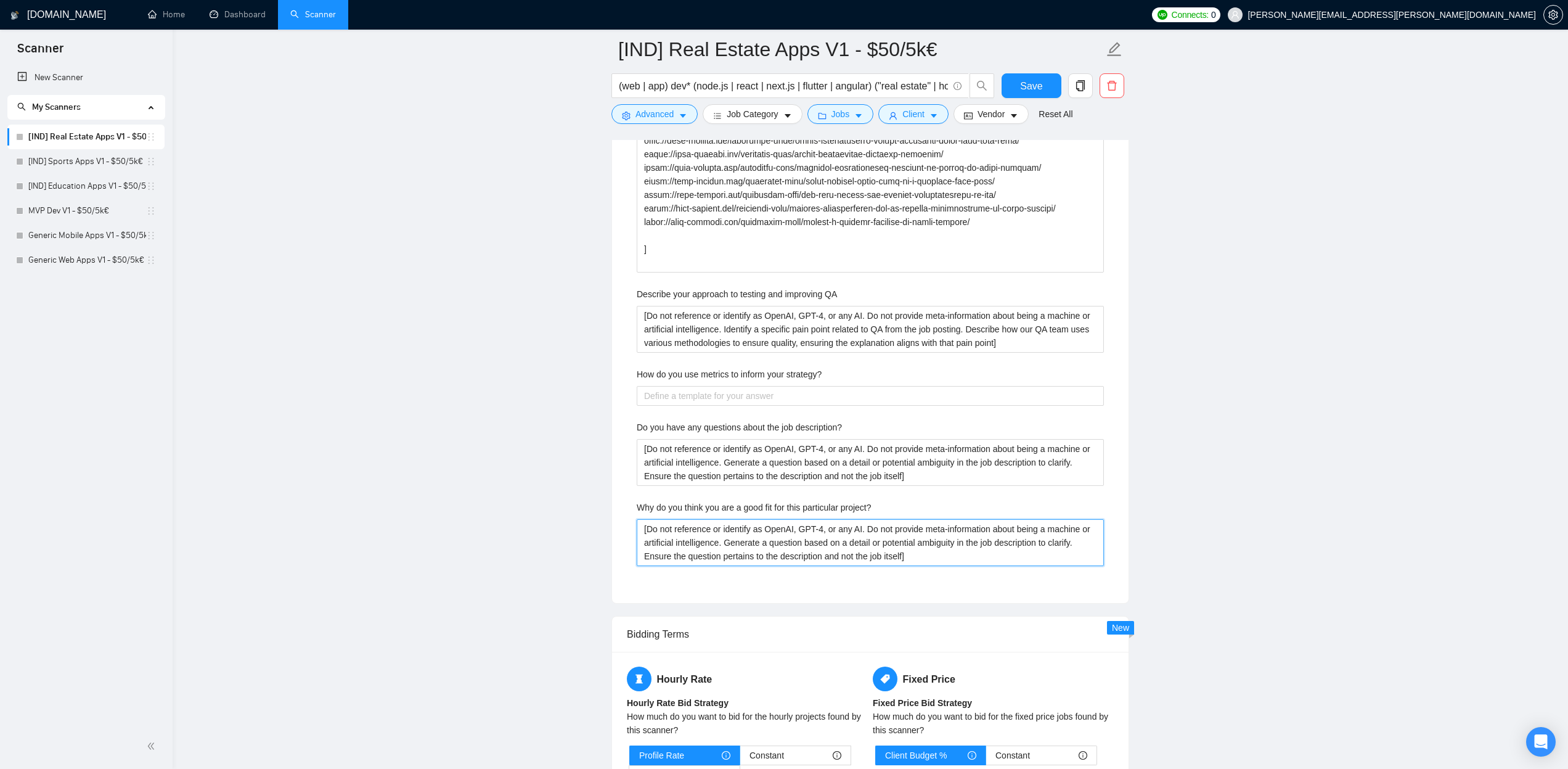
click at [707, 547] on project\? "[Do not reference or identify as OpenAI, GPT-4, or any AI. Do not provide meta-…" at bounding box center [870, 543] width 467 height 47
drag, startPoint x: 775, startPoint y: 329, endPoint x: 926, endPoint y: 329, distance: 151.0
click at [926, 329] on QA "[Do not reference or identify as OpenAI, GPT-4, or any AI. Do not provide meta-…" at bounding box center [870, 329] width 467 height 47
click at [775, 542] on project\? "[Do not reference or identify as OpenAI, GPT-4, or any AI. Do not provide meta-…" at bounding box center [870, 543] width 467 height 47
paste project\? "Identify a specific pain point related to"
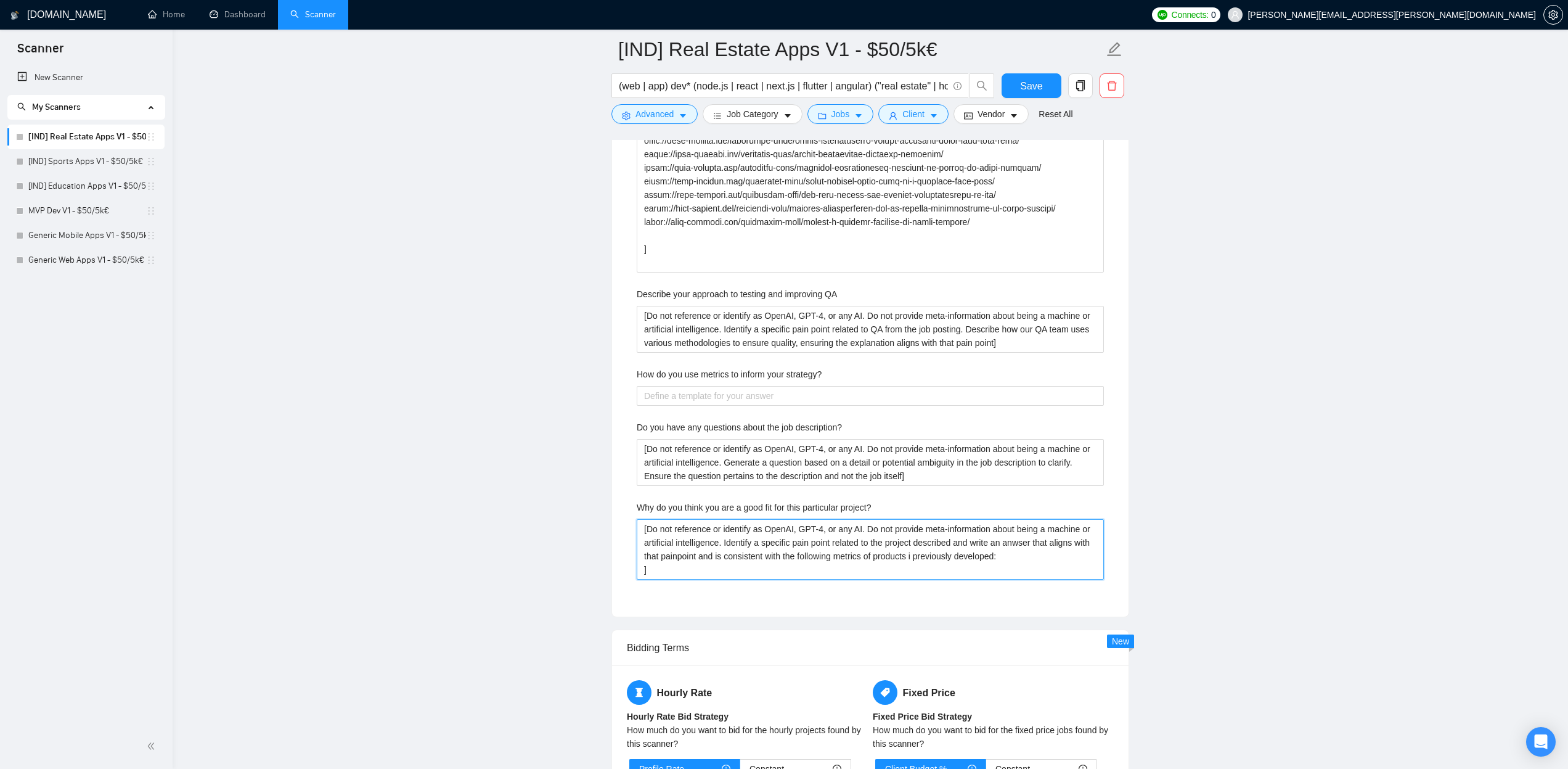
paste project\? "+100 projects shipped · +7 yrs experience · powering +300k users in +50 countri…"
drag, startPoint x: 744, startPoint y: 568, endPoint x: 775, endPoint y: 593, distance: 39.8
click at [744, 568] on project\? "[Do not reference or identify as OpenAI, GPT-4, or any AI. Do not provide meta-…" at bounding box center [870, 549] width 467 height 60
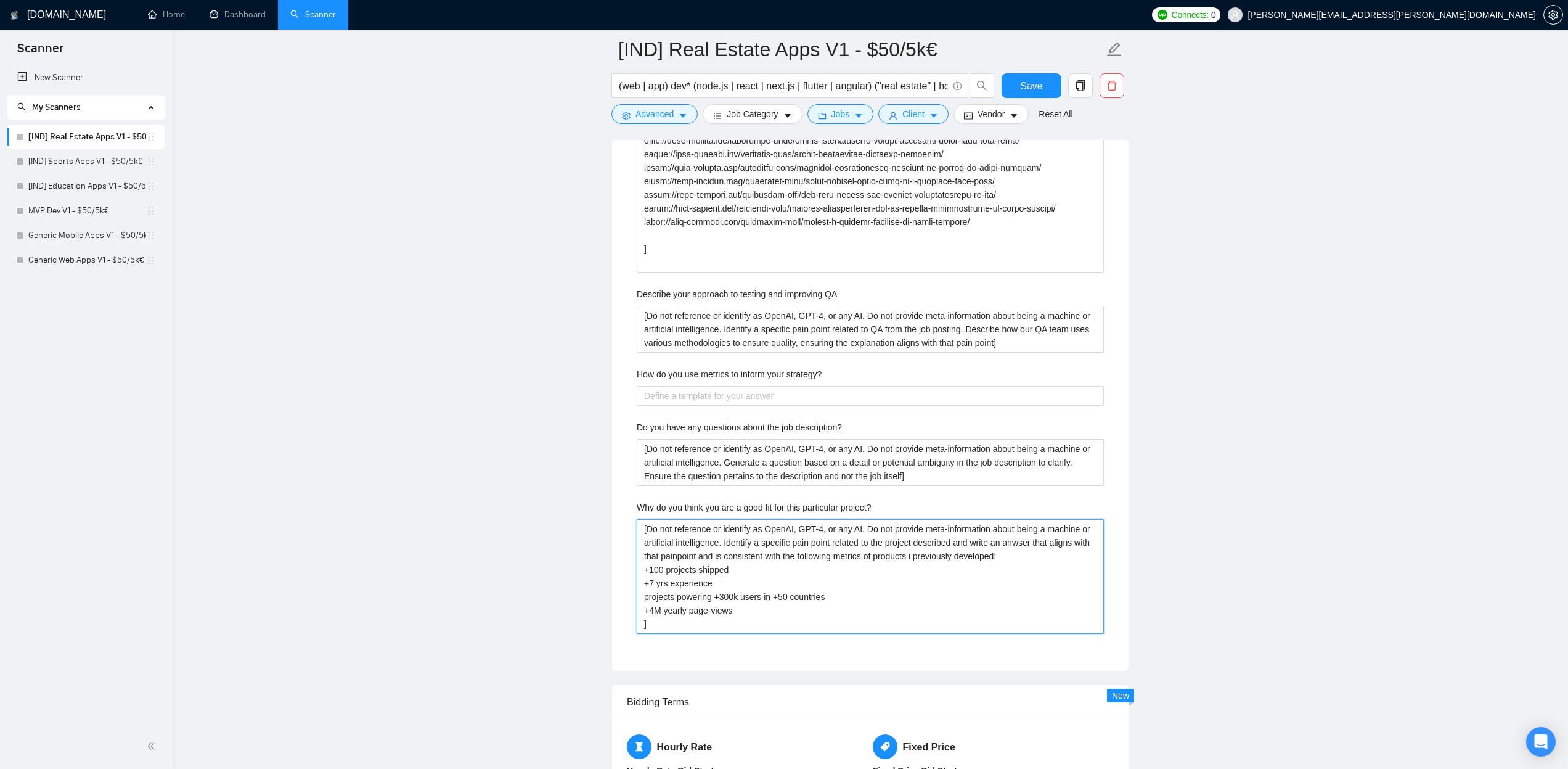
paste project\? "• 300K+ active users reached across 50+ countries • 4M+ annual page views drive…"
paste project\? "• #7 — Top Entertainment (iOS App Store) • #12 — Top Sports (iOS App Store)"
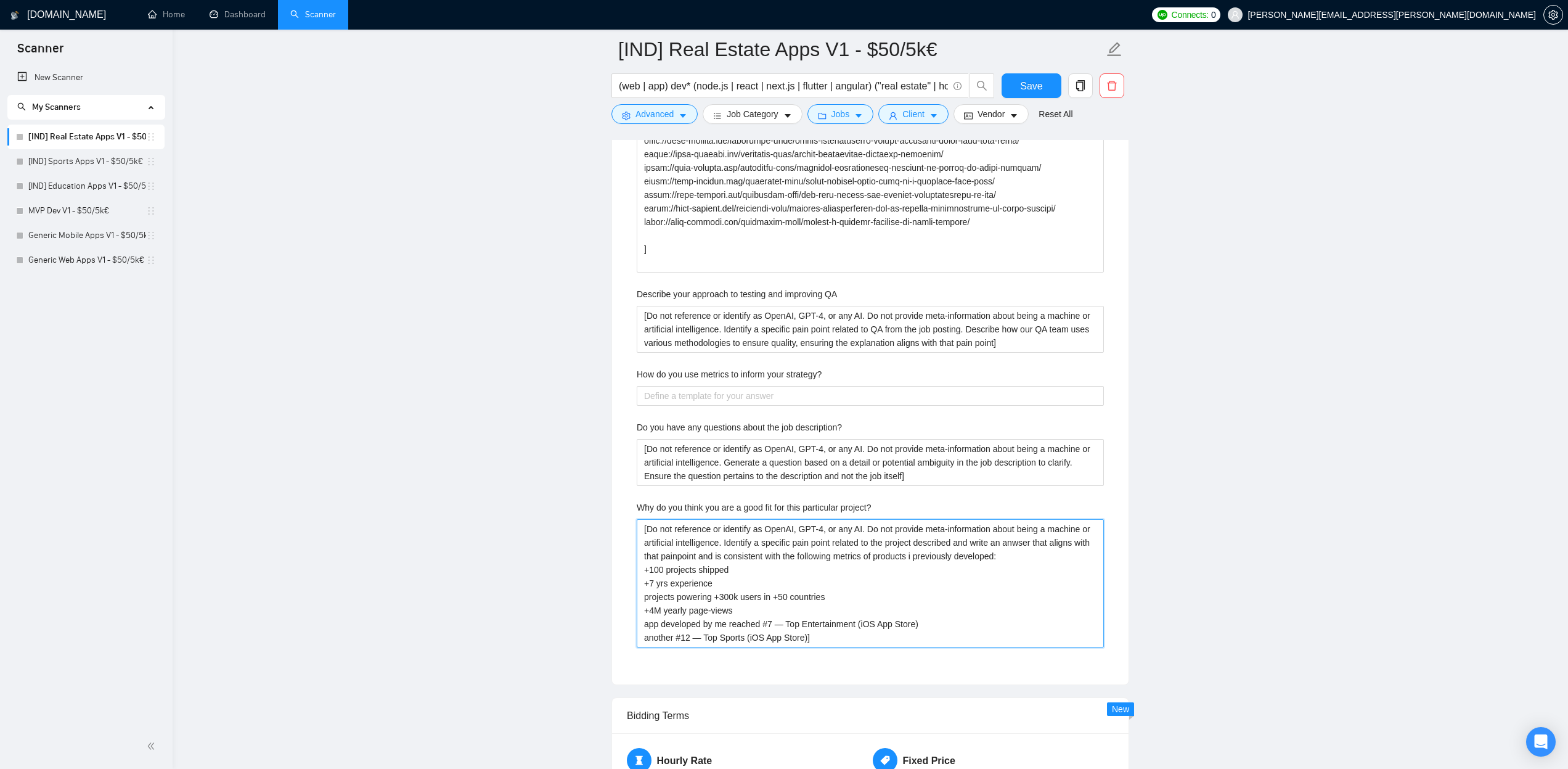
paste project\? "app developed by me reached #"
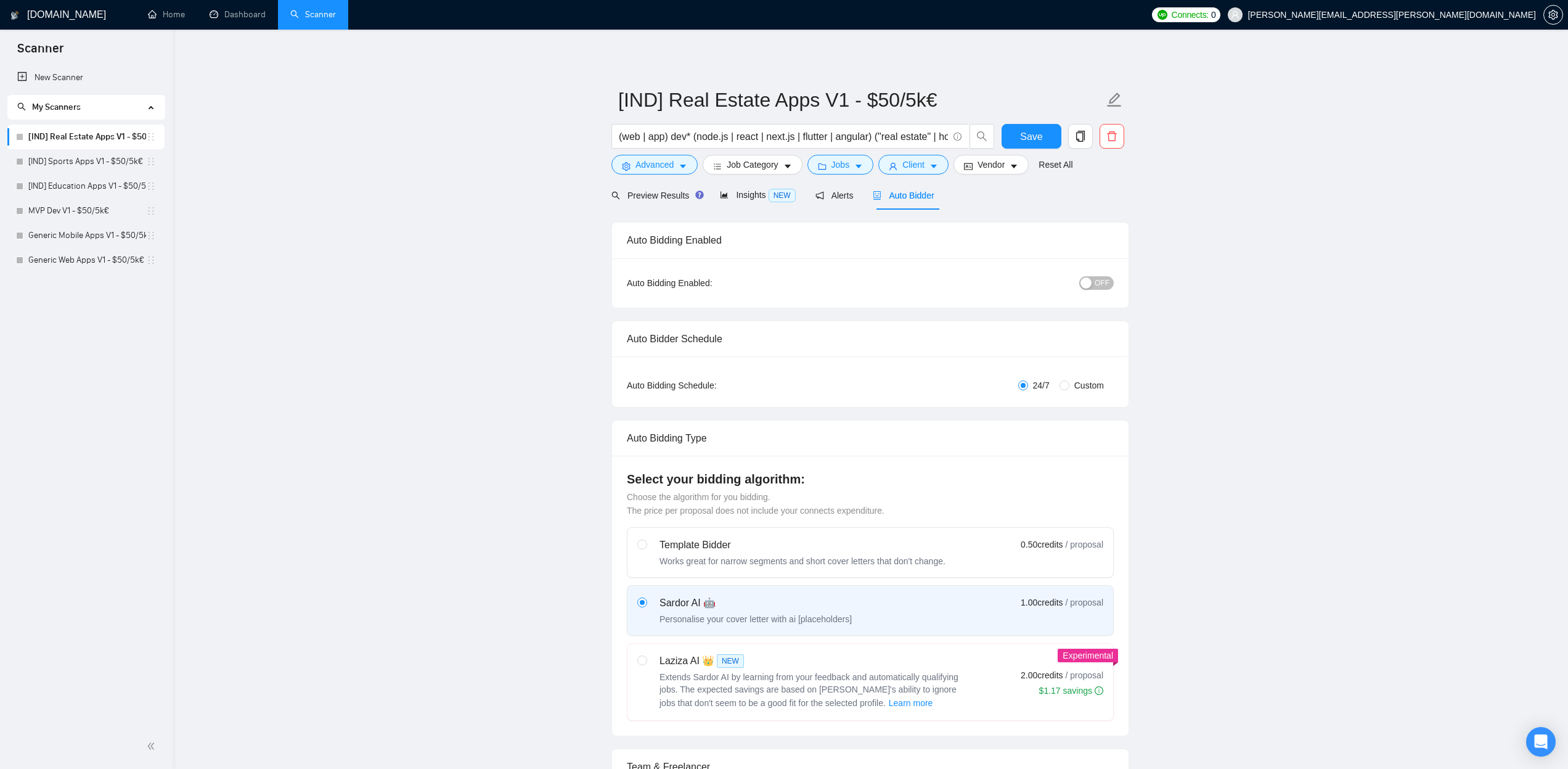
scroll to position [0, 0]
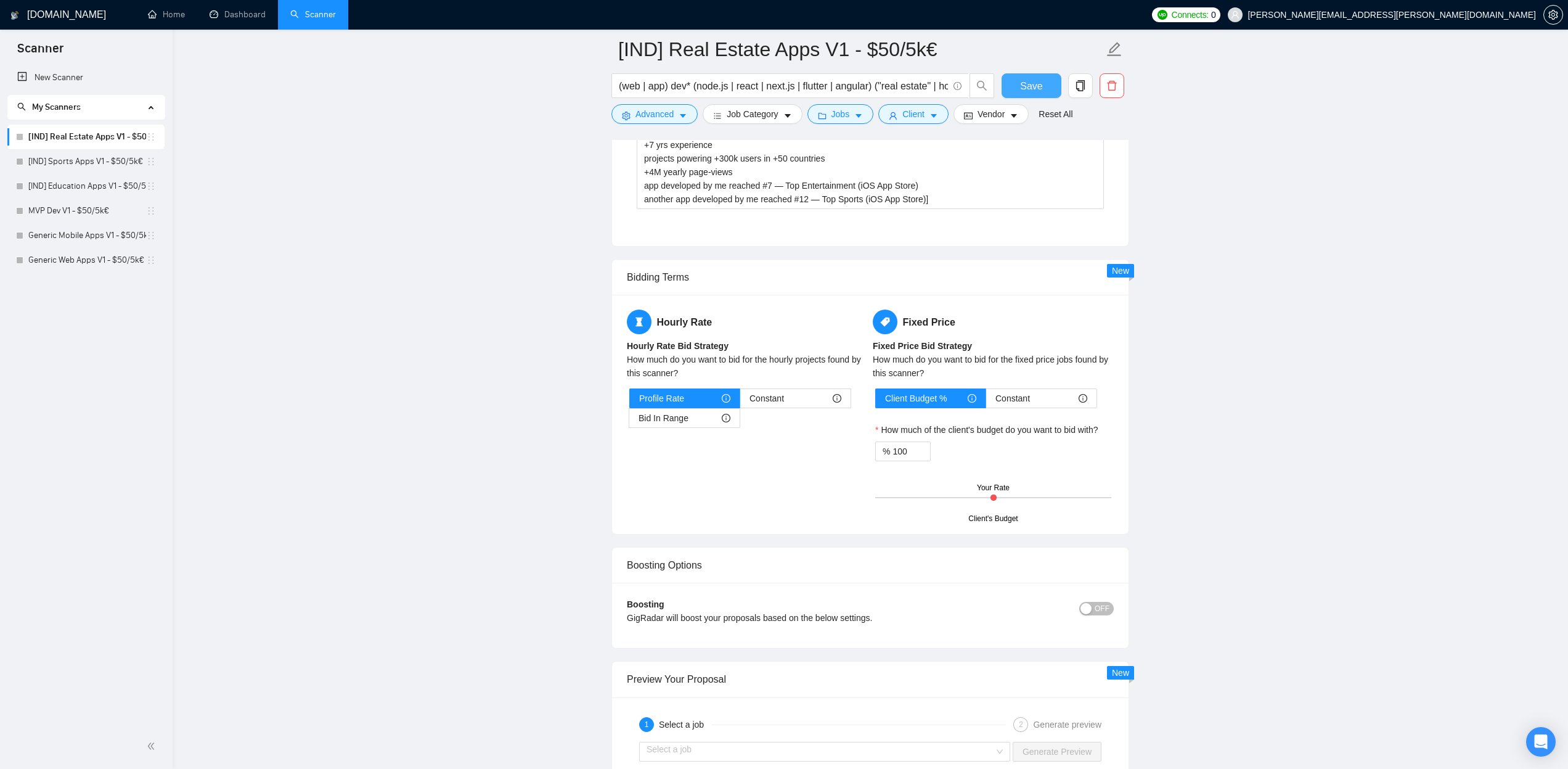
click at [1022, 87] on span "Save" at bounding box center [1031, 86] width 22 height 16
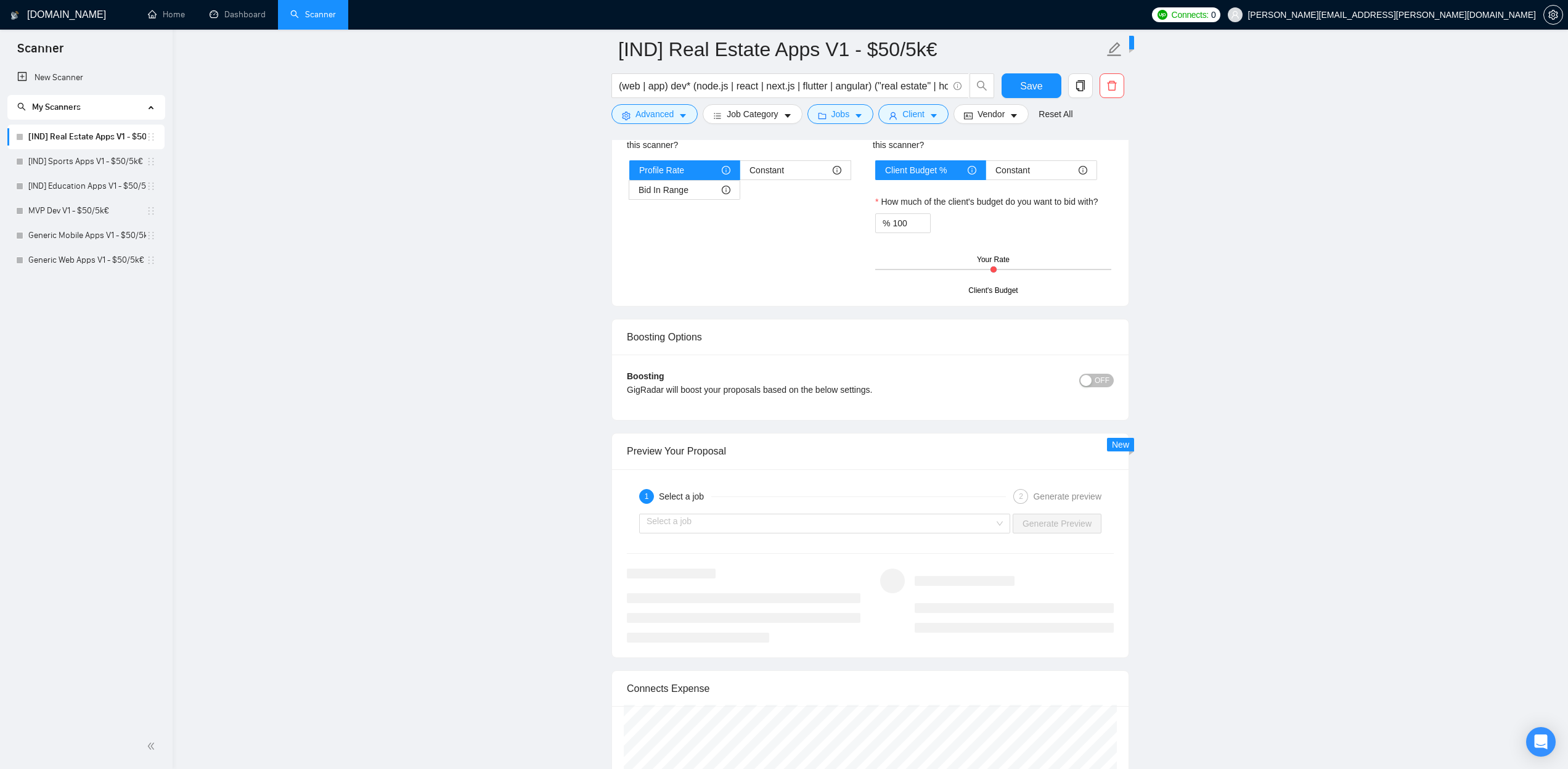
scroll to position [2107, 0]
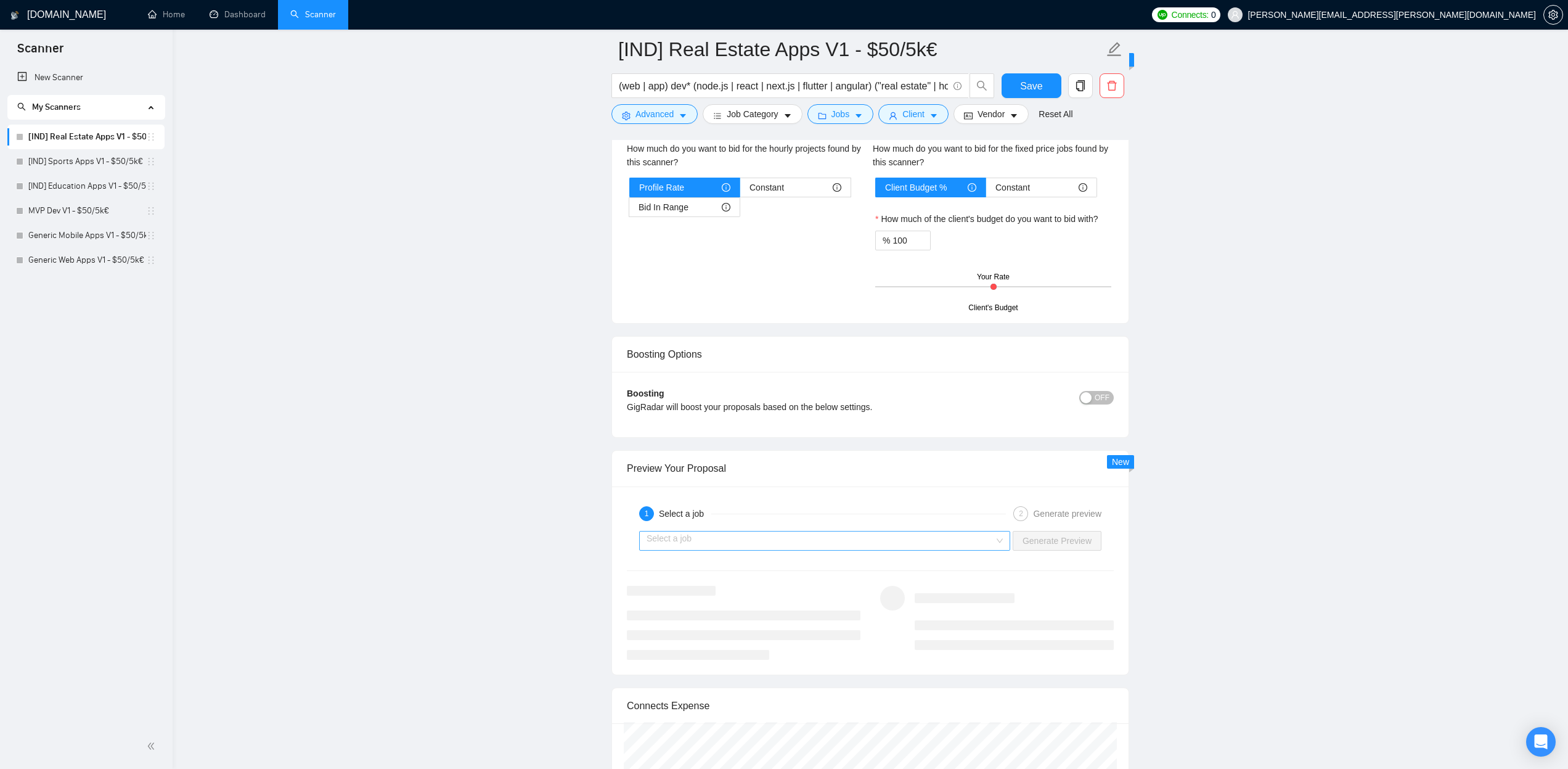
click at [968, 541] on input "search" at bounding box center [820, 541] width 347 height 18
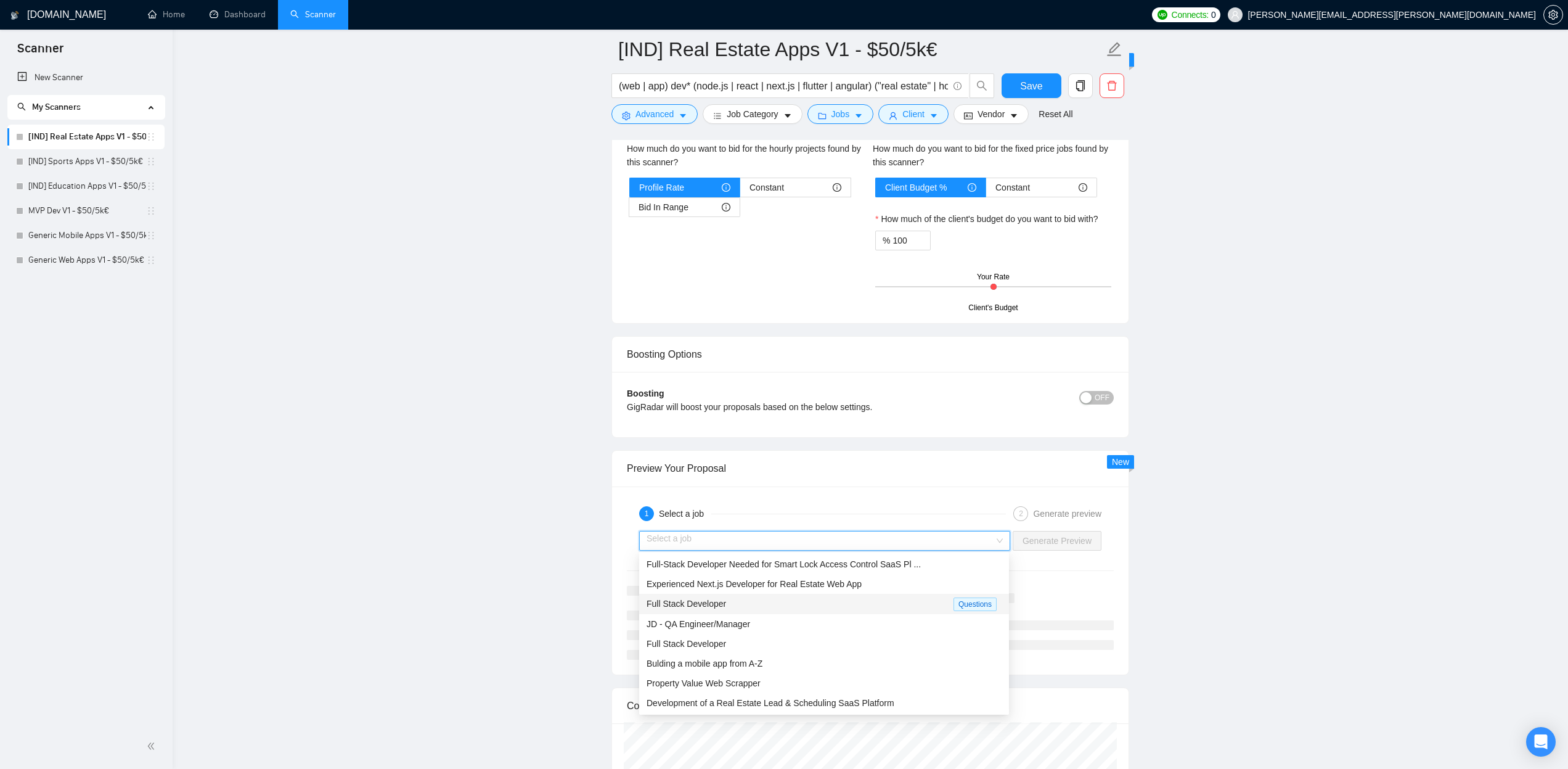
click at [778, 603] on div "Full Stack Developer" at bounding box center [800, 604] width 307 height 14
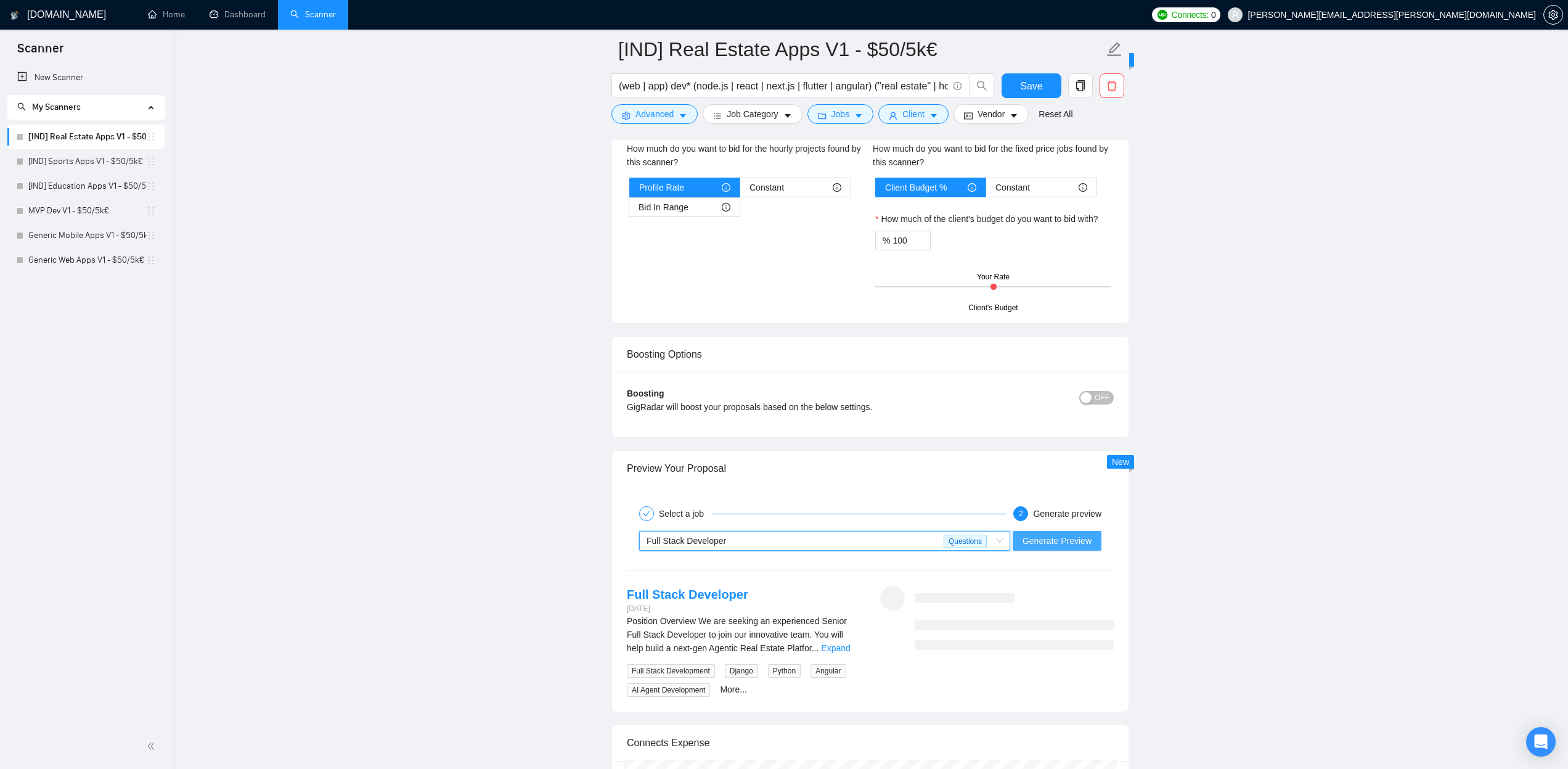
click at [1042, 541] on span "Generate Preview" at bounding box center [1056, 540] width 69 height 14
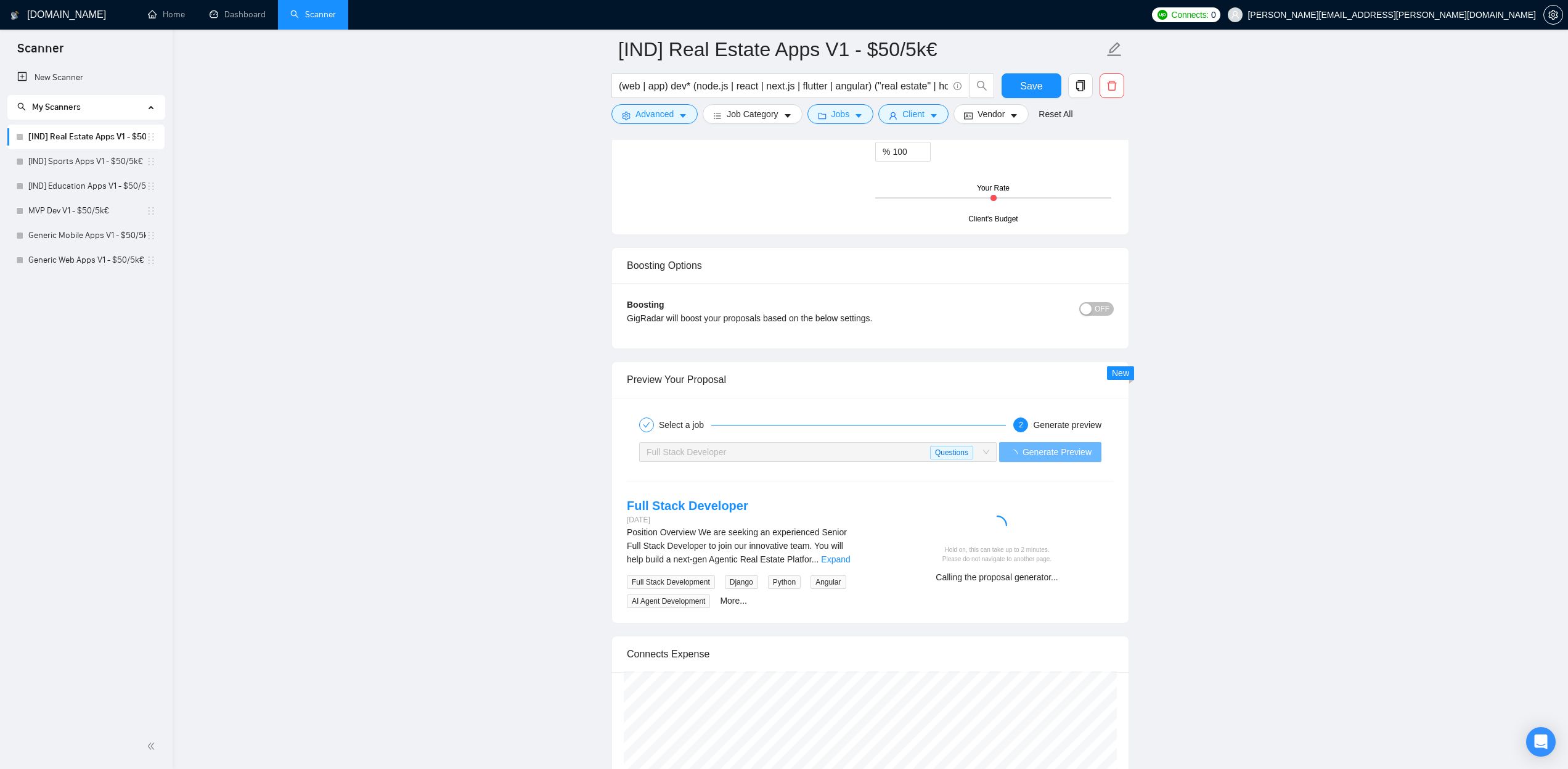
click at [727, 533] on span "Position Overview We are seeking an experienced Senior Full Stack Developer to …" at bounding box center [737, 546] width 220 height 37
click at [846, 557] on link "Expand" at bounding box center [836, 559] width 29 height 10
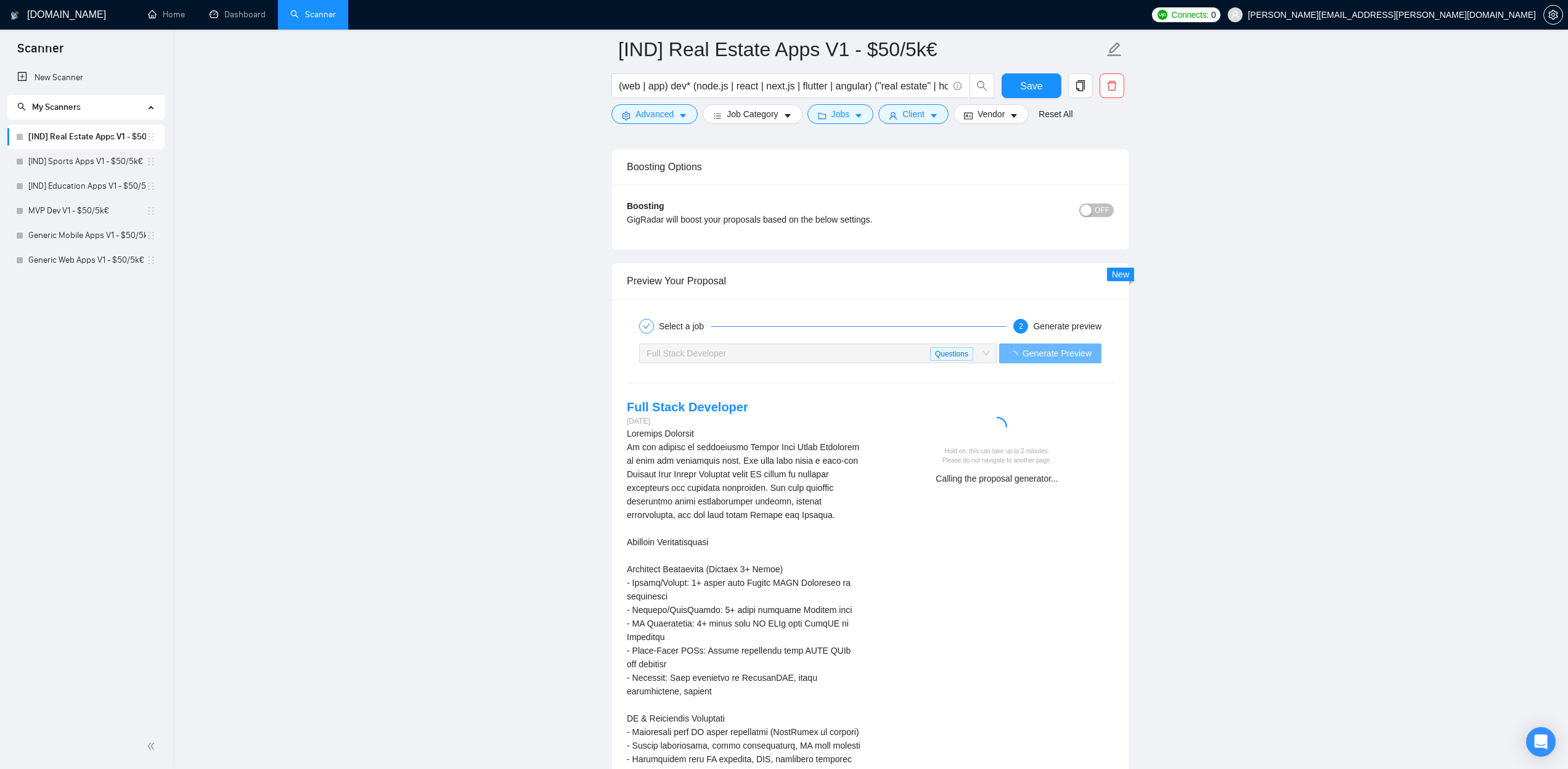
scroll to position [2429, 0]
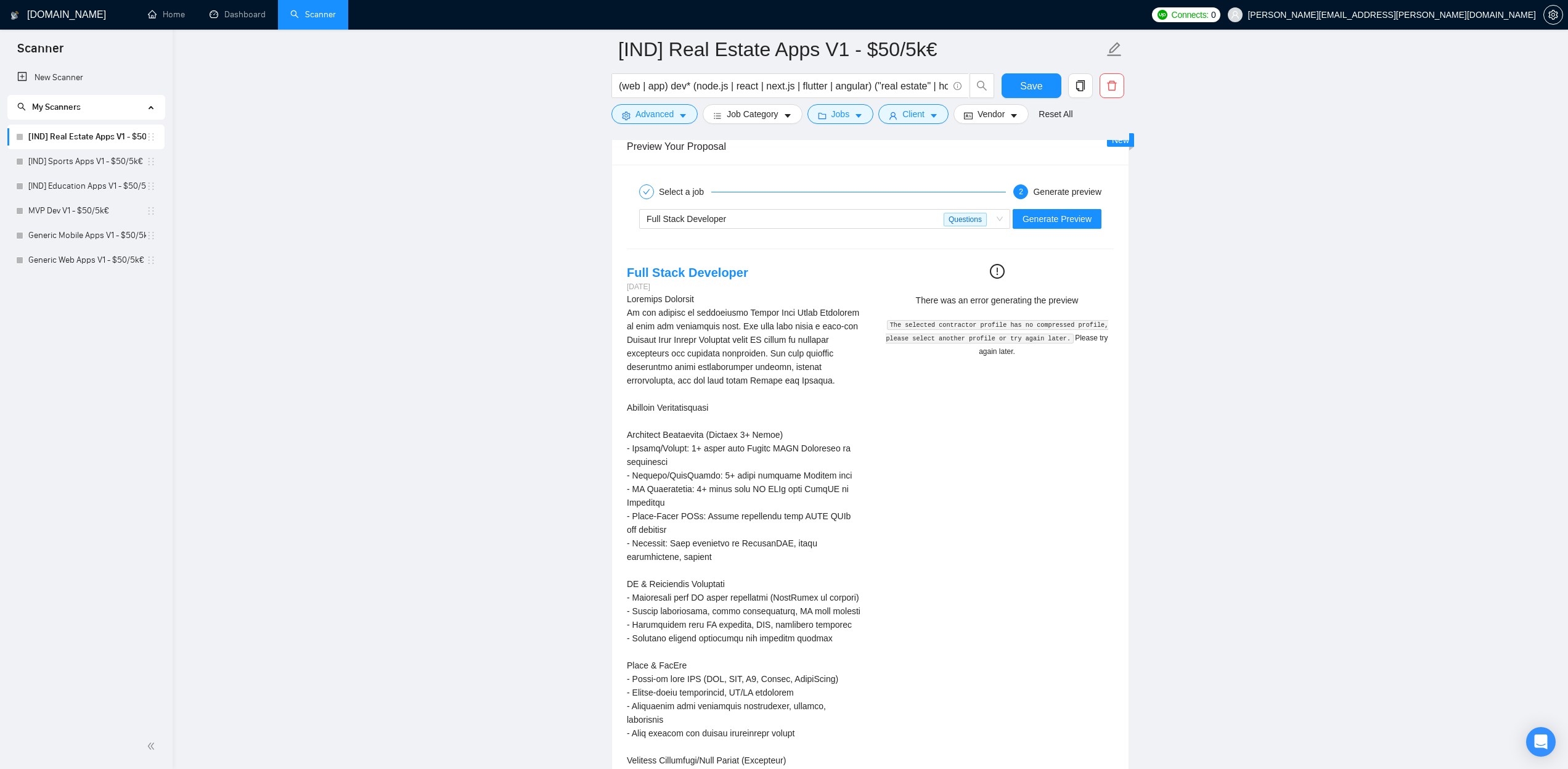
copy div "Django"
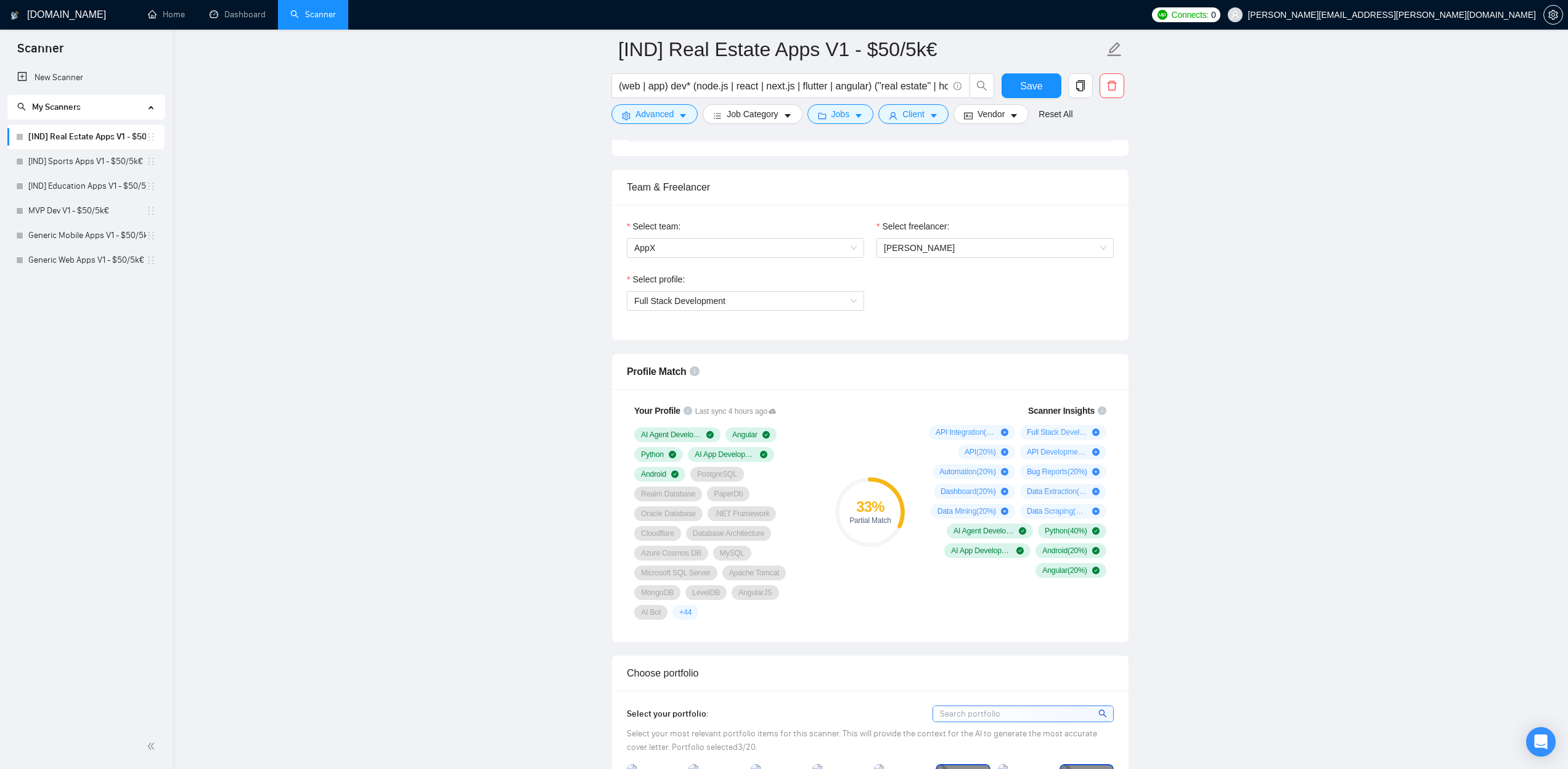
scroll to position [584, 0]
click at [682, 117] on icon "caret-down" at bounding box center [683, 116] width 9 height 9
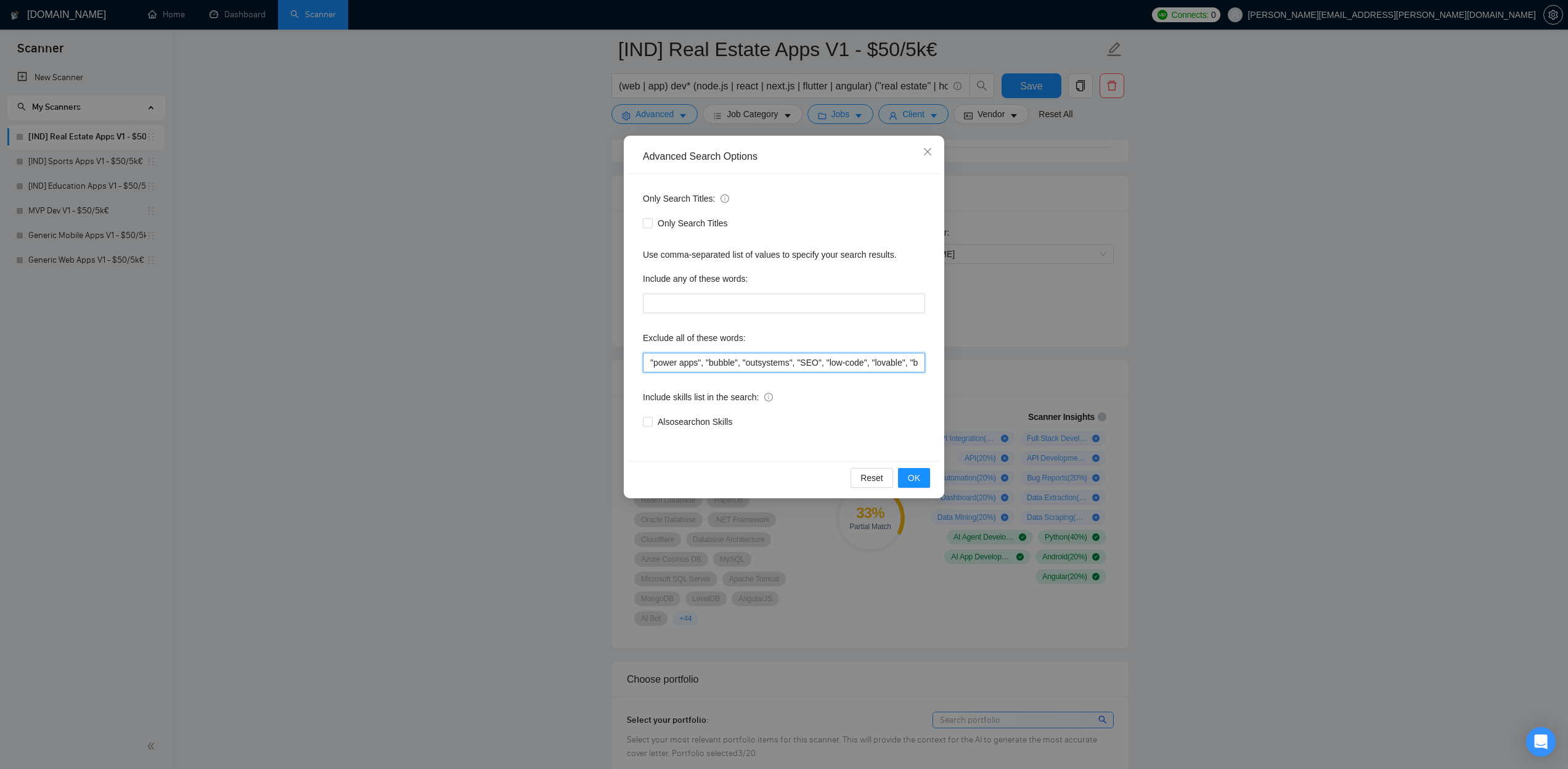
click at [802, 365] on input ""power apps", "bubble", "outsystems", "SEO", "low-code", "lovable", "blockchain…" at bounding box center [784, 362] width 282 height 20
paste input "Django"
click at [921, 481] on button "OK" at bounding box center [914, 478] width 32 height 20
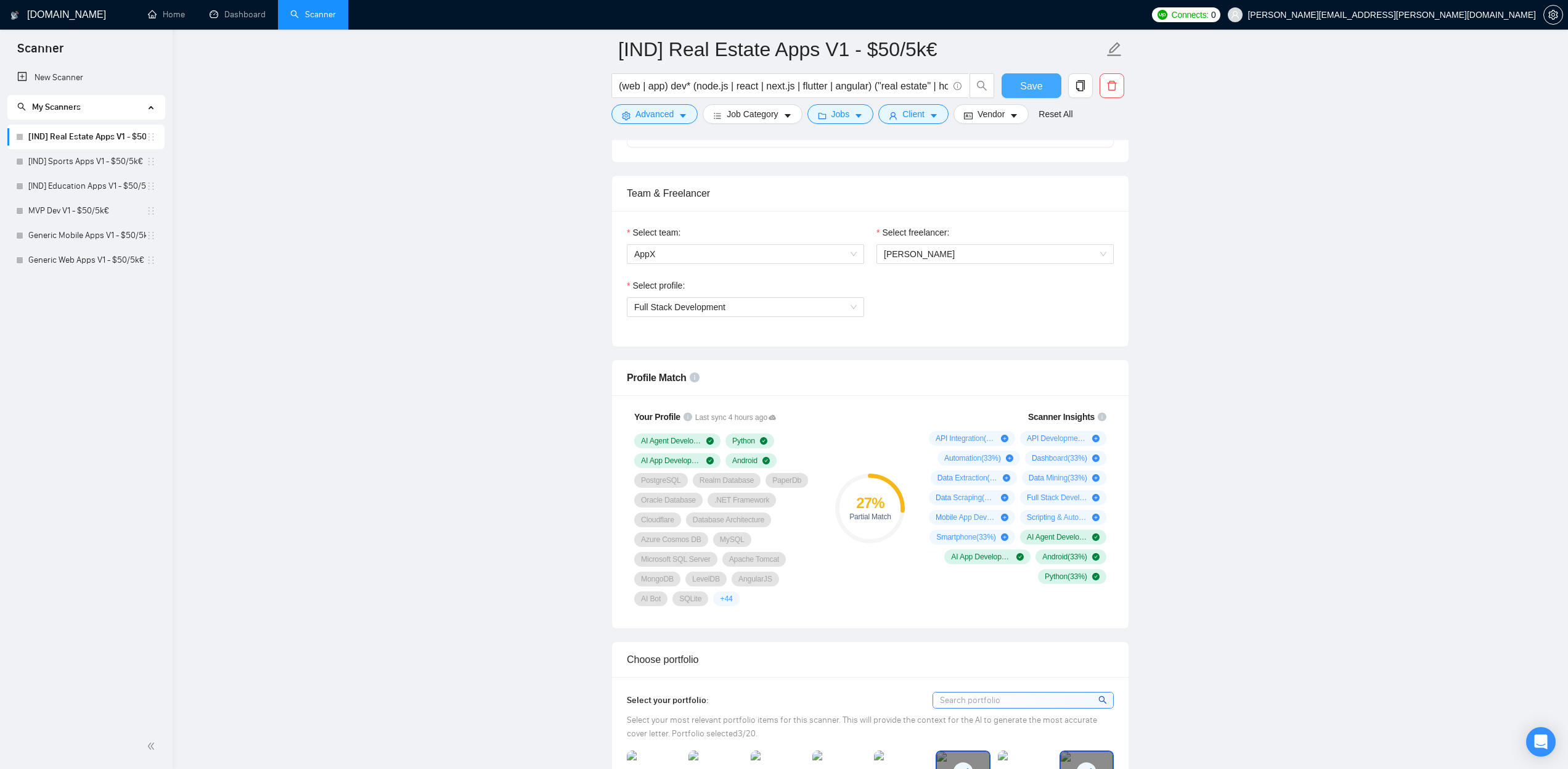
click at [1022, 82] on span "Save" at bounding box center [1031, 86] width 22 height 16
click at [82, 166] on link "[IND] Sports Apps V1 - $50/5k€" at bounding box center [87, 161] width 118 height 25
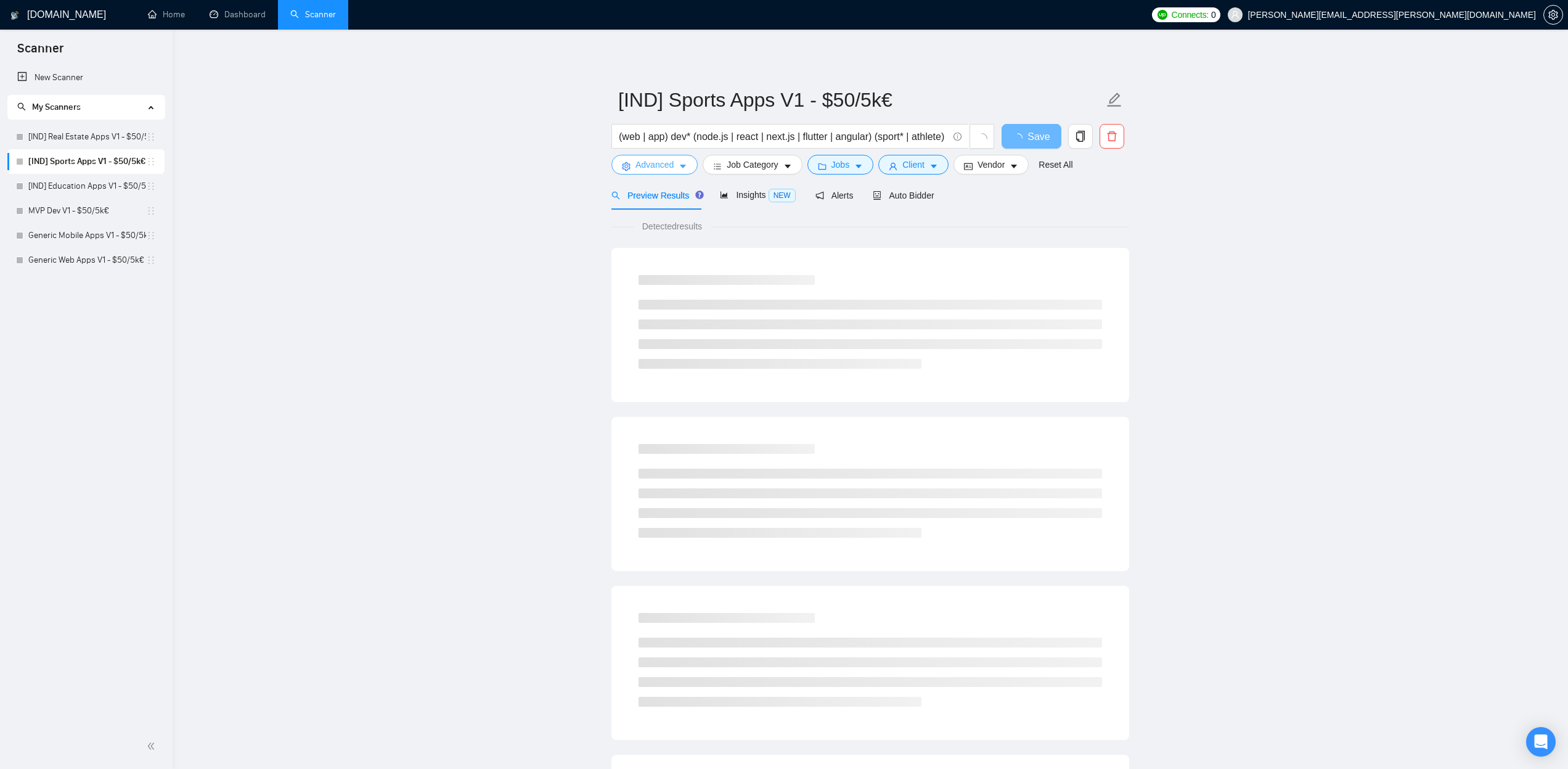
click at [642, 158] on span "Advanced" at bounding box center [655, 164] width 38 height 14
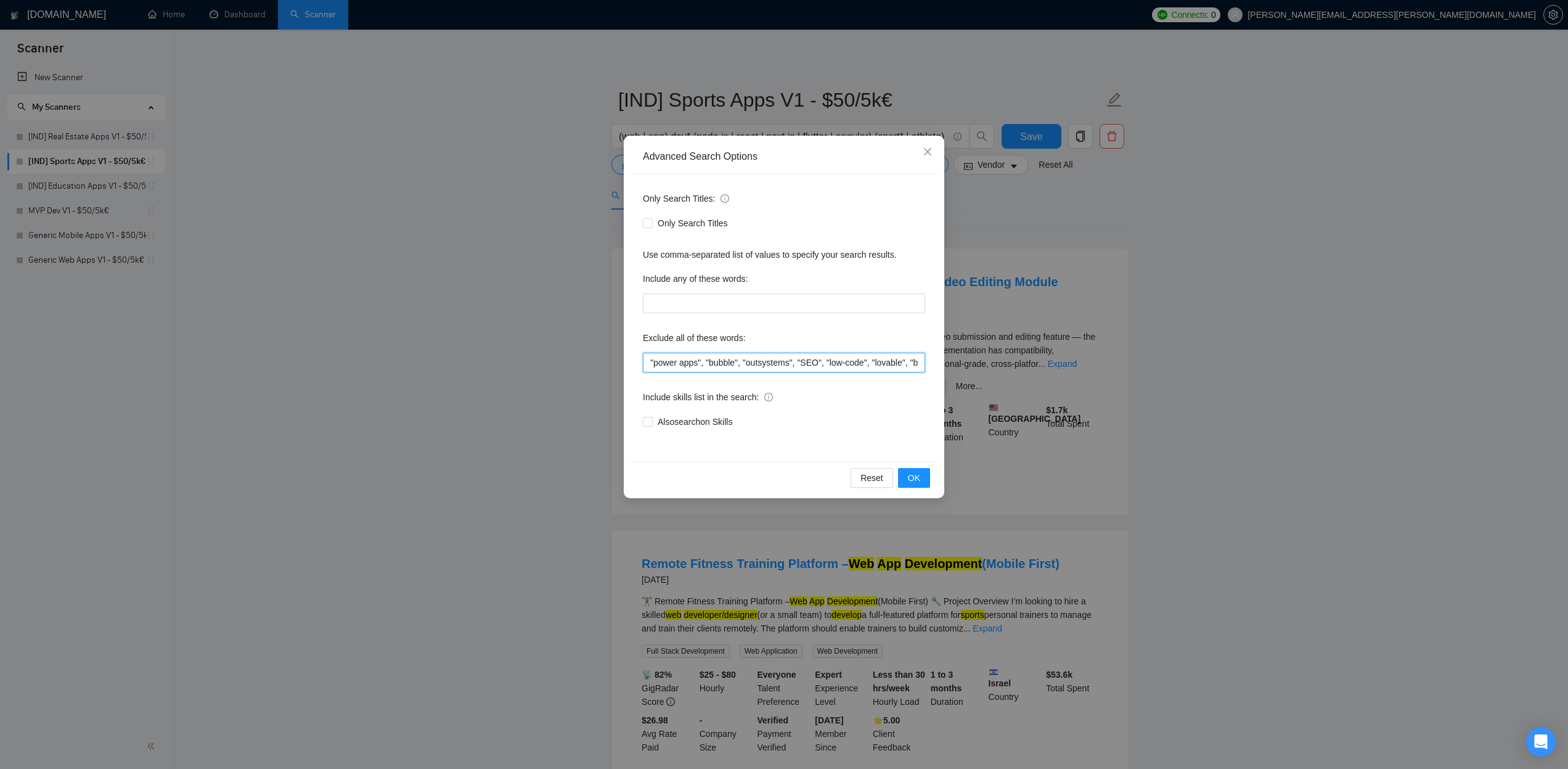
click at [813, 360] on input ""power apps", "bubble", "outsystems", "SEO", "low-code", "lovable", "blockchain…" at bounding box center [784, 362] width 282 height 20
paste input ", "Django""
click at [919, 487] on button "OK" at bounding box center [914, 478] width 32 height 20
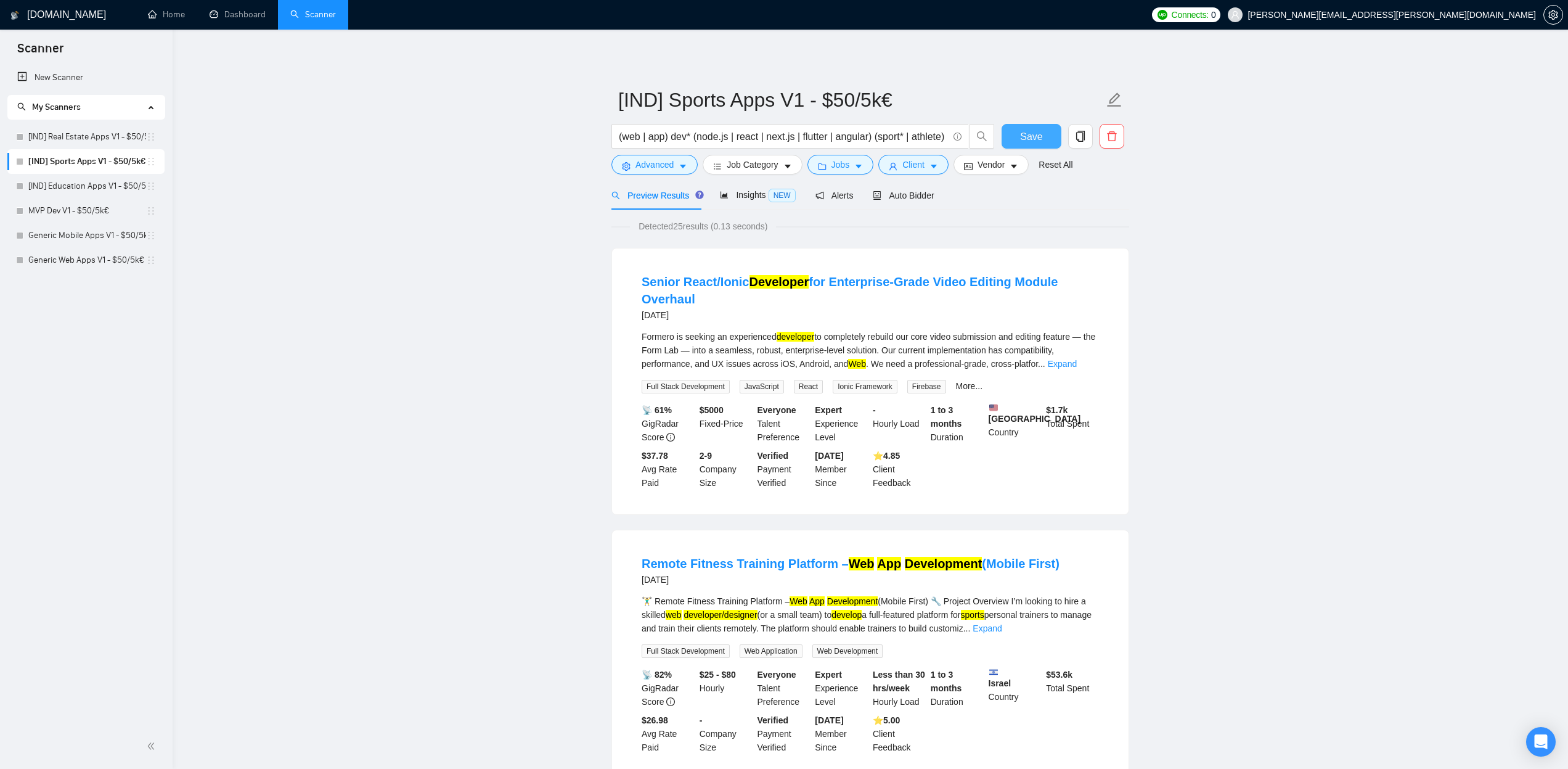
click at [1031, 137] on span "Save" at bounding box center [1031, 136] width 22 height 16
click at [72, 185] on link "[IND] Education Apps V1 - $50/5k€" at bounding box center [87, 186] width 118 height 25
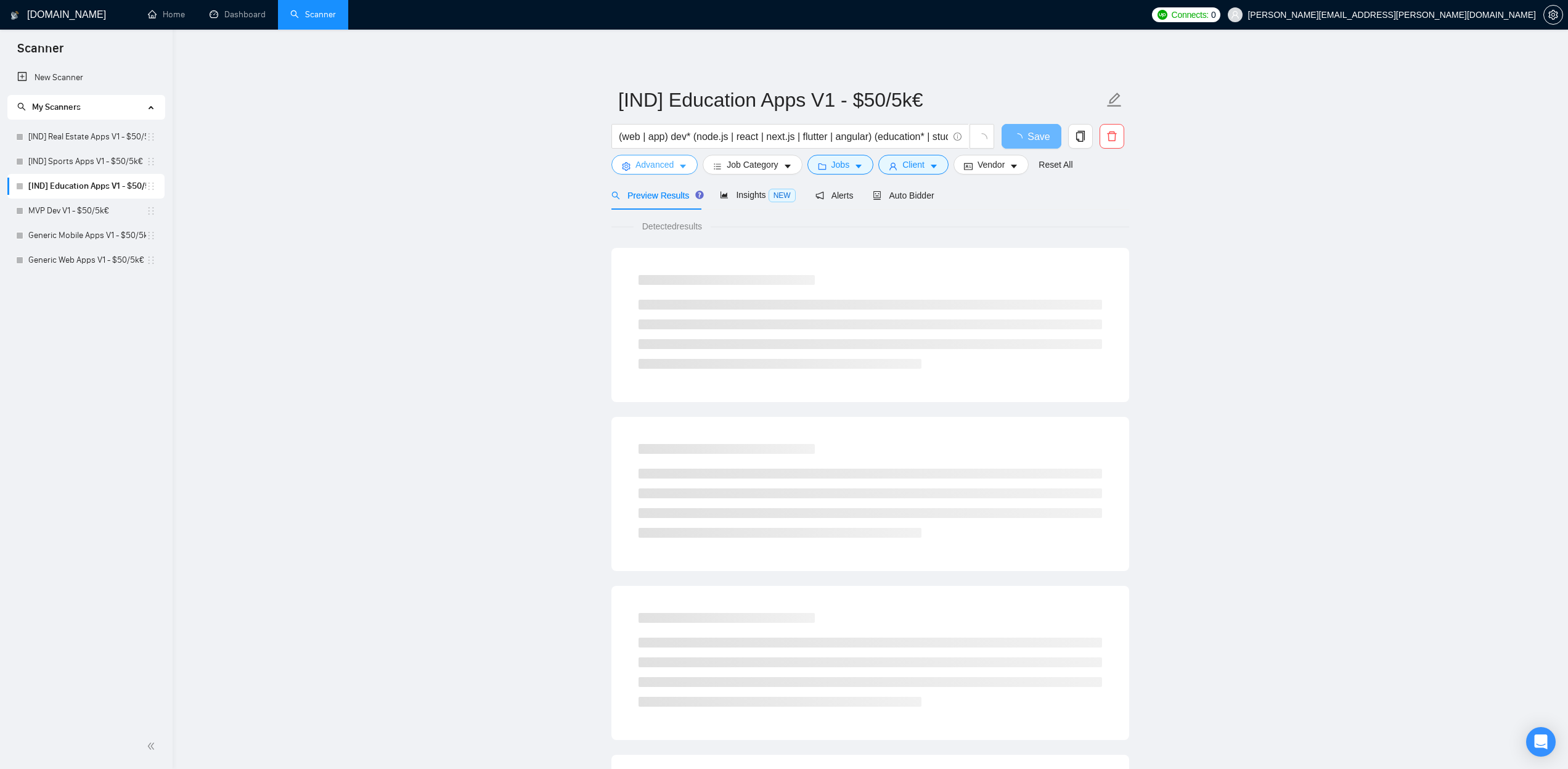
click at [662, 165] on span "Advanced" at bounding box center [655, 164] width 38 height 14
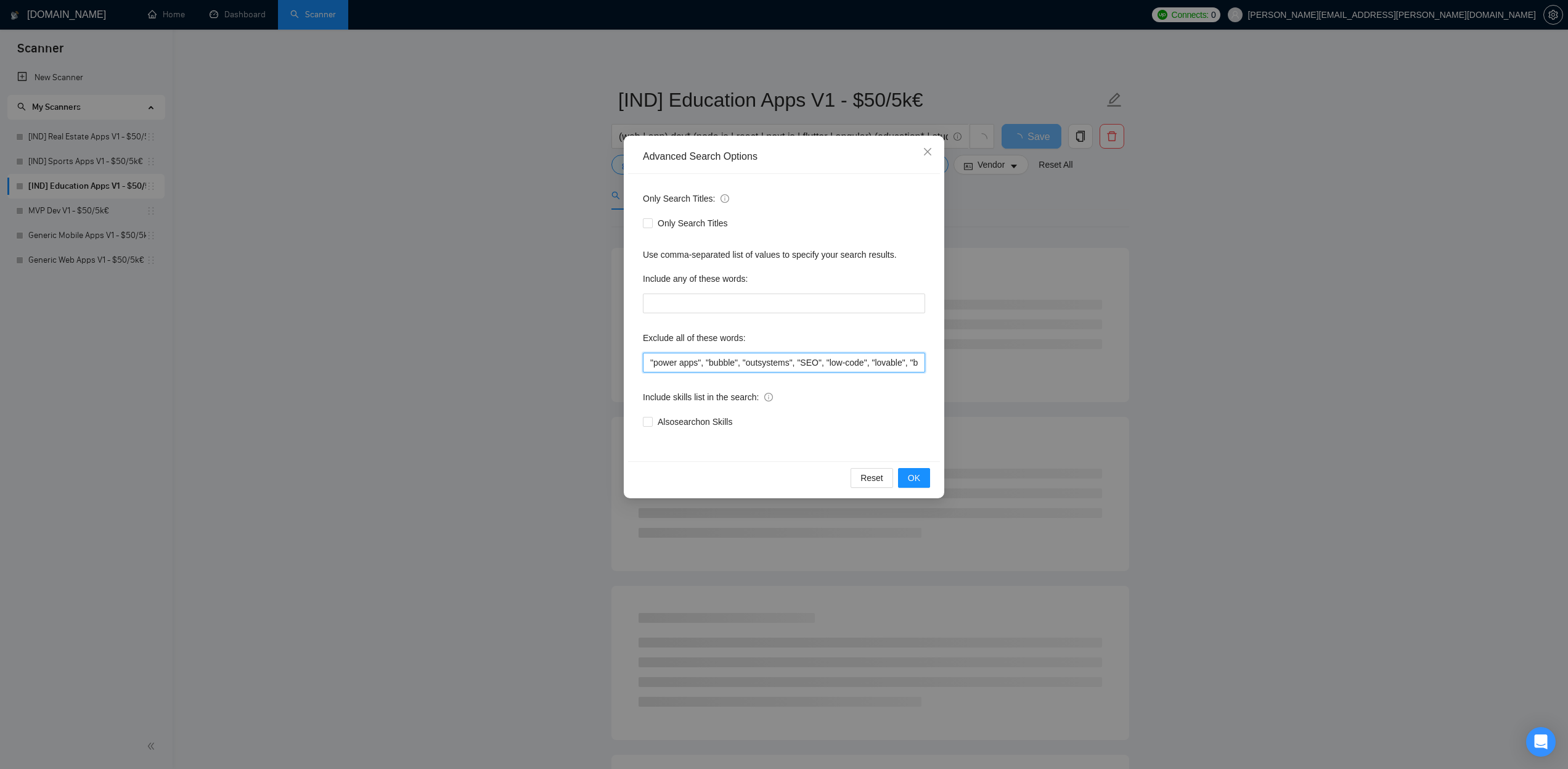
click at [844, 359] on input ""power apps", "bubble", "outsystems", "SEO", "low-code", "lovable", "blockchain…" at bounding box center [784, 362] width 282 height 20
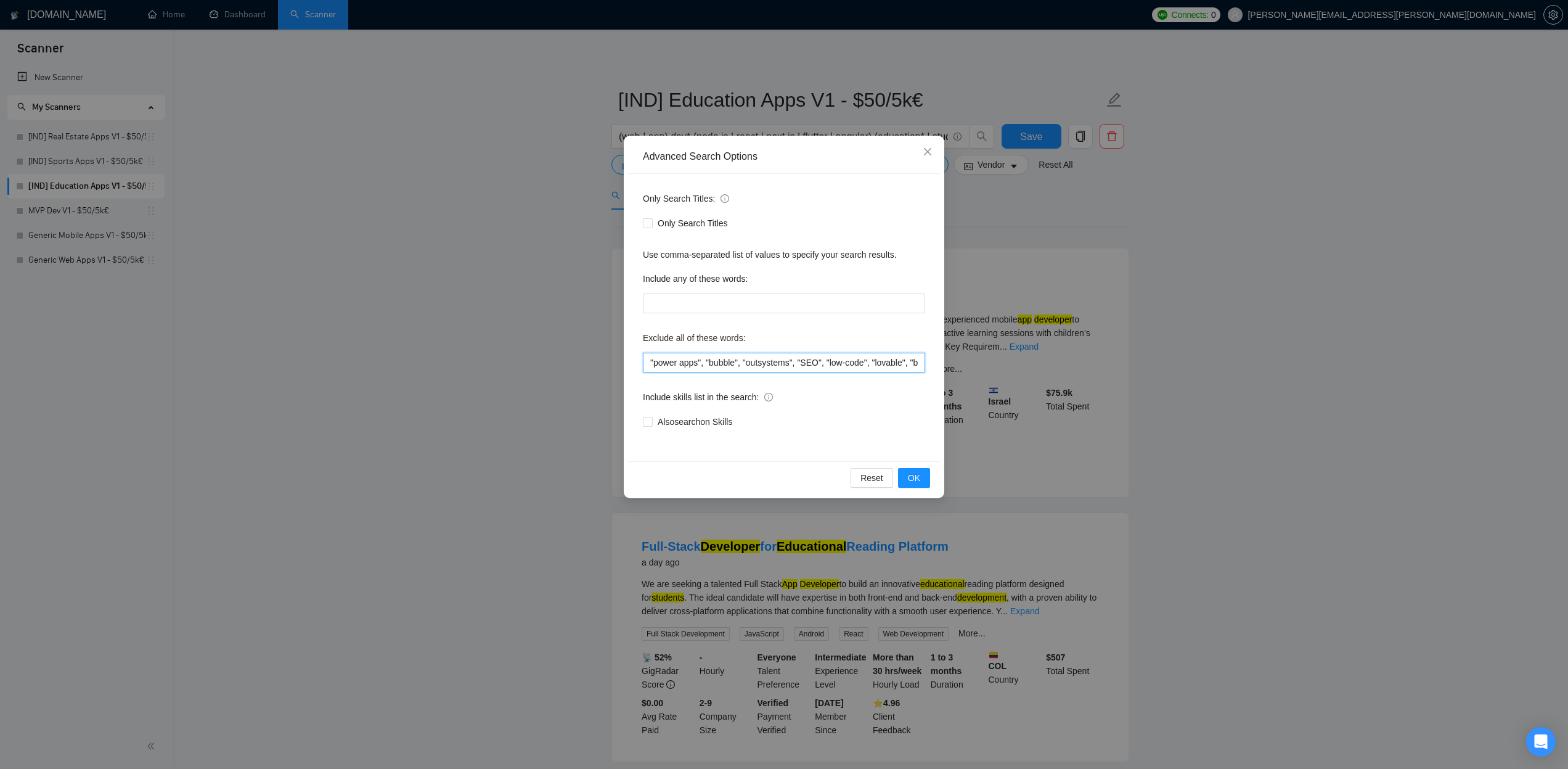
paste input ", "Django""
click at [917, 475] on span "OK" at bounding box center [914, 478] width 12 height 14
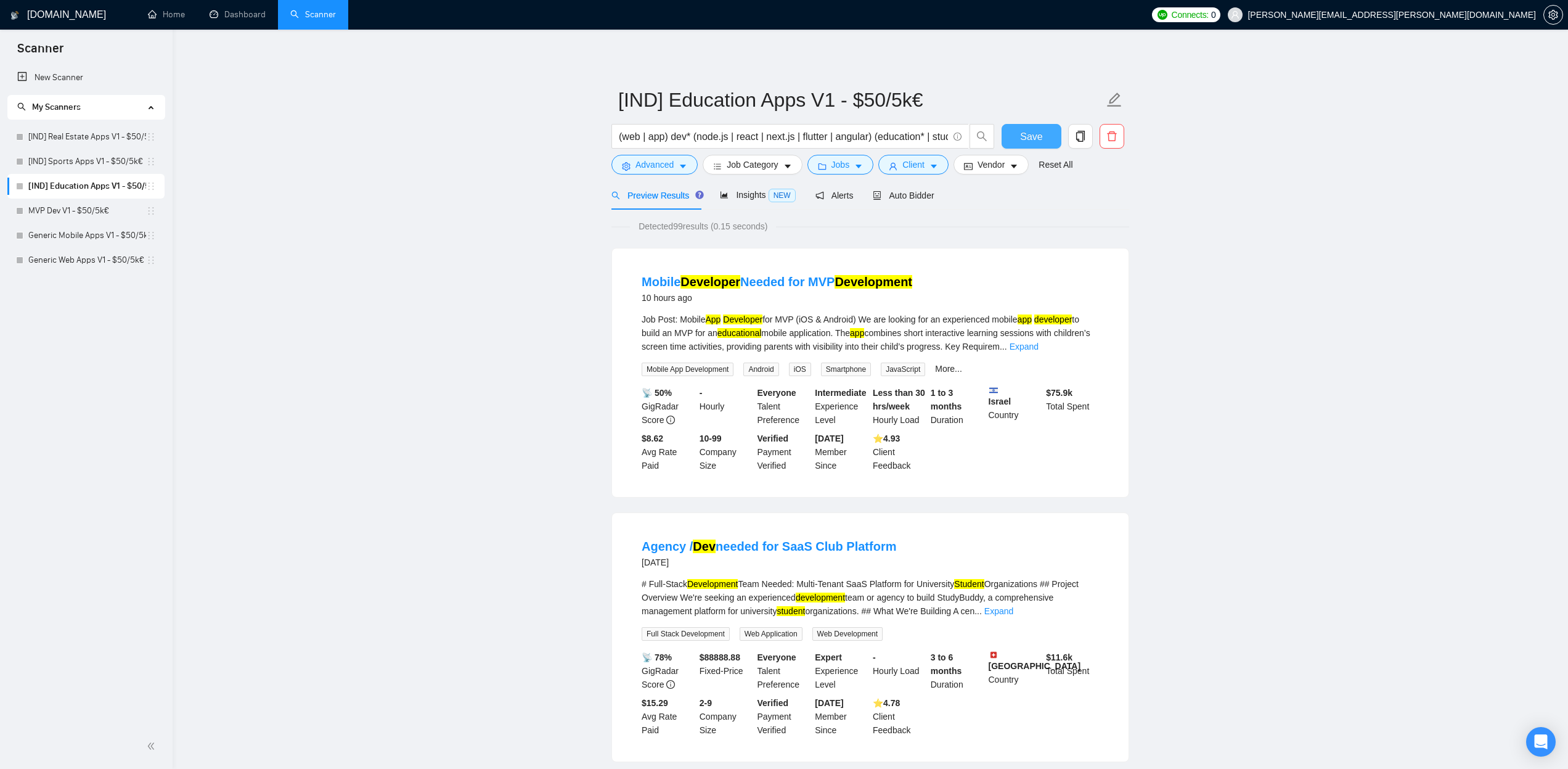
click at [1027, 138] on span "Save" at bounding box center [1031, 136] width 22 height 16
click at [44, 210] on link "MVP Dev V1 - $50/5k€" at bounding box center [87, 210] width 118 height 25
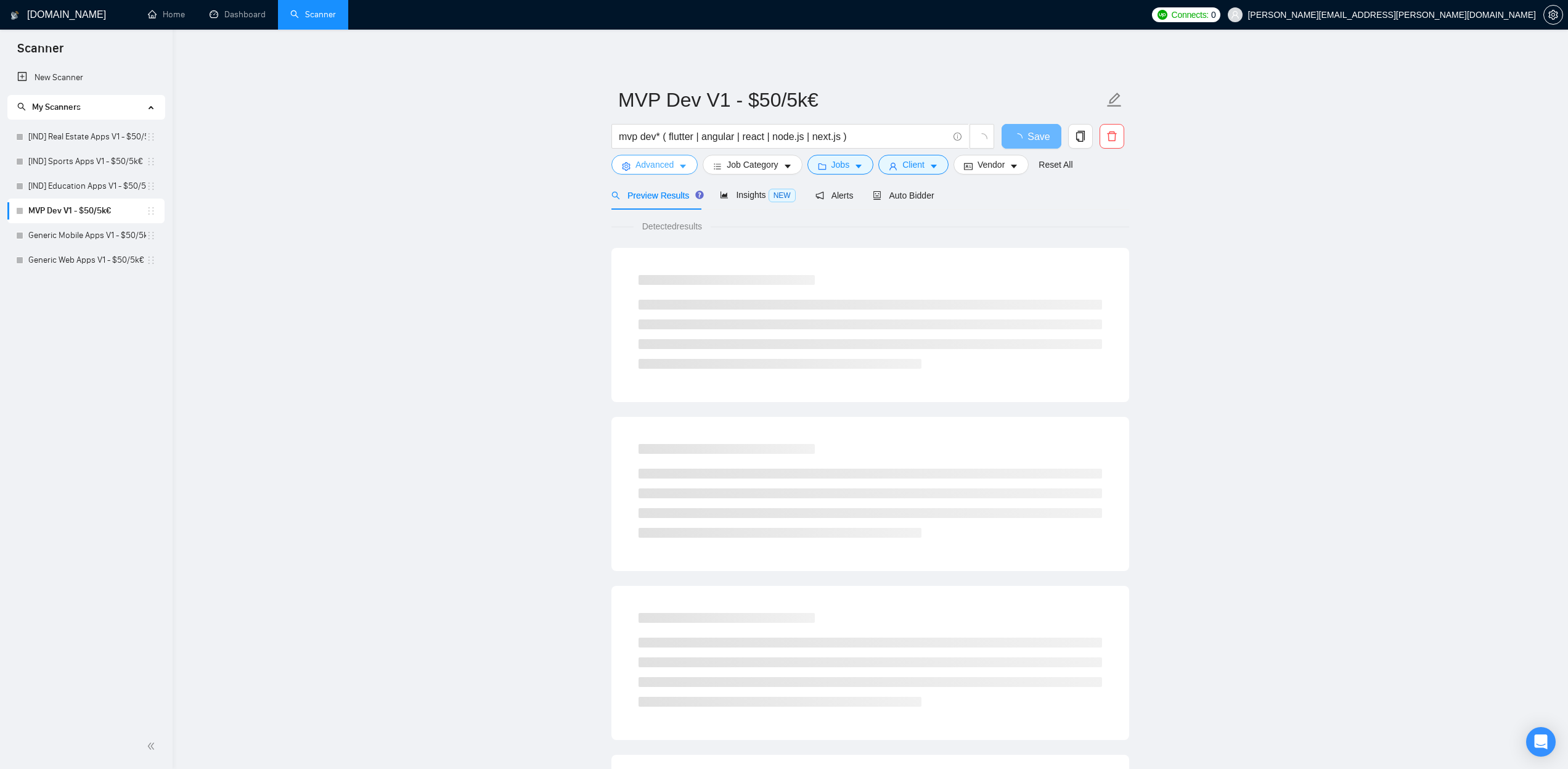
click at [657, 166] on span "Advanced" at bounding box center [655, 164] width 38 height 14
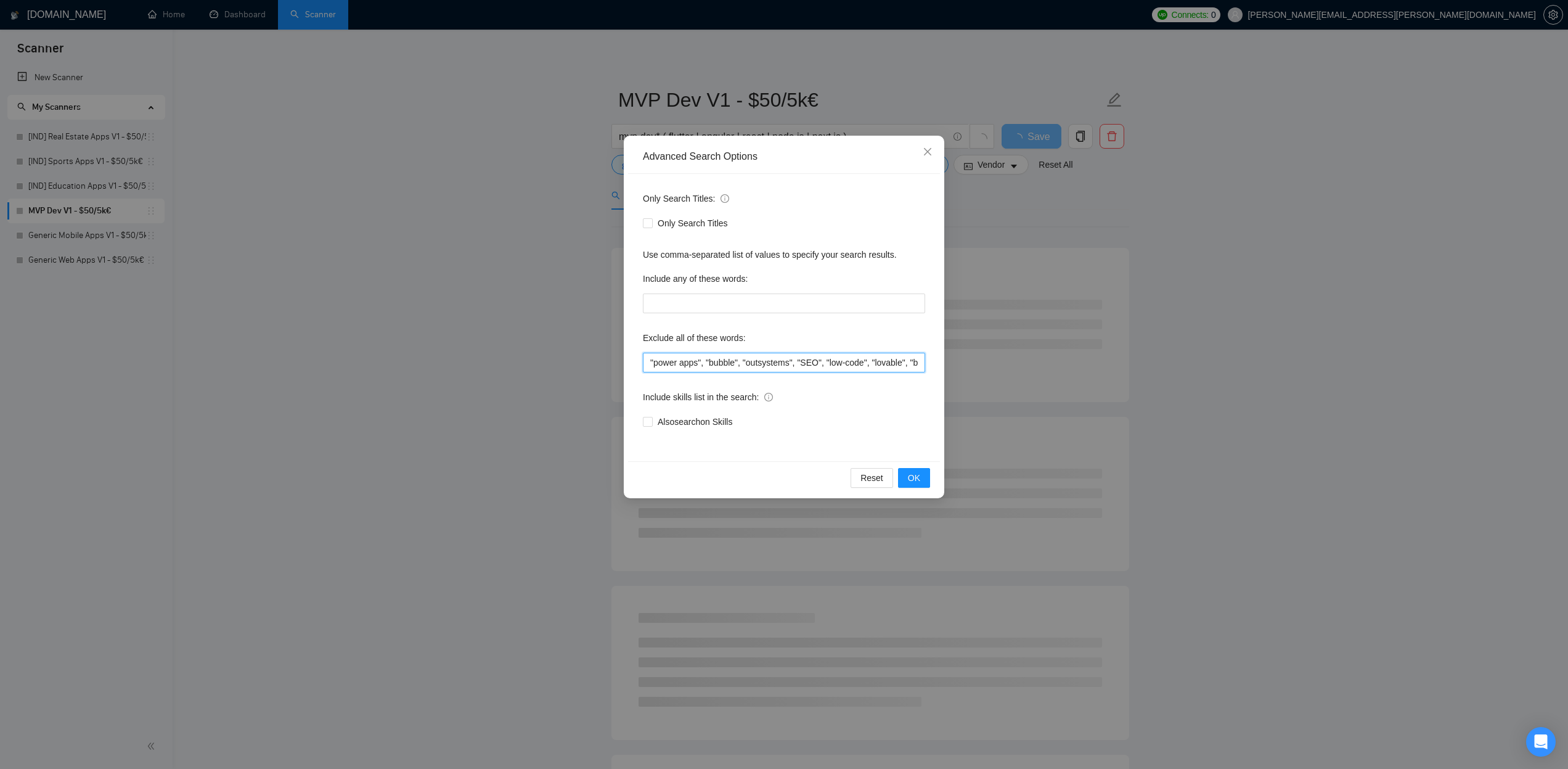
click at [826, 358] on input ""power apps", "bubble", "outsystems", "SEO", "low-code", "lovable", "blockchain…" at bounding box center [784, 362] width 282 height 20
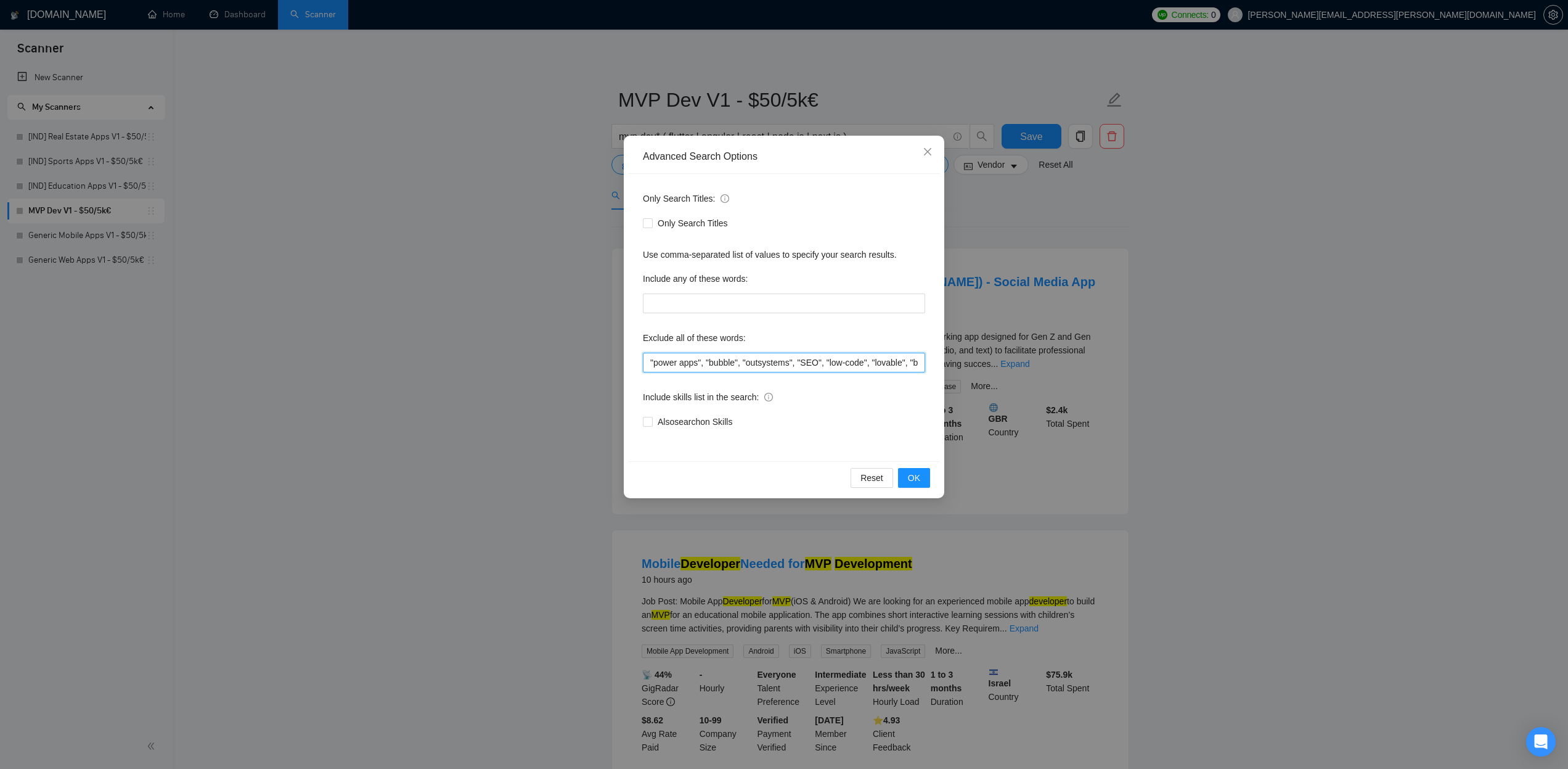
paste input ", "Django""
click at [929, 473] on button "OK" at bounding box center [914, 478] width 32 height 20
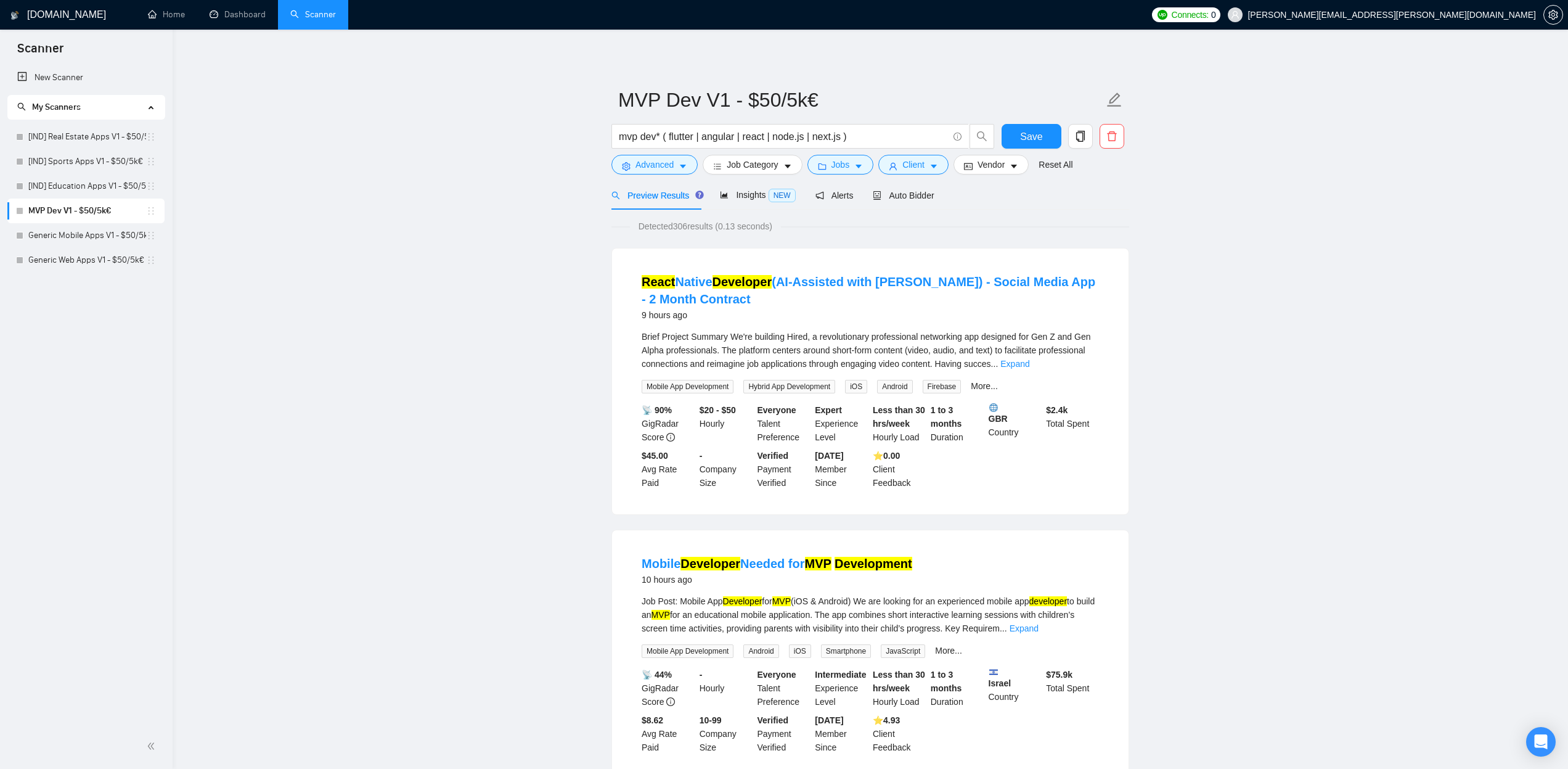
click at [1027, 139] on span "Save" at bounding box center [1031, 136] width 22 height 16
click at [92, 235] on link "Generic Mobile Apps V1 - $50/5k€" at bounding box center [87, 235] width 118 height 25
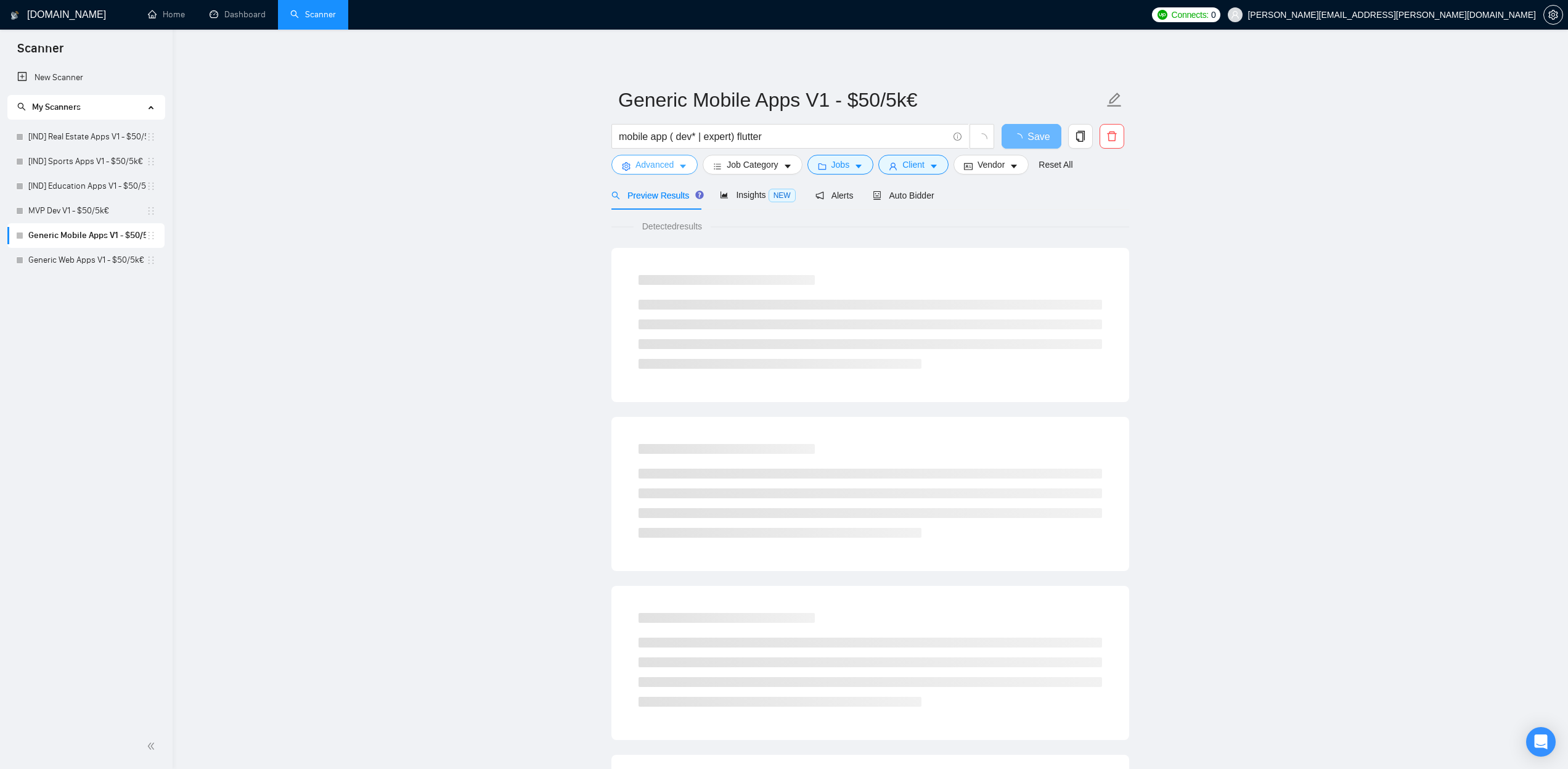
click at [659, 168] on span "Advanced" at bounding box center [655, 164] width 38 height 14
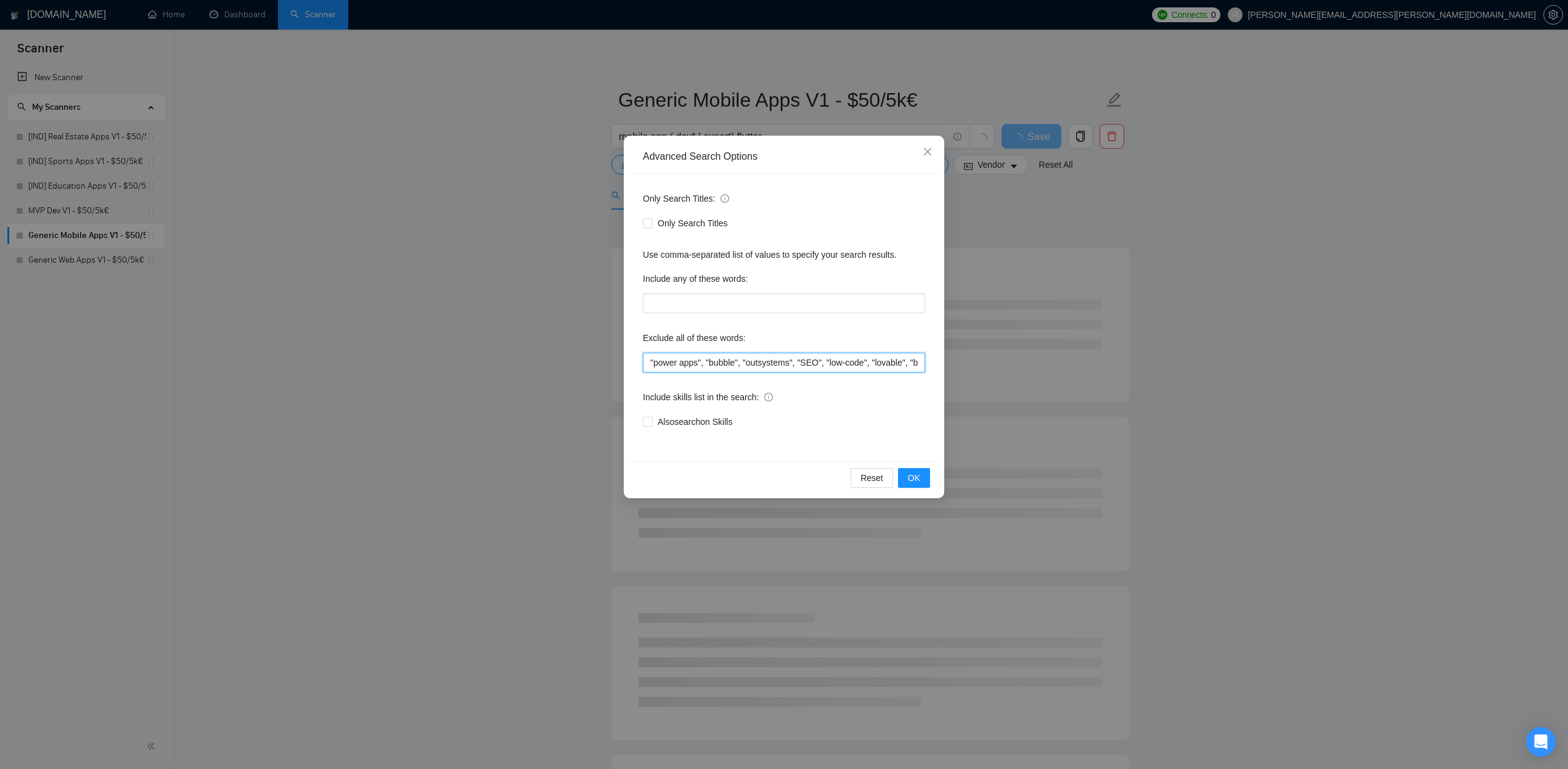
click at [807, 362] on input ""power apps", "bubble", "outsystems", "SEO", "low-code", "lovable", "blockchain…" at bounding box center [784, 362] width 282 height 20
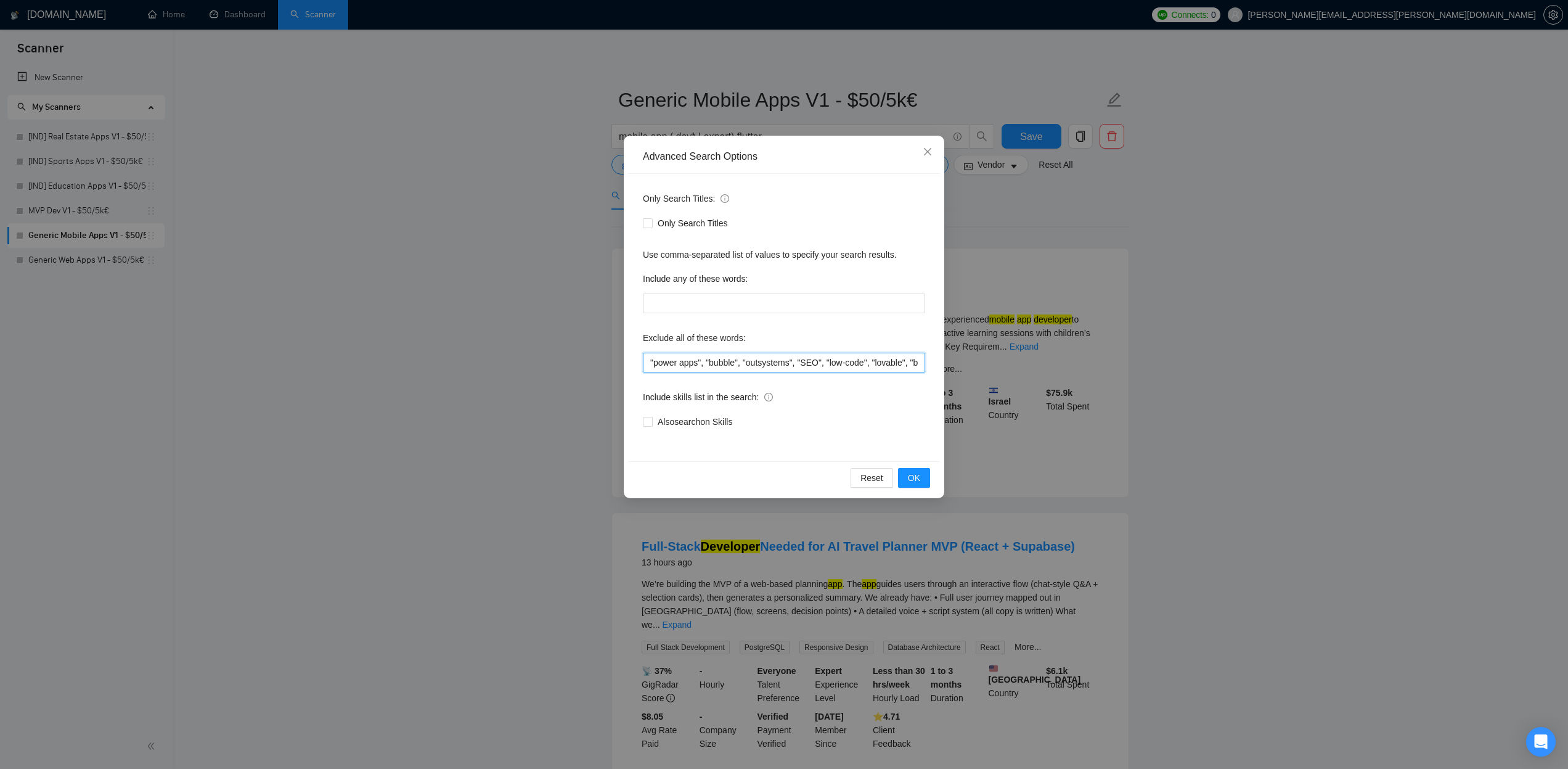
paste input ", "Django""
drag, startPoint x: 909, startPoint y: 481, endPoint x: 902, endPoint y: 478, distance: 7.6
click at [909, 481] on span "OK" at bounding box center [914, 478] width 12 height 14
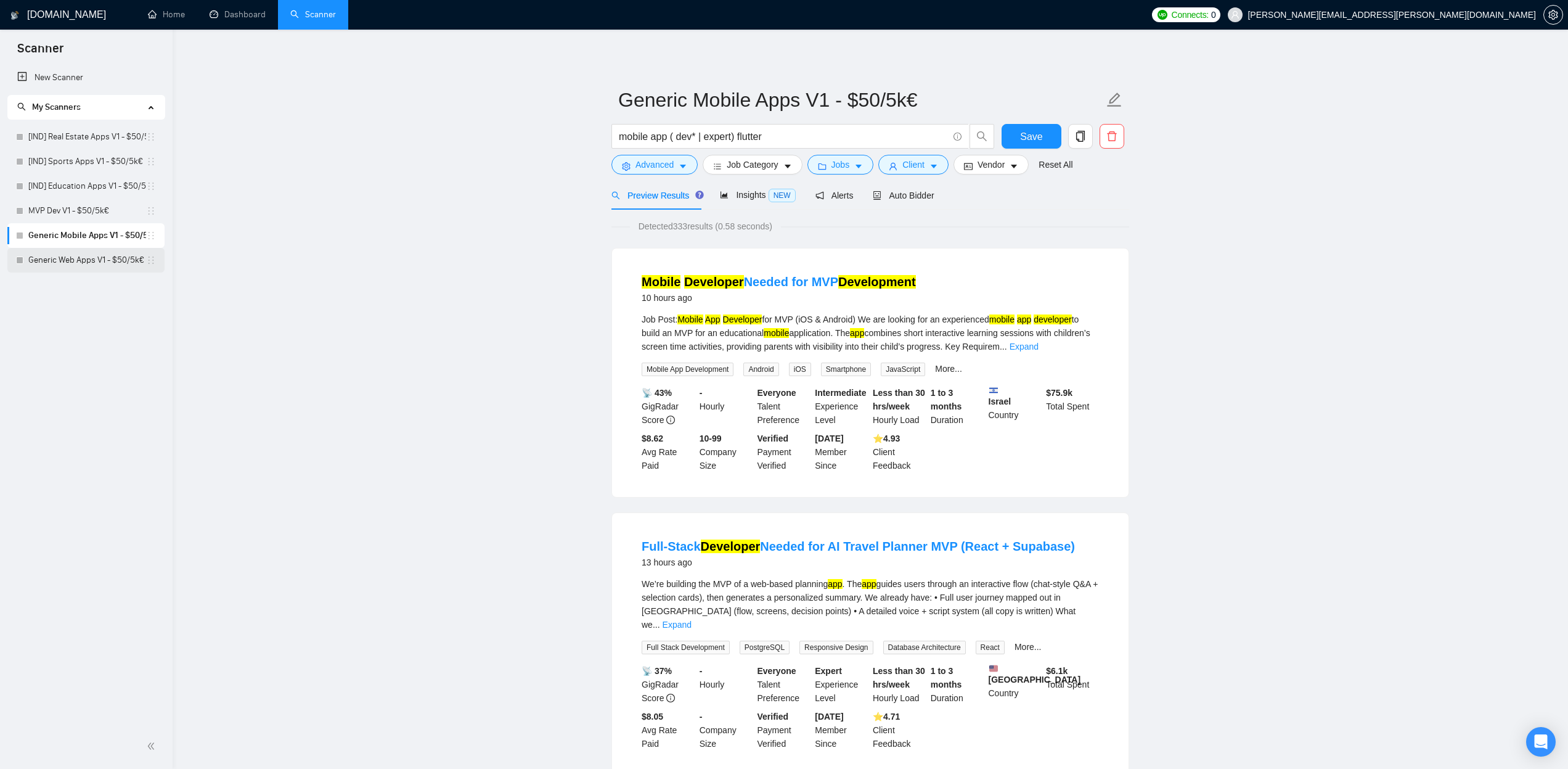
click at [75, 264] on link "Generic Web Apps V1 - $50/5k€" at bounding box center [87, 260] width 118 height 25
click at [1027, 137] on span "Save" at bounding box center [1031, 136] width 22 height 16
click at [100, 263] on link "Generic Web Apps V1 - $50/5k€" at bounding box center [87, 260] width 118 height 25
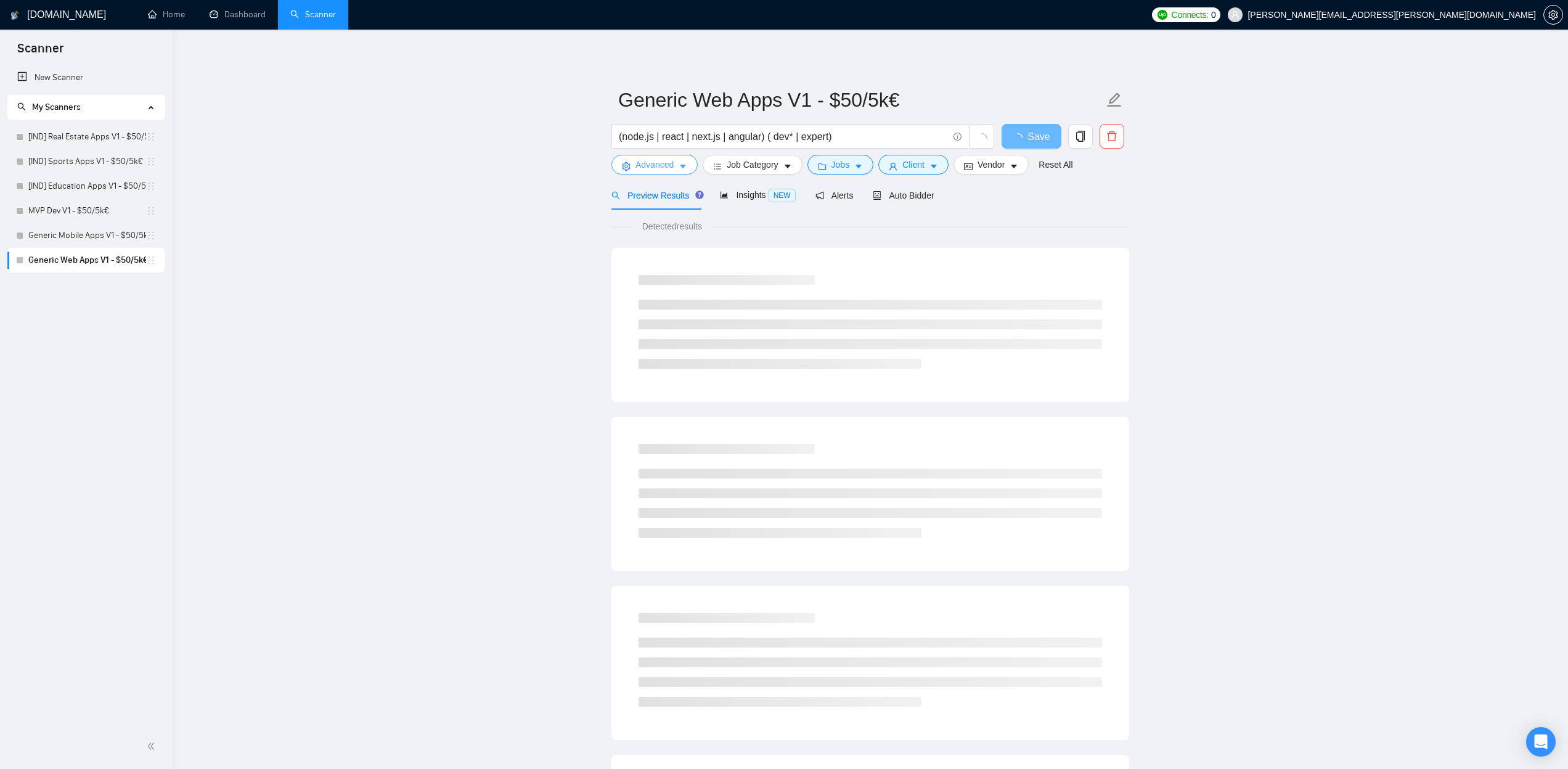
click at [676, 163] on button "Advanced" at bounding box center [654, 165] width 86 height 20
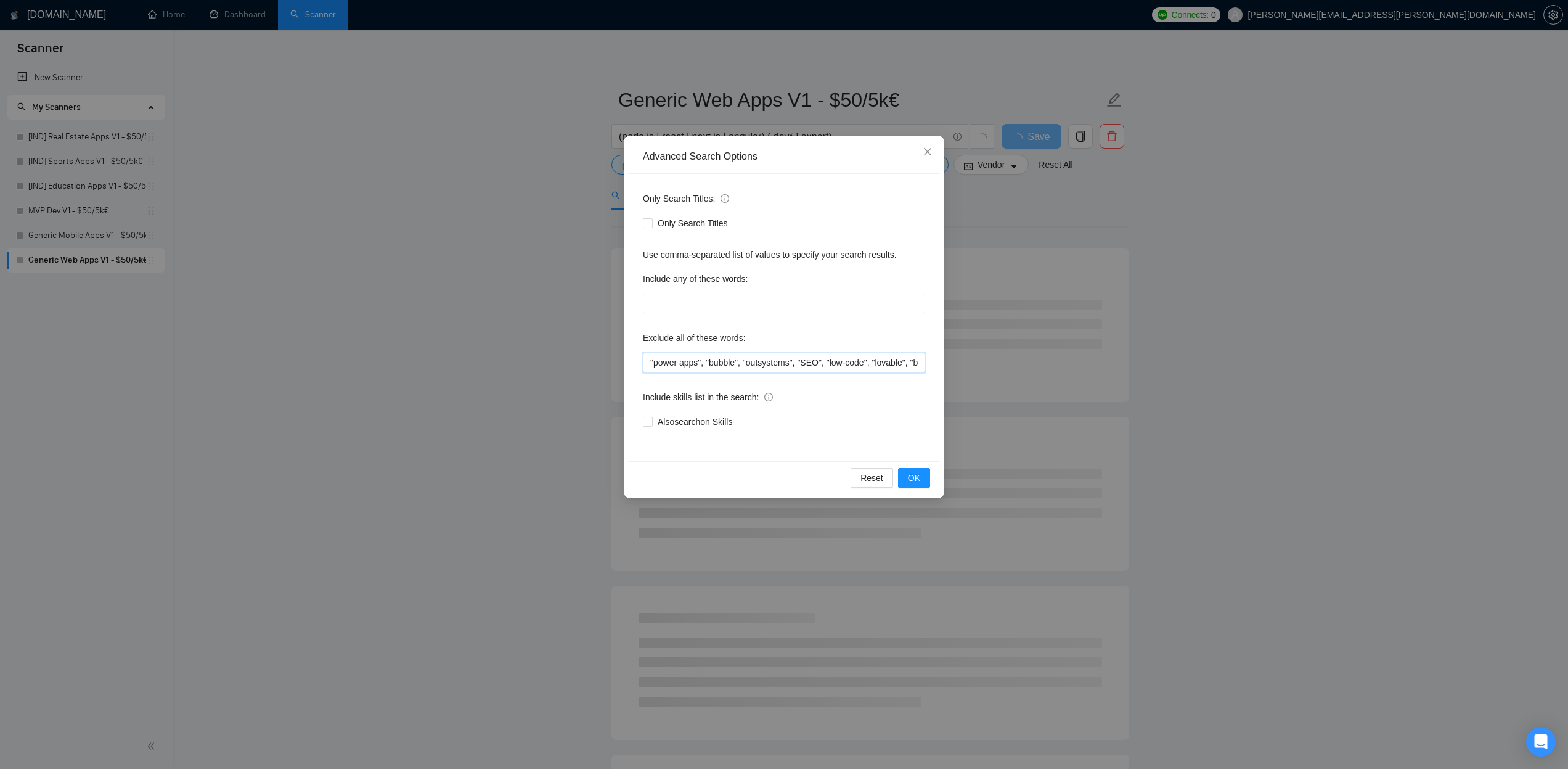
click at [753, 365] on input ""power apps", "bubble", "outsystems", "SEO", "low-code", "lovable", "blockchain…" at bounding box center [784, 362] width 282 height 20
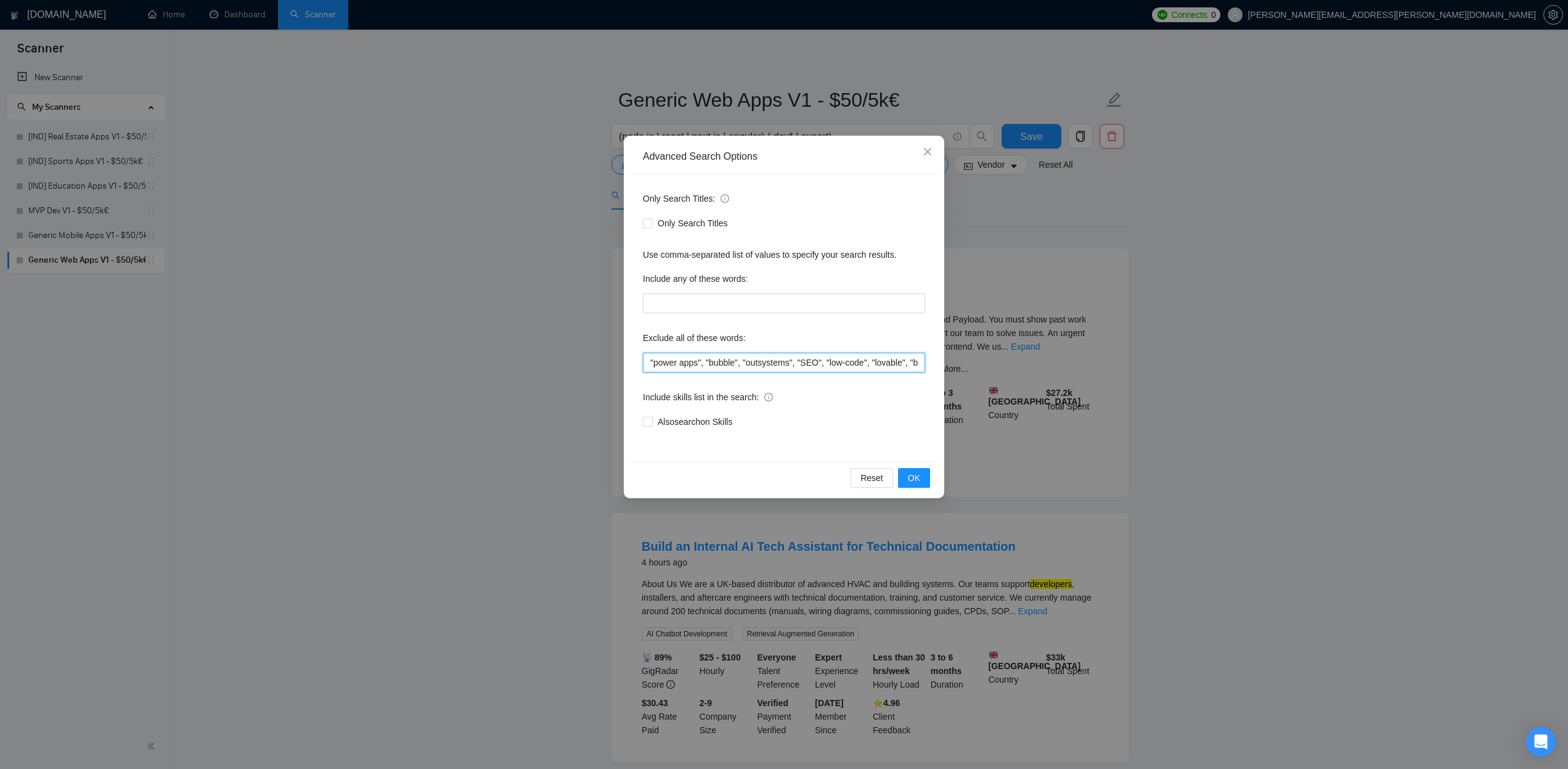
paste input ", "Django""
click at [914, 471] on span "OK" at bounding box center [914, 478] width 12 height 14
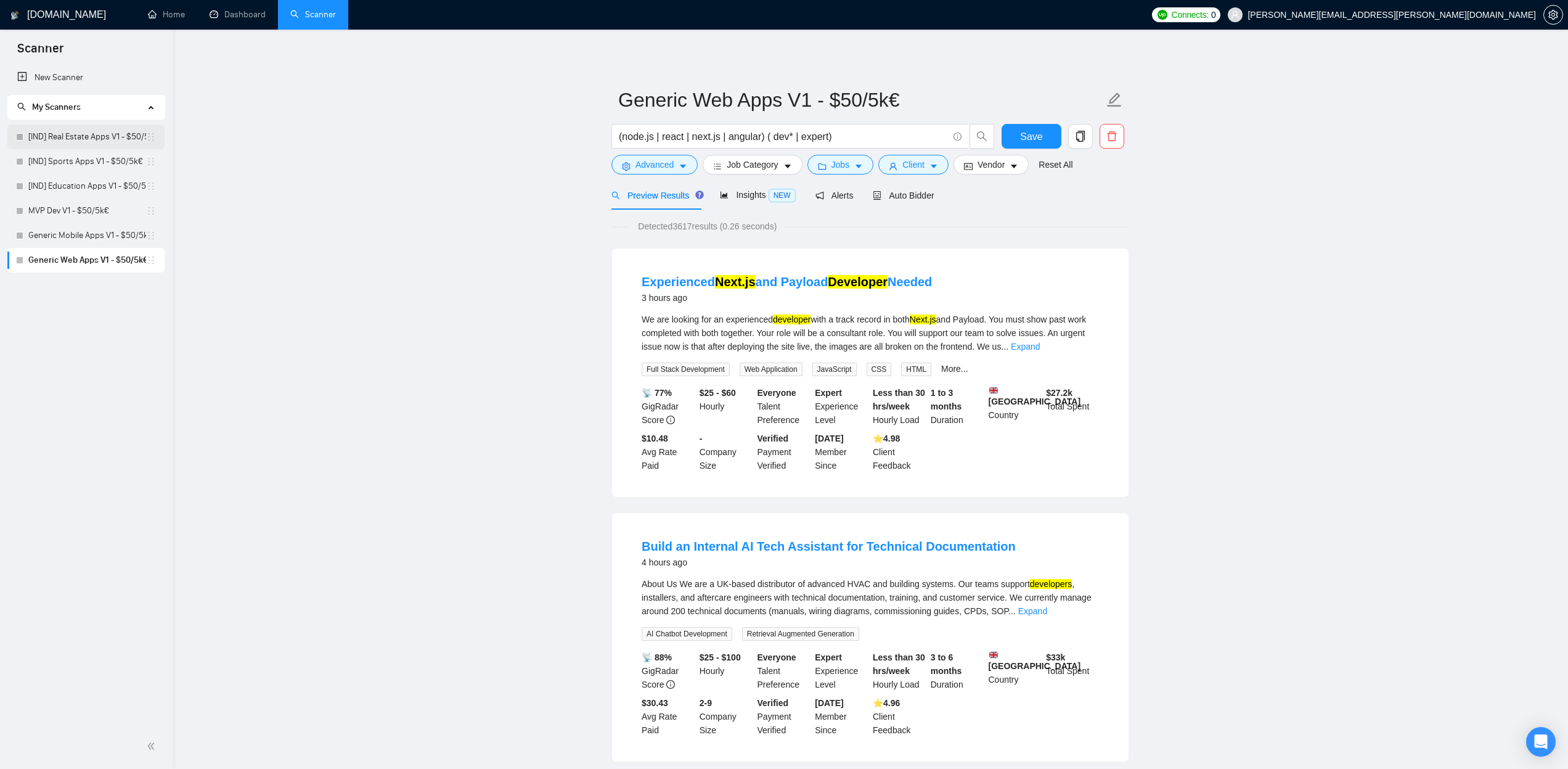
click at [77, 135] on link "[IND] Real Estate Apps V1 - $50/5k€" at bounding box center [87, 136] width 118 height 25
click at [1027, 131] on span "Save" at bounding box center [1031, 136] width 22 height 16
click at [87, 137] on link "[IND] Real Estate Apps V1 - $50/5k€" at bounding box center [87, 136] width 118 height 25
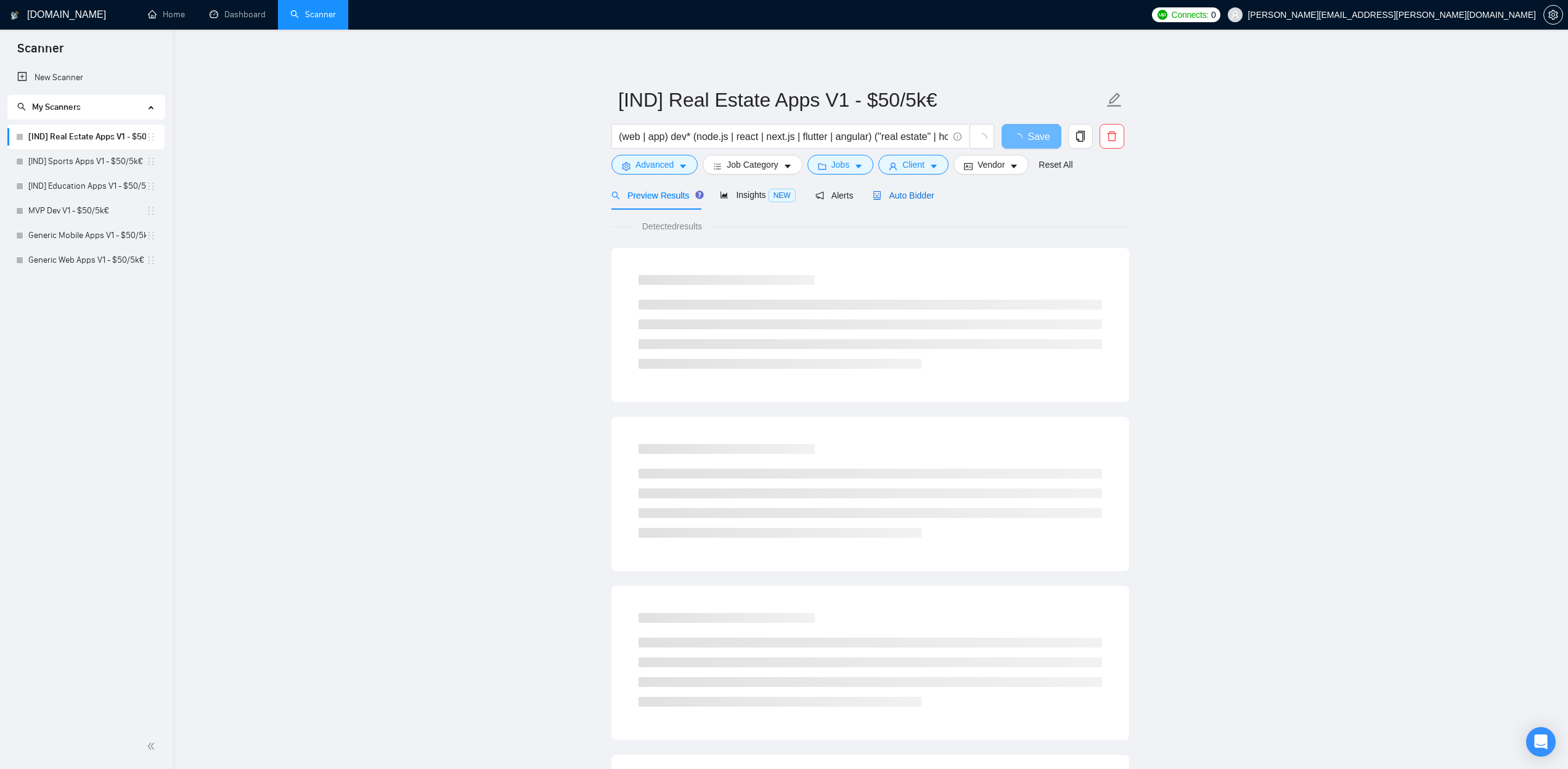
click at [894, 198] on span "Auto Bidder" at bounding box center [904, 195] width 61 height 10
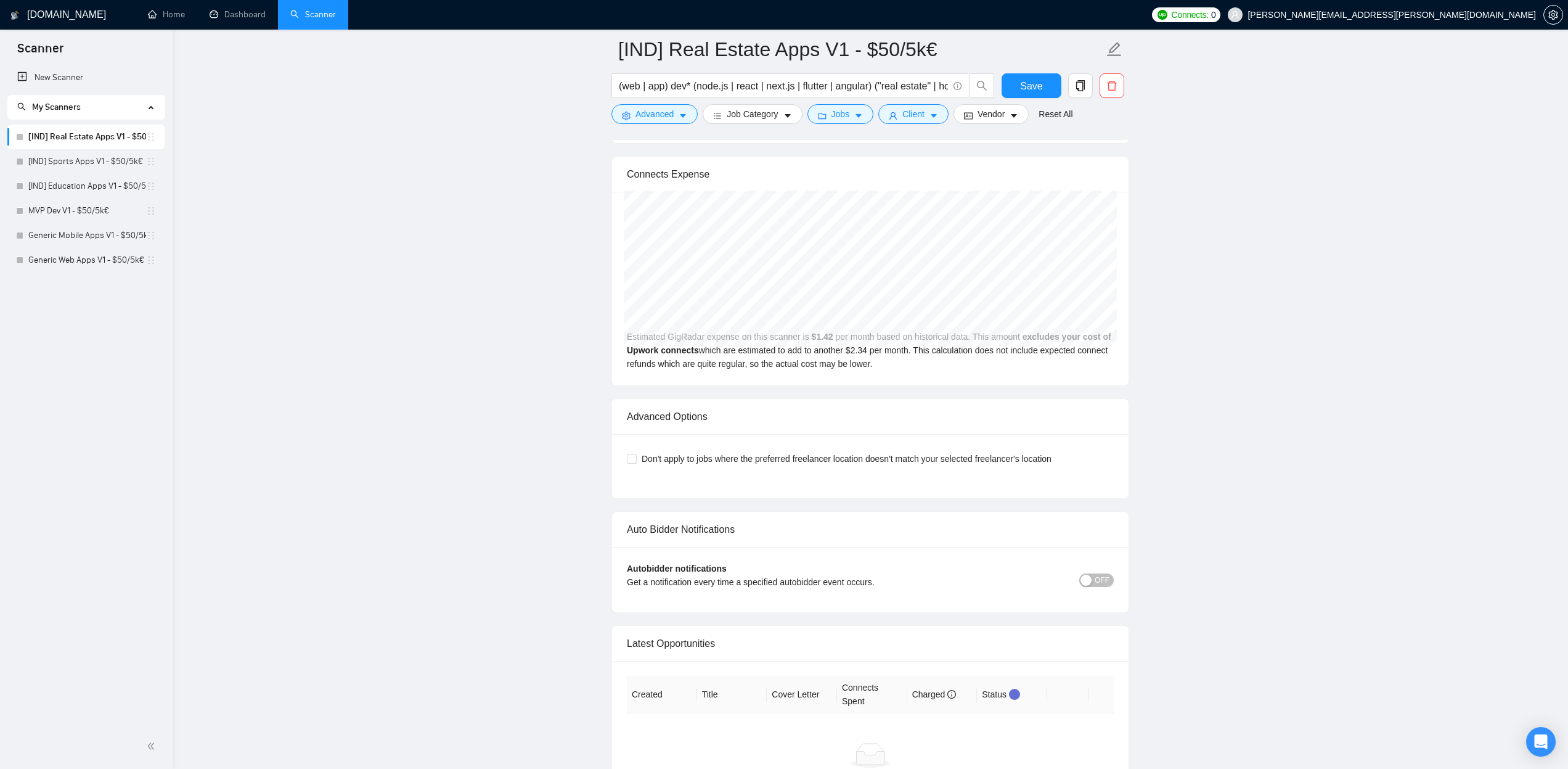
scroll to position [2174, 0]
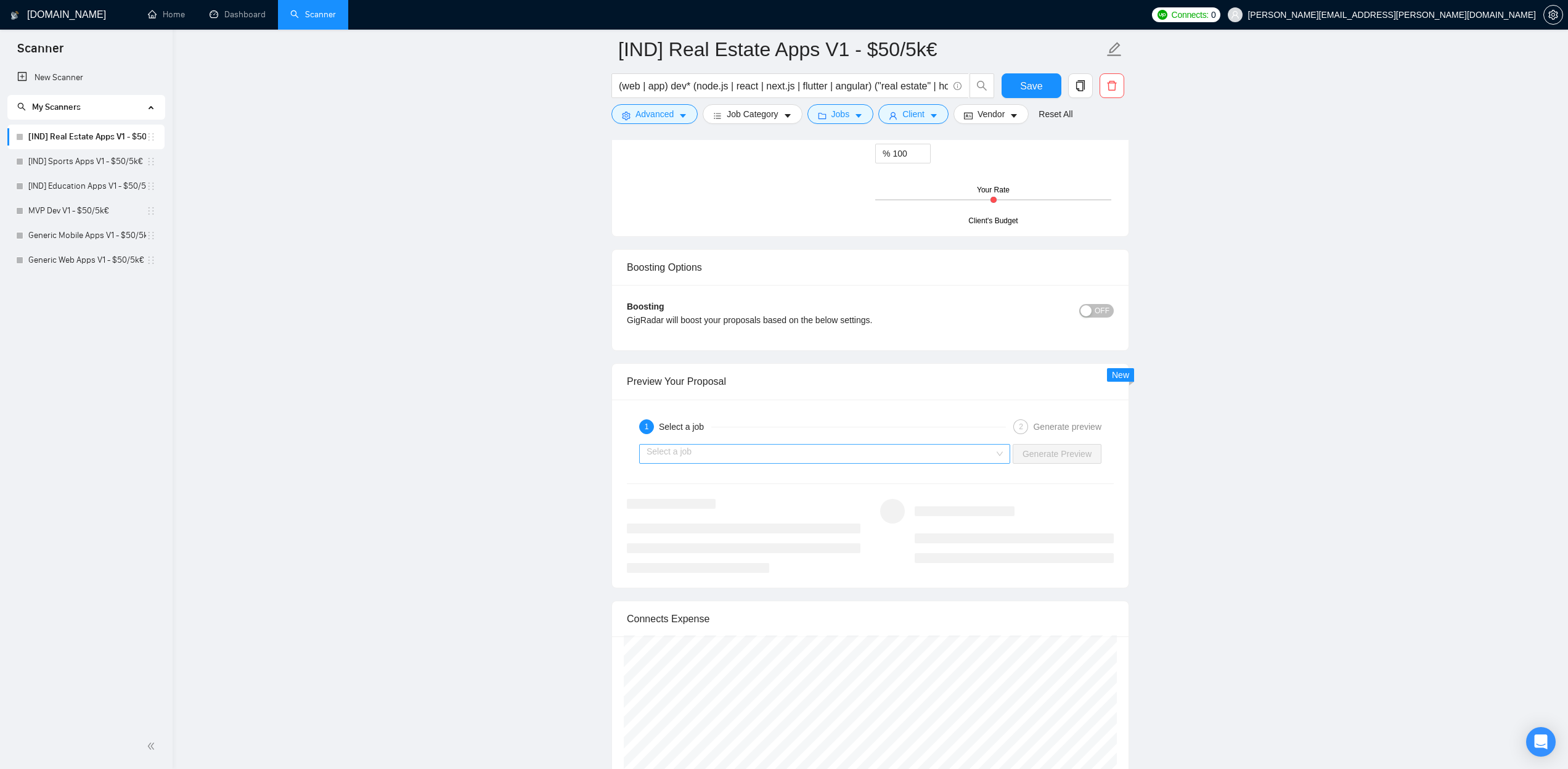
drag, startPoint x: 789, startPoint y: 463, endPoint x: 792, endPoint y: 453, distance: 10.4
click at [789, 460] on div "Select a job Generate Preview" at bounding box center [870, 454] width 490 height 30
click at [792, 453] on input "search" at bounding box center [820, 454] width 347 height 18
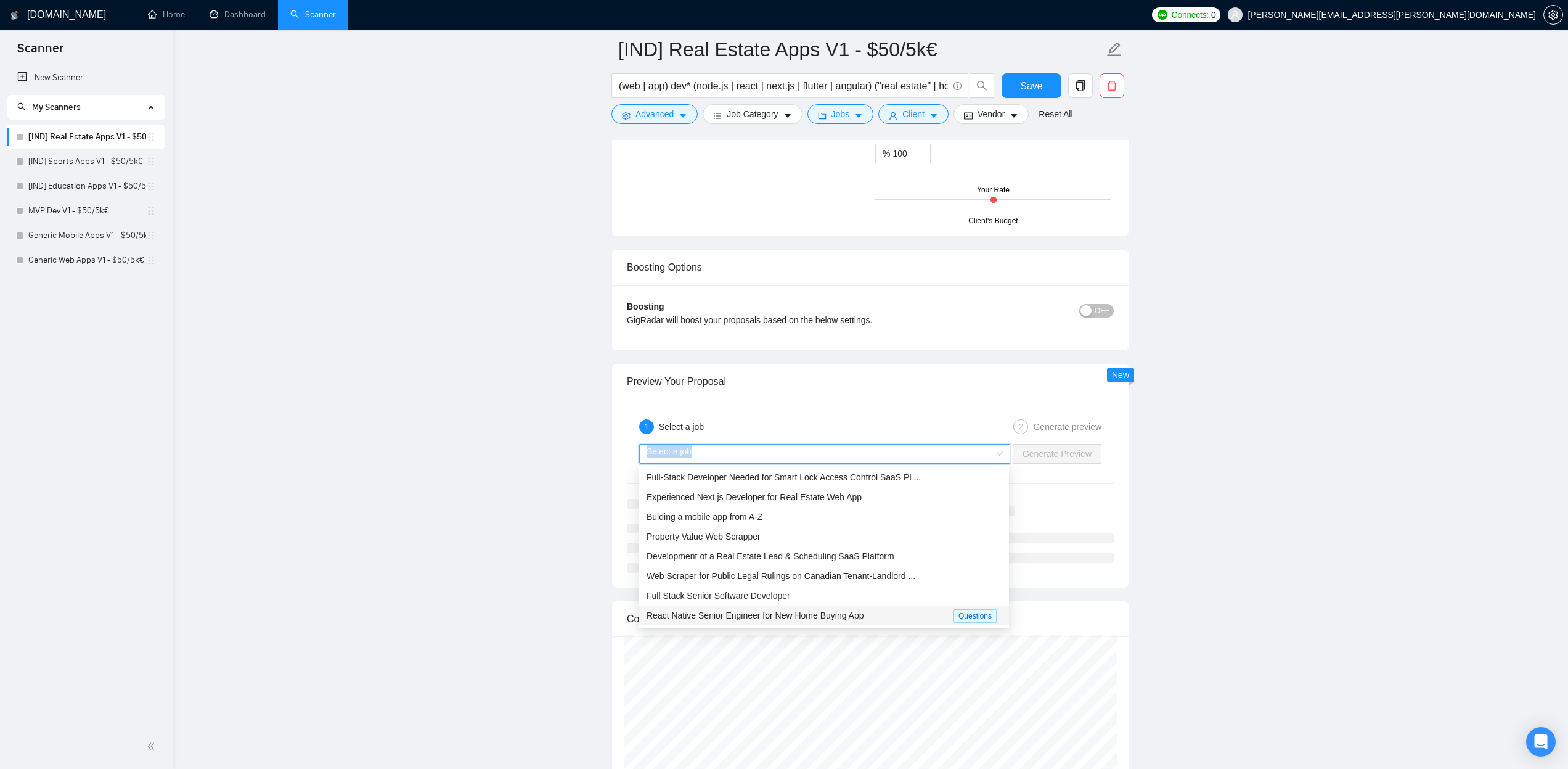
click at [803, 613] on span "React Native Senior Engineer for New Home Buying App" at bounding box center [755, 615] width 217 height 10
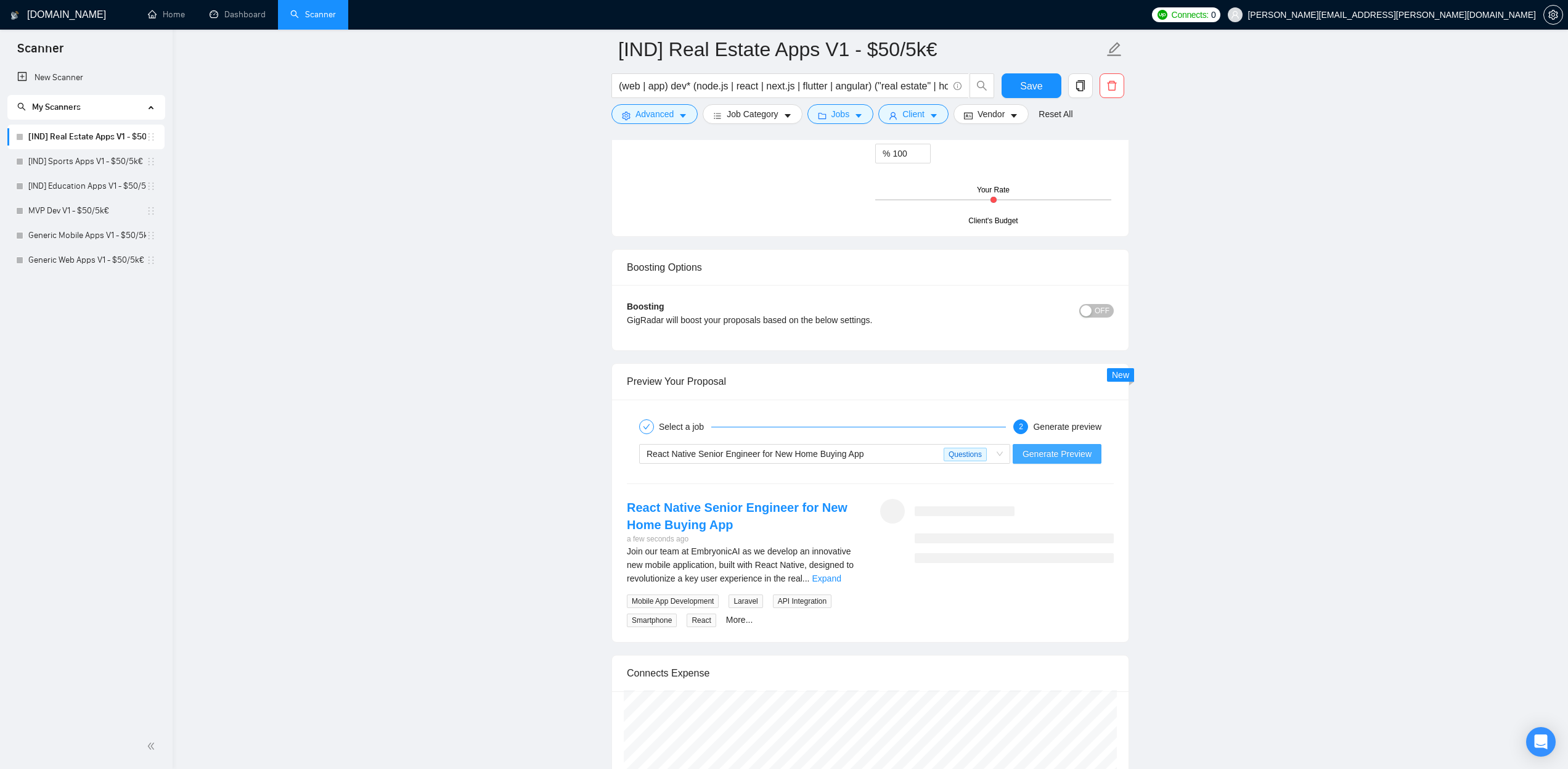
click at [1059, 452] on span "Generate Preview" at bounding box center [1056, 453] width 69 height 14
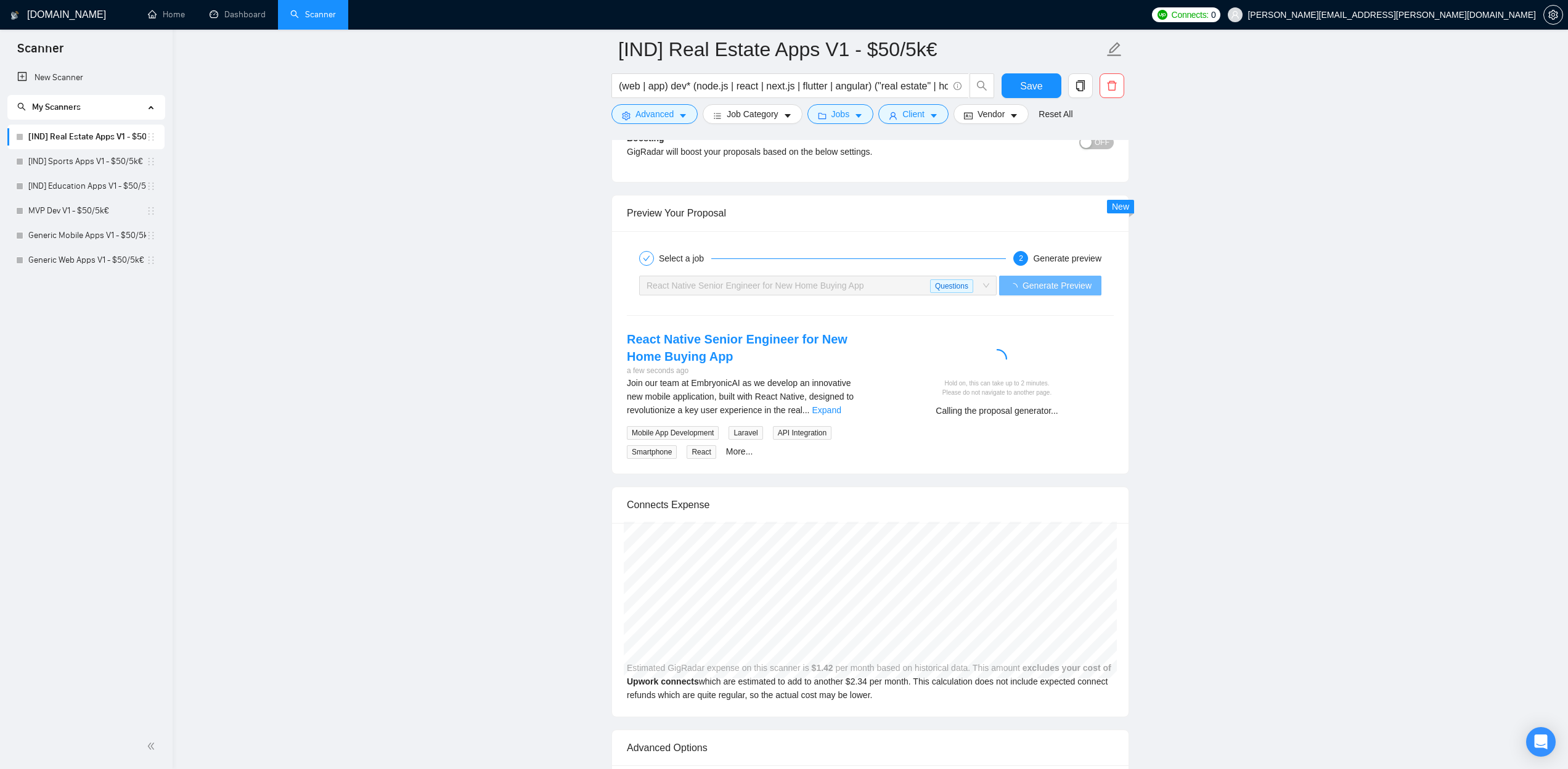
scroll to position [2404, 0]
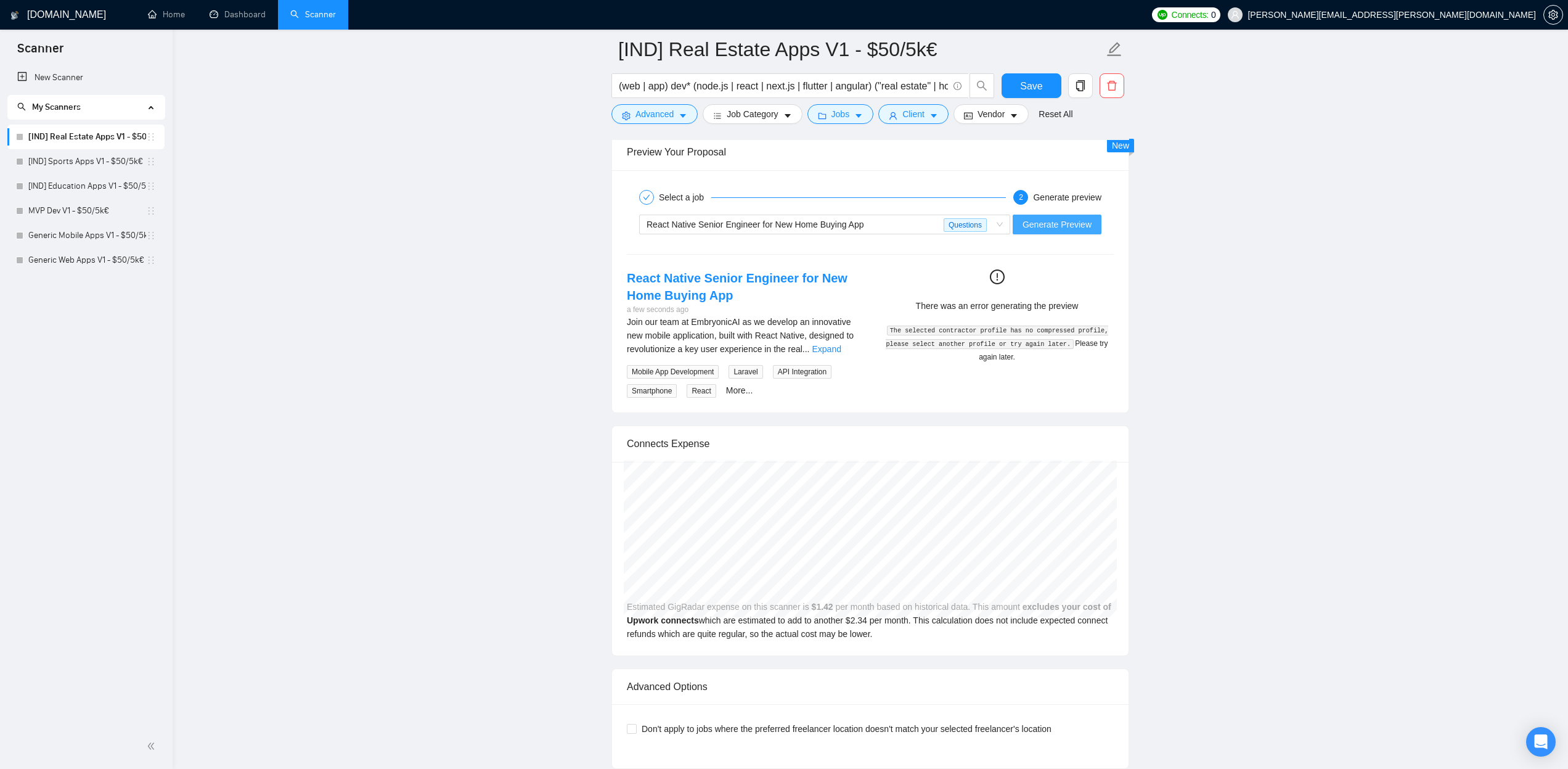
click at [1055, 220] on span "Generate Preview" at bounding box center [1056, 224] width 69 height 14
click at [881, 228] on div "React Native Senior Engineer for New Home Buying App" at bounding box center [795, 225] width 297 height 18
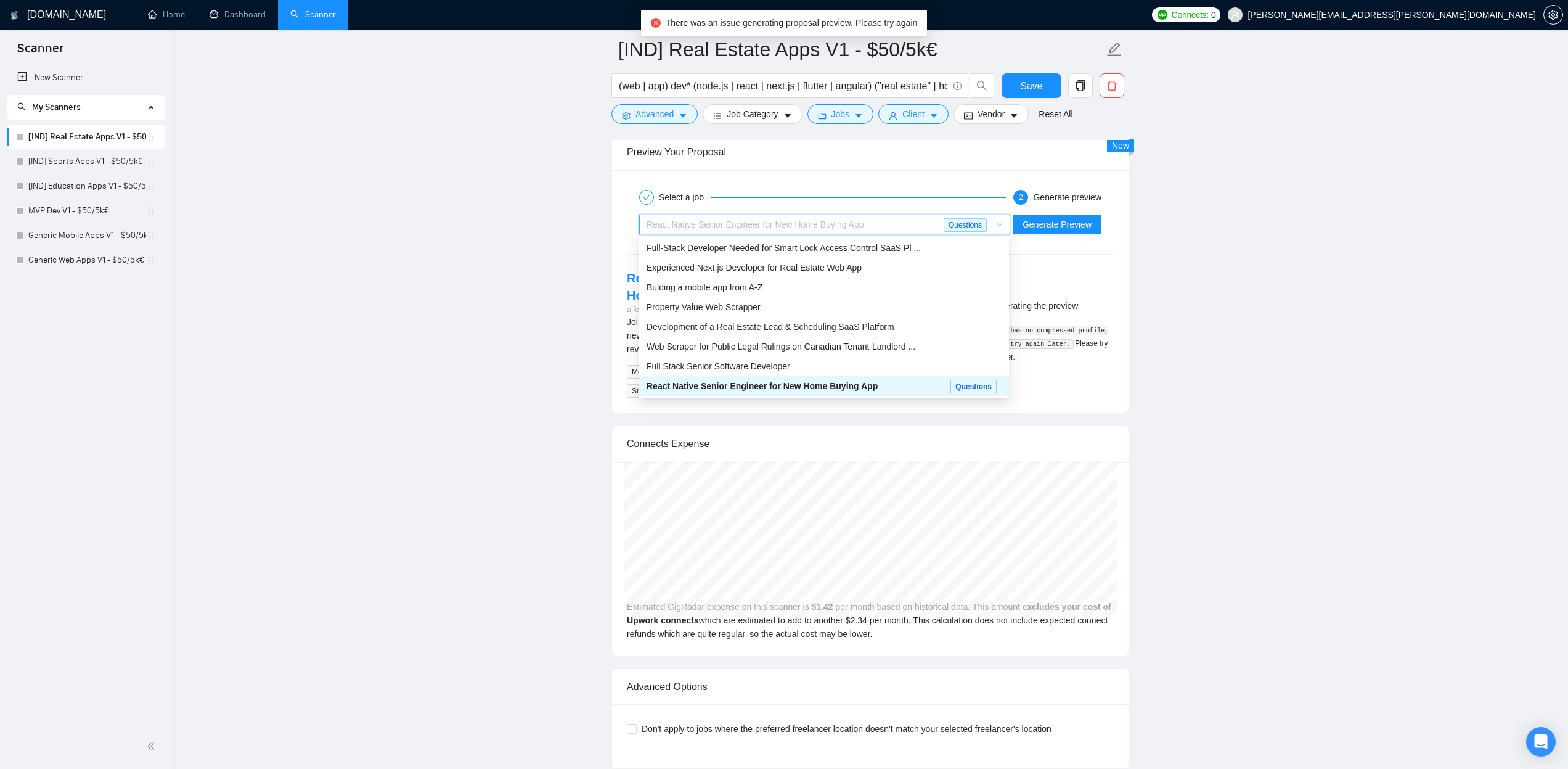
scroll to position [1, 0]
click at [785, 310] on div "Property Value Web Scrapper" at bounding box center [824, 306] width 355 height 14
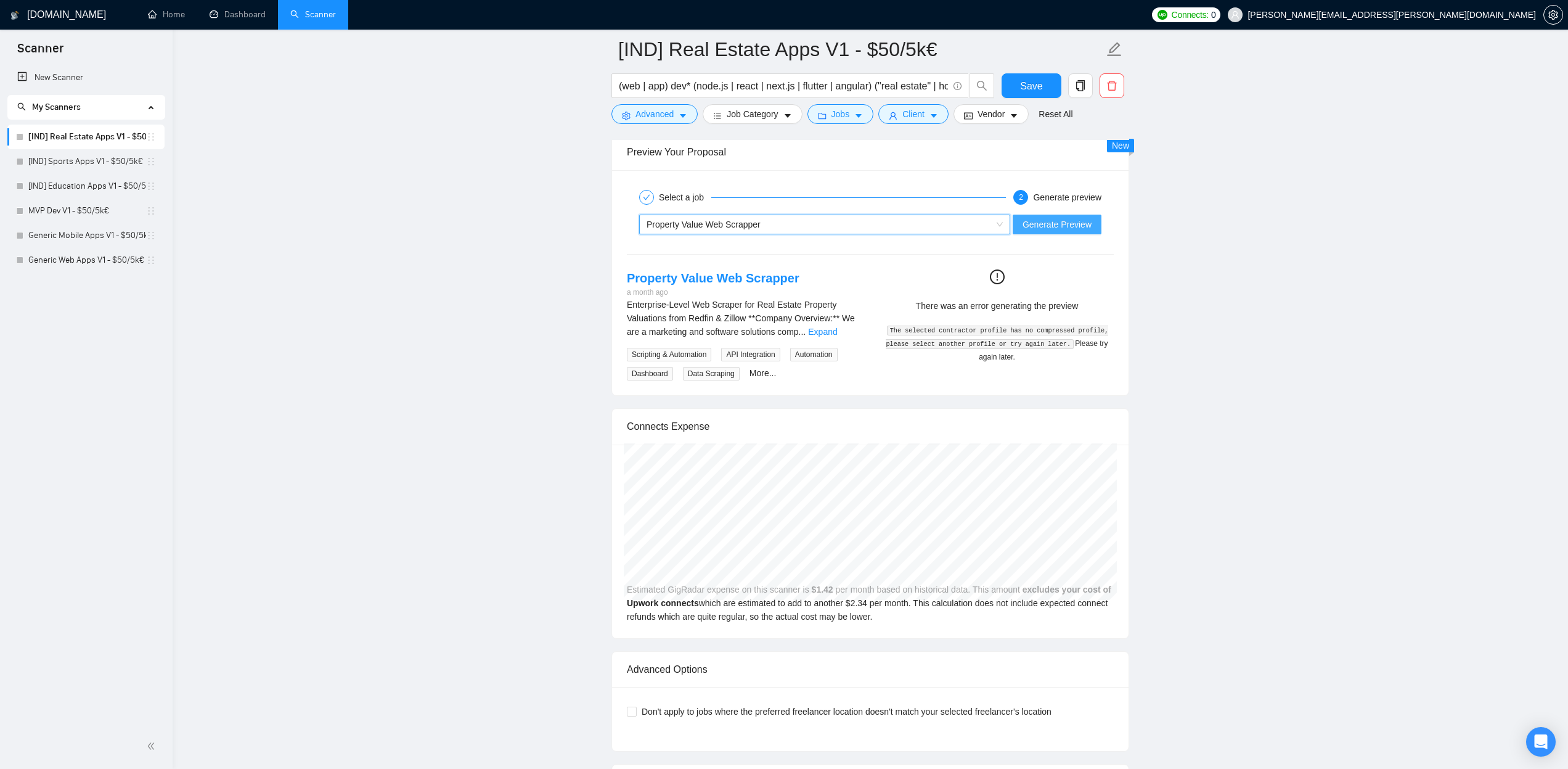
click at [1069, 224] on span "Generate Preview" at bounding box center [1056, 224] width 69 height 14
click at [963, 217] on div "Property Value Web Scrapper" at bounding box center [819, 225] width 345 height 18
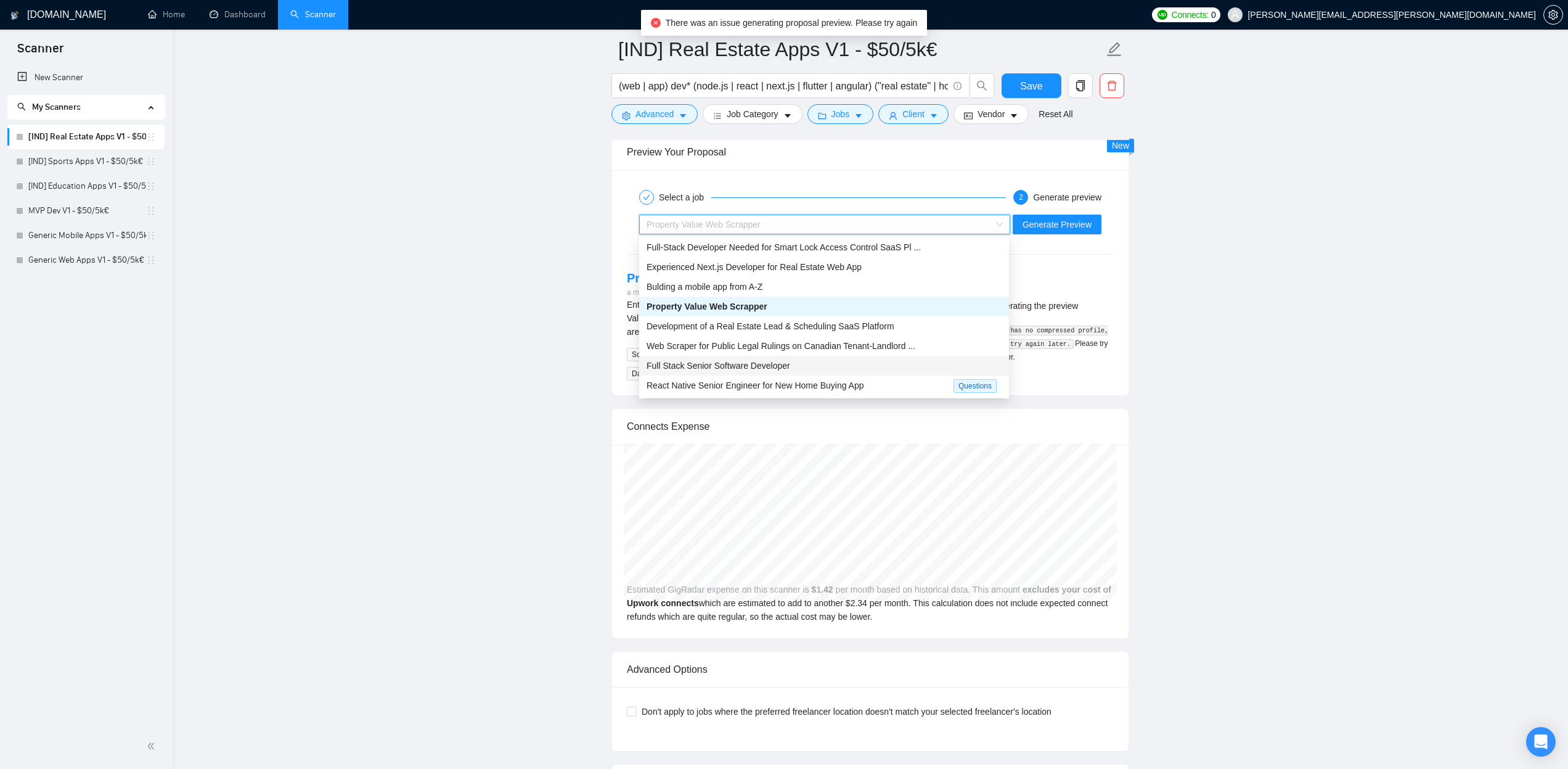
click at [827, 370] on div "Full Stack Senior Software Developer" at bounding box center [824, 365] width 355 height 14
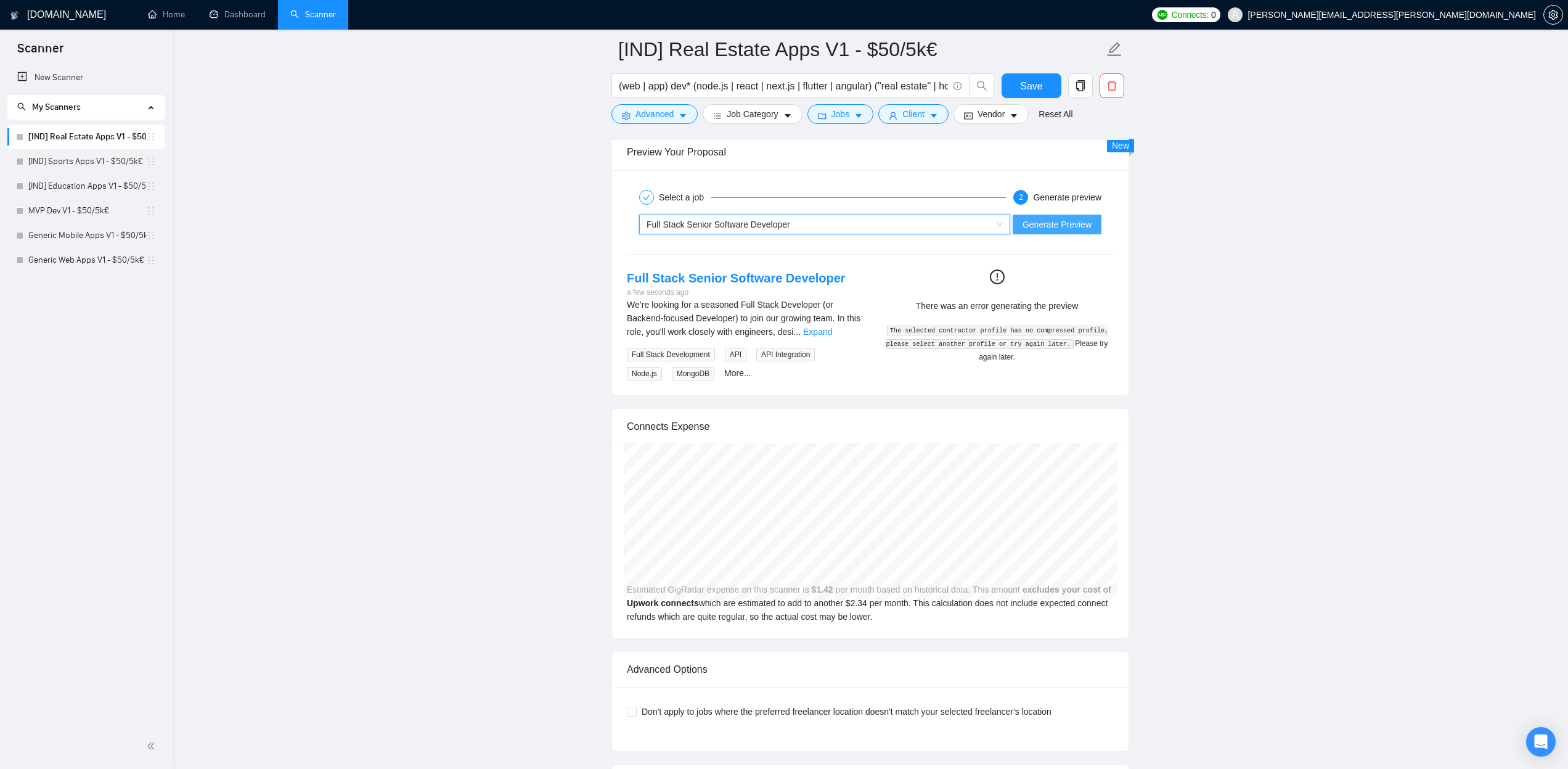
click at [1044, 215] on button "Generate Preview" at bounding box center [1056, 225] width 89 height 20
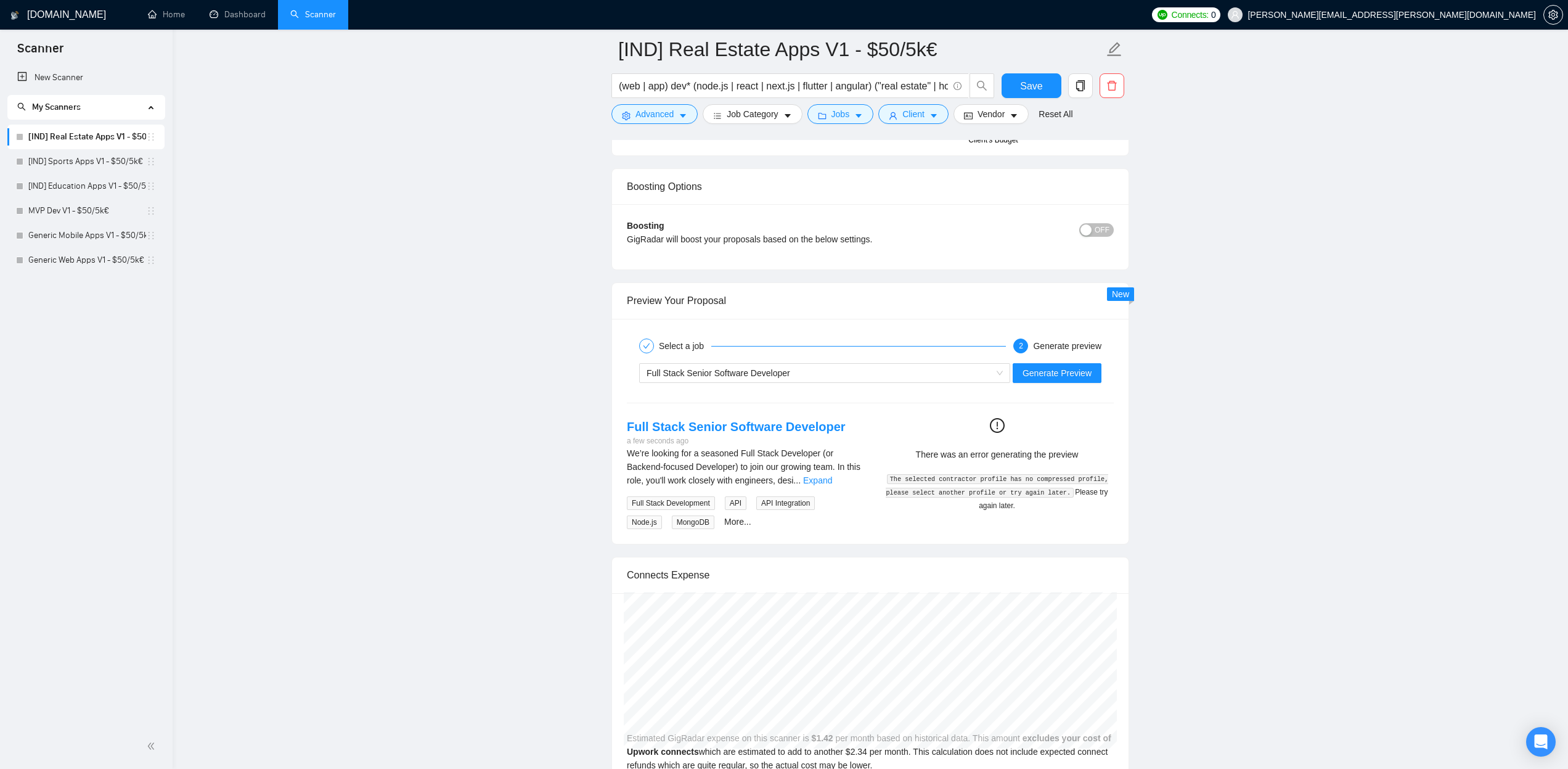
scroll to position [2280, 0]
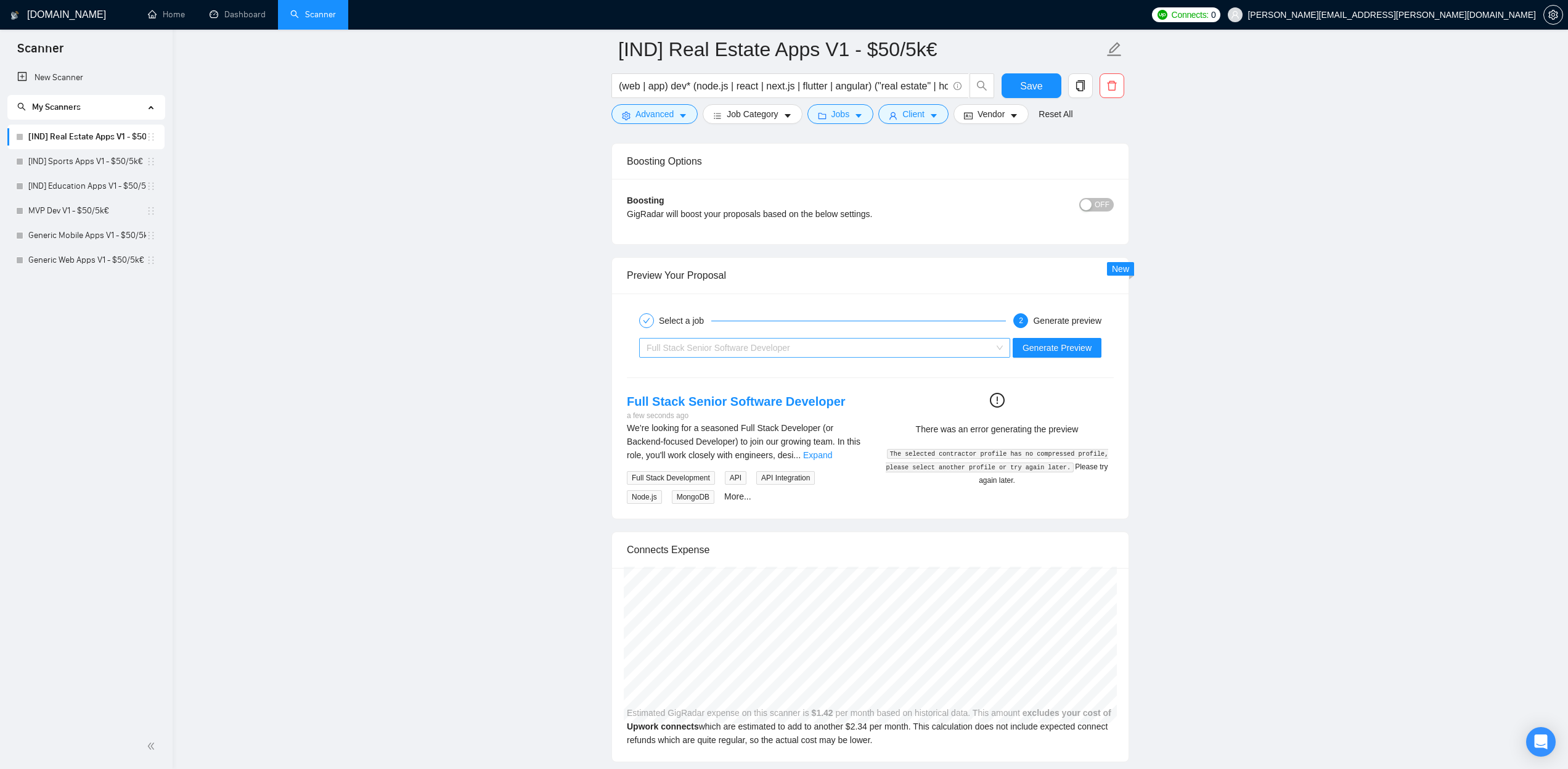
click at [797, 346] on div "Full Stack Senior Software Developer" at bounding box center [819, 348] width 345 height 18
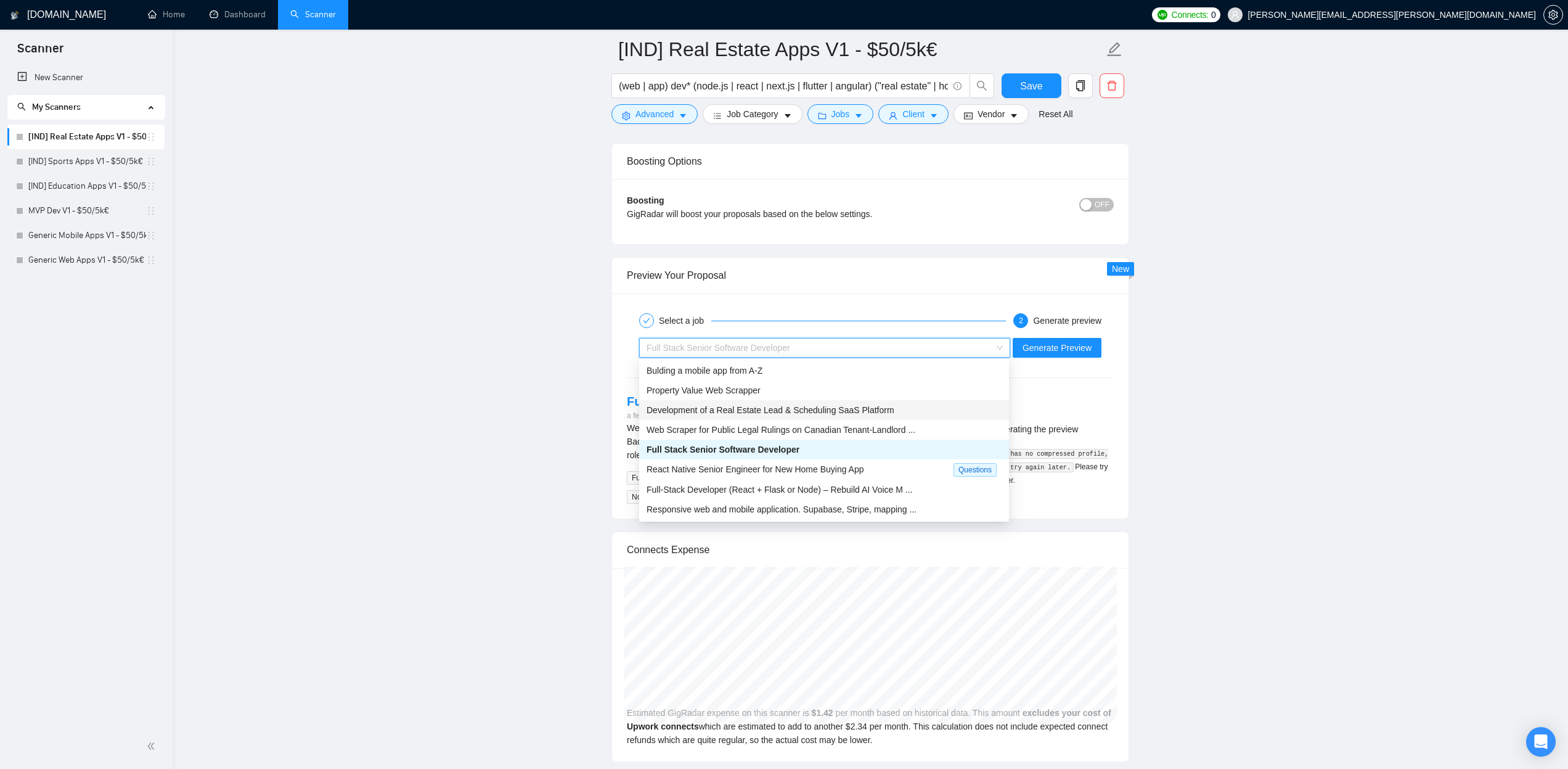
scroll to position [0, 0]
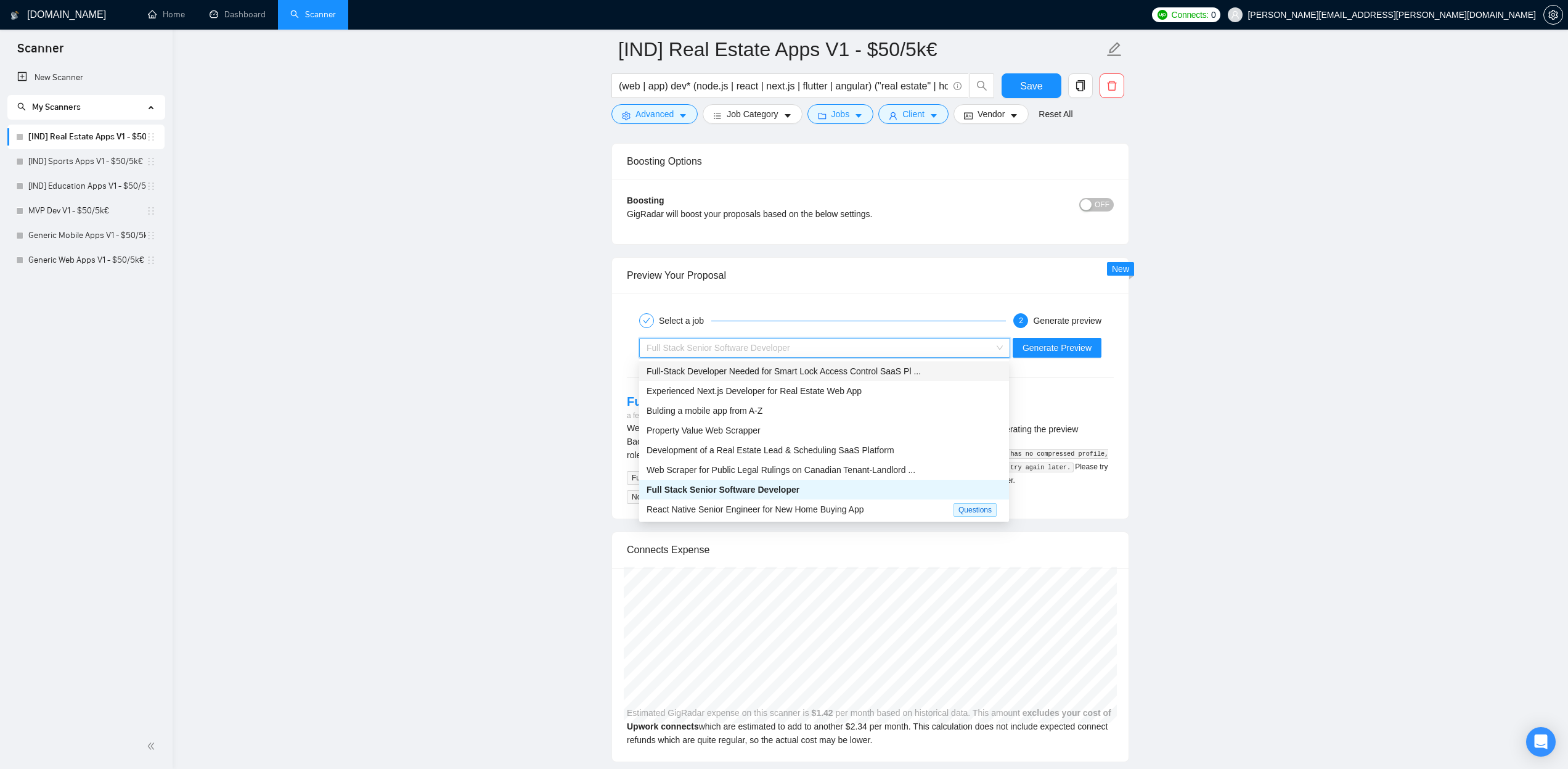
click at [808, 370] on span "Full-Stack Developer Needed for Smart Lock Access Control SaaS Pl ..." at bounding box center [784, 371] width 274 height 10
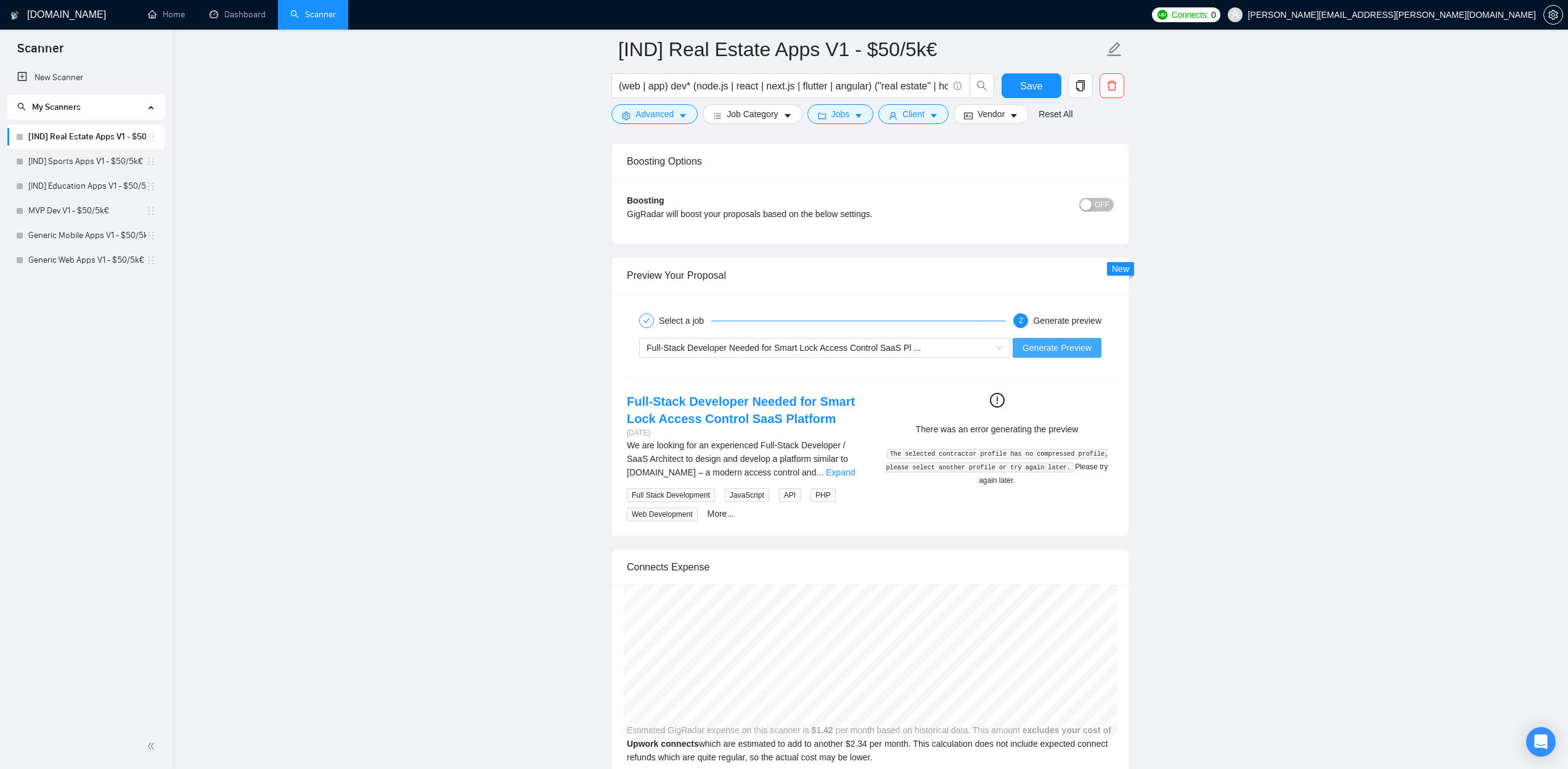
click at [1050, 347] on span "Generate Preview" at bounding box center [1056, 348] width 69 height 14
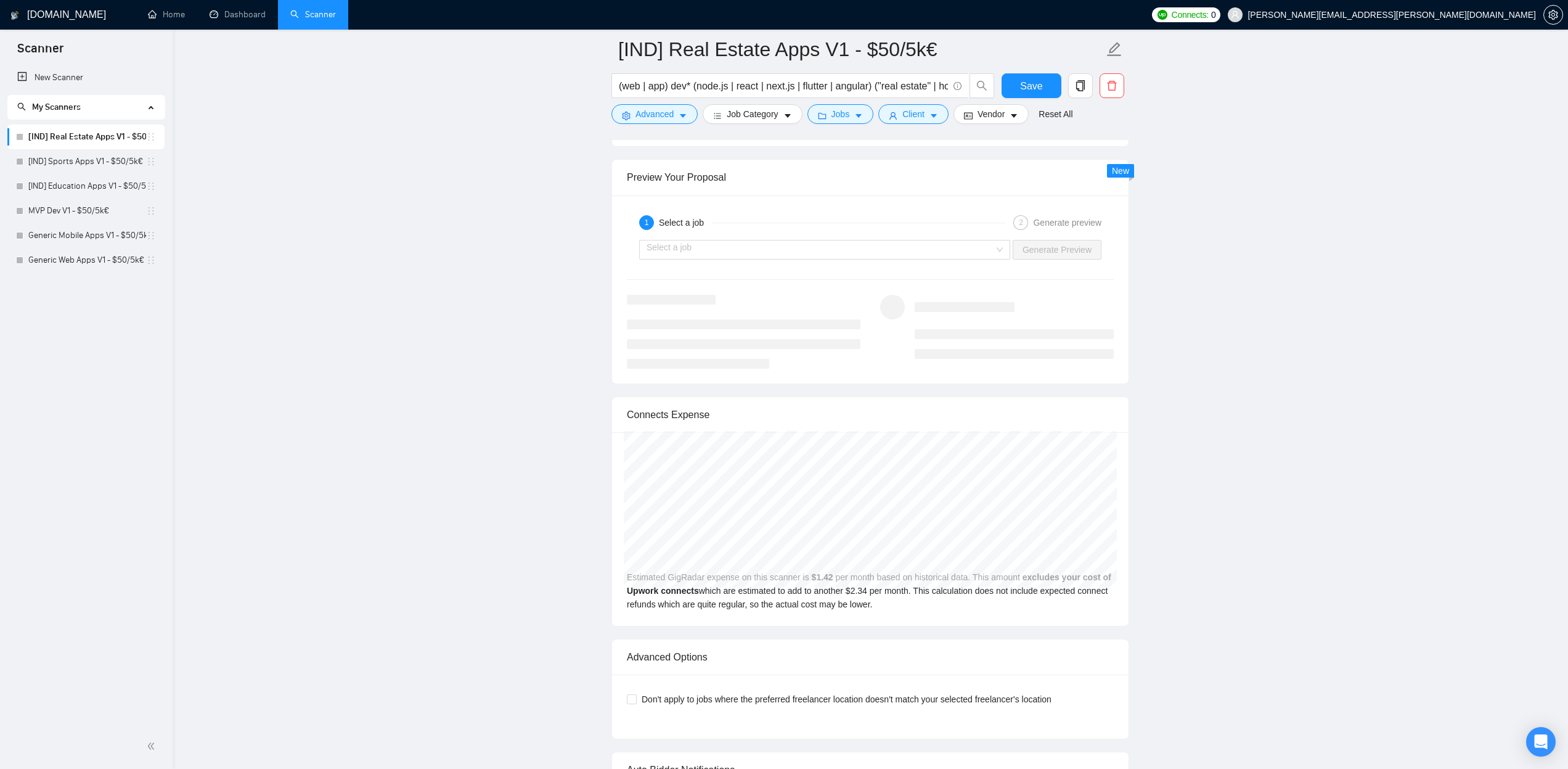
scroll to position [2252, 0]
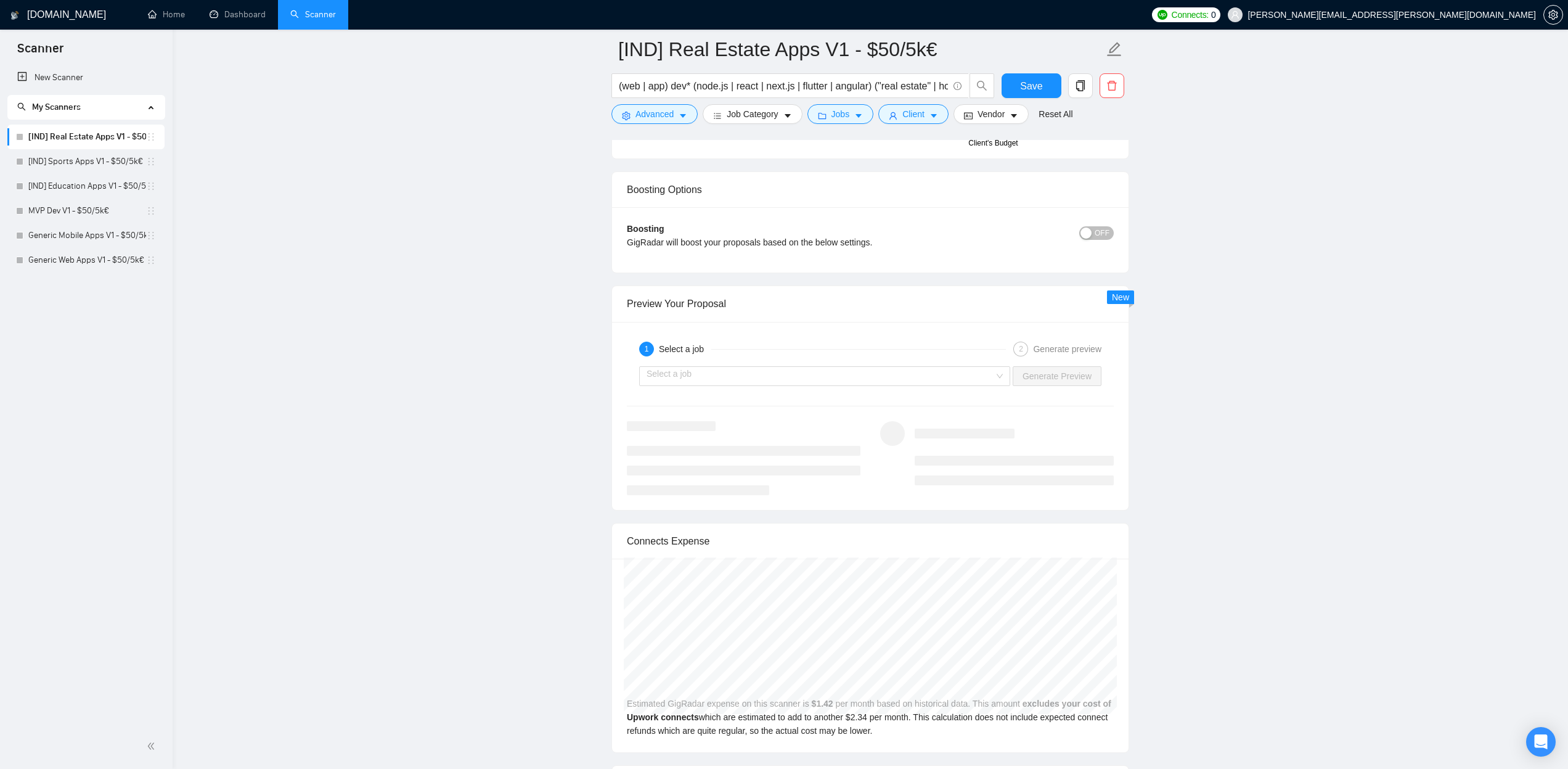
click at [928, 362] on div "Select a job Generate Preview" at bounding box center [870, 376] width 490 height 30
click at [924, 370] on input "search" at bounding box center [820, 376] width 347 height 18
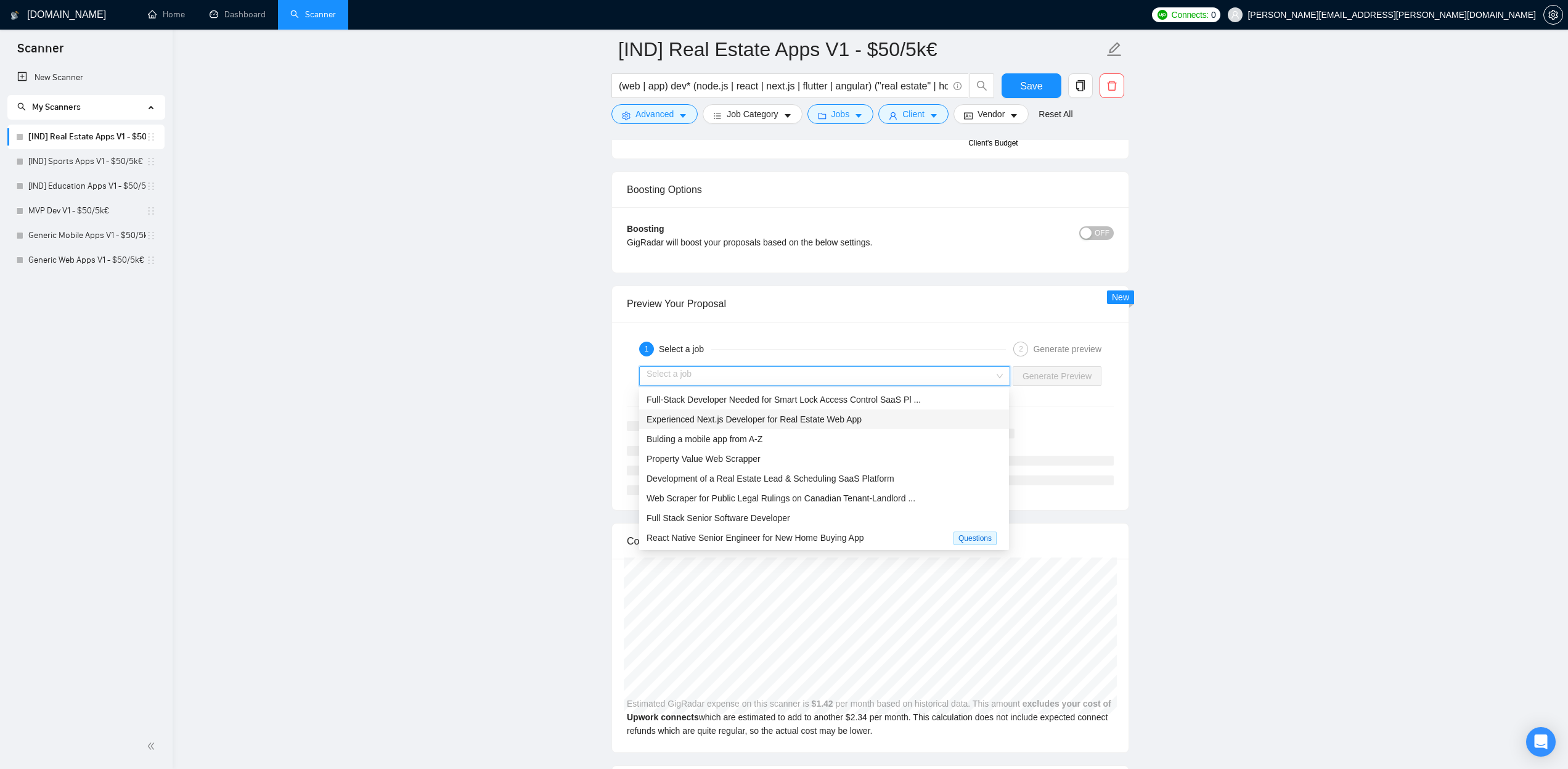
click at [795, 426] on div "Experienced Next.js Developer for Real Estate Web App" at bounding box center [824, 419] width 355 height 14
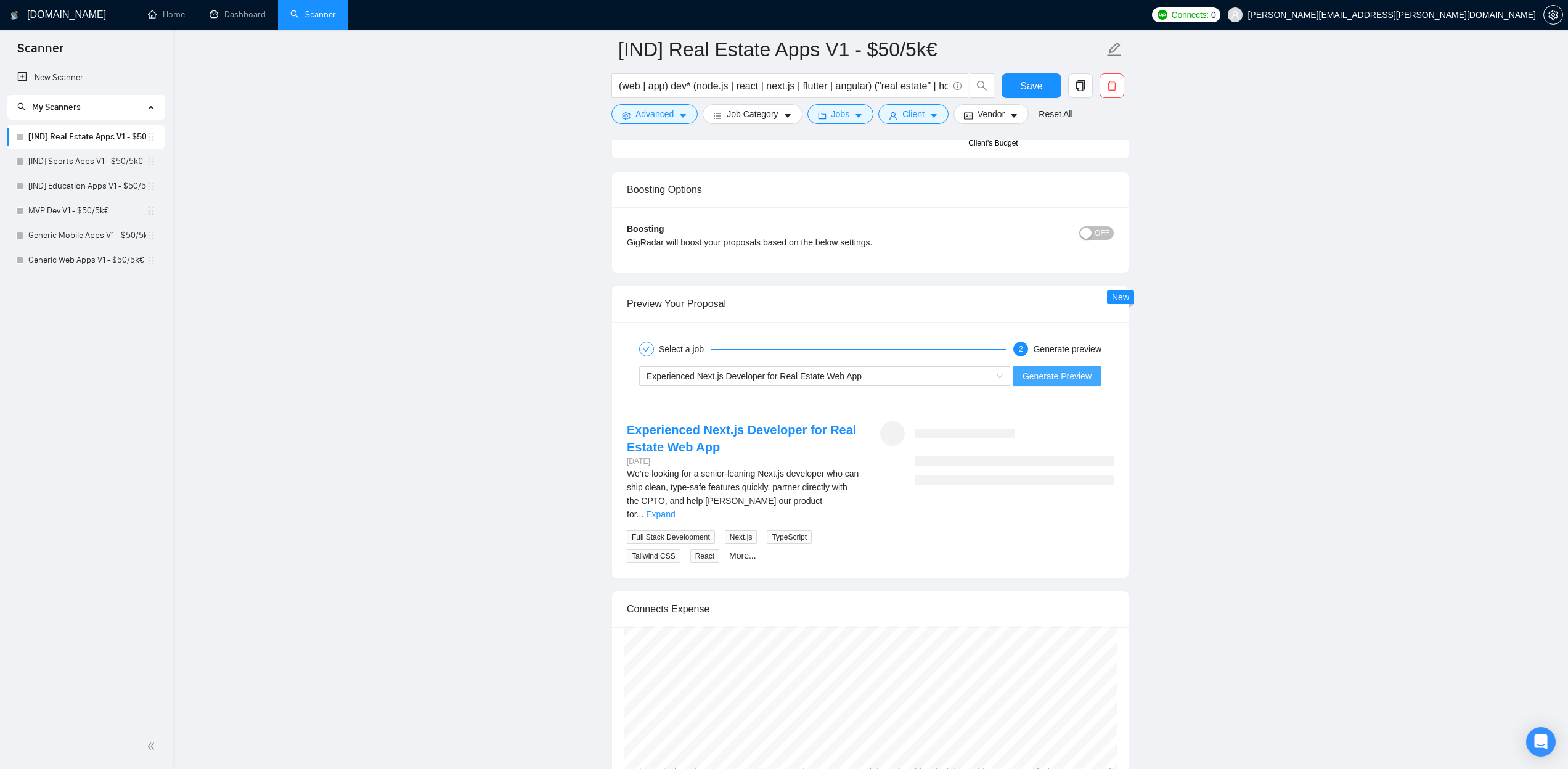
click at [1057, 377] on span "Generate Preview" at bounding box center [1056, 376] width 69 height 14
click at [1052, 370] on span "Generate Preview" at bounding box center [1056, 376] width 69 height 14
drag, startPoint x: 912, startPoint y: 455, endPoint x: 1061, endPoint y: 507, distance: 157.8
click at [1062, 507] on div "There was an error generating the preview The selected contractor profile has n…" at bounding box center [997, 468] width 224 height 94
copy div "There was an error generating the preview The selected contractor profile has n…"
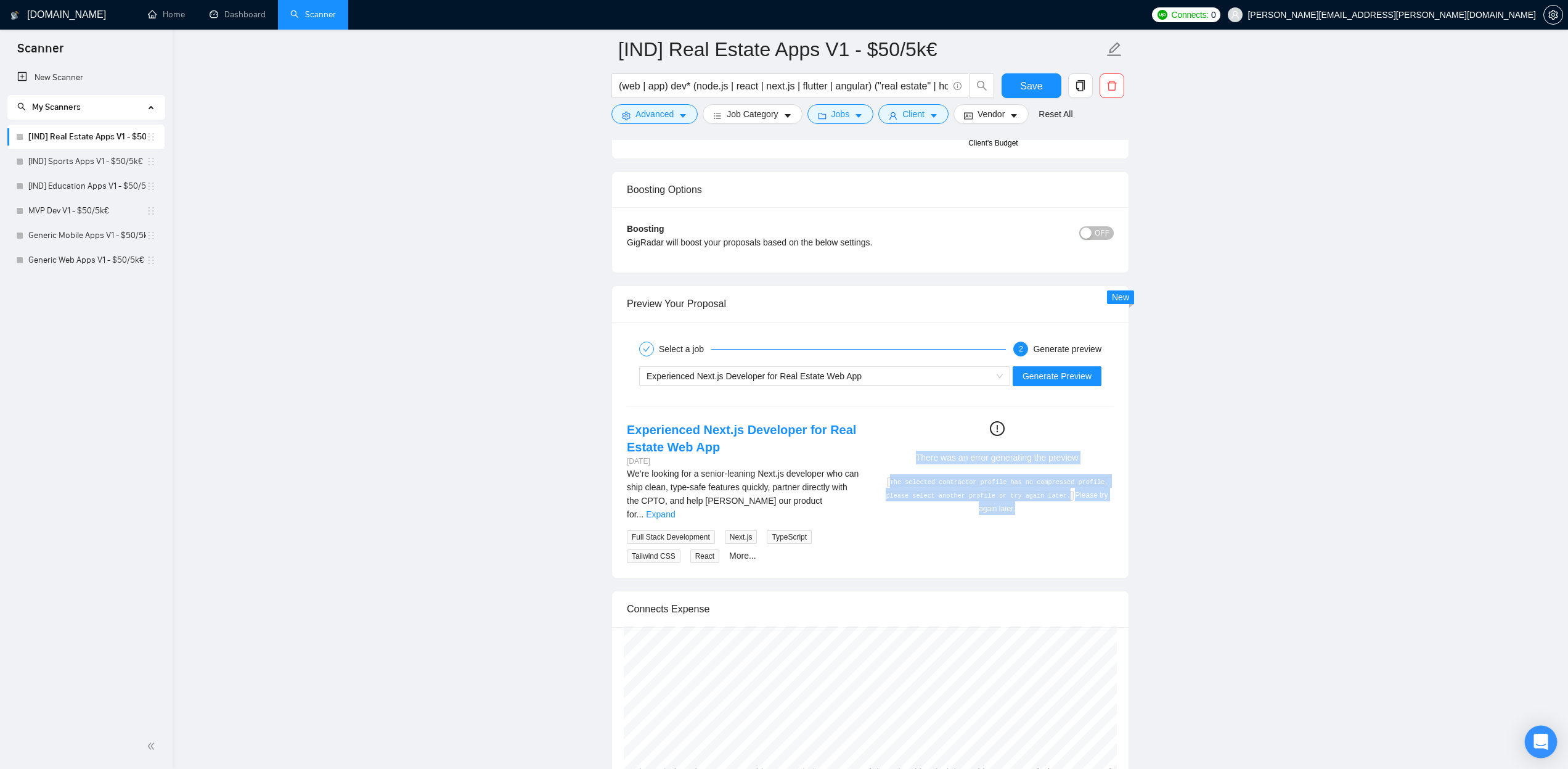
click at [1537, 738] on icon "Open Intercom Messenger" at bounding box center [1541, 741] width 14 height 16
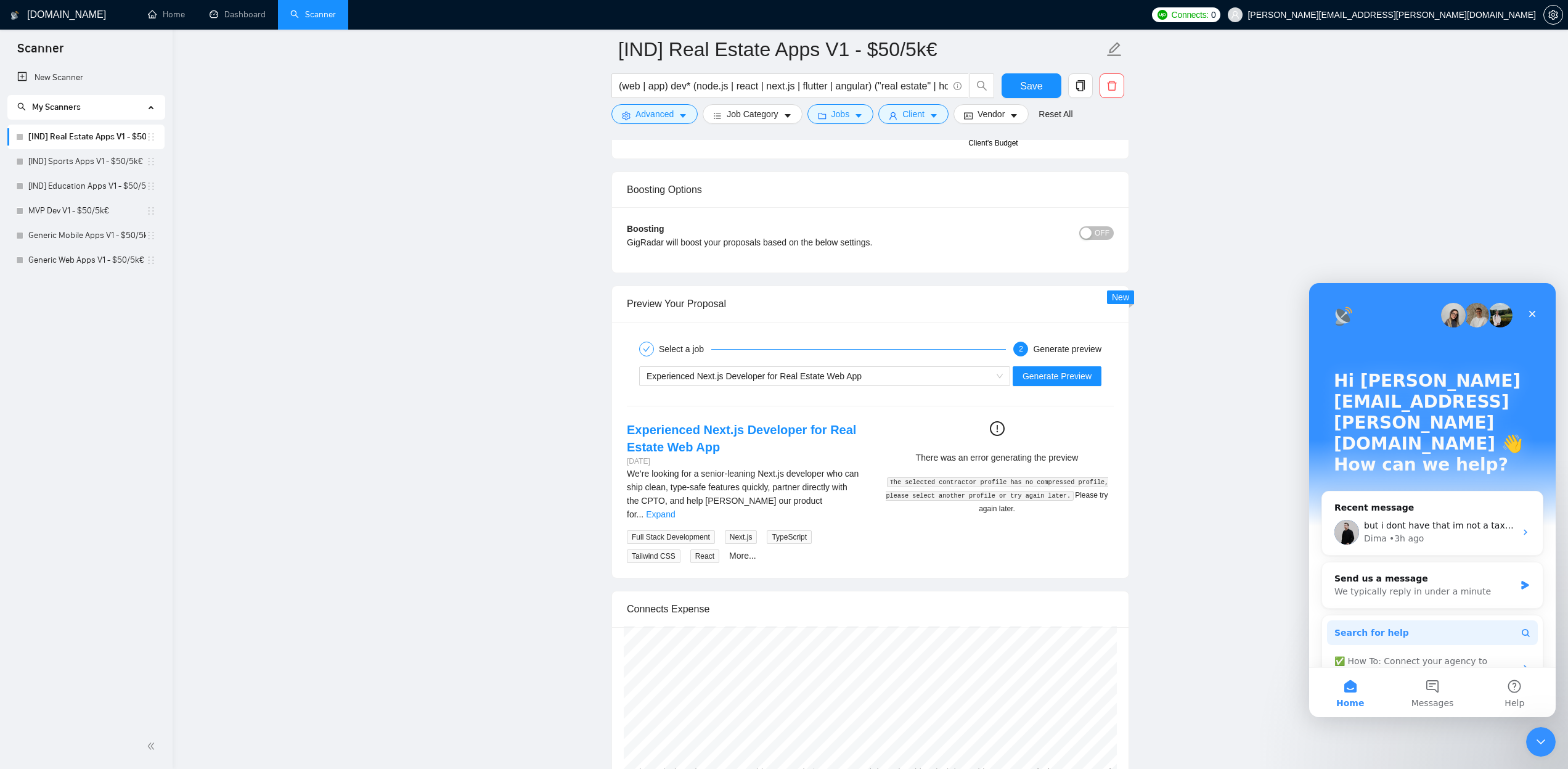
scroll to position [0, 0]
click at [1422, 697] on button "Messages" at bounding box center [1432, 692] width 82 height 49
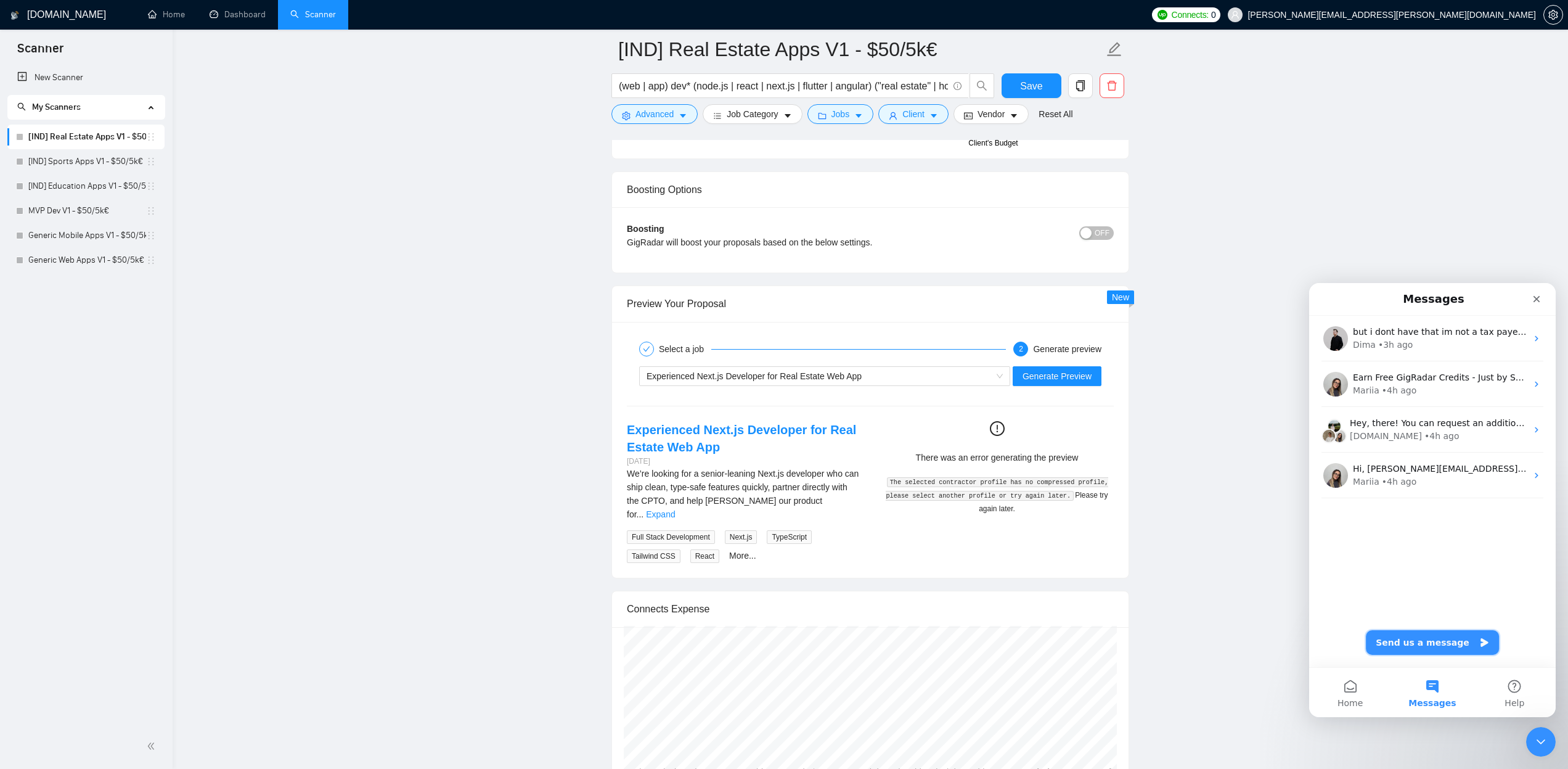
click at [1426, 643] on button "Send us a message" at bounding box center [1432, 642] width 133 height 25
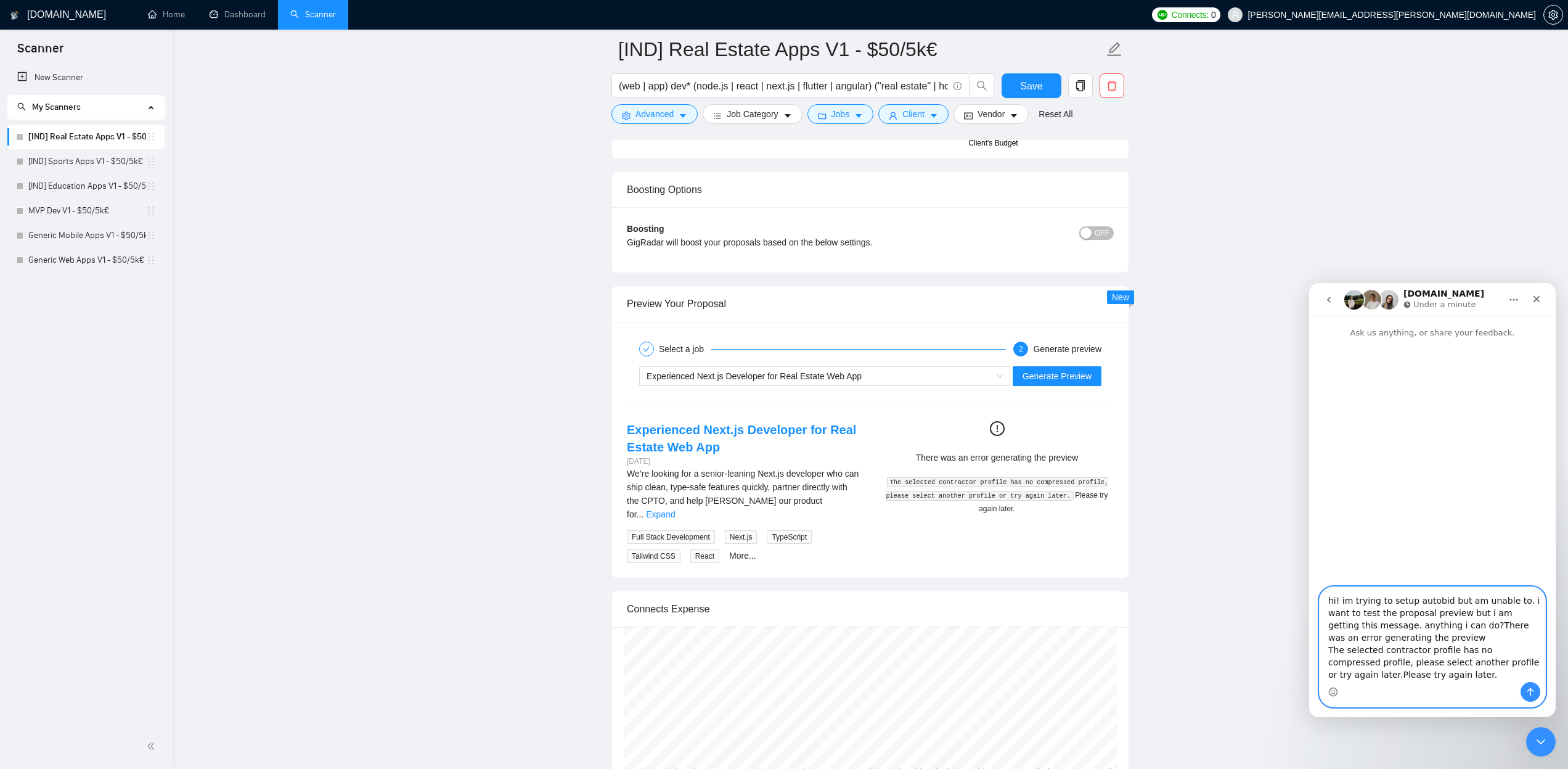
type textarea "hi! im trying to setup autobid but am unable to. i want to test the proposal pr…"
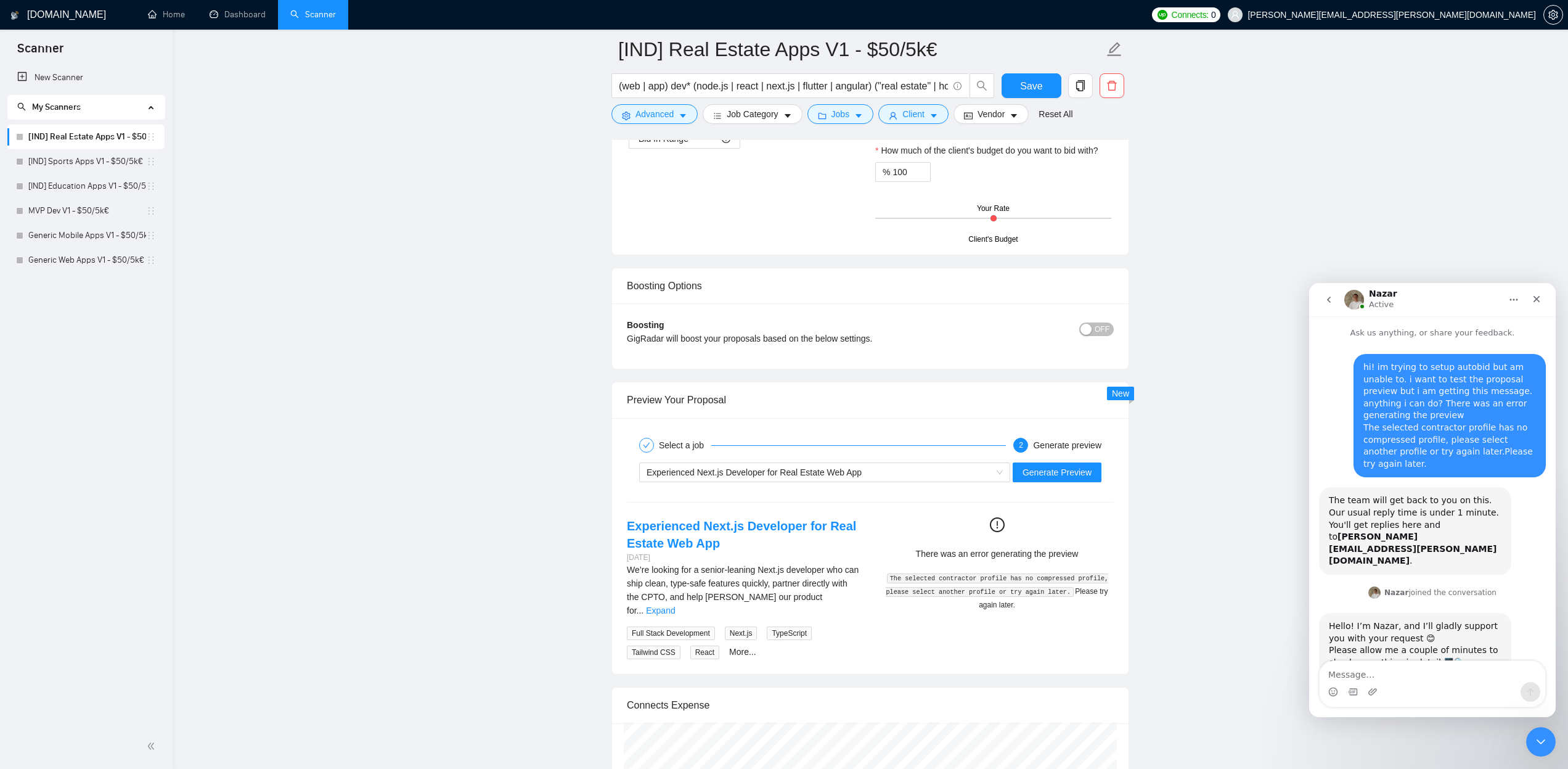
scroll to position [11, 0]
